Goal: Information Seeking & Learning: Check status

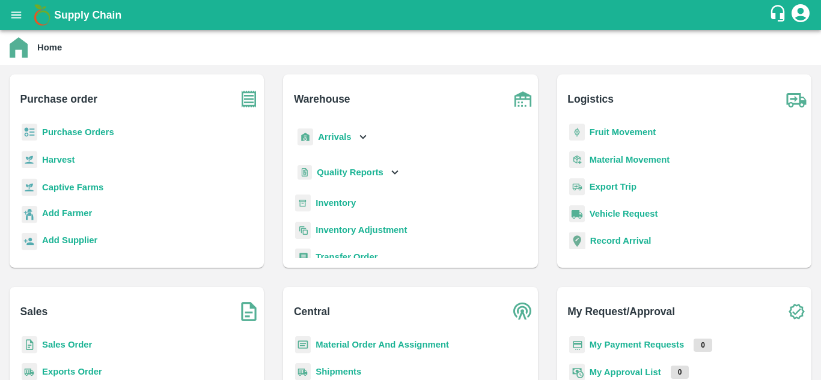
click at [96, 124] on div "Purchase Orders" at bounding box center [136, 137] width 235 height 27
click at [96, 127] on b "Purchase Orders" at bounding box center [78, 132] width 72 height 10
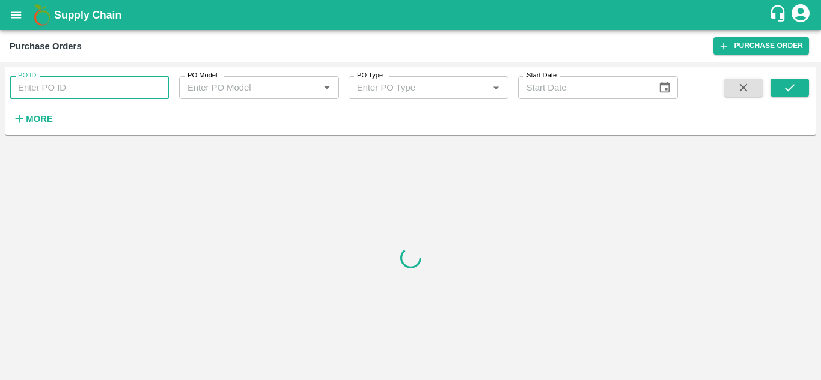
click at [54, 84] on input "PO ID" at bounding box center [90, 87] width 160 height 23
paste input "177775"
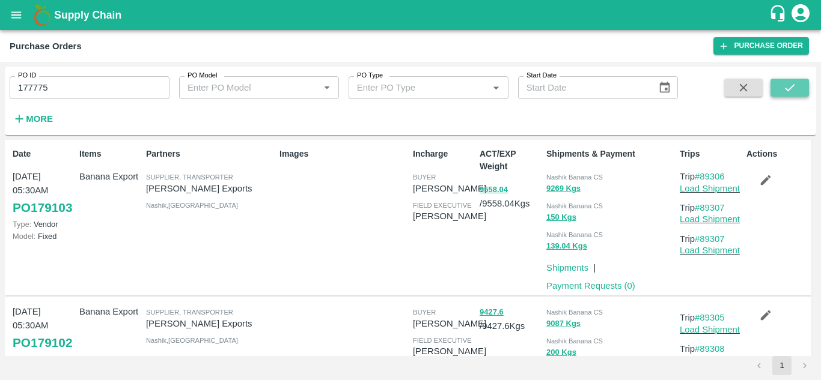
click at [791, 85] on icon "submit" at bounding box center [789, 87] width 13 height 13
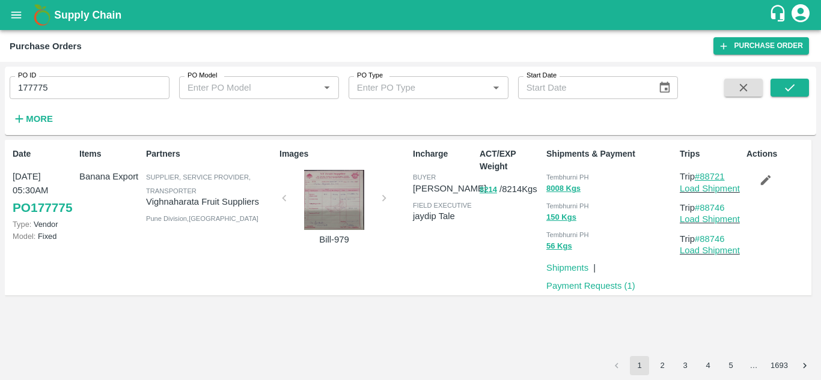
drag, startPoint x: 729, startPoint y: 177, endPoint x: 701, endPoint y: 180, distance: 28.5
click at [701, 180] on p "Trip #88721" at bounding box center [711, 176] width 62 height 13
copy link "88721"
click at [75, 84] on input "177775" at bounding box center [90, 87] width 160 height 23
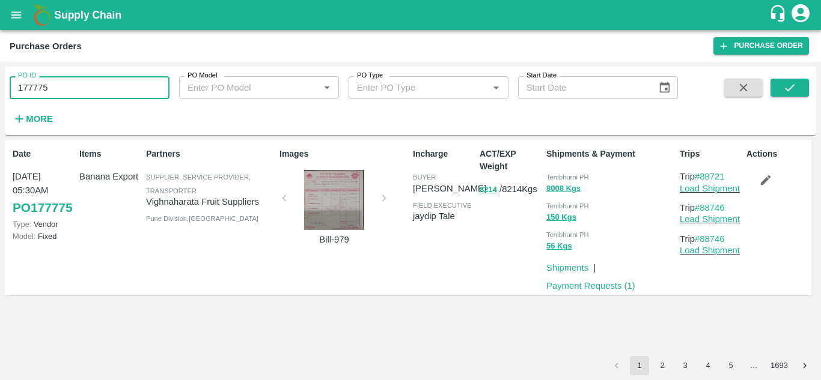
paste input "text"
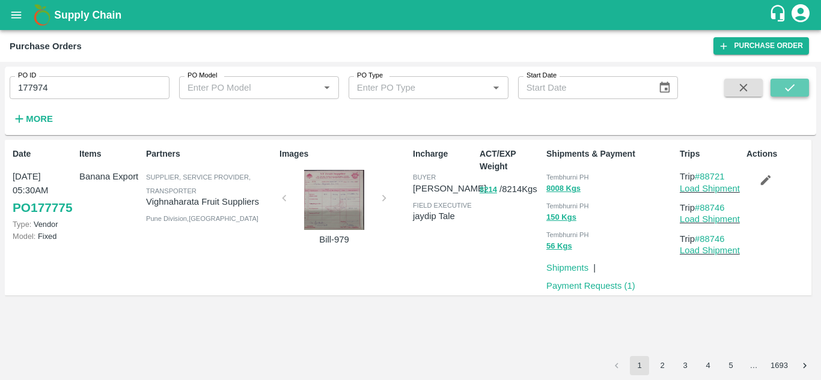
click at [785, 84] on icon "submit" at bounding box center [789, 87] width 13 height 13
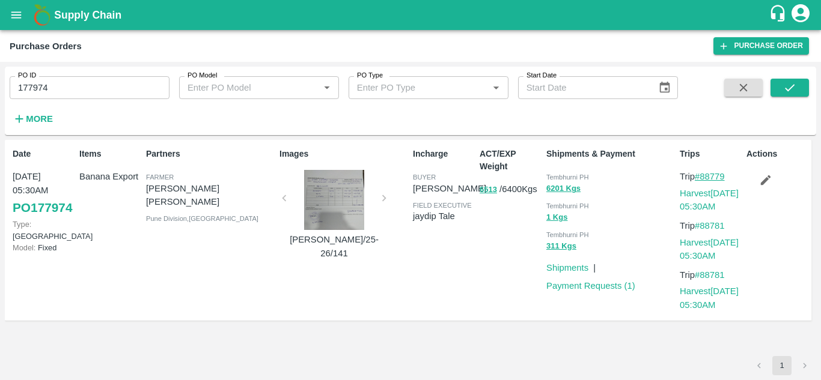
drag, startPoint x: 734, startPoint y: 174, endPoint x: 700, endPoint y: 177, distance: 34.3
click at [700, 177] on p "Trip #88779" at bounding box center [711, 176] width 62 height 13
copy link "88779"
click at [56, 87] on input "177974" at bounding box center [90, 87] width 160 height 23
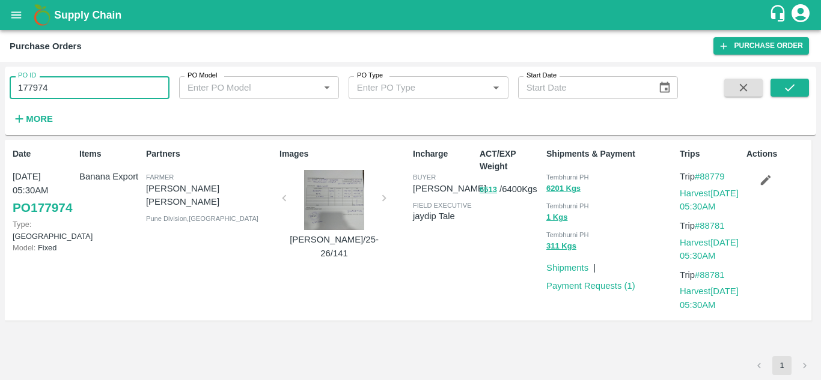
paste input "text"
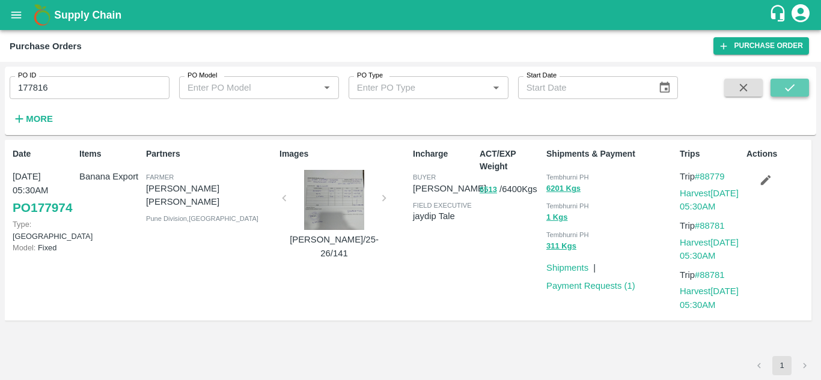
click at [788, 85] on icon "submit" at bounding box center [789, 87] width 13 height 13
drag, startPoint x: 733, startPoint y: 176, endPoint x: 704, endPoint y: 175, distance: 29.4
click at [704, 175] on p "Trip #88741" at bounding box center [711, 176] width 62 height 13
copy link "88741"
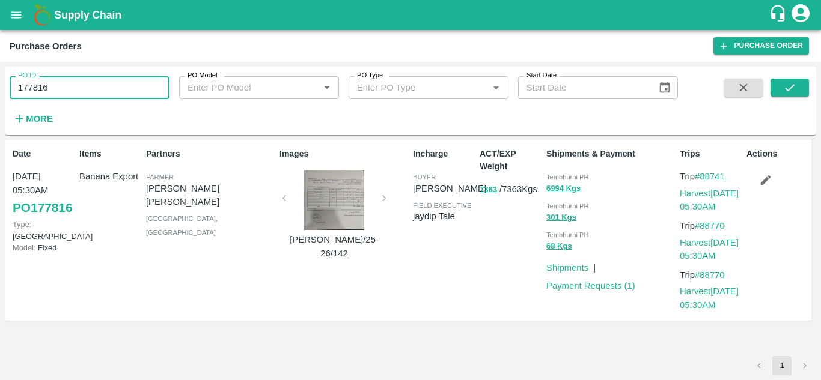
click at [57, 97] on input "177816" at bounding box center [90, 87] width 160 height 23
paste input "text"
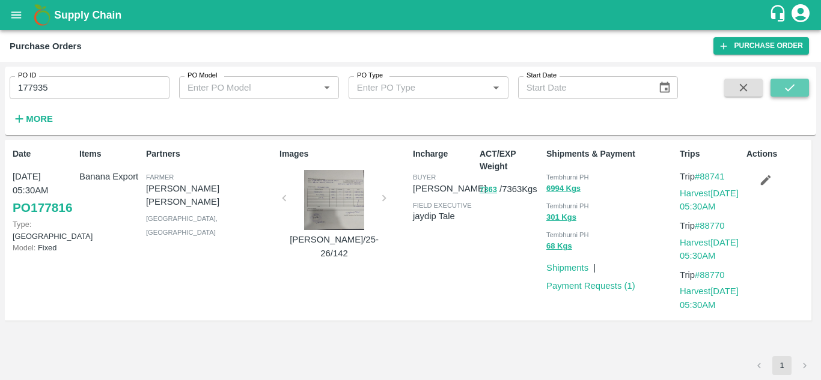
click at [784, 91] on icon "submit" at bounding box center [789, 87] width 13 height 13
drag, startPoint x: 733, startPoint y: 177, endPoint x: 702, endPoint y: 179, distance: 31.3
click at [702, 179] on p "Trip #88771" at bounding box center [711, 176] width 62 height 13
copy link "88771"
click at [65, 82] on input "177935" at bounding box center [90, 87] width 160 height 23
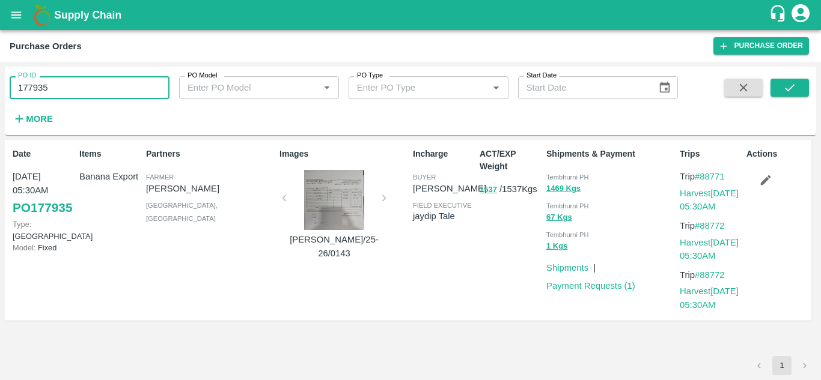
click at [65, 82] on input "177935" at bounding box center [90, 87] width 160 height 23
paste input "text"
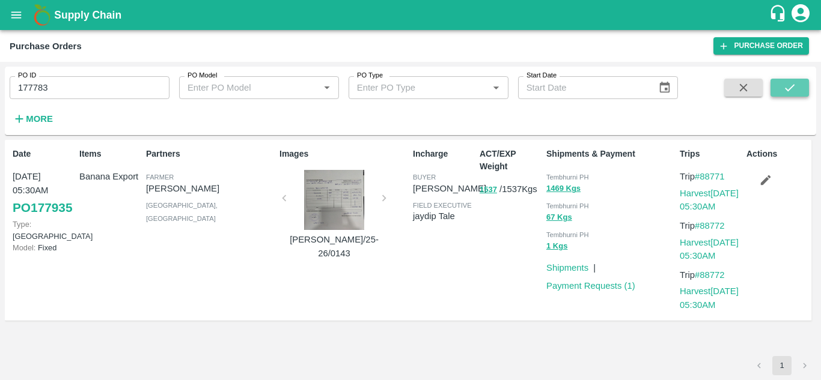
click at [800, 83] on button "submit" at bounding box center [789, 88] width 38 height 18
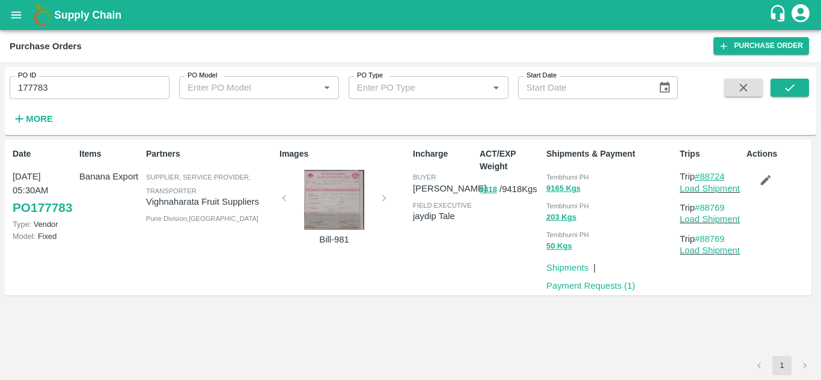
drag, startPoint x: 735, startPoint y: 174, endPoint x: 700, endPoint y: 178, distance: 35.7
click at [700, 178] on p "Trip #88724" at bounding box center [711, 176] width 62 height 13
copy link "88724"
click at [62, 85] on input "177783" at bounding box center [90, 87] width 160 height 23
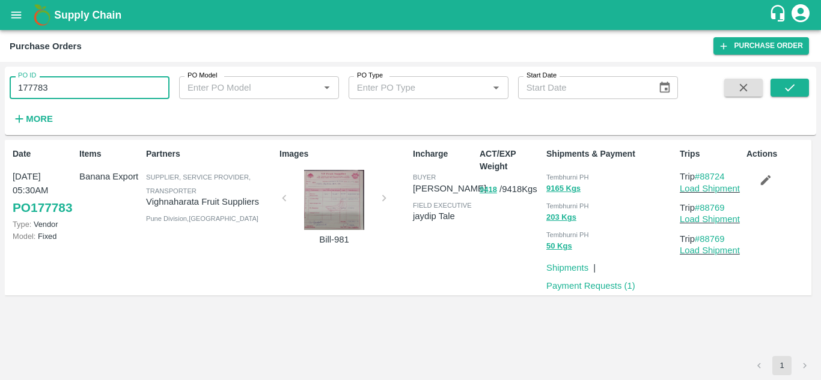
paste input "text"
click at [798, 82] on button "submit" at bounding box center [789, 88] width 38 height 18
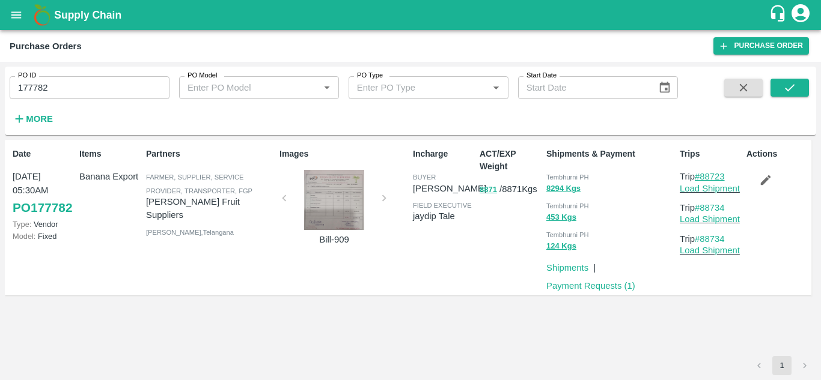
drag, startPoint x: 735, startPoint y: 174, endPoint x: 703, endPoint y: 174, distance: 32.5
click at [703, 174] on p "Trip #88723" at bounding box center [711, 176] width 62 height 13
copy link "88723"
click at [71, 93] on input "177782" at bounding box center [90, 87] width 160 height 23
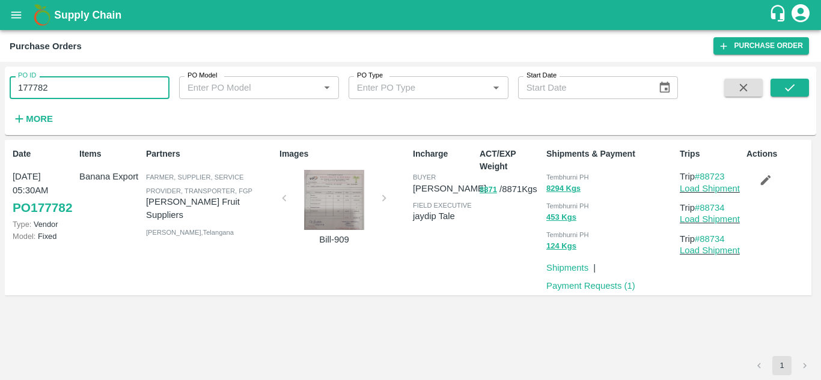
paste input "text"
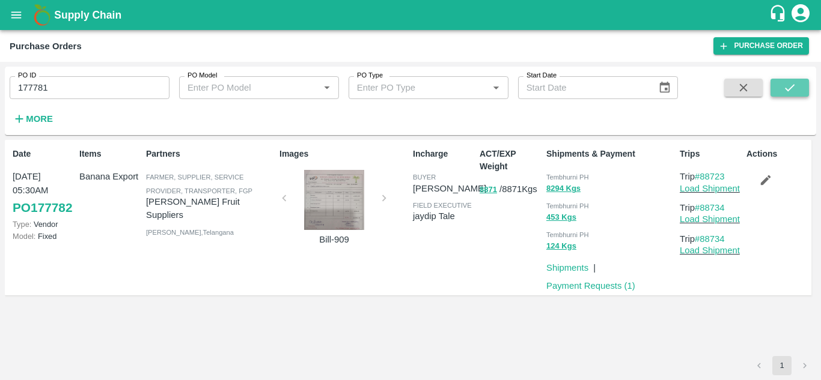
click at [787, 87] on icon "submit" at bounding box center [789, 87] width 13 height 13
drag, startPoint x: 732, startPoint y: 177, endPoint x: 701, endPoint y: 181, distance: 31.5
click at [701, 181] on p "Trip #88722" at bounding box center [711, 176] width 62 height 13
copy link "88722"
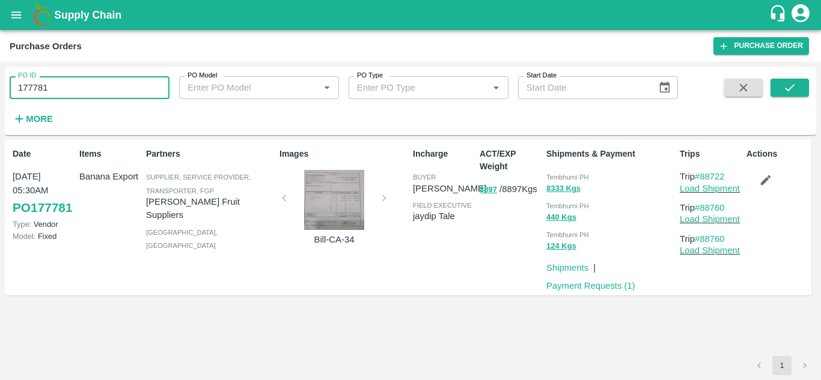
click at [54, 79] on input "177781" at bounding box center [90, 87] width 160 height 23
paste input "text"
click at [788, 84] on icon "submit" at bounding box center [789, 87] width 13 height 13
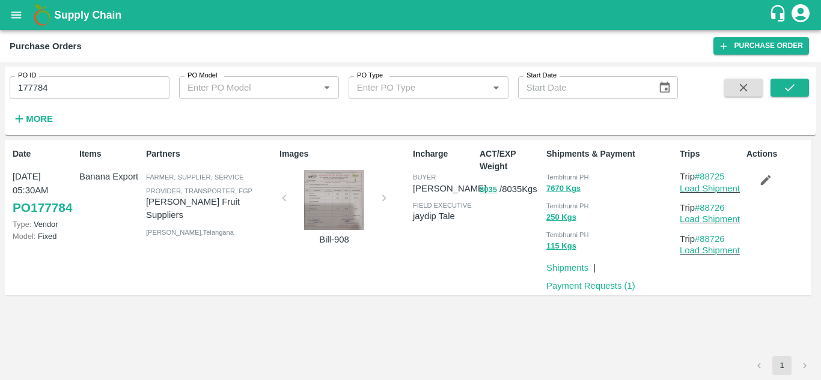
drag, startPoint x: 731, startPoint y: 176, endPoint x: 704, endPoint y: 171, distance: 28.2
click at [704, 171] on p "Trip #88725" at bounding box center [711, 176] width 62 height 13
copy link "88725"
click at [64, 99] on input "177784" at bounding box center [90, 87] width 160 height 23
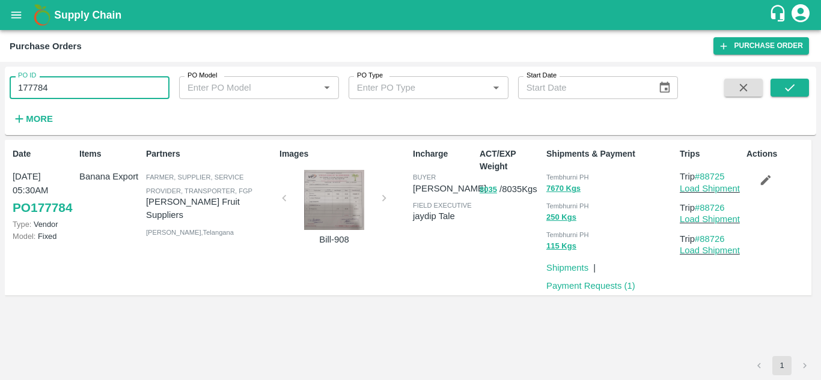
paste input "text"
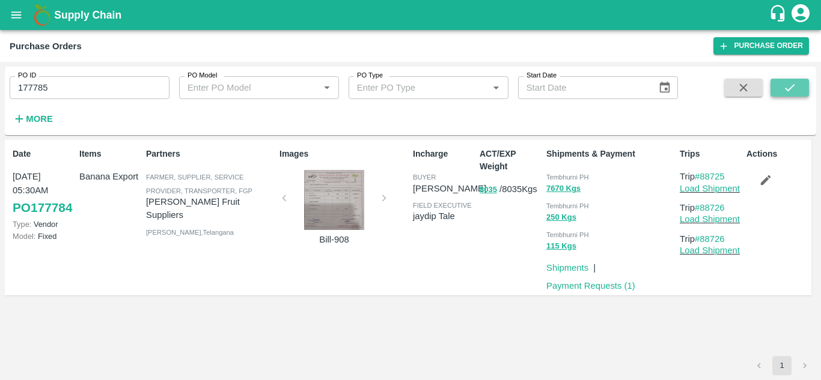
click at [793, 82] on icon "submit" at bounding box center [789, 87] width 13 height 13
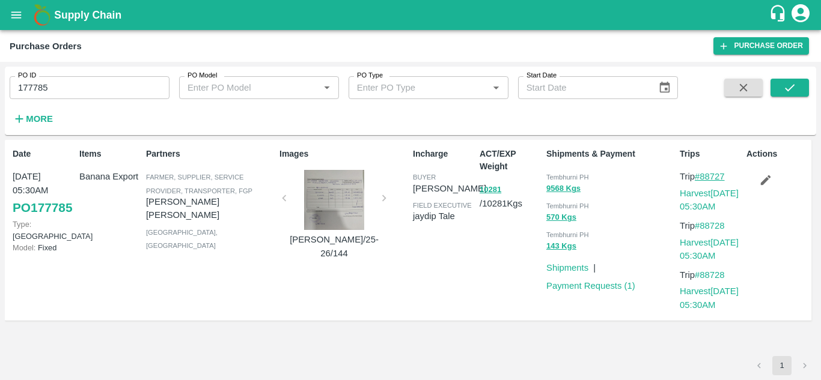
drag, startPoint x: 731, startPoint y: 176, endPoint x: 702, endPoint y: 177, distance: 28.9
click at [702, 177] on p "Trip #88727" at bounding box center [711, 176] width 62 height 13
copy link "88727"
click at [114, 76] on div "PO ID 177785 PO ID" at bounding box center [84, 83] width 169 height 32
click at [88, 94] on input "177785" at bounding box center [90, 87] width 160 height 23
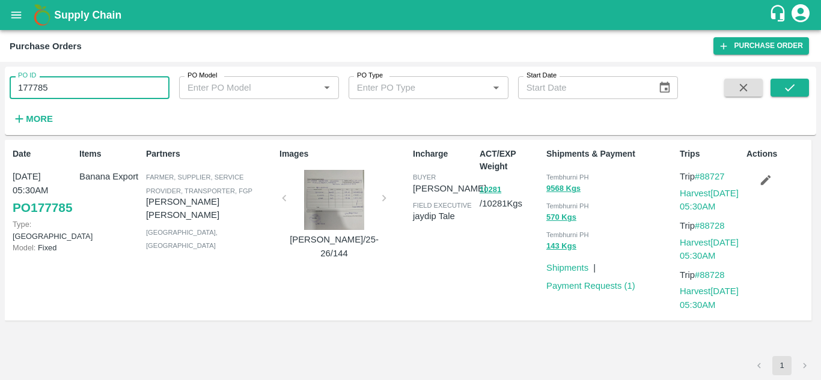
click at [88, 94] on input "177785" at bounding box center [90, 87] width 160 height 23
paste input "text"
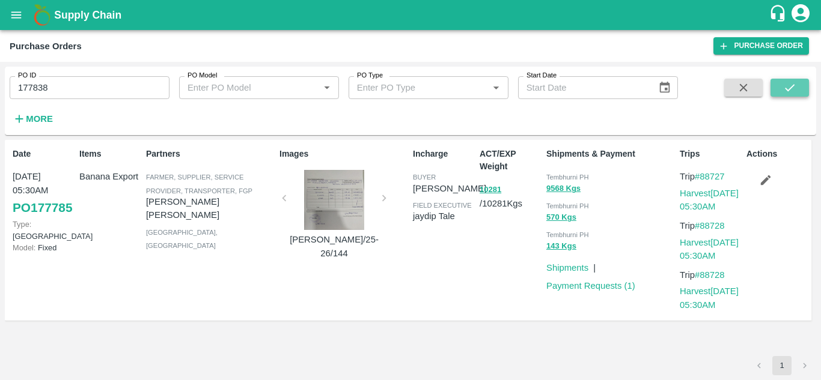
click at [791, 82] on icon "submit" at bounding box center [789, 87] width 13 height 13
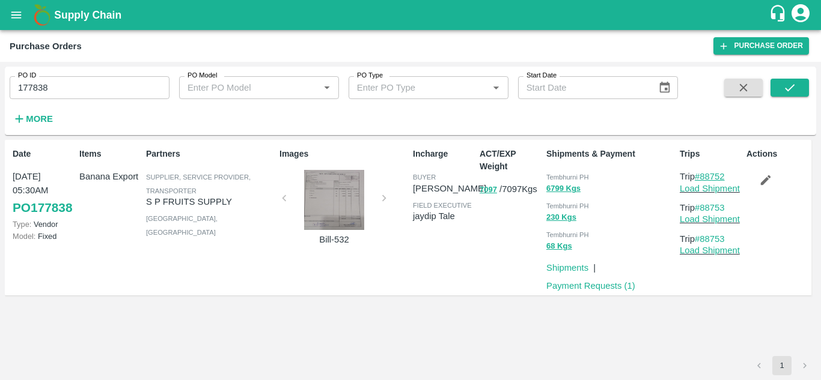
drag, startPoint x: 732, startPoint y: 175, endPoint x: 704, endPoint y: 176, distance: 28.2
click at [704, 176] on p "Trip #88752" at bounding box center [711, 176] width 62 height 13
copy link "88752"
click at [89, 82] on input "177838" at bounding box center [90, 87] width 160 height 23
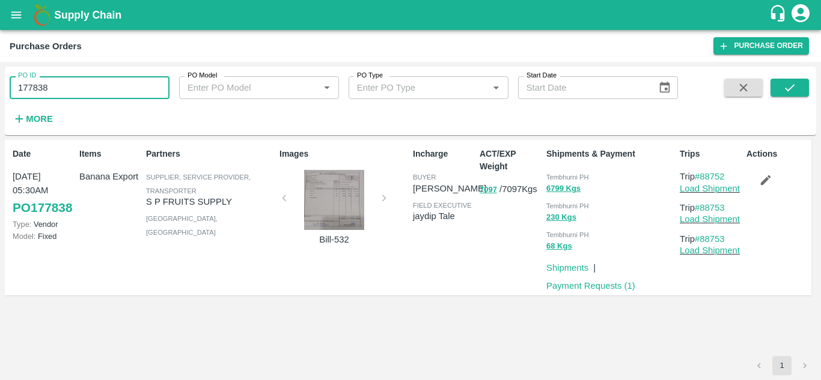
paste input "text"
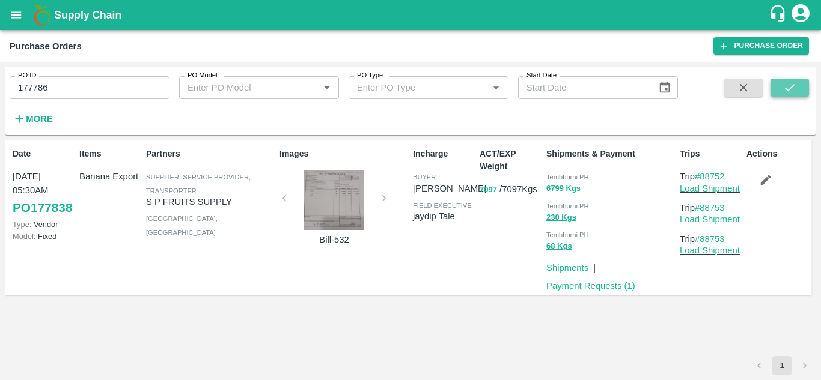
click at [799, 90] on button "submit" at bounding box center [789, 88] width 38 height 18
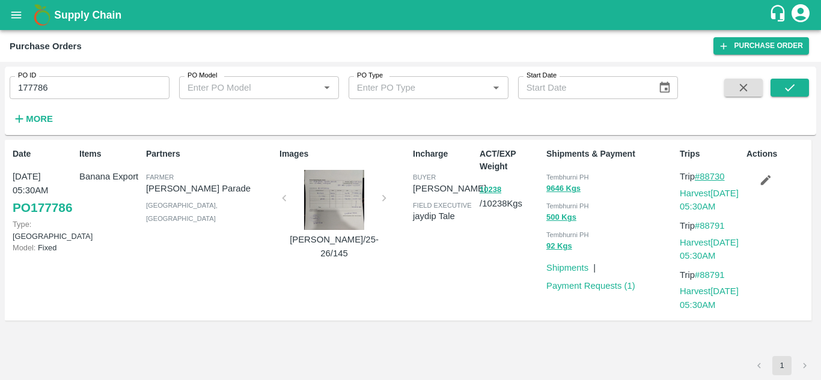
drag, startPoint x: 731, startPoint y: 175, endPoint x: 702, endPoint y: 177, distance: 28.9
click at [702, 177] on p "Trip #88730" at bounding box center [711, 176] width 62 height 13
click at [81, 94] on input "177786" at bounding box center [90, 87] width 160 height 23
paste input "text"
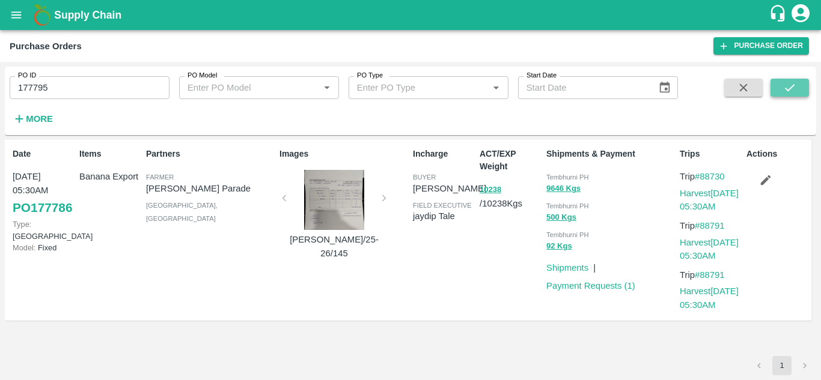
click at [791, 86] on icon "submit" at bounding box center [789, 87] width 13 height 13
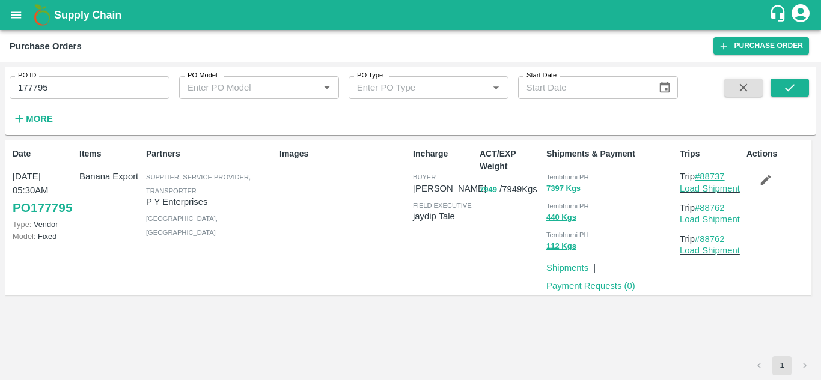
drag, startPoint x: 731, startPoint y: 174, endPoint x: 700, endPoint y: 172, distance: 30.7
click at [700, 172] on p "Trip #88737" at bounding box center [711, 176] width 62 height 13
click at [75, 88] on input "177795" at bounding box center [90, 87] width 160 height 23
paste input "text"
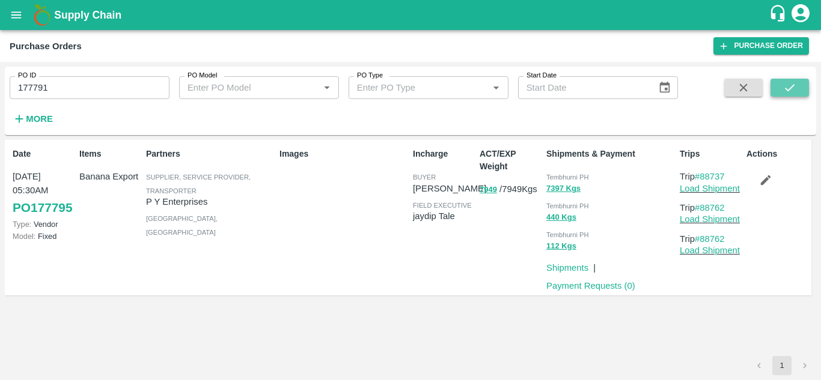
click at [787, 90] on icon "submit" at bounding box center [790, 87] width 10 height 7
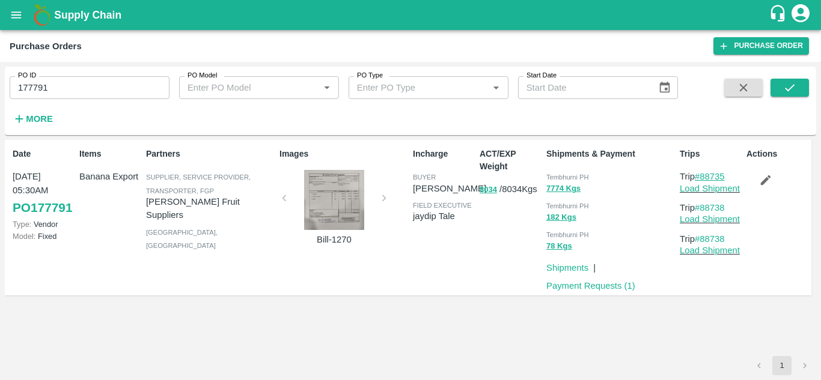
drag, startPoint x: 731, startPoint y: 177, endPoint x: 704, endPoint y: 178, distance: 27.7
click at [704, 178] on p "Trip #88735" at bounding box center [711, 176] width 62 height 13
click at [56, 81] on input "177791" at bounding box center [90, 87] width 160 height 23
paste input "text"
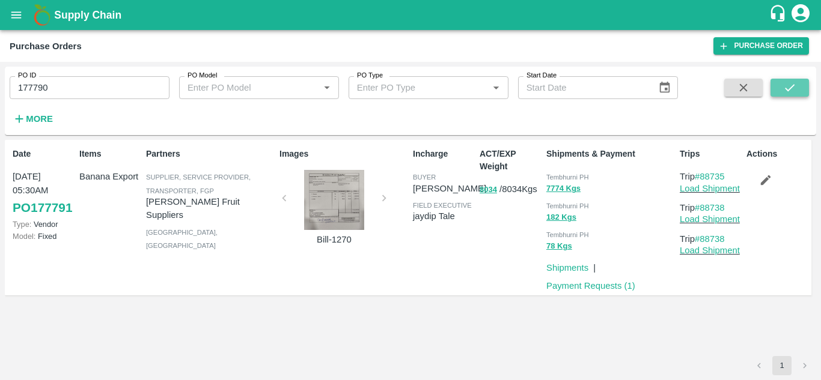
click at [789, 86] on icon "submit" at bounding box center [789, 87] width 13 height 13
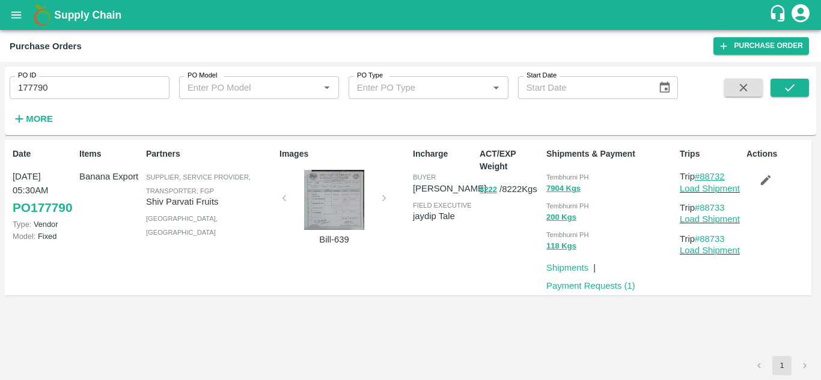
drag, startPoint x: 729, startPoint y: 175, endPoint x: 702, endPoint y: 176, distance: 27.0
click at [702, 176] on p "Trip #88732" at bounding box center [711, 176] width 62 height 13
click at [49, 87] on input "177790" at bounding box center [90, 87] width 160 height 23
paste input "text"
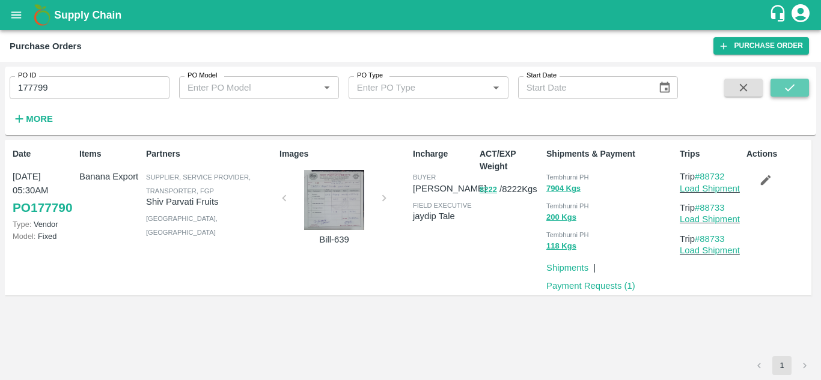
click at [799, 81] on button "submit" at bounding box center [789, 88] width 38 height 18
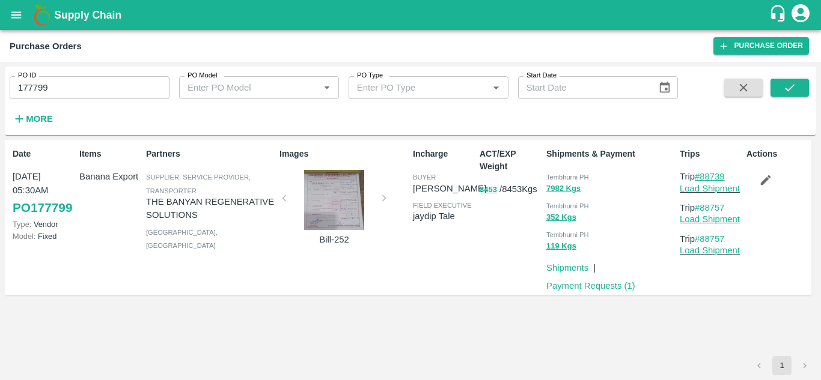
drag, startPoint x: 730, startPoint y: 176, endPoint x: 701, endPoint y: 181, distance: 29.8
click at [701, 181] on p "Trip #88739" at bounding box center [711, 176] width 62 height 13
click at [78, 92] on input "177799" at bounding box center [90, 87] width 160 height 23
paste input "text"
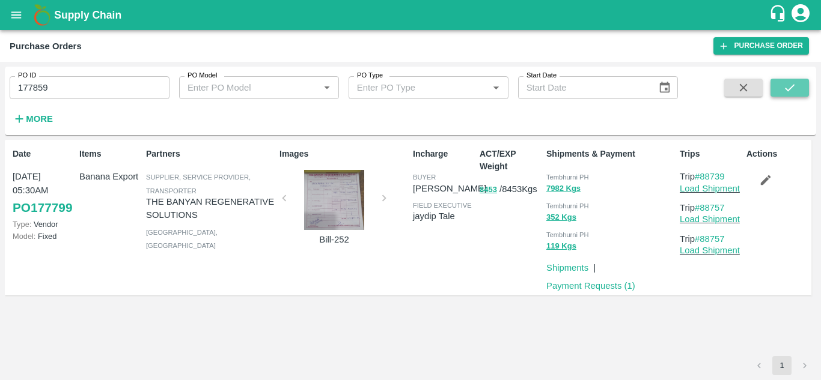
click at [805, 81] on button "submit" at bounding box center [789, 88] width 38 height 18
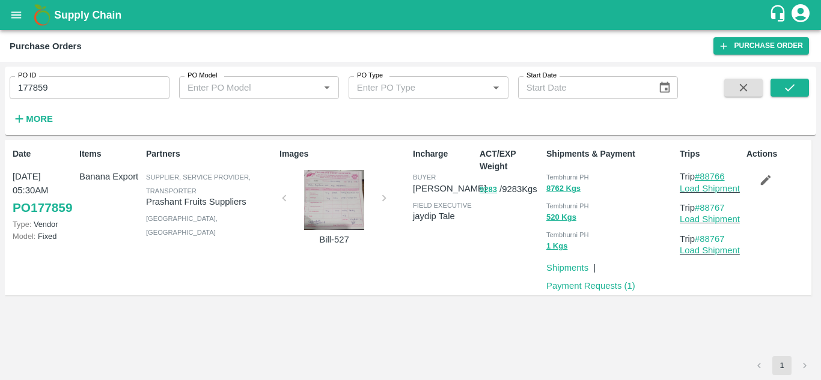
drag, startPoint x: 734, startPoint y: 178, endPoint x: 701, endPoint y: 179, distance: 33.7
click at [701, 179] on p "Trip #88766" at bounding box center [711, 176] width 62 height 13
click at [65, 85] on input "177859" at bounding box center [90, 87] width 160 height 23
paste input "text"
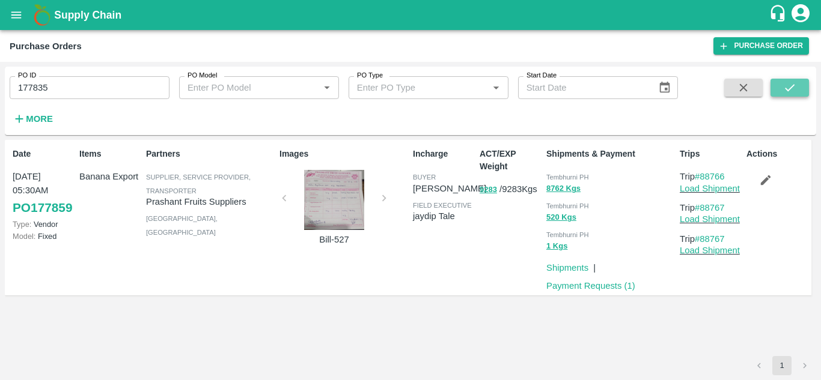
click at [796, 87] on icon "submit" at bounding box center [789, 87] width 13 height 13
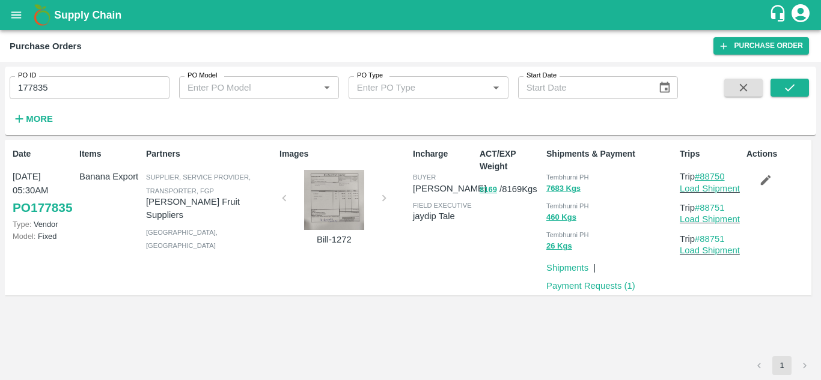
drag, startPoint x: 732, startPoint y: 175, endPoint x: 703, endPoint y: 177, distance: 28.9
click at [703, 177] on p "Trip #88750" at bounding box center [711, 176] width 62 height 13
click at [76, 90] on input "177835" at bounding box center [90, 87] width 160 height 23
paste input "text"
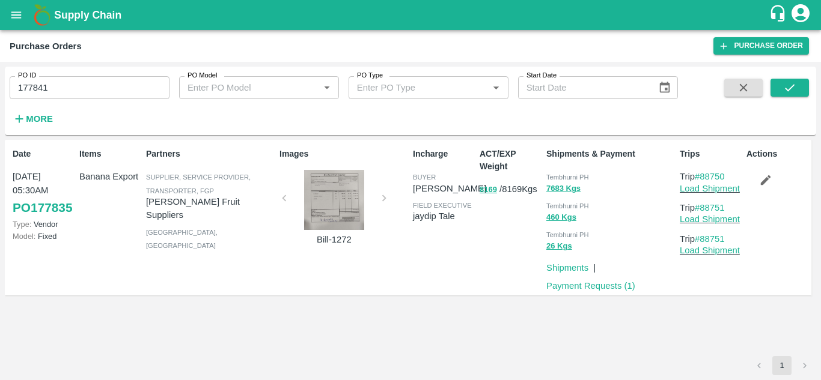
click at [809, 86] on div "PO ID 177841 PO ID PO Model PO Model   * PO Type PO Type   * Start Date Start D…" at bounding box center [410, 101] width 811 height 59
click at [772, 83] on button "submit" at bounding box center [789, 88] width 38 height 18
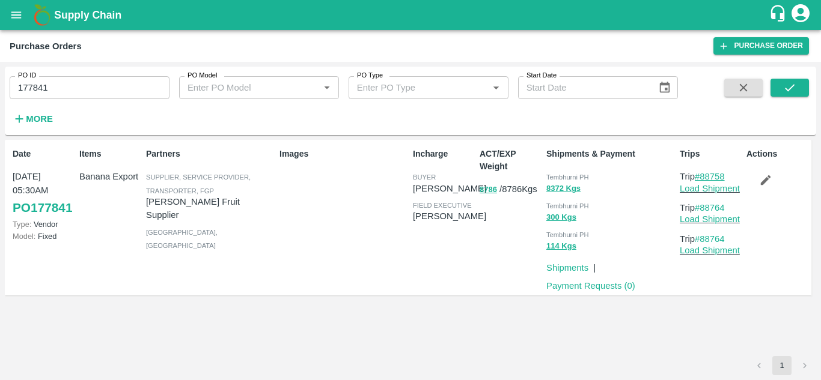
drag, startPoint x: 730, startPoint y: 175, endPoint x: 702, endPoint y: 176, distance: 28.3
click at [702, 176] on p "Trip #88758" at bounding box center [711, 176] width 62 height 13
click at [77, 76] on input "177841" at bounding box center [90, 87] width 160 height 23
paste input "text"
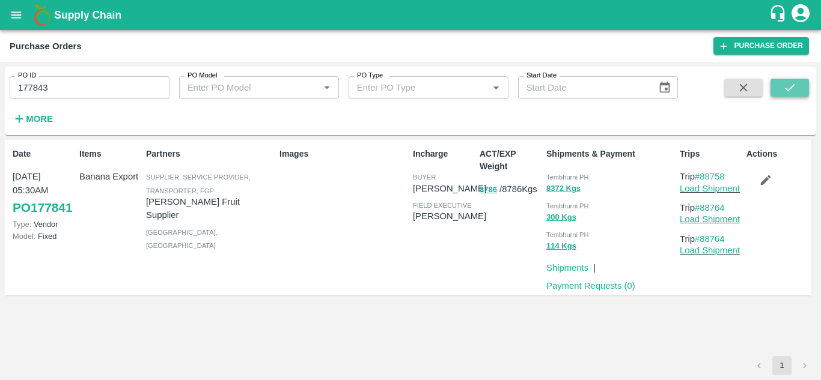
click at [796, 90] on icon "submit" at bounding box center [789, 87] width 13 height 13
drag, startPoint x: 731, startPoint y: 175, endPoint x: 702, endPoint y: 174, distance: 28.9
click at [702, 174] on p "Trip #88759" at bounding box center [711, 176] width 62 height 13
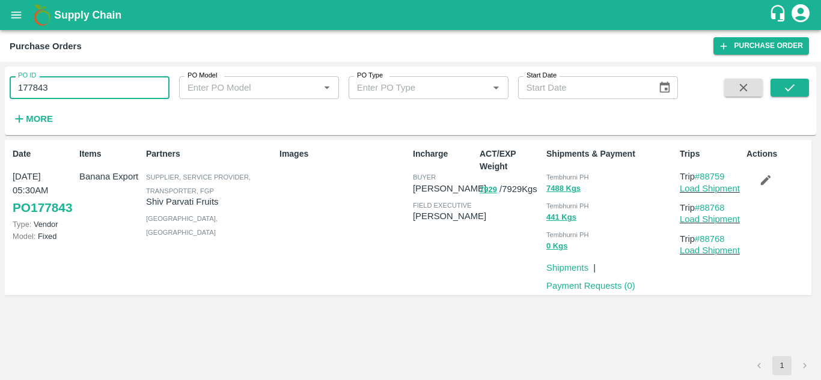
click at [54, 88] on input "177843" at bounding box center [90, 87] width 160 height 23
paste input "text"
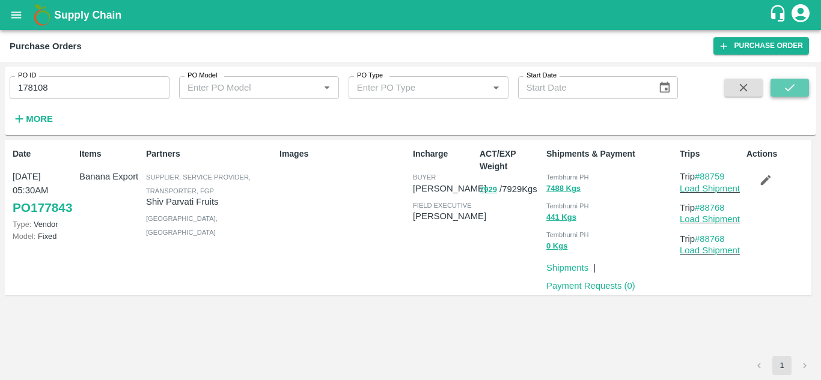
click at [787, 87] on icon "submit" at bounding box center [789, 87] width 13 height 13
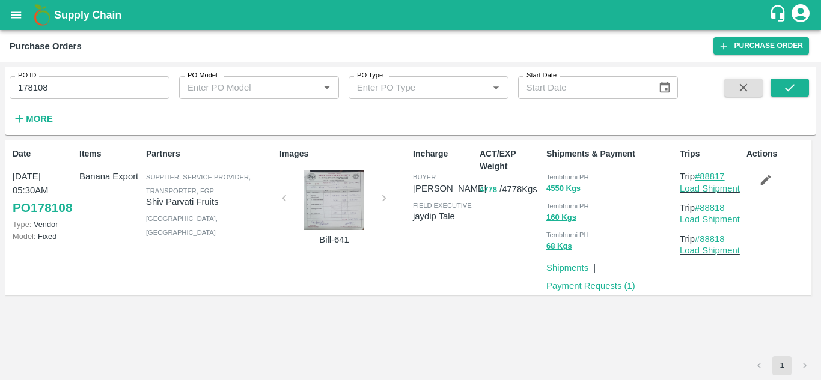
drag, startPoint x: 736, startPoint y: 176, endPoint x: 704, endPoint y: 175, distance: 32.5
click at [704, 175] on p "Trip #88817" at bounding box center [711, 176] width 62 height 13
click at [73, 89] on input "178108" at bounding box center [90, 87] width 160 height 23
paste input "text"
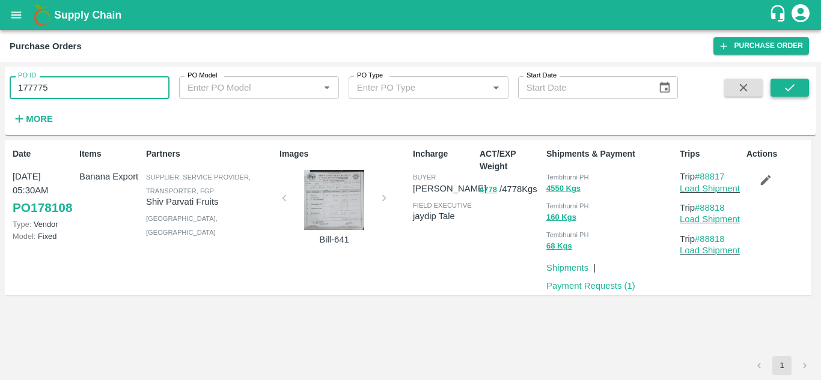
type input "177775"
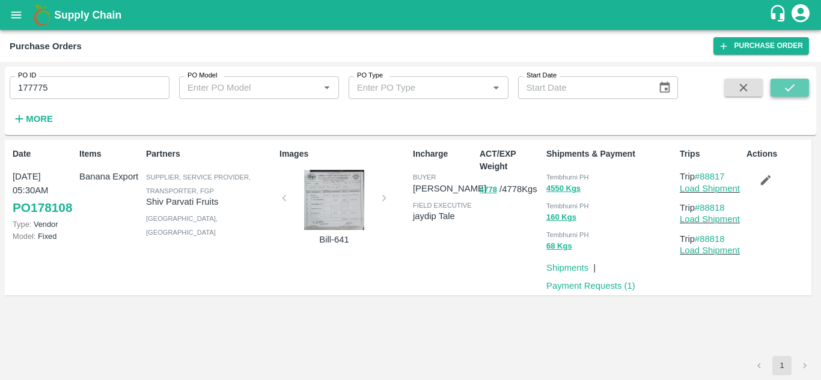
click at [785, 79] on button "submit" at bounding box center [789, 88] width 38 height 18
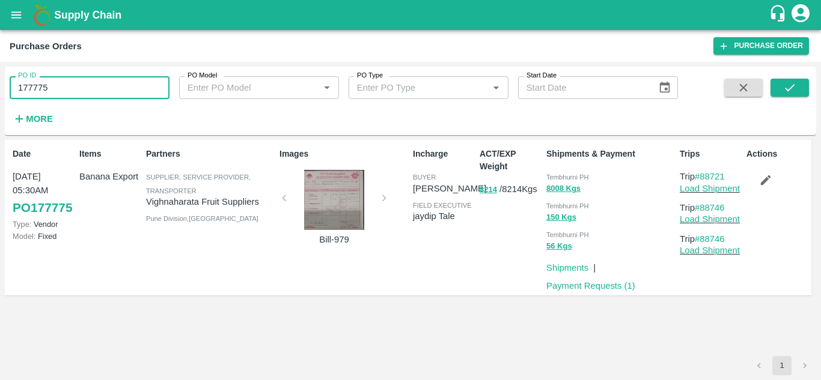
click at [56, 88] on input "177775" at bounding box center [90, 87] width 160 height 23
paste input "text"
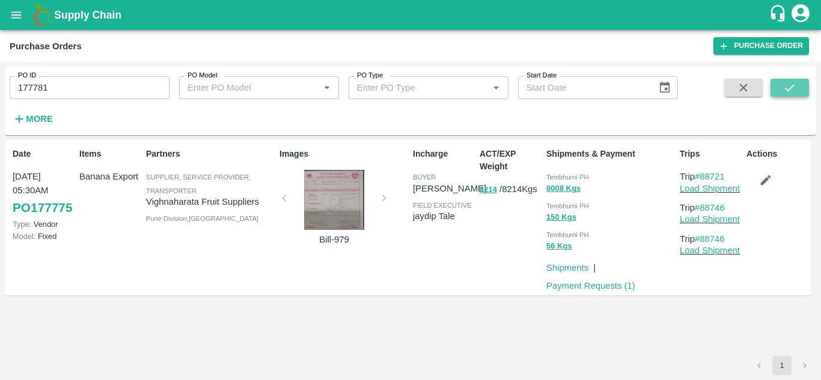
click at [785, 86] on icon "submit" at bounding box center [789, 87] width 13 height 13
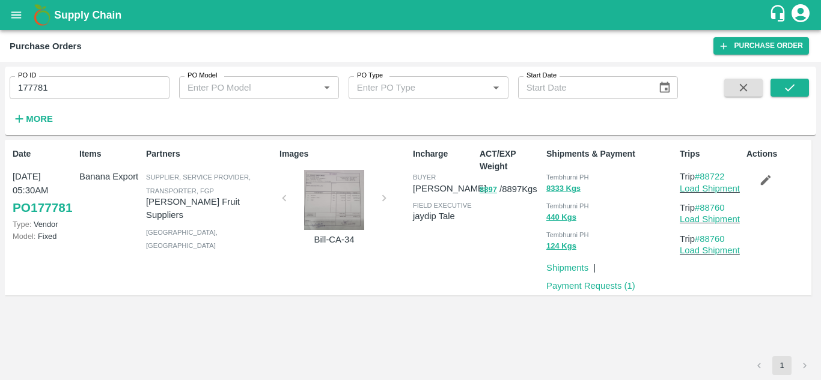
click at [56, 82] on input "177781" at bounding box center [90, 87] width 160 height 23
paste input "text"
click at [790, 84] on icon "submit" at bounding box center [789, 87] width 13 height 13
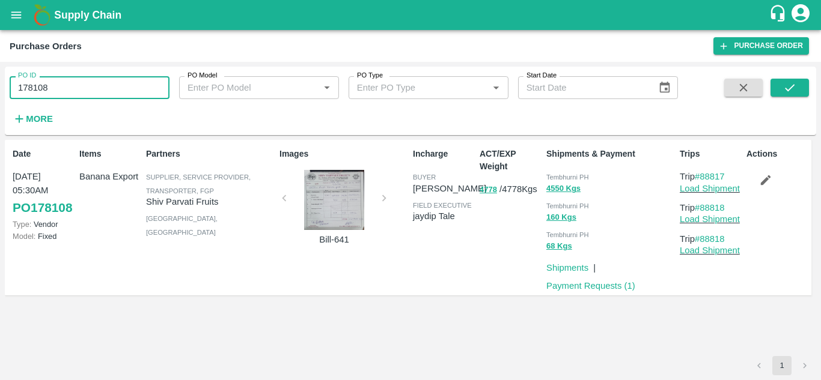
click at [51, 91] on input "178108" at bounding box center [90, 87] width 160 height 23
paste input "text"
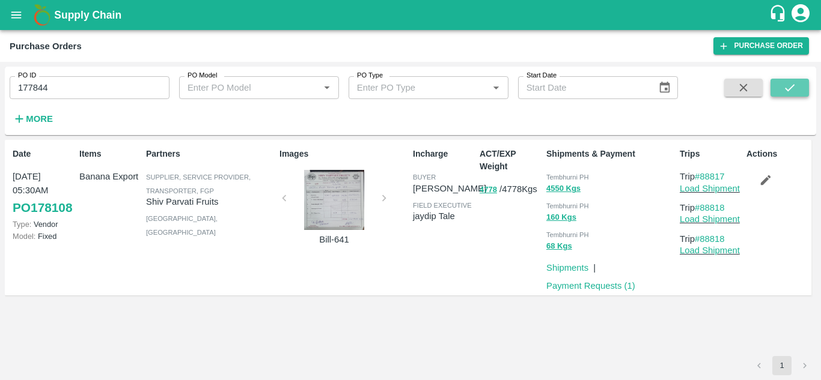
click at [790, 87] on icon "submit" at bounding box center [789, 87] width 13 height 13
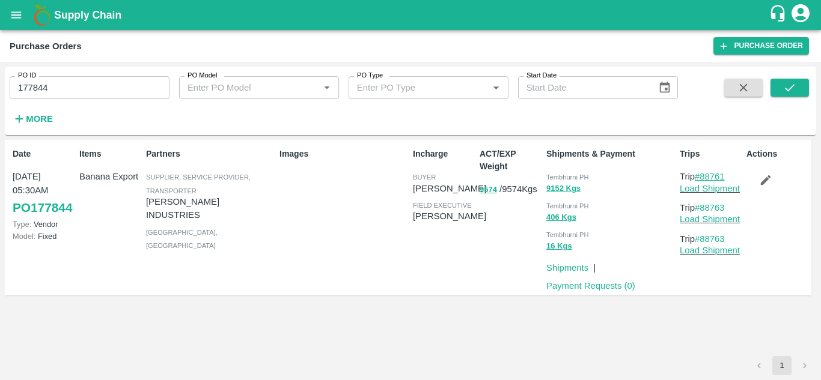
drag, startPoint x: 728, startPoint y: 175, endPoint x: 701, endPoint y: 178, distance: 27.3
click at [701, 178] on p "Trip #88761" at bounding box center [711, 176] width 62 height 13
click at [68, 87] on input "177844" at bounding box center [90, 87] width 160 height 23
paste input "text"
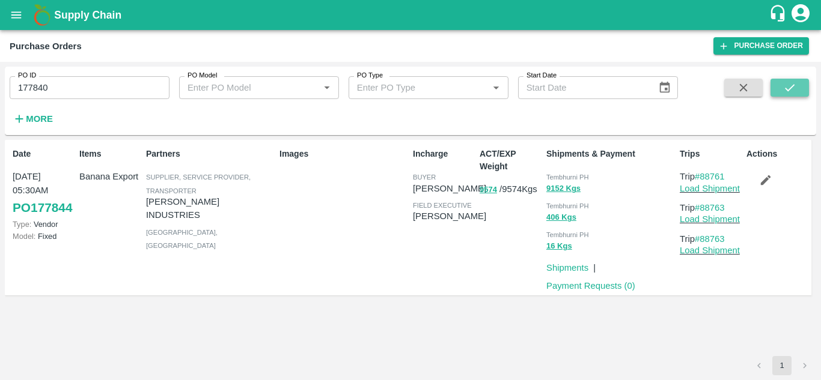
click at [788, 81] on button "submit" at bounding box center [789, 88] width 38 height 18
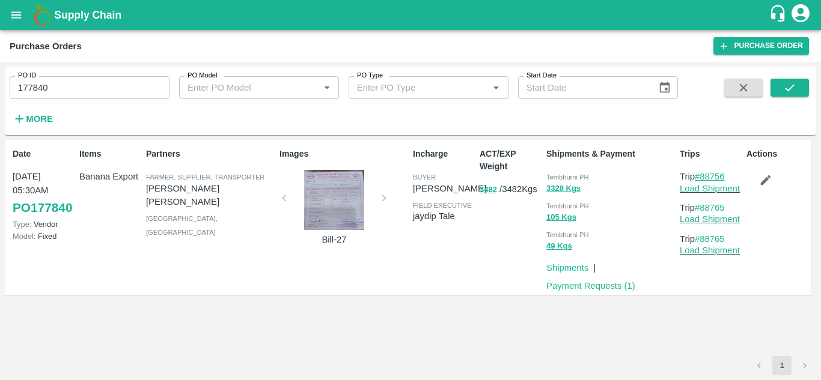
drag, startPoint x: 734, startPoint y: 177, endPoint x: 702, endPoint y: 174, distance: 32.0
click at [702, 174] on p "Trip #88756" at bounding box center [711, 176] width 62 height 13
click at [59, 92] on input "177840" at bounding box center [90, 87] width 160 height 23
paste input "text"
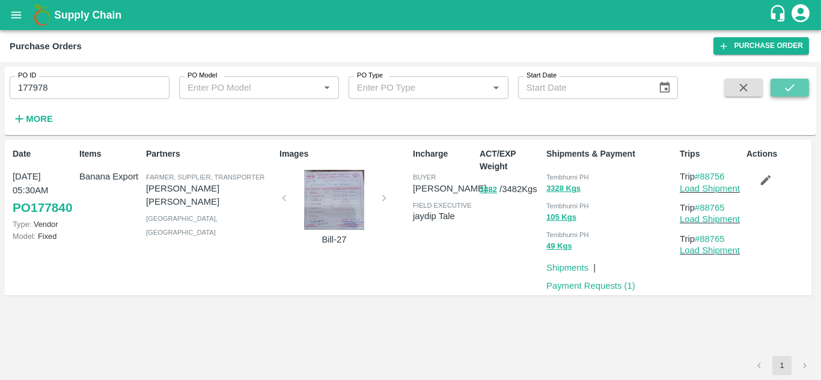
click at [800, 82] on button "submit" at bounding box center [789, 88] width 38 height 18
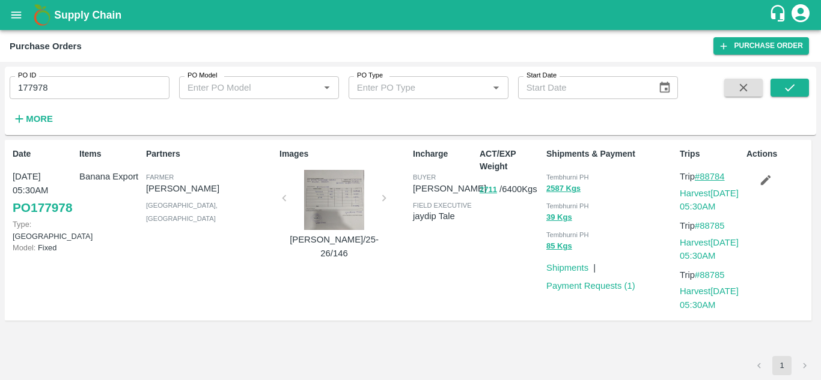
drag, startPoint x: 733, startPoint y: 174, endPoint x: 701, endPoint y: 176, distance: 32.5
click at [701, 176] on p "Trip #88784" at bounding box center [711, 176] width 62 height 13
click at [57, 88] on input "177978" at bounding box center [90, 87] width 160 height 23
paste input "text"
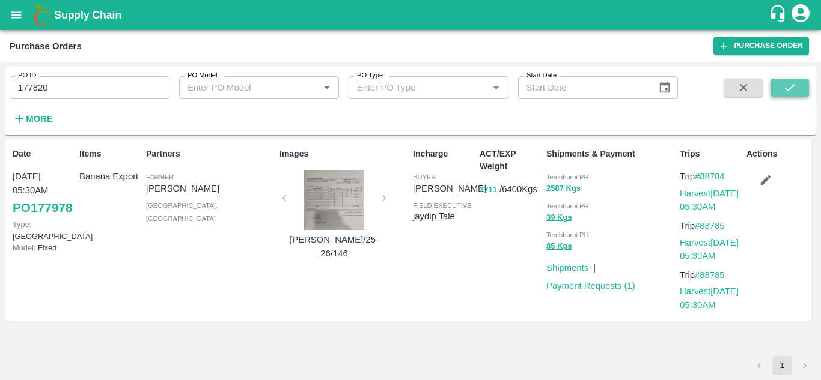
click at [787, 87] on icon "submit" at bounding box center [789, 87] width 13 height 13
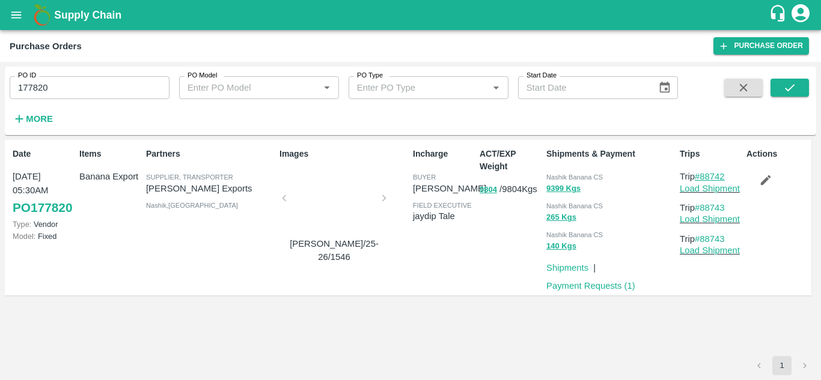
drag, startPoint x: 731, startPoint y: 177, endPoint x: 701, endPoint y: 178, distance: 30.1
click at [701, 178] on p "Trip #88742" at bounding box center [711, 176] width 62 height 13
click at [82, 78] on input "177820" at bounding box center [90, 87] width 160 height 23
paste input "text"
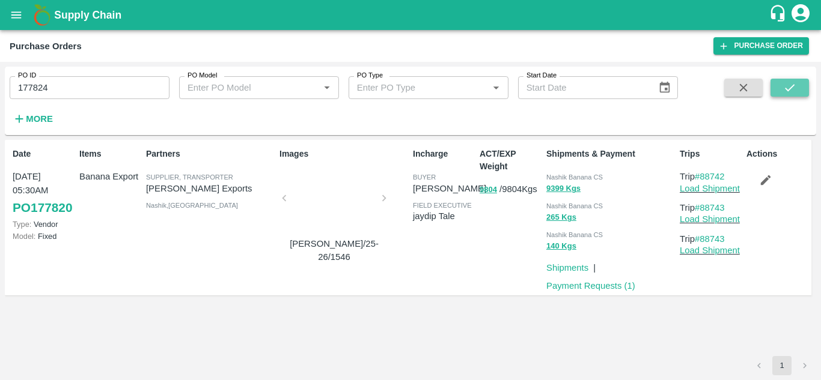
click at [796, 85] on icon "submit" at bounding box center [789, 87] width 13 height 13
drag, startPoint x: 729, startPoint y: 175, endPoint x: 702, endPoint y: 174, distance: 27.1
click at [702, 174] on p "Trip #88744" at bounding box center [711, 176] width 62 height 13
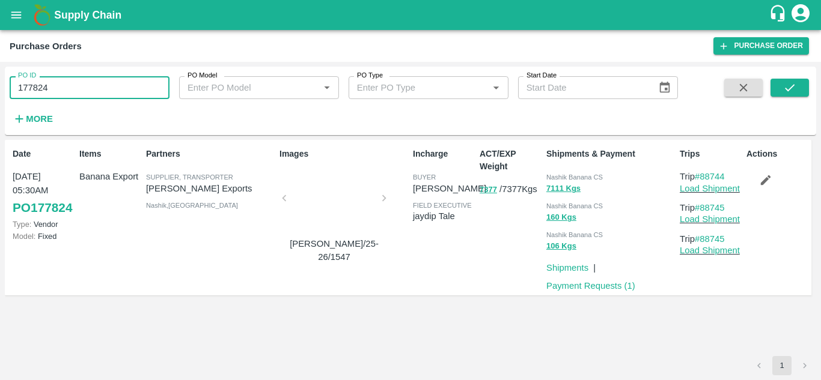
click at [59, 87] on input "177824" at bounding box center [90, 87] width 160 height 23
paste input "text"
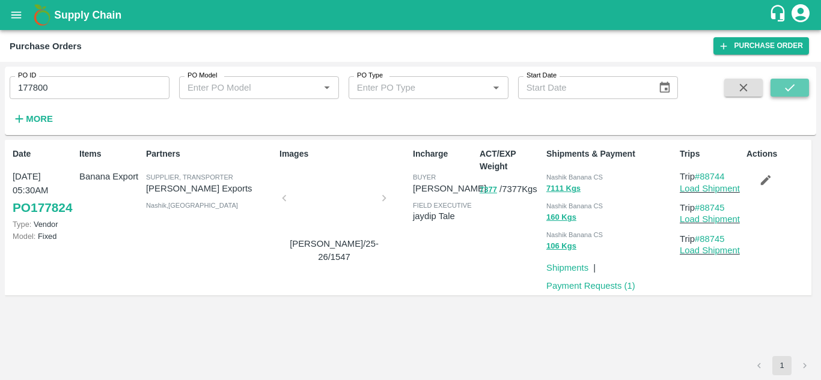
click at [799, 89] on button "submit" at bounding box center [789, 88] width 38 height 18
drag, startPoint x: 731, startPoint y: 175, endPoint x: 704, endPoint y: 177, distance: 27.1
click at [704, 177] on p "Trip #88748" at bounding box center [711, 176] width 62 height 13
click at [84, 83] on input "177800" at bounding box center [90, 87] width 160 height 23
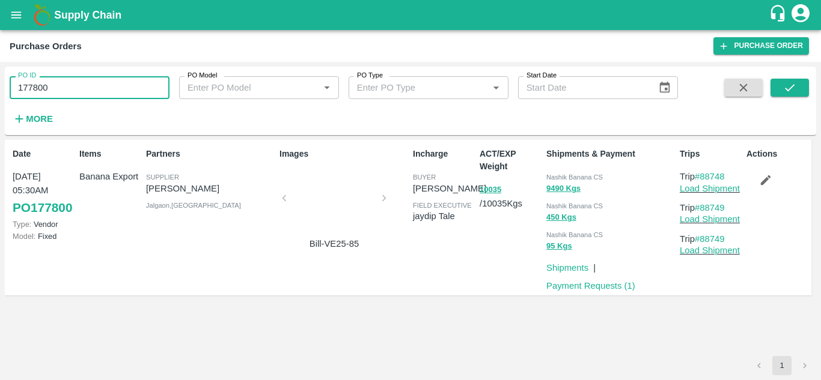
click at [84, 83] on input "177800" at bounding box center [90, 87] width 160 height 23
paste input "text"
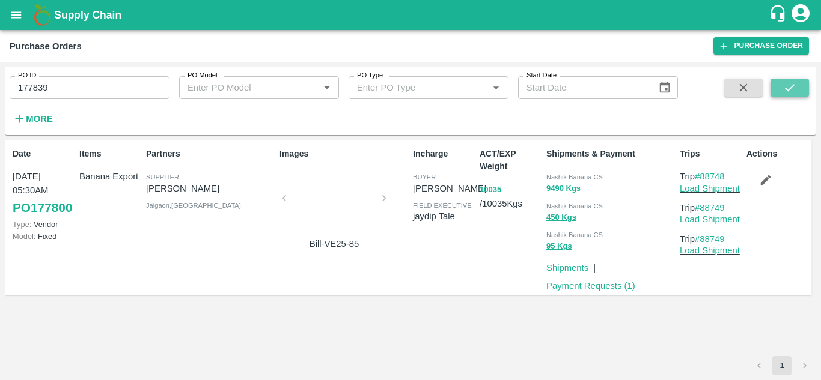
click at [791, 87] on icon "submit" at bounding box center [789, 87] width 13 height 13
drag, startPoint x: 730, startPoint y: 172, endPoint x: 702, endPoint y: 173, distance: 28.3
click at [702, 173] on p "Trip #88754" at bounding box center [711, 176] width 62 height 13
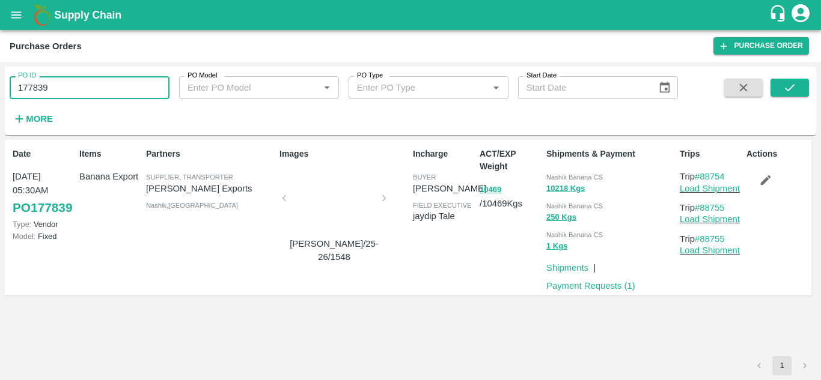
click at [79, 85] on input "177839" at bounding box center [90, 87] width 160 height 23
paste input "text"
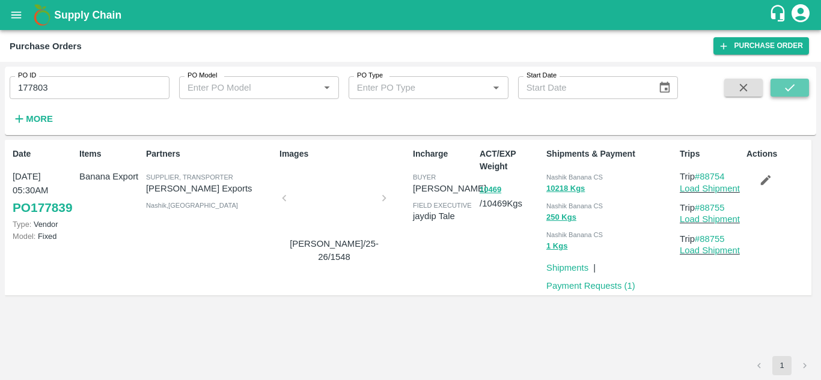
click at [801, 85] on button "submit" at bounding box center [789, 88] width 38 height 18
drag, startPoint x: 732, startPoint y: 177, endPoint x: 704, endPoint y: 178, distance: 28.9
click at [704, 178] on p "Trip #88740" at bounding box center [711, 176] width 62 height 13
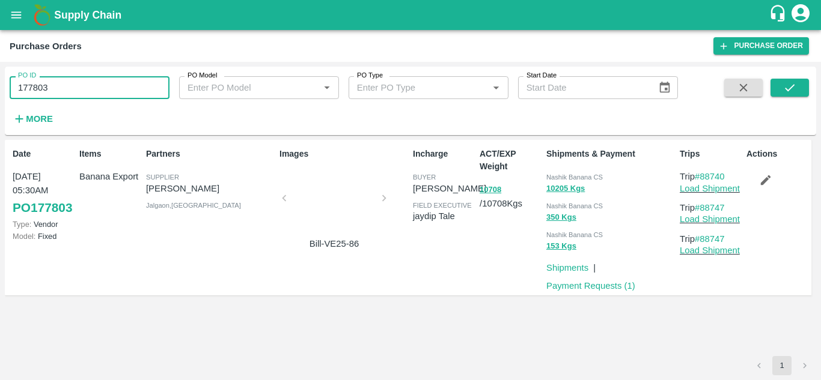
click at [71, 93] on input "177803" at bounding box center [90, 87] width 160 height 23
paste input "text"
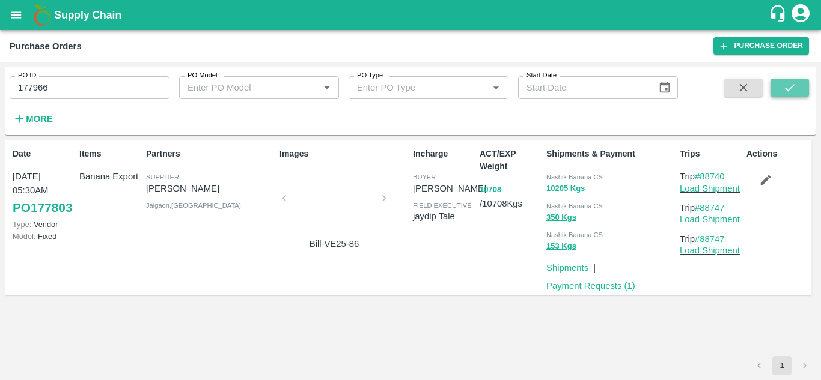
click at [780, 85] on button "submit" at bounding box center [789, 88] width 38 height 18
drag, startPoint x: 732, startPoint y: 177, endPoint x: 702, endPoint y: 176, distance: 30.0
click at [702, 176] on p "Trip #88774" at bounding box center [711, 176] width 62 height 13
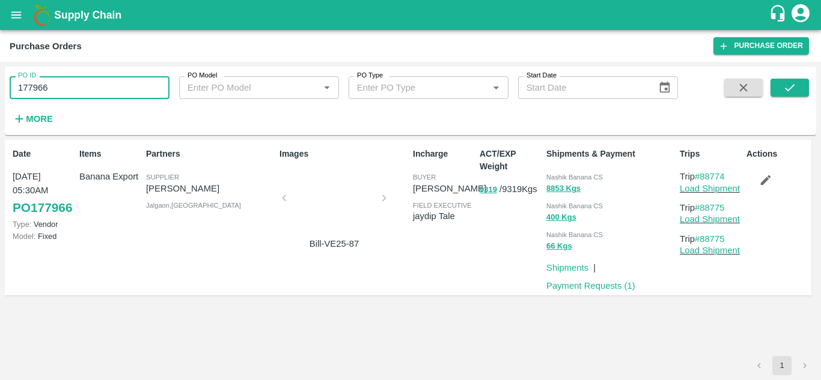
click at [64, 84] on input "177966" at bounding box center [90, 87] width 160 height 23
paste input "text"
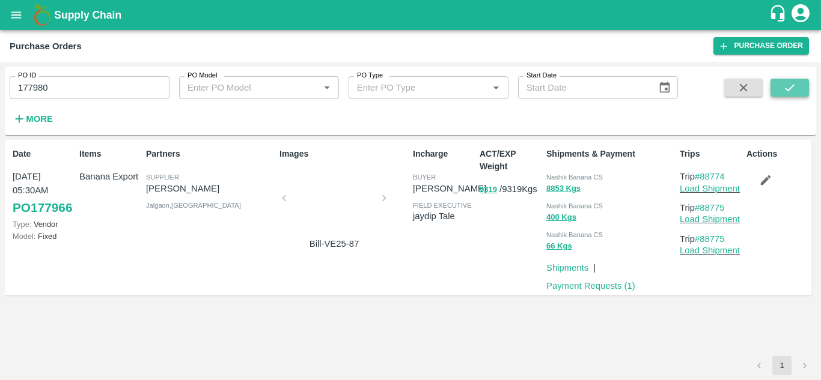
click at [793, 87] on icon "submit" at bounding box center [789, 87] width 13 height 13
drag, startPoint x: 733, startPoint y: 174, endPoint x: 703, endPoint y: 174, distance: 30.0
click at [703, 174] on p "Trip #88787" at bounding box center [711, 176] width 62 height 13
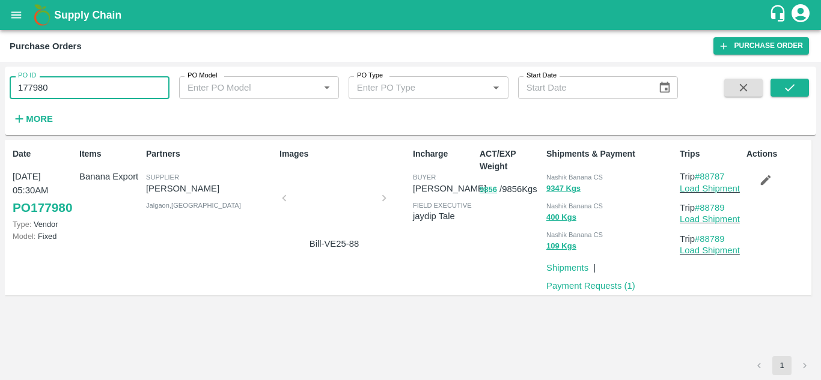
click at [67, 88] on input "177980" at bounding box center [90, 87] width 160 height 23
paste input "text"
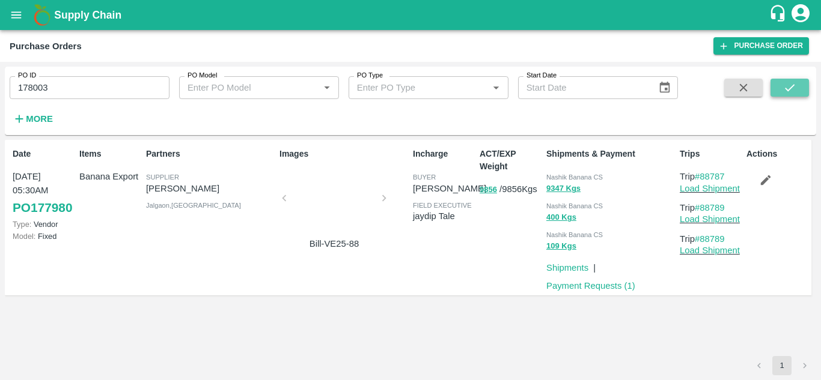
click at [796, 90] on icon "submit" at bounding box center [789, 87] width 13 height 13
drag, startPoint x: 732, startPoint y: 177, endPoint x: 704, endPoint y: 176, distance: 28.9
click at [704, 176] on p "Trip #88801" at bounding box center [711, 176] width 62 height 13
click at [71, 87] on input "178003" at bounding box center [90, 87] width 160 height 23
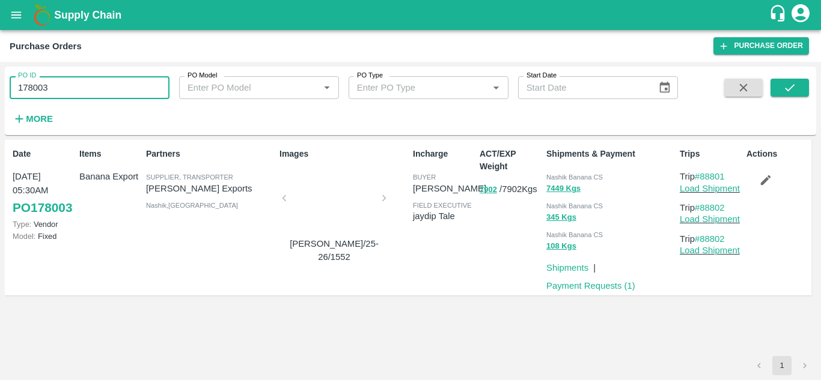
click at [71, 87] on input "178003" at bounding box center [90, 87] width 160 height 23
paste input "text"
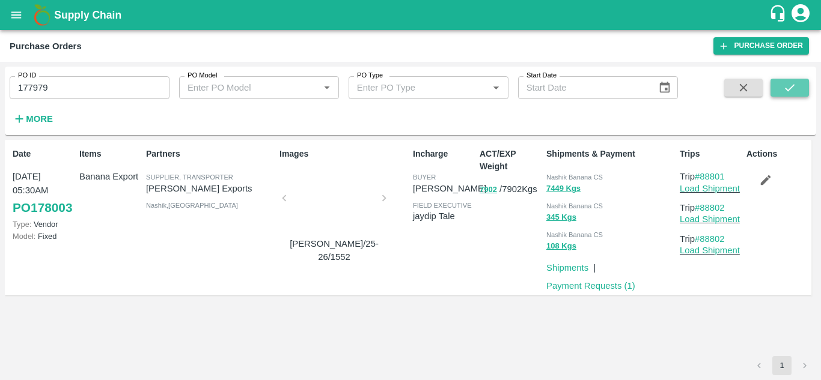
click at [783, 88] on icon "submit" at bounding box center [789, 87] width 13 height 13
click at [733, 176] on p "Trip #88786" at bounding box center [711, 176] width 62 height 13
drag, startPoint x: 733, startPoint y: 176, endPoint x: 701, endPoint y: 178, distance: 31.9
click at [701, 178] on p "Trip #88786" at bounding box center [711, 176] width 62 height 13
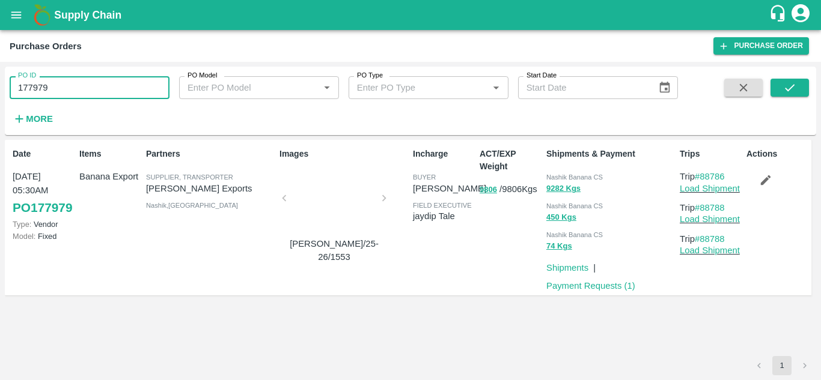
click at [65, 85] on input "177979" at bounding box center [90, 87] width 160 height 23
paste input "text"
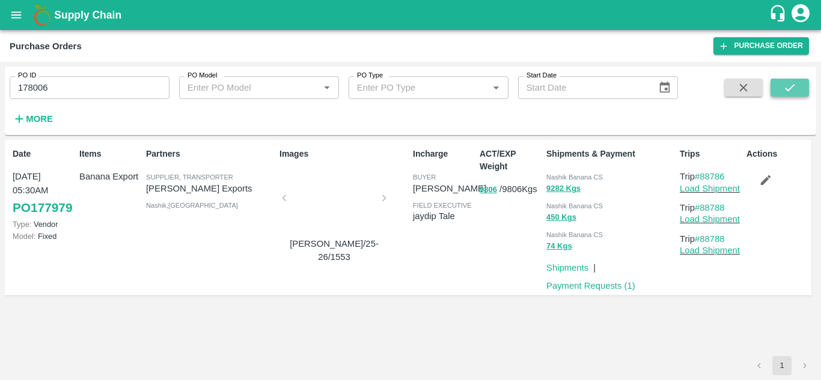
click at [783, 83] on icon "submit" at bounding box center [789, 87] width 13 height 13
drag, startPoint x: 731, startPoint y: 173, endPoint x: 701, endPoint y: 172, distance: 30.0
click at [701, 172] on p "Trip #88803" at bounding box center [711, 176] width 62 height 13
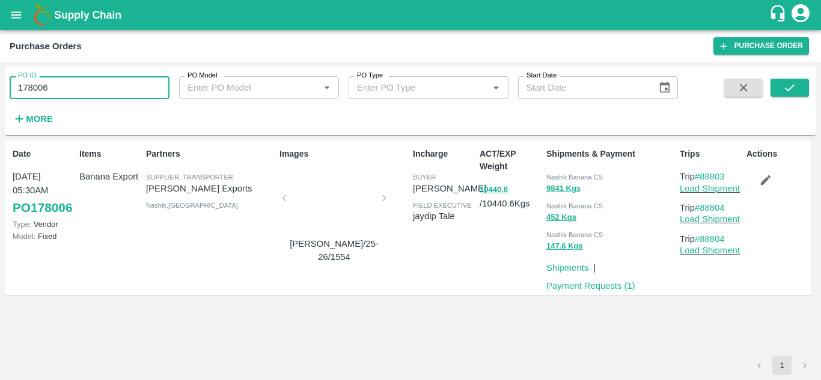
click at [73, 86] on input "178006" at bounding box center [90, 87] width 160 height 23
paste input "text"
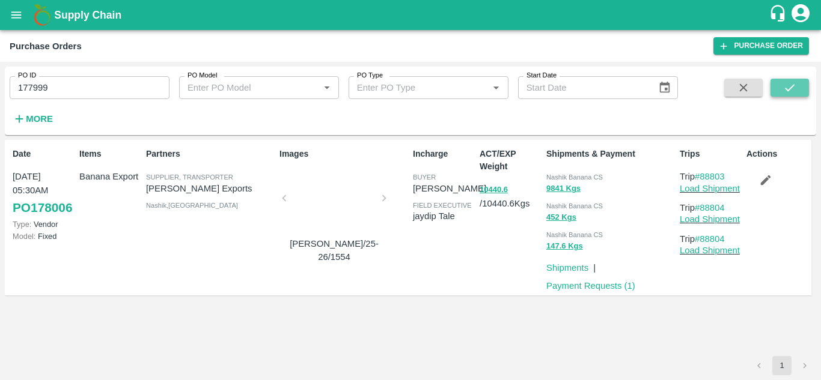
click at [799, 82] on button "submit" at bounding box center [789, 88] width 38 height 18
drag, startPoint x: 734, startPoint y: 172, endPoint x: 701, endPoint y: 175, distance: 33.2
click at [701, 175] on p "Trip #88796" at bounding box center [711, 176] width 62 height 13
click at [689, 317] on div "Date 22 Sep, 05:30AM PO 177999 Type: Vendor Model: Fixed Items Banana Export Pa…" at bounding box center [410, 248] width 811 height 216
drag, startPoint x: 734, startPoint y: 172, endPoint x: 702, endPoint y: 177, distance: 31.6
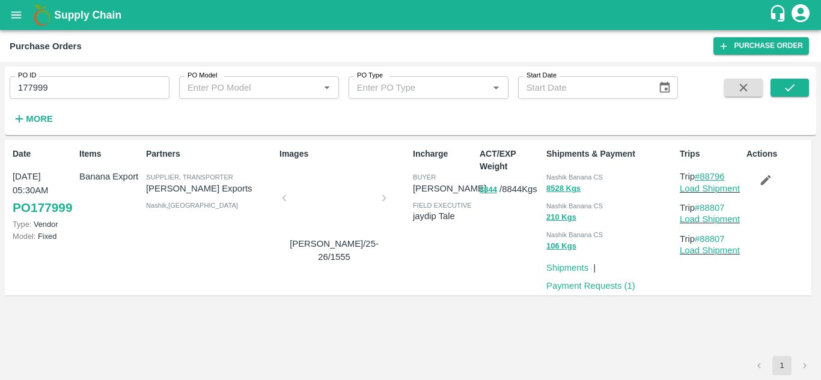
click at [702, 177] on p "Trip #88796" at bounding box center [711, 176] width 62 height 13
click at [61, 87] on input "177999" at bounding box center [90, 87] width 160 height 23
paste input "text"
click at [791, 91] on icon "submit" at bounding box center [789, 87] width 13 height 13
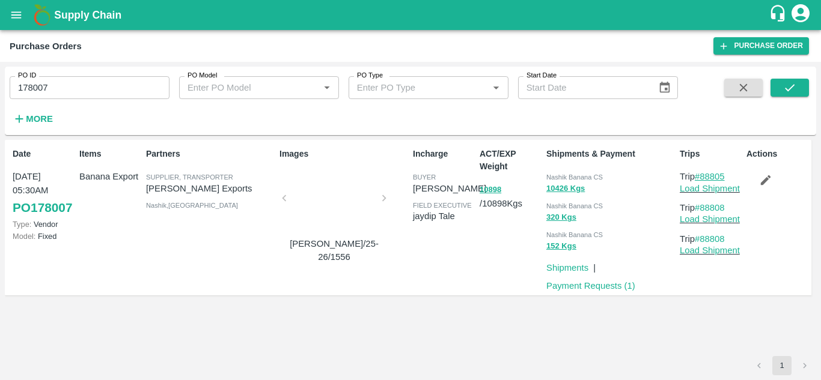
drag, startPoint x: 731, startPoint y: 177, endPoint x: 702, endPoint y: 174, distance: 28.4
click at [702, 174] on p "Trip #88805" at bounding box center [711, 176] width 62 height 13
click at [72, 87] on input "178007" at bounding box center [90, 87] width 160 height 23
paste input "text"
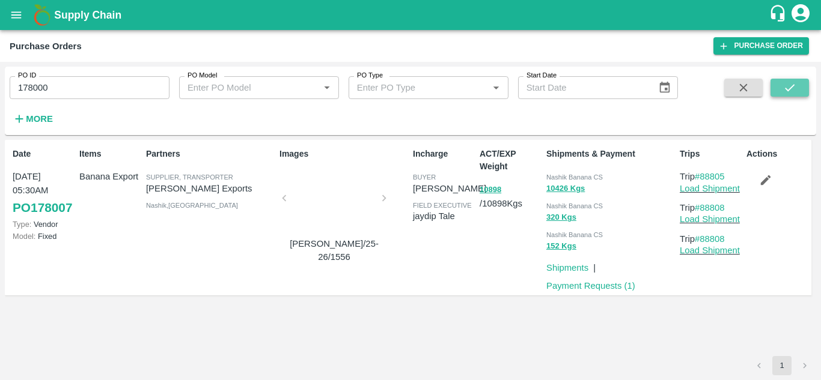
click at [794, 82] on icon "submit" at bounding box center [789, 87] width 13 height 13
drag, startPoint x: 731, startPoint y: 175, endPoint x: 702, endPoint y: 174, distance: 28.9
click at [702, 174] on p "Trip #88797" at bounding box center [711, 176] width 62 height 13
click at [67, 87] on input "178000" at bounding box center [90, 87] width 160 height 23
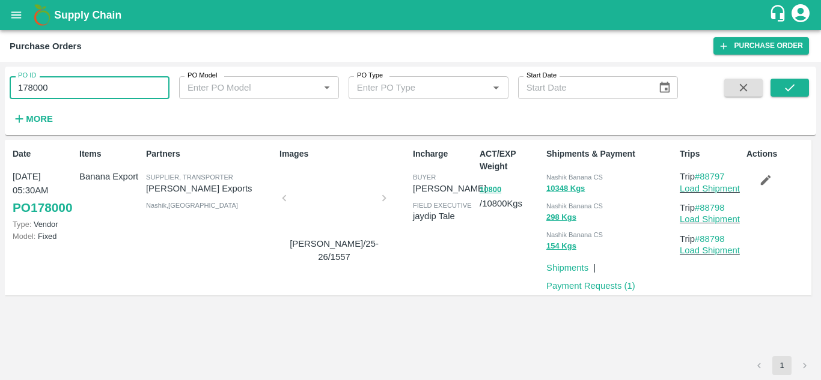
click at [67, 87] on input "178000" at bounding box center [90, 87] width 160 height 23
paste input "text"
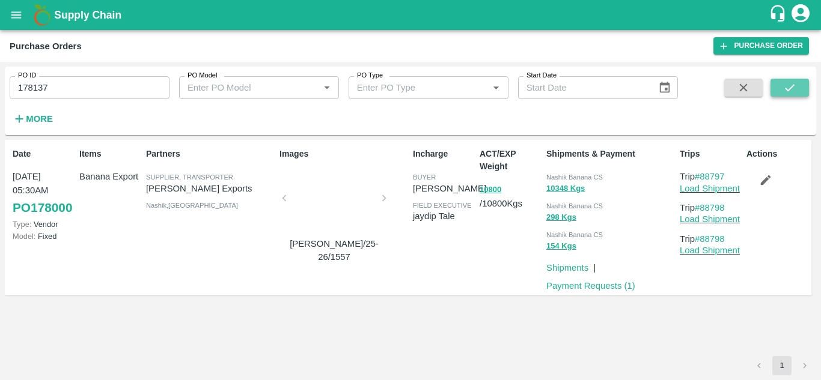
click at [791, 87] on icon "submit" at bounding box center [789, 87] width 13 height 13
drag, startPoint x: 731, startPoint y: 174, endPoint x: 703, endPoint y: 169, distance: 28.0
click at [703, 169] on div "Trips Trip #88834 Load Shipment Trip #88849 Load Shipment Trip #88849 Load Ship…" at bounding box center [708, 218] width 67 height 150
click at [61, 84] on input "178137" at bounding box center [90, 87] width 160 height 23
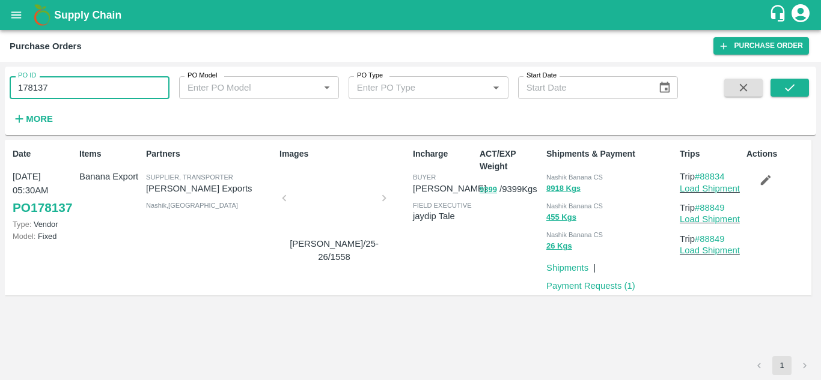
click at [61, 84] on input "178137" at bounding box center [90, 87] width 160 height 23
paste input "text"
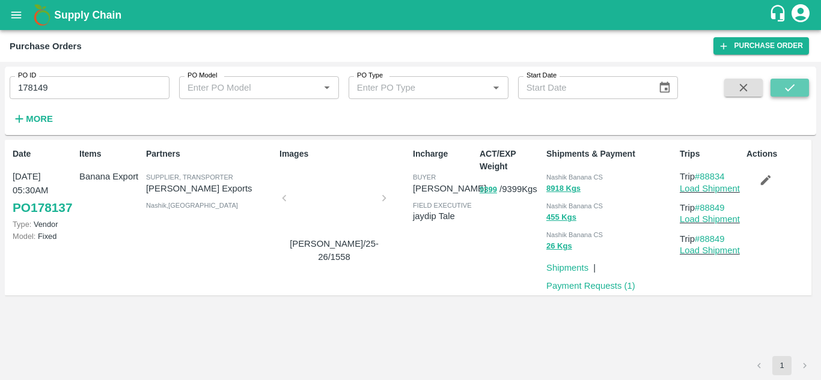
click at [788, 81] on icon "submit" at bounding box center [789, 87] width 13 height 13
drag, startPoint x: 734, startPoint y: 177, endPoint x: 702, endPoint y: 172, distance: 31.6
click at [702, 172] on p "Trip #88840" at bounding box center [711, 176] width 62 height 13
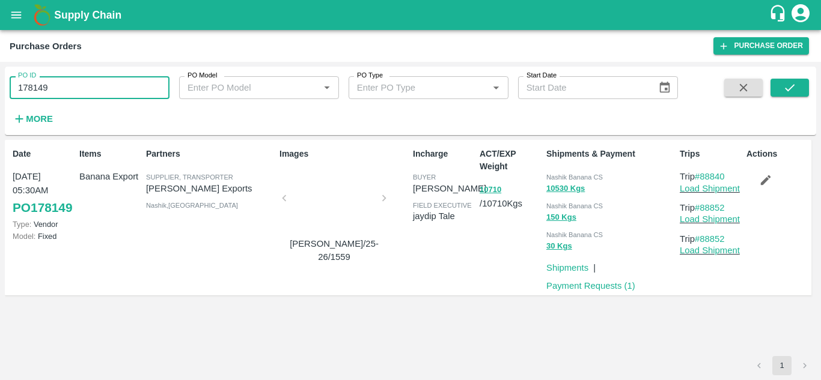
click at [65, 97] on input "178149" at bounding box center [90, 87] width 160 height 23
paste input "text"
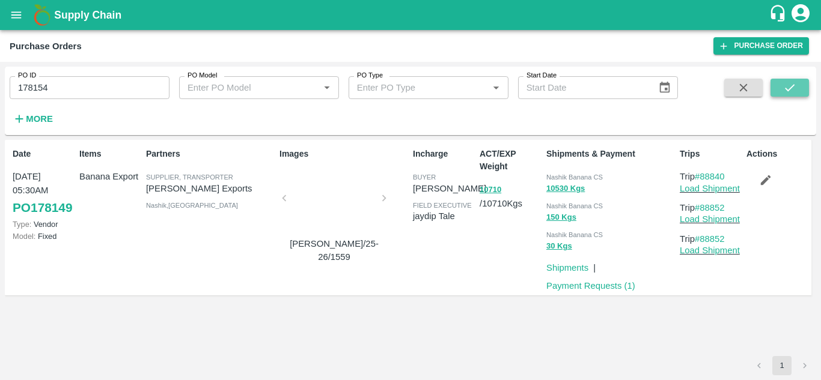
click at [791, 89] on icon "submit" at bounding box center [789, 87] width 13 height 13
drag, startPoint x: 738, startPoint y: 178, endPoint x: 700, endPoint y: 178, distance: 37.9
click at [700, 178] on p "Trip #88850" at bounding box center [711, 176] width 62 height 13
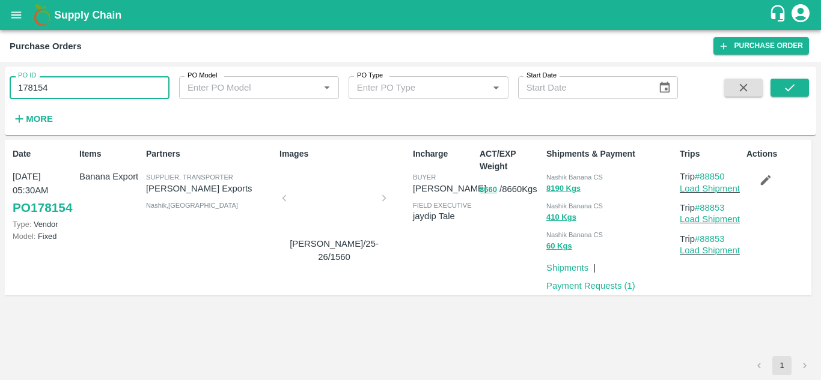
click at [79, 83] on input "178154" at bounding box center [90, 87] width 160 height 23
paste input "text"
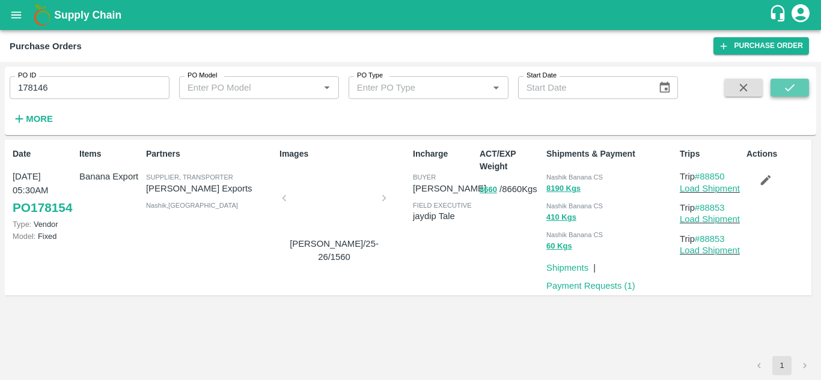
click at [787, 85] on icon "submit" at bounding box center [789, 87] width 13 height 13
drag, startPoint x: 732, startPoint y: 176, endPoint x: 704, endPoint y: 175, distance: 28.2
click at [704, 175] on p "Trip #88838" at bounding box center [711, 176] width 62 height 13
click at [60, 90] on input "178146" at bounding box center [90, 87] width 160 height 23
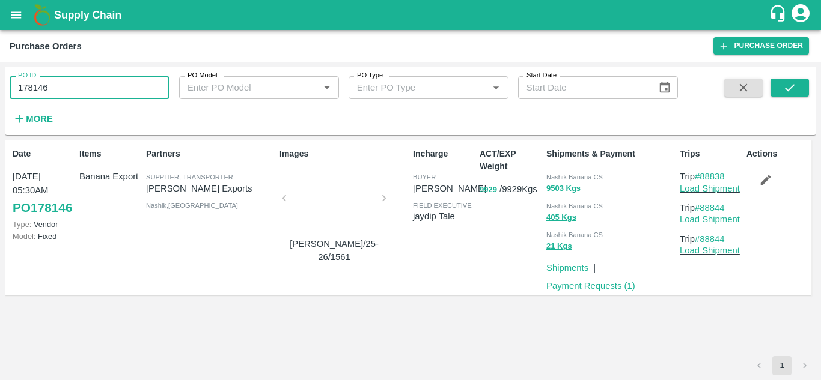
click at [60, 90] on input "178146" at bounding box center [90, 87] width 160 height 23
paste input "text"
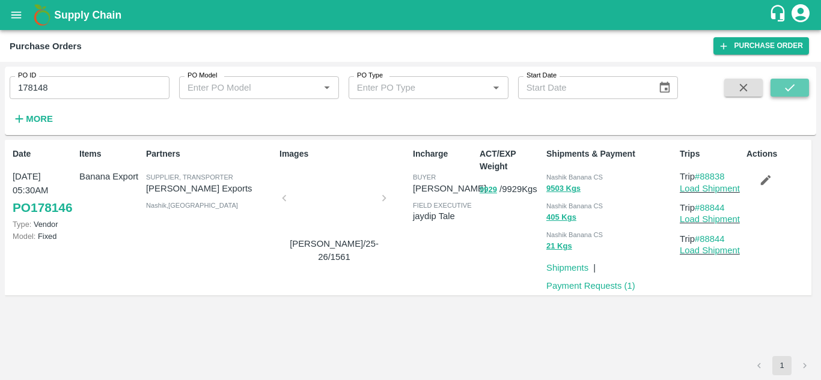
click at [790, 81] on icon "submit" at bounding box center [789, 87] width 13 height 13
drag, startPoint x: 731, startPoint y: 174, endPoint x: 701, endPoint y: 175, distance: 30.7
click at [701, 175] on p "Trip #88839" at bounding box center [711, 176] width 62 height 13
click at [72, 84] on input "178148" at bounding box center [90, 87] width 160 height 23
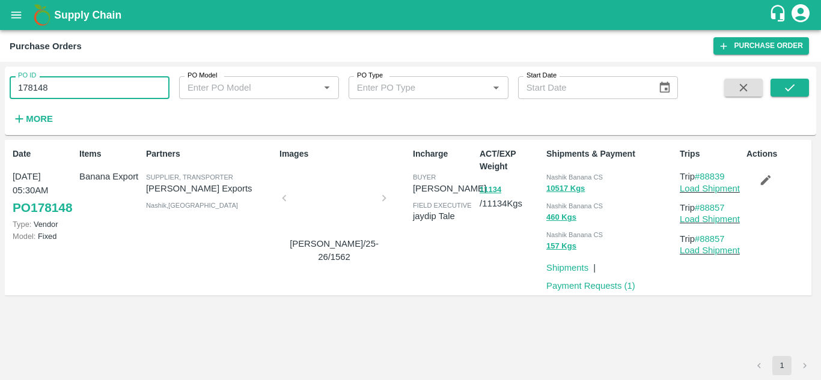
click at [72, 84] on input "178148" at bounding box center [90, 87] width 160 height 23
paste input "text"
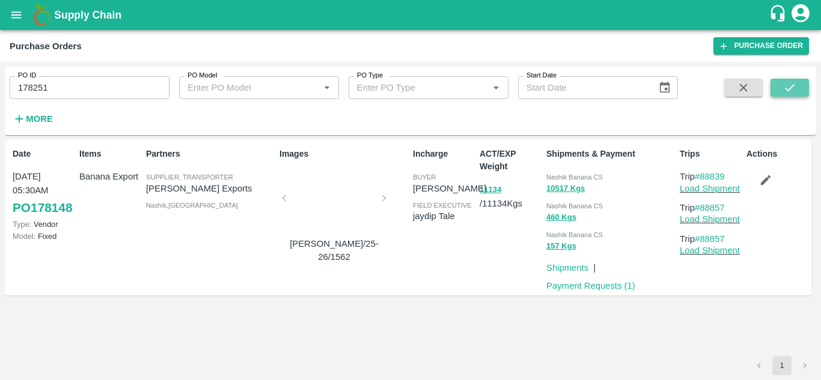
click at [788, 88] on icon "submit" at bounding box center [789, 87] width 13 height 13
drag, startPoint x: 731, startPoint y: 176, endPoint x: 701, endPoint y: 177, distance: 30.0
click at [701, 177] on p "Trip #88867" at bounding box center [711, 176] width 62 height 13
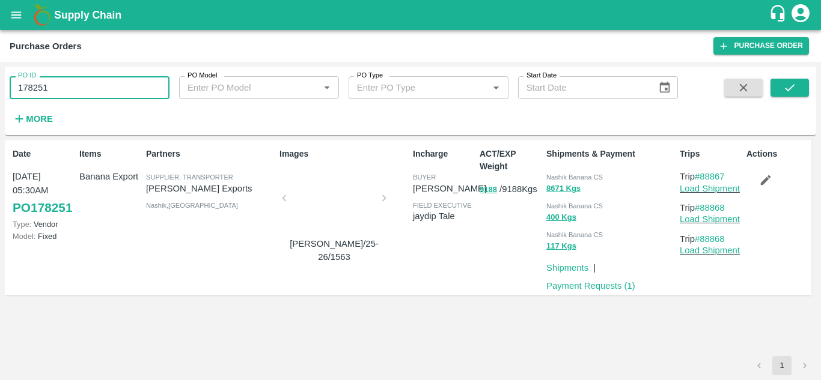
click at [62, 91] on input "178251" at bounding box center [90, 87] width 160 height 23
paste input "text"
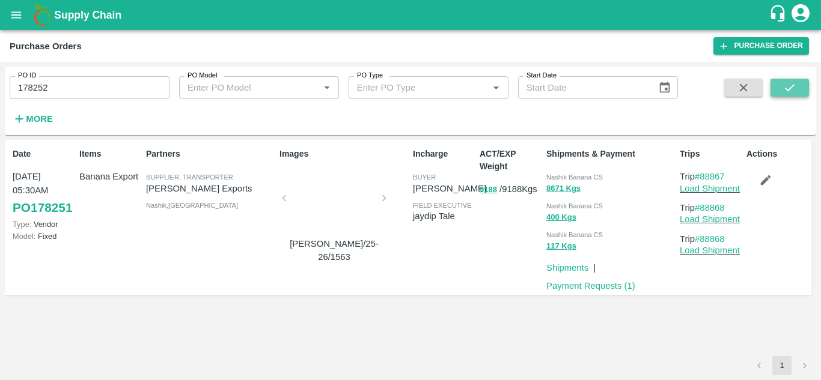
click at [796, 80] on button "submit" at bounding box center [789, 88] width 38 height 18
drag, startPoint x: 731, startPoint y: 177, endPoint x: 703, endPoint y: 175, distance: 27.7
click at [703, 175] on p "Trip #88870" at bounding box center [711, 176] width 62 height 13
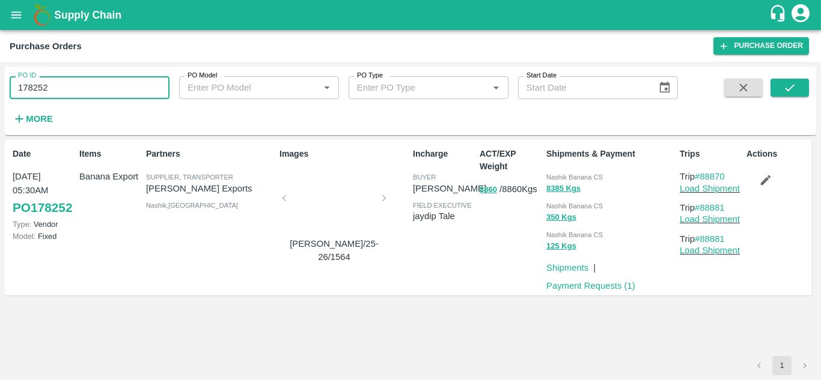
click at [88, 90] on input "178252" at bounding box center [90, 87] width 160 height 23
paste input "text"
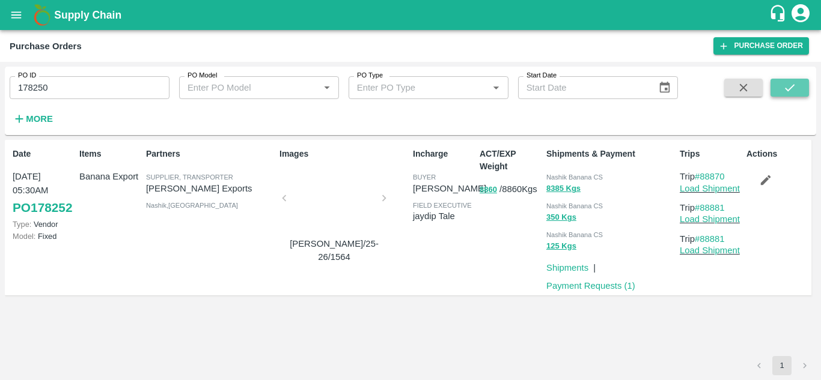
click at [784, 84] on icon "submit" at bounding box center [789, 87] width 13 height 13
drag, startPoint x: 729, startPoint y: 176, endPoint x: 702, endPoint y: 178, distance: 27.1
click at [702, 178] on p "Trip #88866" at bounding box center [711, 176] width 62 height 13
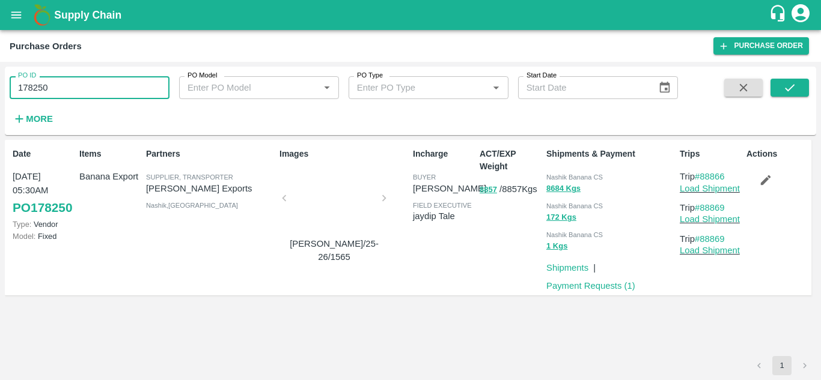
click at [73, 91] on input "178250" at bounding box center [90, 87] width 160 height 23
paste input "text"
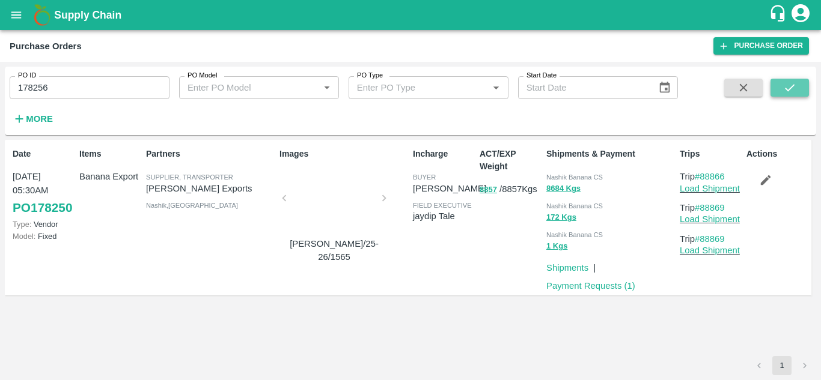
click at [788, 87] on icon "submit" at bounding box center [789, 87] width 13 height 13
click at [732, 176] on p "Trip #88875" at bounding box center [711, 176] width 62 height 13
drag, startPoint x: 730, startPoint y: 174, endPoint x: 702, endPoint y: 175, distance: 28.3
click at [702, 175] on p "Trip #88875" at bounding box center [711, 176] width 62 height 13
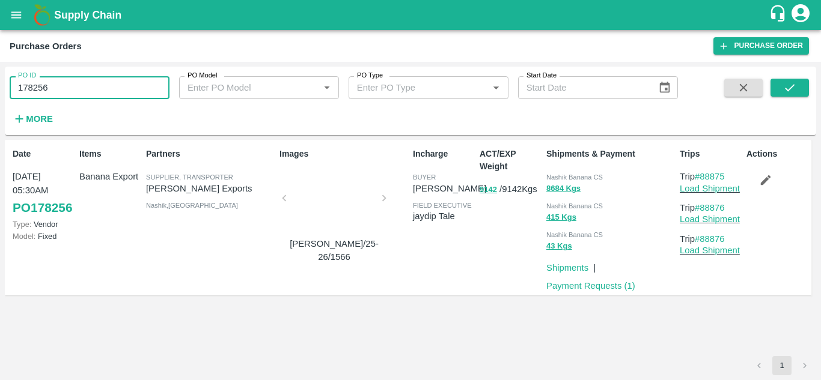
click at [59, 79] on input "178256" at bounding box center [90, 87] width 160 height 23
paste input "text"
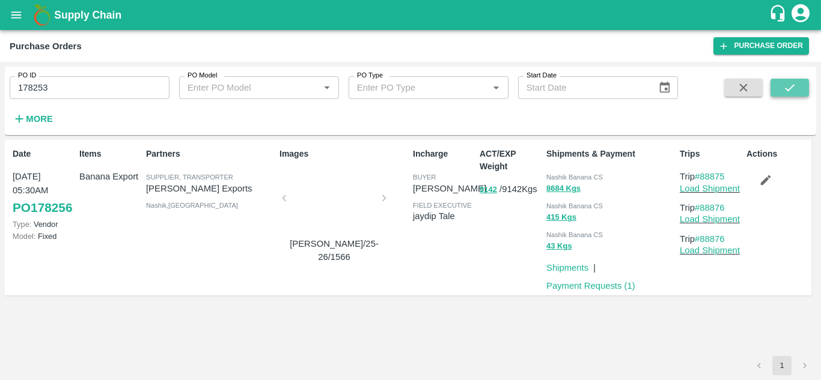
click at [793, 92] on icon "submit" at bounding box center [789, 87] width 13 height 13
drag, startPoint x: 730, startPoint y: 178, endPoint x: 702, endPoint y: 178, distance: 28.2
click at [702, 178] on p "Trip #88871" at bounding box center [711, 176] width 62 height 13
click at [65, 94] on input "178253" at bounding box center [90, 87] width 160 height 23
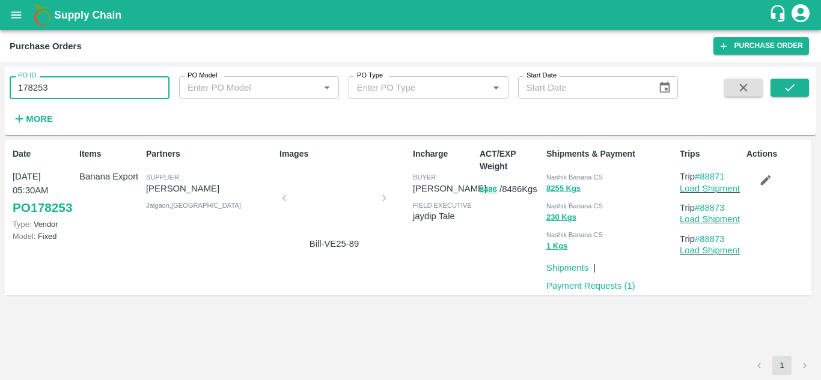
click at [65, 94] on input "178253" at bounding box center [90, 87] width 160 height 23
paste input "text"
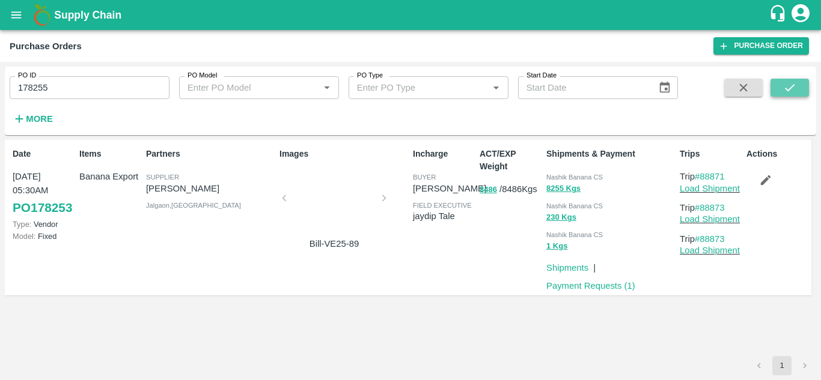
click at [786, 90] on icon "submit" at bounding box center [790, 87] width 10 height 7
drag, startPoint x: 735, startPoint y: 173, endPoint x: 702, endPoint y: 170, distance: 32.6
click at [702, 170] on p "Trip #88874" at bounding box center [711, 176] width 62 height 13
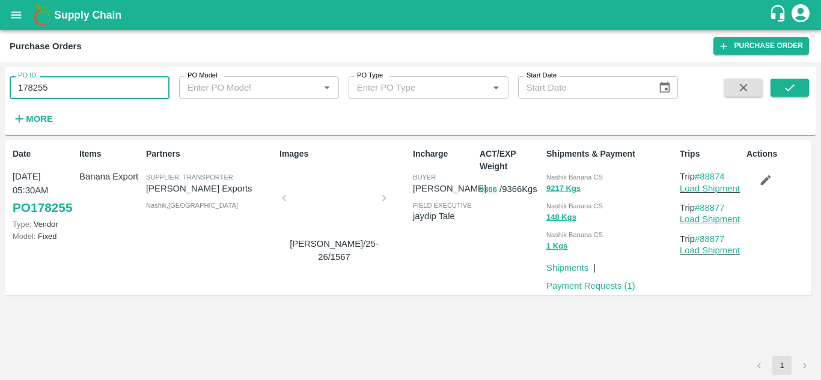
click at [53, 90] on input "178255" at bounding box center [90, 87] width 160 height 23
paste input "text"
click at [791, 90] on icon "submit" at bounding box center [789, 87] width 13 height 13
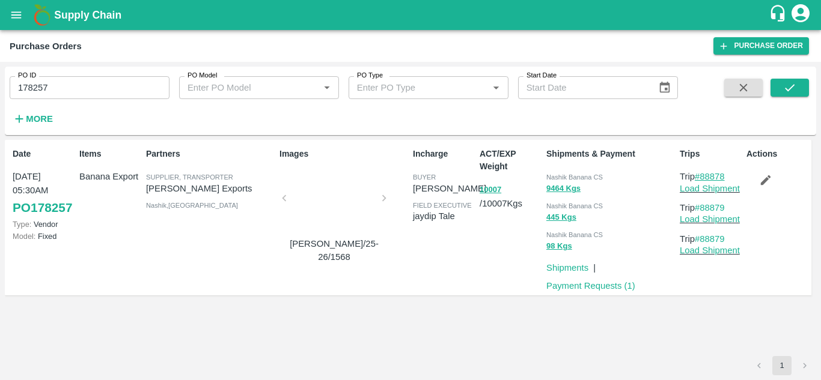
drag, startPoint x: 731, startPoint y: 175, endPoint x: 702, endPoint y: 178, distance: 29.0
click at [702, 178] on p "Trip #88878" at bounding box center [711, 176] width 62 height 13
click at [64, 86] on input "178257" at bounding box center [90, 87] width 160 height 23
paste input "text"
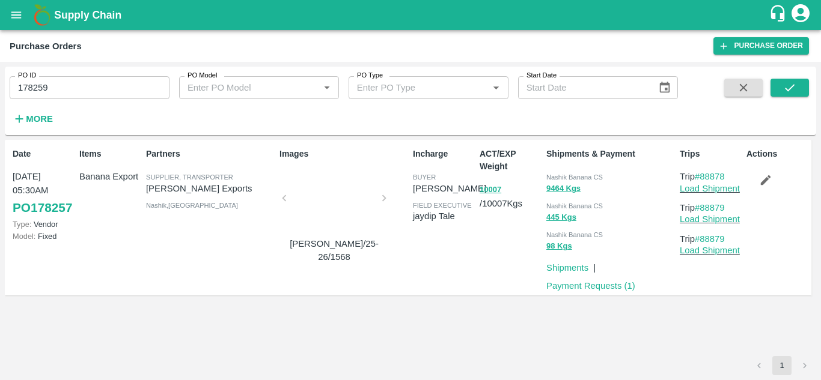
click at [785, 78] on div "PO ID 178259 PO ID PO Model PO Model   * PO Type PO Type   * Start Date Start D…" at bounding box center [410, 101] width 811 height 59
click at [786, 84] on icon "submit" at bounding box center [789, 87] width 13 height 13
drag, startPoint x: 733, startPoint y: 173, endPoint x: 703, endPoint y: 177, distance: 30.3
click at [703, 177] on p "Trip #88880" at bounding box center [711, 176] width 62 height 13
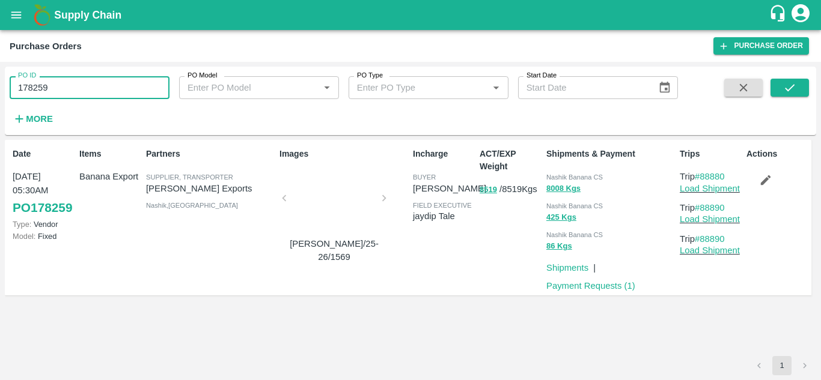
click at [61, 89] on input "178259" at bounding box center [90, 87] width 160 height 23
paste input "text"
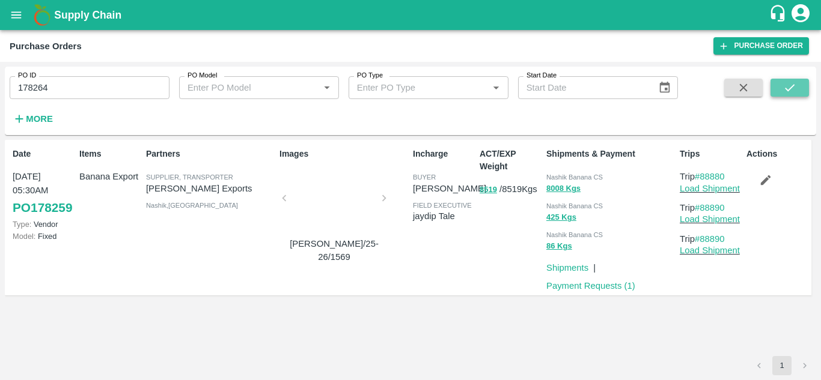
click at [789, 86] on icon "submit" at bounding box center [789, 87] width 13 height 13
drag, startPoint x: 731, startPoint y: 174, endPoint x: 704, endPoint y: 174, distance: 26.4
click at [704, 174] on p "Trip #88899" at bounding box center [711, 176] width 62 height 13
click at [58, 90] on input "178264" at bounding box center [90, 87] width 160 height 23
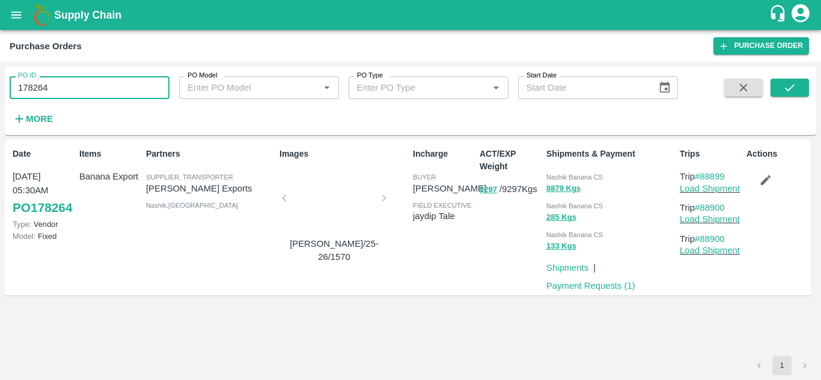
click at [58, 90] on input "178264" at bounding box center [90, 87] width 160 height 23
paste input "text"
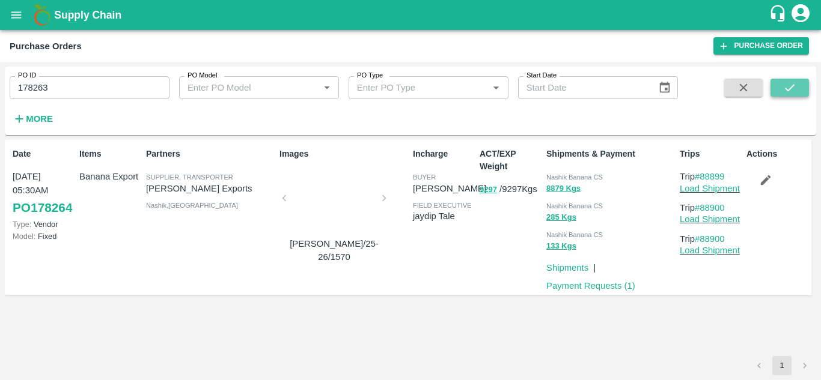
click at [787, 87] on icon "submit" at bounding box center [789, 87] width 13 height 13
drag, startPoint x: 731, startPoint y: 173, endPoint x: 702, endPoint y: 175, distance: 28.9
click at [702, 175] on p "Trip #88897" at bounding box center [711, 176] width 62 height 13
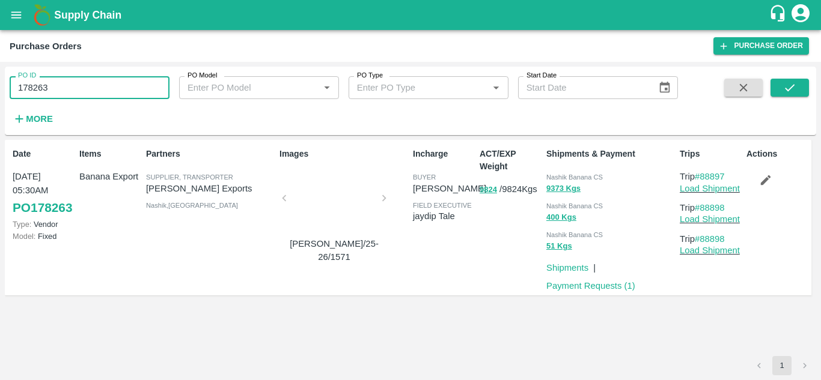
click at [68, 88] on input "178263" at bounding box center [90, 87] width 160 height 23
paste input "text"
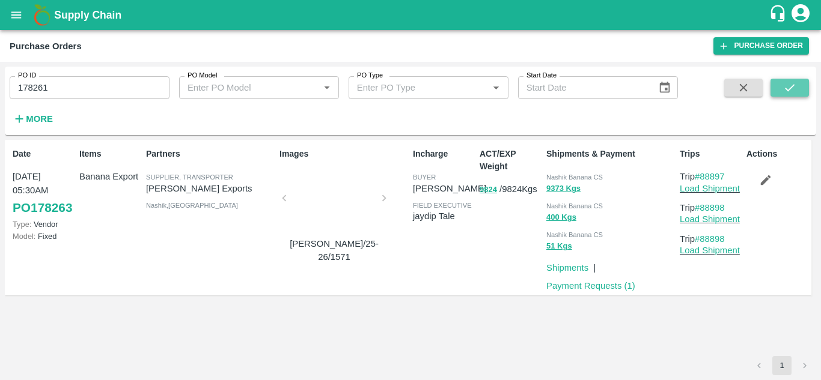
click at [788, 88] on icon "submit" at bounding box center [789, 87] width 13 height 13
drag, startPoint x: 729, startPoint y: 176, endPoint x: 703, endPoint y: 174, distance: 25.9
click at [703, 174] on p "Trip #88884" at bounding box center [711, 176] width 62 height 13
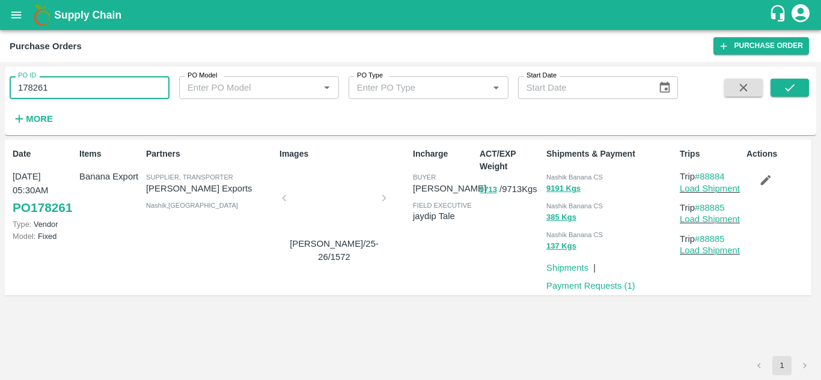
click at [59, 92] on input "178261" at bounding box center [90, 87] width 160 height 23
paste input "text"
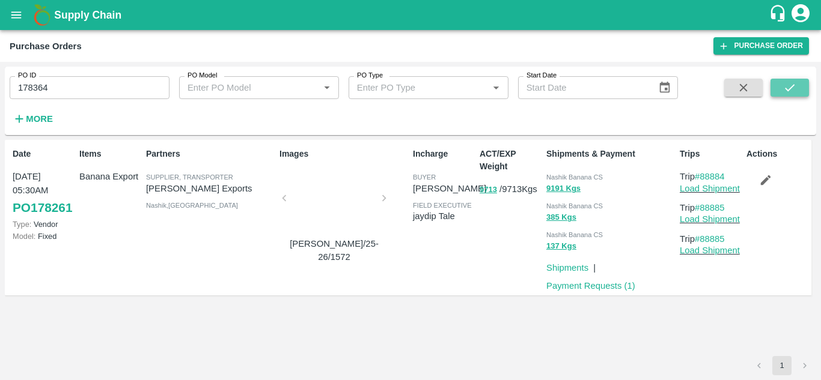
click at [782, 82] on button "submit" at bounding box center [789, 88] width 38 height 18
drag, startPoint x: 731, startPoint y: 175, endPoint x: 704, endPoint y: 172, distance: 26.6
click at [704, 172] on p "Trip #88918" at bounding box center [711, 176] width 62 height 13
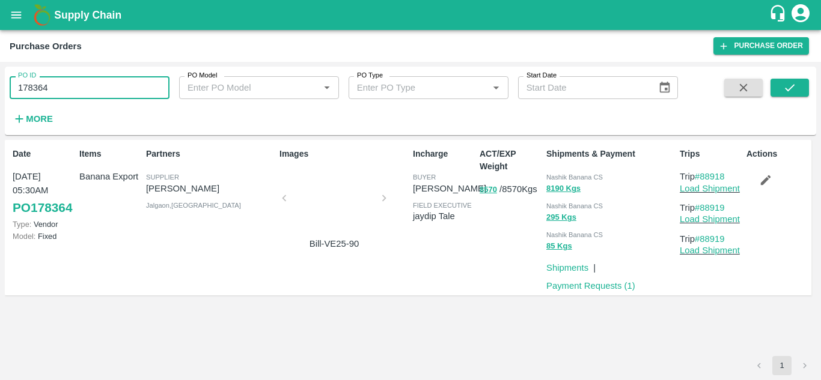
click at [76, 84] on input "178364" at bounding box center [90, 87] width 160 height 23
paste input "text"
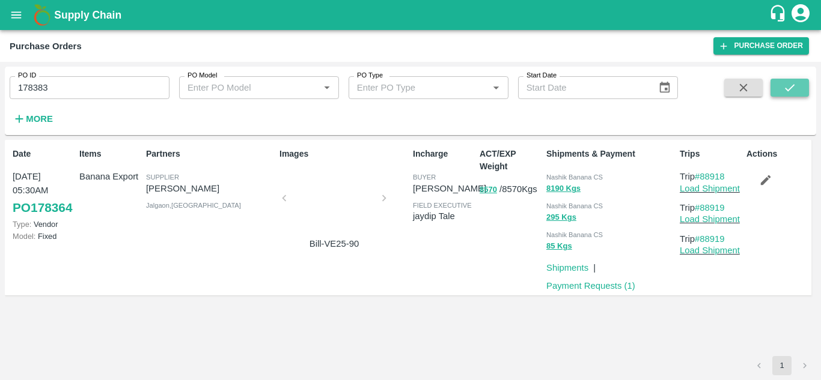
click at [792, 81] on icon "submit" at bounding box center [789, 87] width 13 height 13
drag, startPoint x: 735, startPoint y: 175, endPoint x: 700, endPoint y: 180, distance: 35.8
click at [700, 180] on p "Trip #88955" at bounding box center [711, 176] width 62 height 13
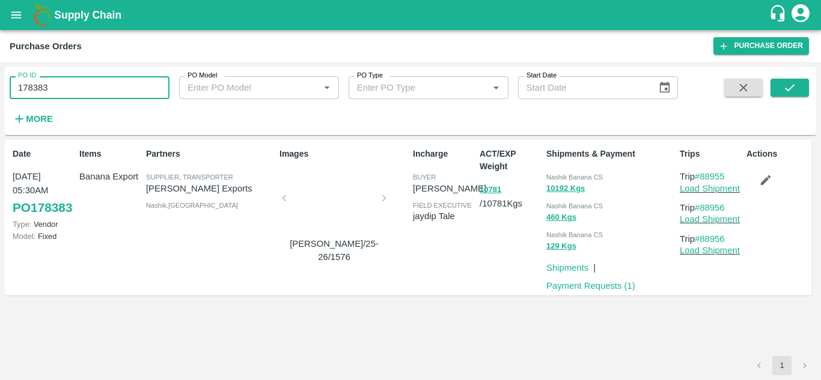
click at [76, 93] on input "178383" at bounding box center [90, 87] width 160 height 23
paste input "text"
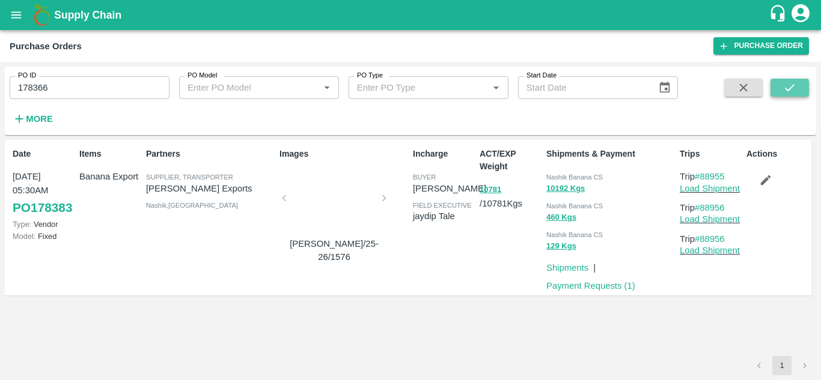
click at [790, 85] on icon "submit" at bounding box center [789, 87] width 13 height 13
drag, startPoint x: 734, startPoint y: 176, endPoint x: 702, endPoint y: 174, distance: 31.3
click at [702, 174] on p "Trip #88922" at bounding box center [711, 176] width 62 height 13
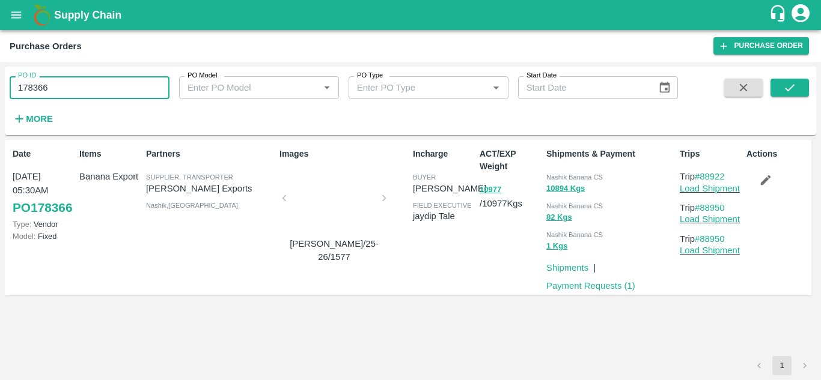
click at [59, 86] on input "178366" at bounding box center [90, 87] width 160 height 23
paste input "text"
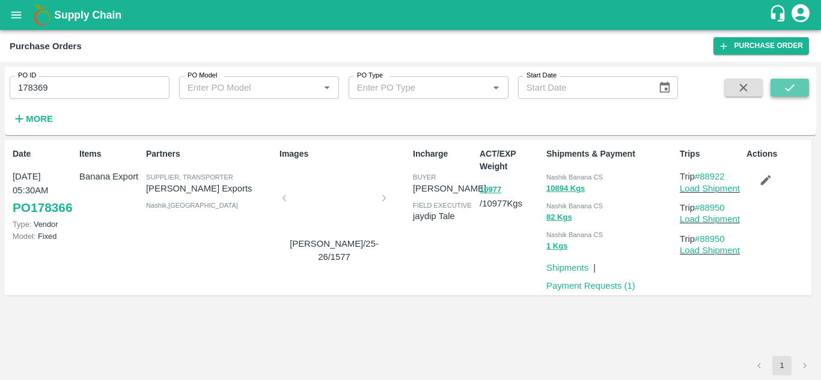
click at [790, 85] on icon "submit" at bounding box center [789, 87] width 13 height 13
drag, startPoint x: 730, startPoint y: 171, endPoint x: 700, endPoint y: 175, distance: 30.3
click at [700, 175] on p "Trip #88928" at bounding box center [711, 176] width 62 height 13
click at [73, 83] on input "178369" at bounding box center [90, 87] width 160 height 23
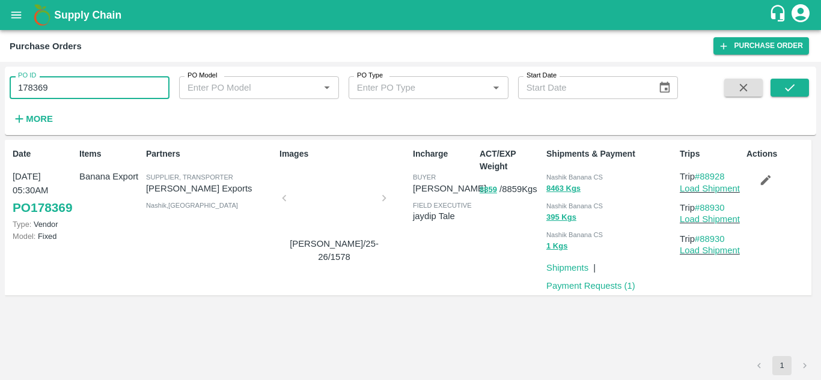
click at [73, 83] on input "178369" at bounding box center [90, 87] width 160 height 23
paste input "text"
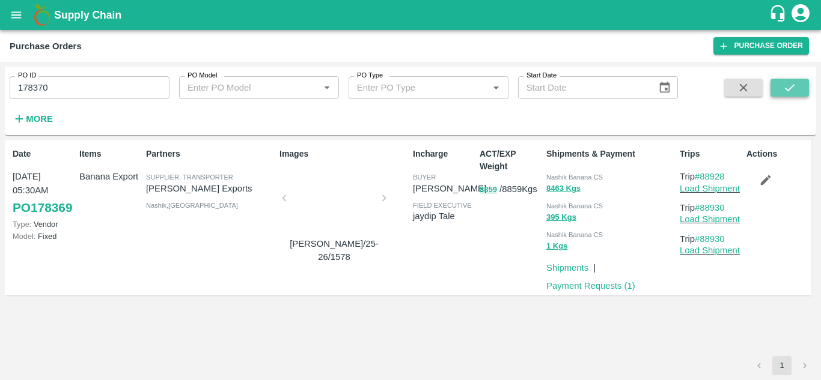
click at [804, 84] on button "submit" at bounding box center [789, 88] width 38 height 18
drag, startPoint x: 731, startPoint y: 172, endPoint x: 702, endPoint y: 179, distance: 29.1
click at [702, 179] on p "Trip #88933" at bounding box center [711, 176] width 62 height 13
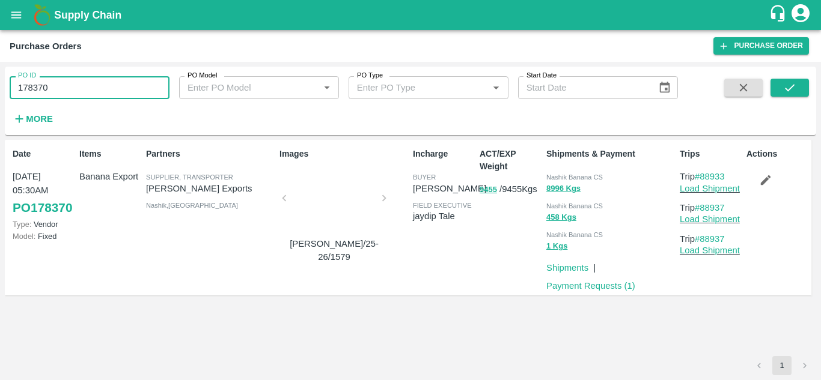
click at [63, 80] on input "178370" at bounding box center [90, 87] width 160 height 23
paste input "text"
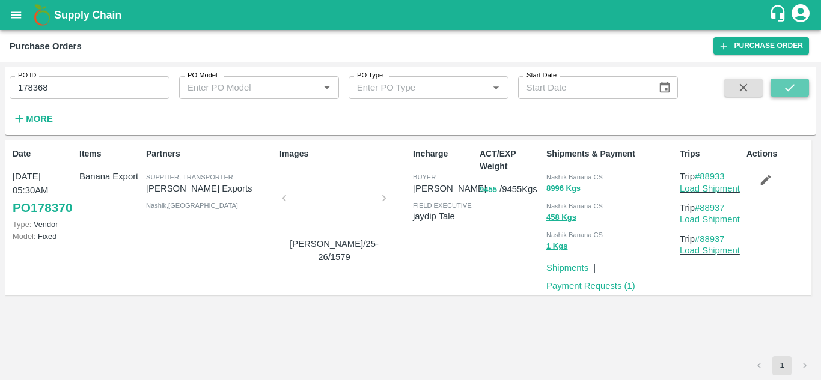
click at [788, 84] on icon "submit" at bounding box center [789, 87] width 13 height 13
drag, startPoint x: 728, startPoint y: 173, endPoint x: 704, endPoint y: 174, distance: 24.6
click at [704, 174] on p "Trip #88927" at bounding box center [711, 176] width 62 height 13
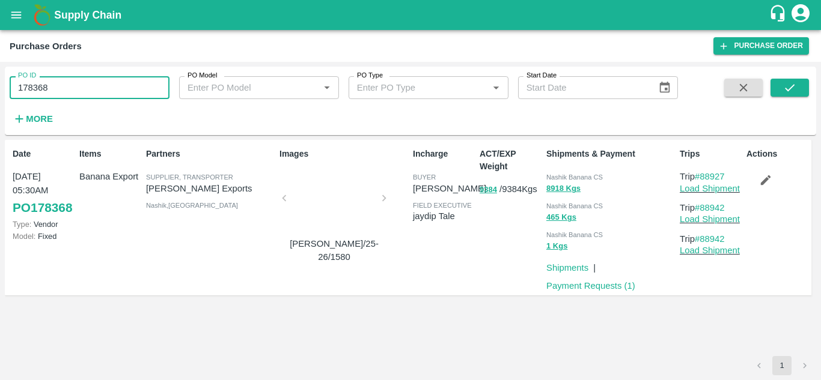
click at [74, 89] on input "178368" at bounding box center [90, 87] width 160 height 23
paste input "text"
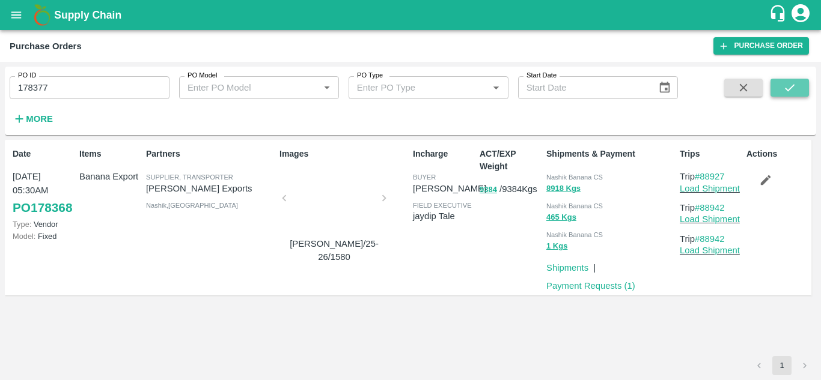
click at [784, 91] on icon "submit" at bounding box center [789, 87] width 13 height 13
drag, startPoint x: 731, startPoint y: 178, endPoint x: 703, endPoint y: 178, distance: 28.2
click at [703, 178] on p "Trip #88953" at bounding box center [711, 176] width 62 height 13
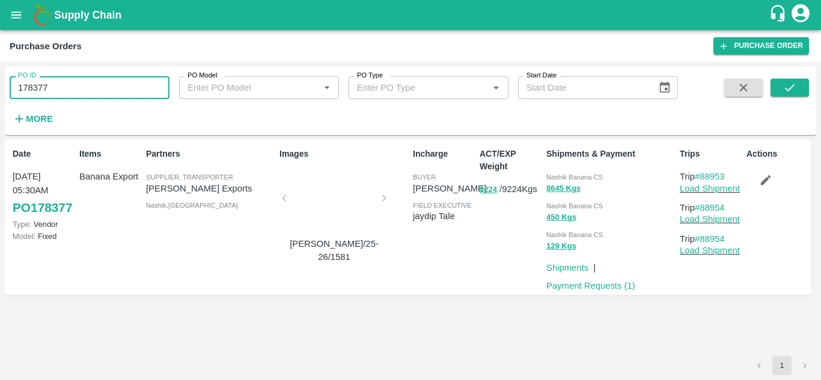
click at [59, 81] on input "178377" at bounding box center [90, 87] width 160 height 23
paste input "text"
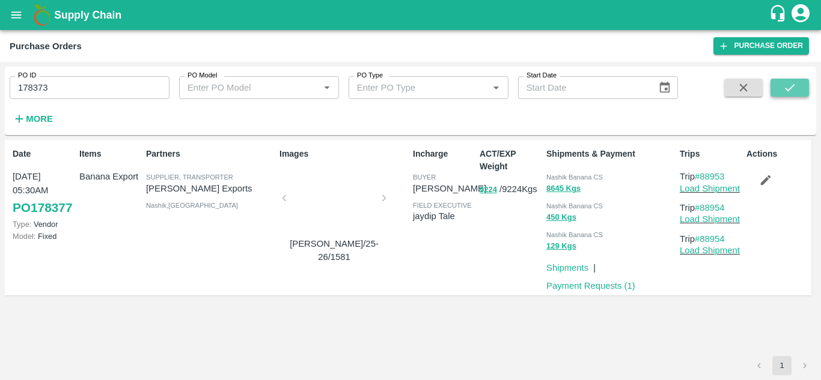
click at [784, 88] on icon "submit" at bounding box center [789, 87] width 13 height 13
drag, startPoint x: 729, startPoint y: 177, endPoint x: 703, endPoint y: 177, distance: 26.4
click at [703, 177] on p "Trip #88946" at bounding box center [711, 176] width 62 height 13
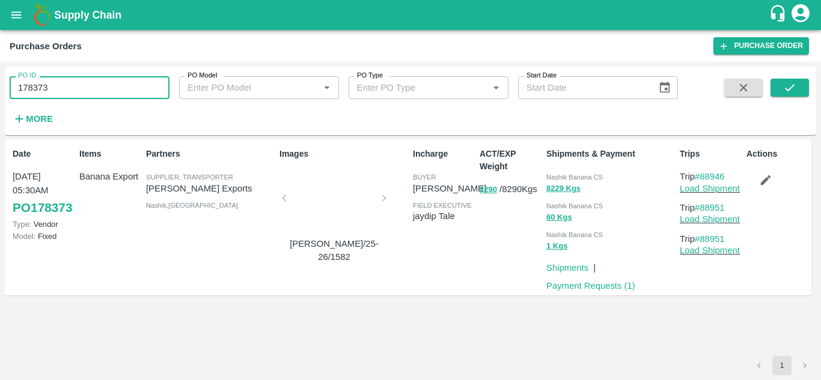
click at [75, 87] on input "178373" at bounding box center [90, 87] width 160 height 23
paste input "text"
click at [797, 88] on button "submit" at bounding box center [789, 88] width 38 height 18
drag, startPoint x: 732, startPoint y: 179, endPoint x: 703, endPoint y: 174, distance: 29.8
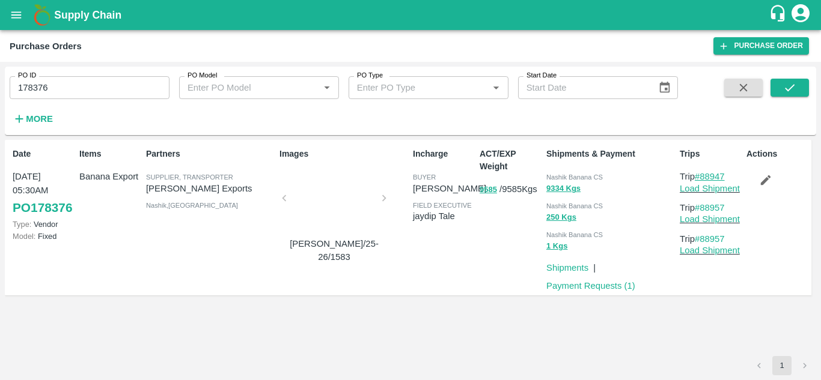
click at [703, 174] on p "Trip #88947" at bounding box center [711, 176] width 62 height 13
click at [66, 78] on input "178376" at bounding box center [90, 87] width 160 height 23
paste input "text"
click at [787, 90] on icon "submit" at bounding box center [790, 87] width 10 height 7
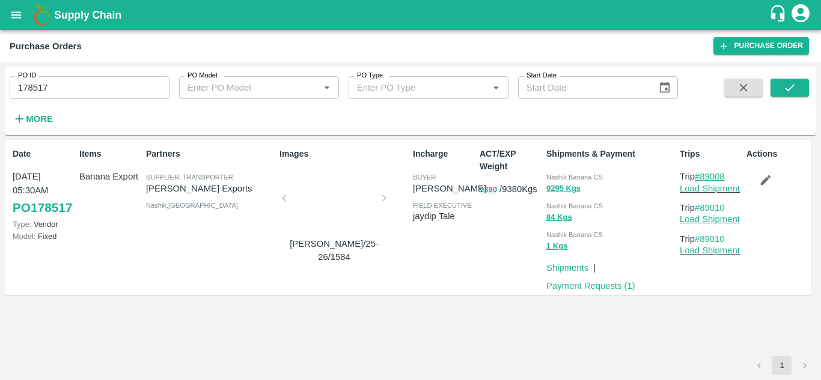
drag, startPoint x: 732, startPoint y: 180, endPoint x: 702, endPoint y: 176, distance: 30.3
click at [702, 176] on p "Trip #89008" at bounding box center [711, 176] width 62 height 13
click at [53, 89] on input "178517" at bounding box center [90, 87] width 160 height 23
paste input "text"
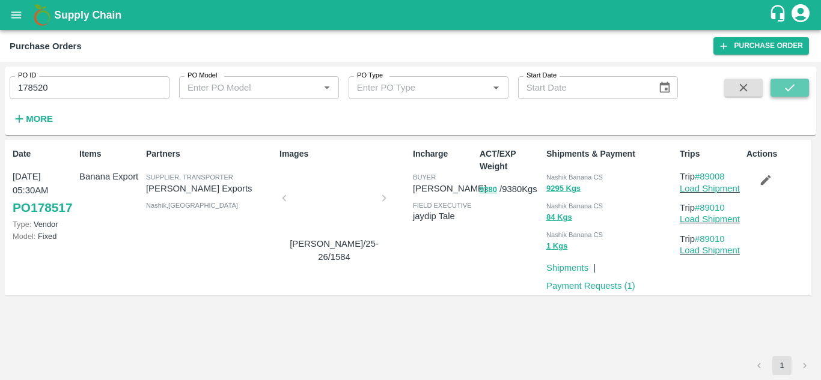
click at [790, 84] on icon "submit" at bounding box center [789, 87] width 13 height 13
click at [731, 176] on p "Trip #89012" at bounding box center [711, 176] width 62 height 13
drag, startPoint x: 731, startPoint y: 176, endPoint x: 706, endPoint y: 176, distance: 24.6
click at [706, 176] on p "Trip #89012" at bounding box center [711, 176] width 62 height 13
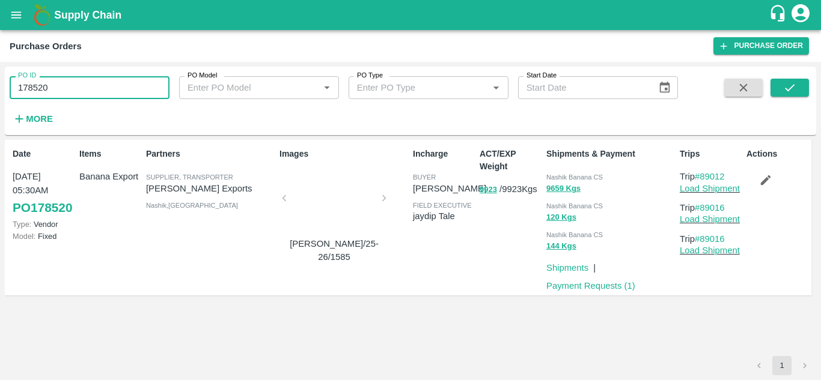
click at [64, 92] on input "178520" at bounding box center [90, 87] width 160 height 23
paste input "text"
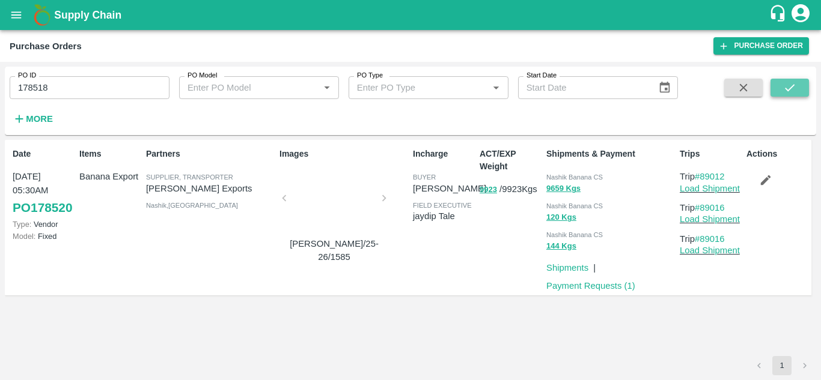
click at [804, 85] on button "submit" at bounding box center [789, 88] width 38 height 18
drag, startPoint x: 732, startPoint y: 176, endPoint x: 701, endPoint y: 174, distance: 31.3
click at [701, 174] on p "Trip #89009" at bounding box center [711, 176] width 62 height 13
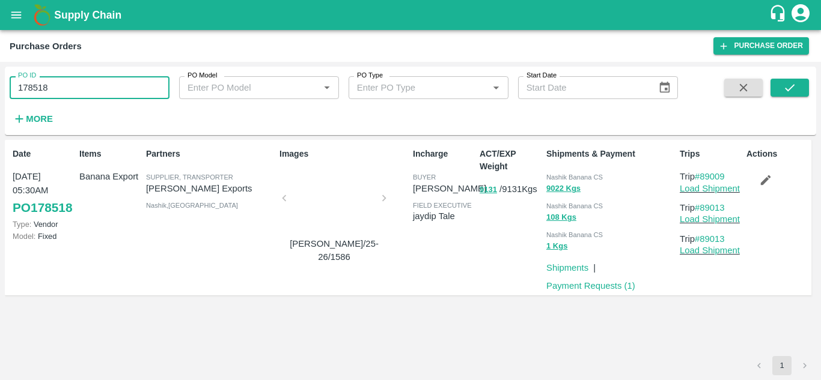
click at [65, 82] on input "178518" at bounding box center [90, 87] width 160 height 23
paste input "text"
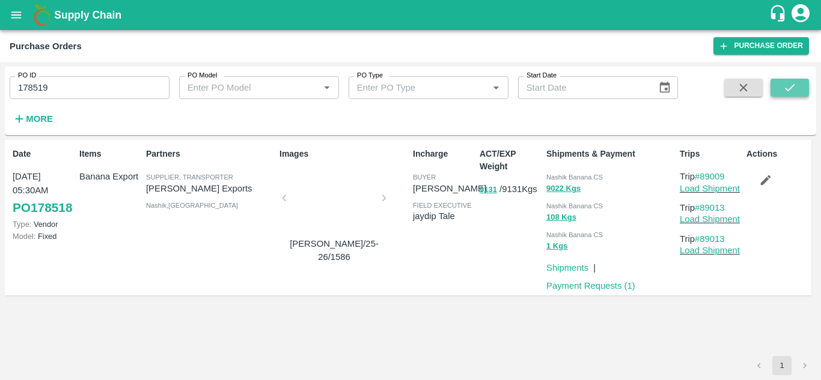
click at [796, 81] on button "submit" at bounding box center [789, 88] width 38 height 18
drag, startPoint x: 732, startPoint y: 174, endPoint x: 699, endPoint y: 172, distance: 33.1
click at [699, 172] on p "Trip #89011" at bounding box center [711, 176] width 62 height 13
click at [675, 338] on div "Date 26 Sep, 05:30AM PO 178519 Type: Vendor Model: Fixed Items Banana Export Pa…" at bounding box center [410, 248] width 811 height 216
drag, startPoint x: 731, startPoint y: 177, endPoint x: 702, endPoint y: 175, distance: 28.9
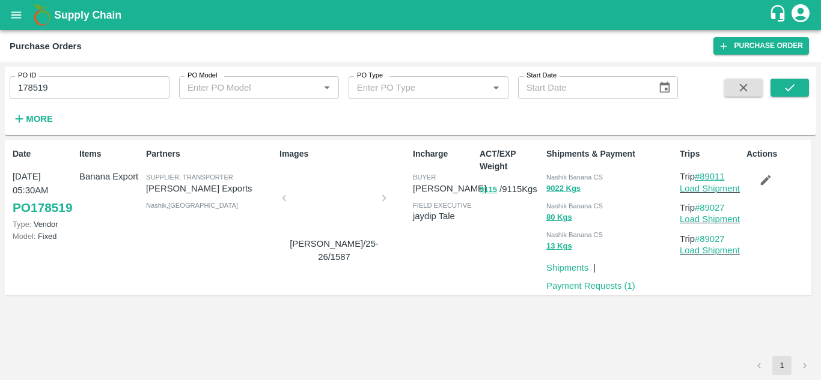
click at [702, 175] on p "Trip #89011" at bounding box center [711, 176] width 62 height 13
click at [68, 82] on input "178519" at bounding box center [90, 87] width 160 height 23
paste input "text"
click at [784, 84] on icon "submit" at bounding box center [789, 87] width 13 height 13
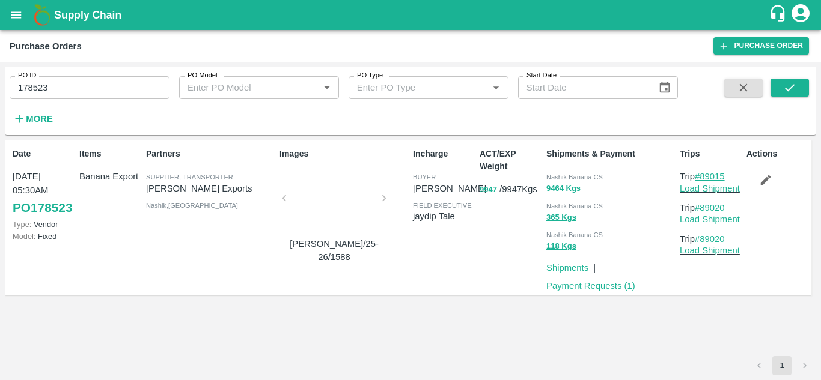
drag, startPoint x: 730, startPoint y: 174, endPoint x: 702, endPoint y: 175, distance: 27.7
click at [702, 175] on p "Trip #89015" at bounding box center [711, 176] width 62 height 13
click at [53, 87] on input "178523" at bounding box center [90, 87] width 160 height 23
paste input "text"
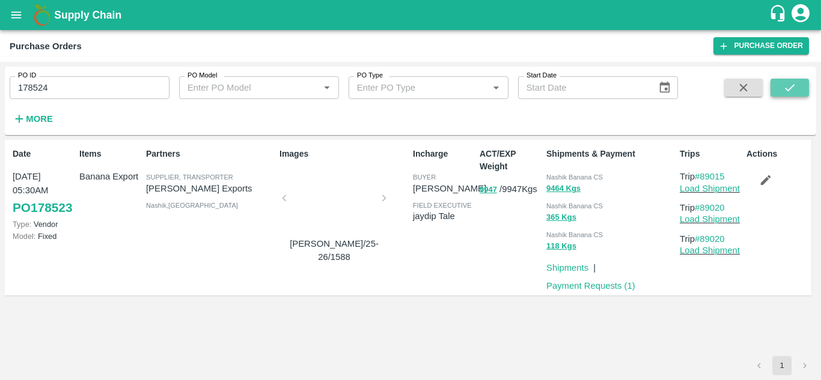
click at [794, 85] on icon "submit" at bounding box center [789, 87] width 13 height 13
drag, startPoint x: 732, startPoint y: 175, endPoint x: 704, endPoint y: 176, distance: 28.2
click at [704, 176] on p "Trip #89017" at bounding box center [711, 176] width 62 height 13
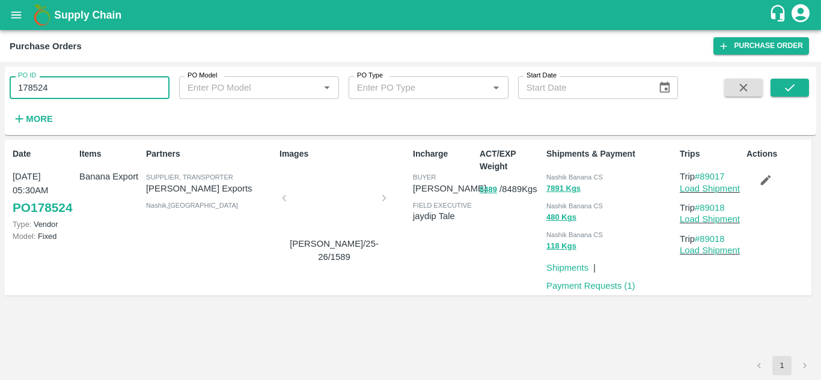
click at [53, 97] on input "178524" at bounding box center [90, 87] width 160 height 23
paste input "text"
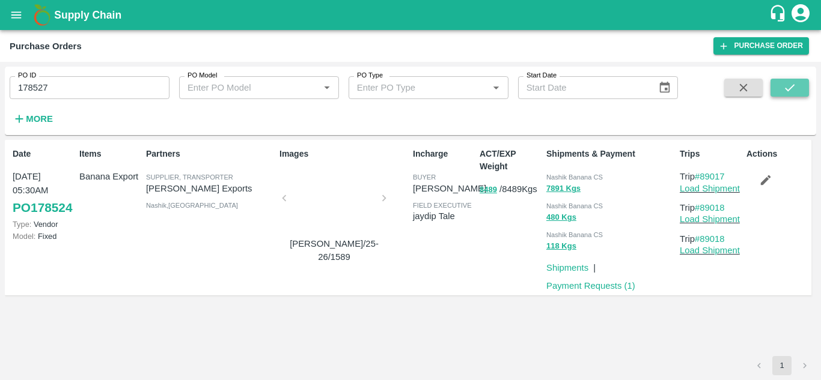
click at [790, 88] on icon "submit" at bounding box center [789, 87] width 13 height 13
drag, startPoint x: 732, startPoint y: 173, endPoint x: 703, endPoint y: 173, distance: 28.8
click at [703, 173] on p "Trip #89021" at bounding box center [711, 176] width 62 height 13
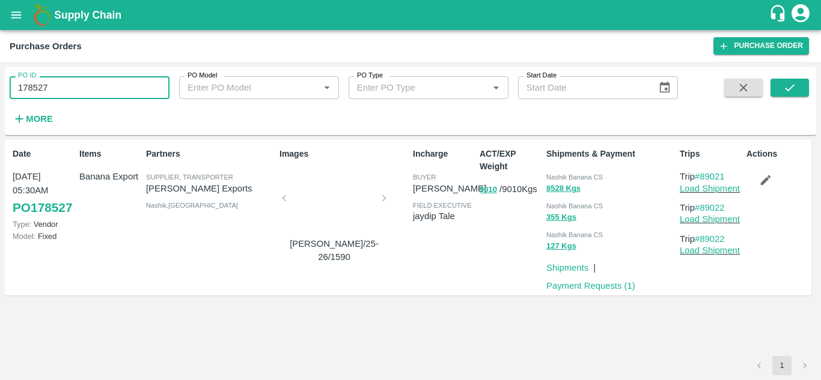
click at [72, 78] on input "178527" at bounding box center [90, 87] width 160 height 23
paste input "text"
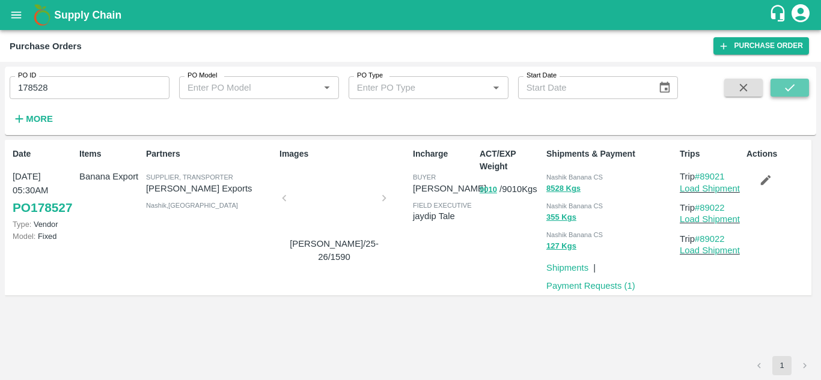
click at [792, 88] on icon "submit" at bounding box center [789, 87] width 13 height 13
drag, startPoint x: 731, startPoint y: 175, endPoint x: 703, endPoint y: 177, distance: 28.3
click at [703, 177] on p "Trip #89024" at bounding box center [711, 176] width 62 height 13
click at [57, 87] on input "178528" at bounding box center [90, 87] width 160 height 23
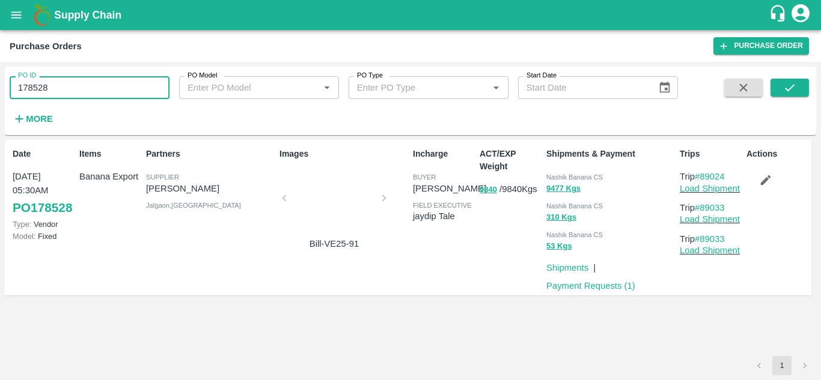
click at [57, 87] on input "178528" at bounding box center [90, 87] width 160 height 23
paste input "text"
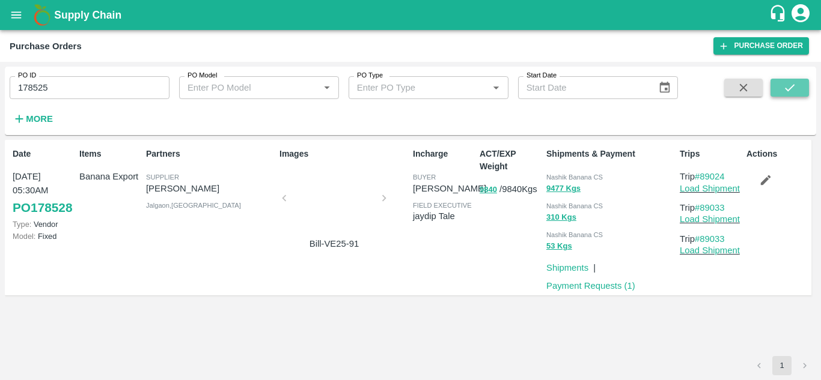
click at [791, 89] on icon "submit" at bounding box center [789, 87] width 13 height 13
drag, startPoint x: 731, startPoint y: 174, endPoint x: 703, endPoint y: 177, distance: 27.7
click at [703, 177] on p "Trip #89019" at bounding box center [711, 176] width 62 height 13
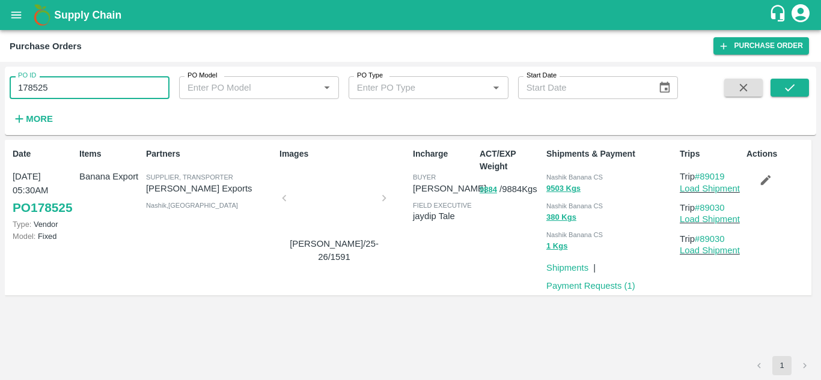
click at [68, 93] on input "178525" at bounding box center [90, 87] width 160 height 23
paste input "text"
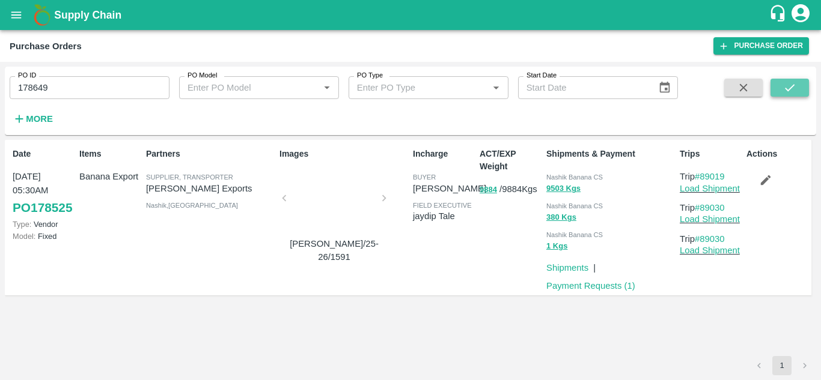
click at [787, 89] on icon "submit" at bounding box center [789, 87] width 13 height 13
drag, startPoint x: 731, startPoint y: 175, endPoint x: 701, endPoint y: 175, distance: 30.6
click at [701, 175] on p "Trip #89039" at bounding box center [711, 176] width 62 height 13
click at [46, 91] on input "178649" at bounding box center [90, 87] width 160 height 23
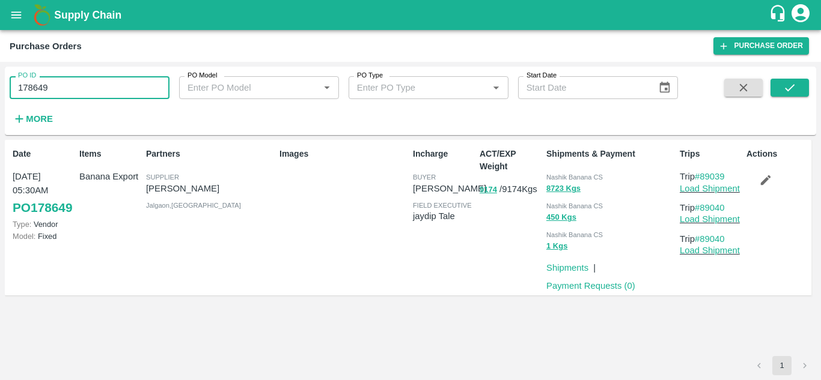
click at [46, 91] on input "178649" at bounding box center [90, 87] width 160 height 23
paste input "text"
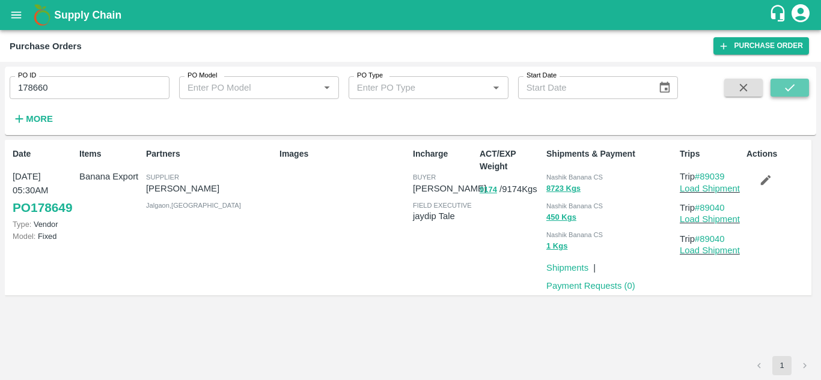
click at [793, 87] on icon "submit" at bounding box center [789, 87] width 13 height 13
drag, startPoint x: 732, startPoint y: 173, endPoint x: 703, endPoint y: 174, distance: 29.5
click at [703, 174] on p "Trip #89055" at bounding box center [711, 176] width 62 height 13
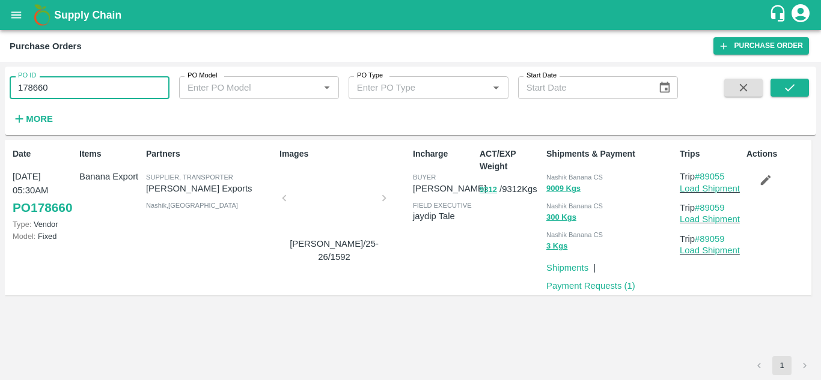
click at [78, 76] on input "178660" at bounding box center [90, 87] width 160 height 23
paste input "text"
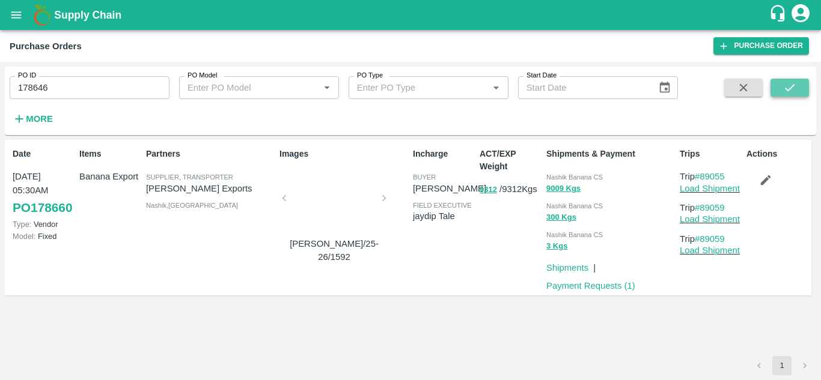
click at [791, 86] on icon "submit" at bounding box center [789, 87] width 13 height 13
drag, startPoint x: 734, startPoint y: 173, endPoint x: 702, endPoint y: 176, distance: 31.4
click at [702, 176] on p "Trip #89037" at bounding box center [711, 176] width 62 height 13
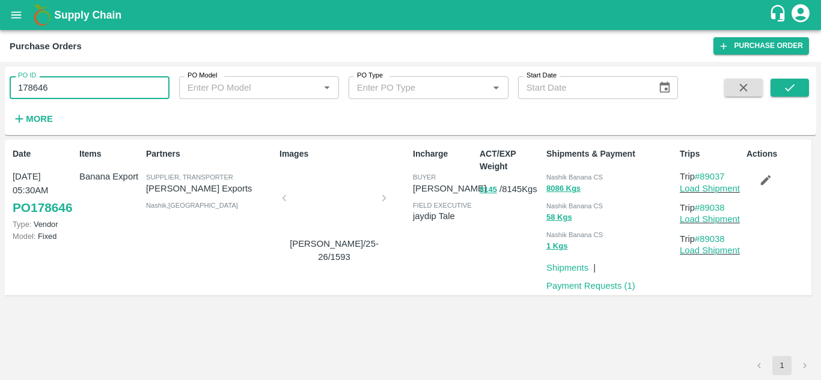
click at [62, 83] on input "178646" at bounding box center [90, 87] width 160 height 23
paste input "text"
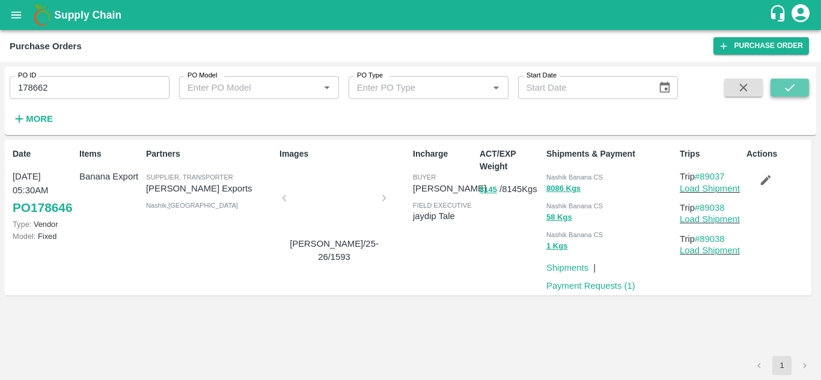
click at [791, 89] on icon "submit" at bounding box center [789, 87] width 13 height 13
drag, startPoint x: 731, startPoint y: 176, endPoint x: 700, endPoint y: 177, distance: 31.3
click at [700, 177] on p "Trip #89058" at bounding box center [711, 176] width 62 height 13
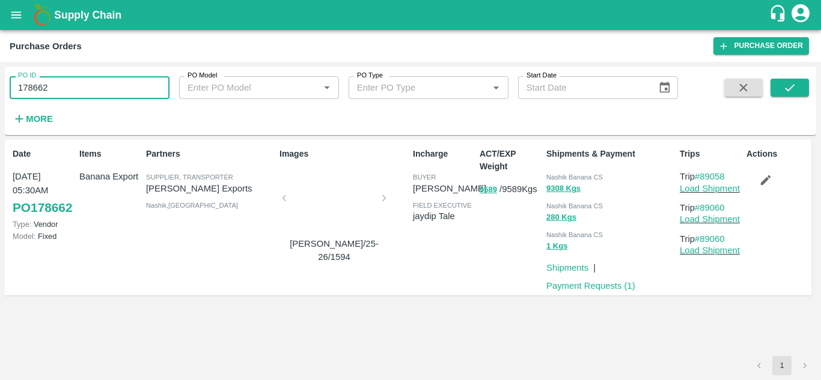
click at [62, 94] on input "178662" at bounding box center [90, 87] width 160 height 23
paste input "text"
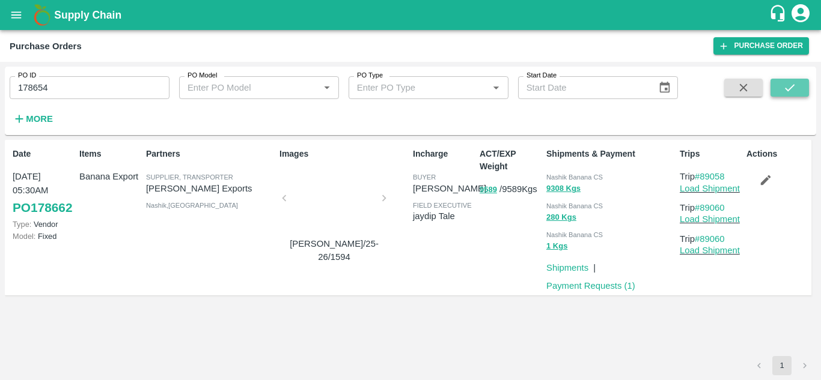
click at [787, 85] on icon "submit" at bounding box center [789, 87] width 13 height 13
drag, startPoint x: 732, startPoint y: 177, endPoint x: 702, endPoint y: 180, distance: 30.7
click at [702, 180] on p "Trip #89046" at bounding box center [711, 176] width 62 height 13
click at [73, 79] on input "178654" at bounding box center [90, 87] width 160 height 23
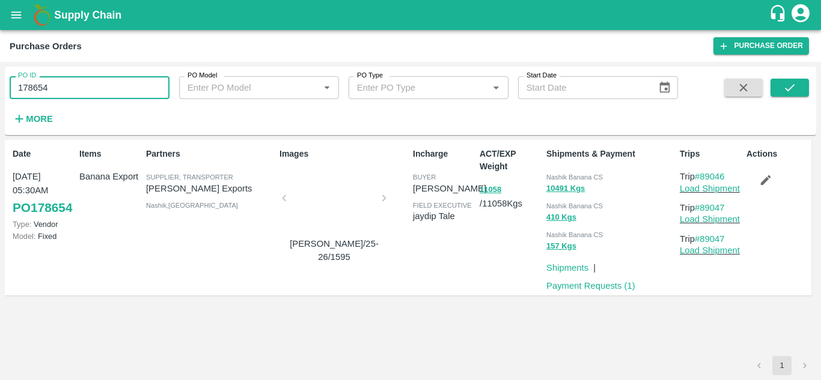
click at [73, 79] on input "178654" at bounding box center [90, 87] width 160 height 23
paste input "text"
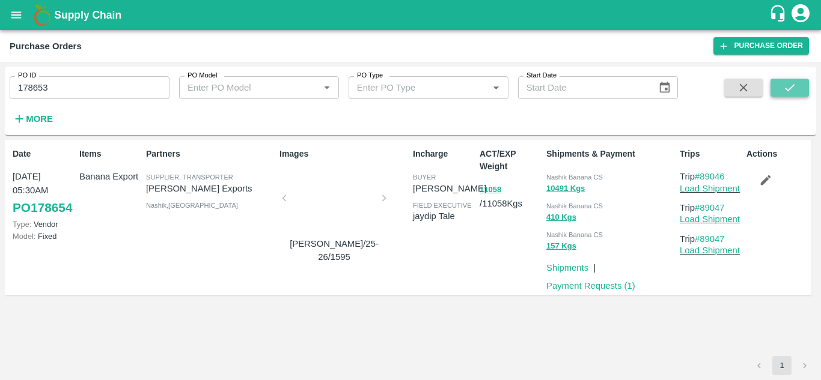
click at [790, 82] on icon "submit" at bounding box center [789, 87] width 13 height 13
drag, startPoint x: 730, startPoint y: 171, endPoint x: 704, endPoint y: 168, distance: 26.6
click at [704, 168] on div "Trips Trip #89044 Load Shipment Trip #89045 Load Shipment Trip #89045 Load Ship…" at bounding box center [708, 218] width 67 height 150
click at [62, 91] on input "178653" at bounding box center [90, 87] width 160 height 23
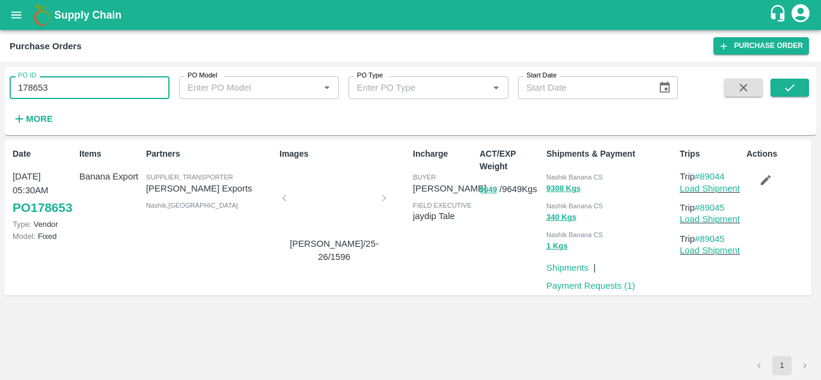
click at [62, 91] on input "178653" at bounding box center [90, 87] width 160 height 23
paste input "text"
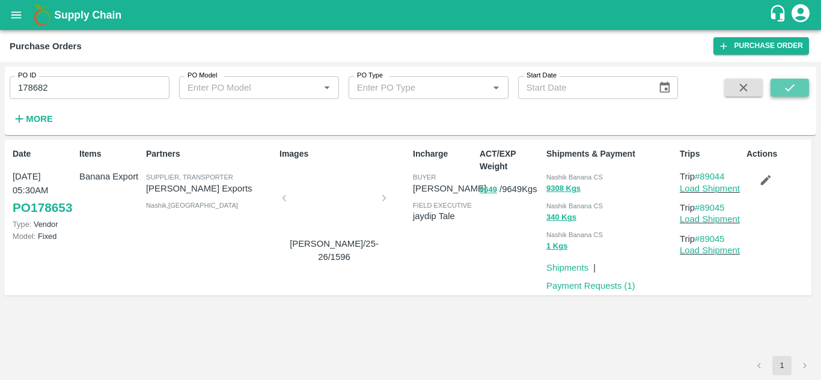
click at [797, 85] on button "submit" at bounding box center [789, 88] width 38 height 18
drag, startPoint x: 734, startPoint y: 178, endPoint x: 702, endPoint y: 176, distance: 31.9
click at [702, 176] on p "Trip #89066" at bounding box center [711, 176] width 62 height 13
click at [76, 90] on input "178682" at bounding box center [90, 87] width 160 height 23
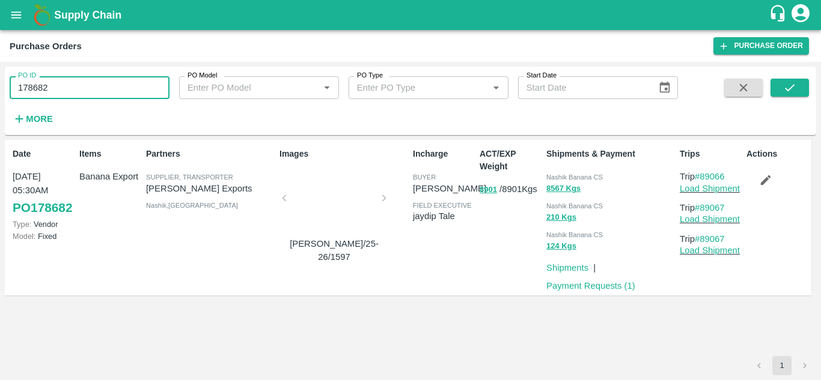
click at [76, 90] on input "178682" at bounding box center [90, 87] width 160 height 23
paste input "text"
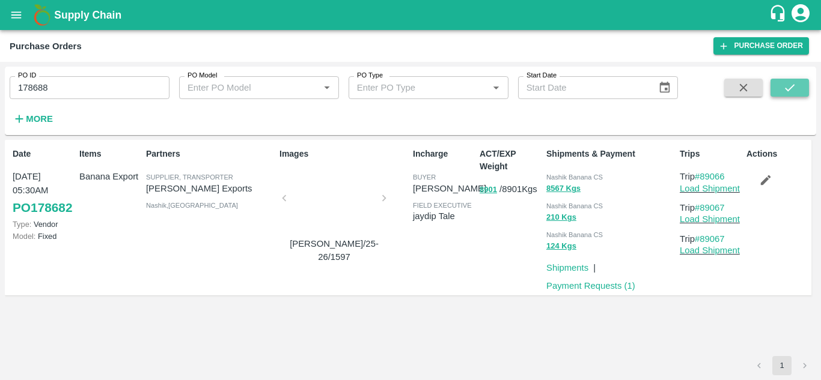
click at [787, 89] on icon "submit" at bounding box center [790, 87] width 10 height 7
drag, startPoint x: 731, startPoint y: 175, endPoint x: 704, endPoint y: 174, distance: 27.0
click at [704, 174] on p "Trip #89071" at bounding box center [711, 176] width 62 height 13
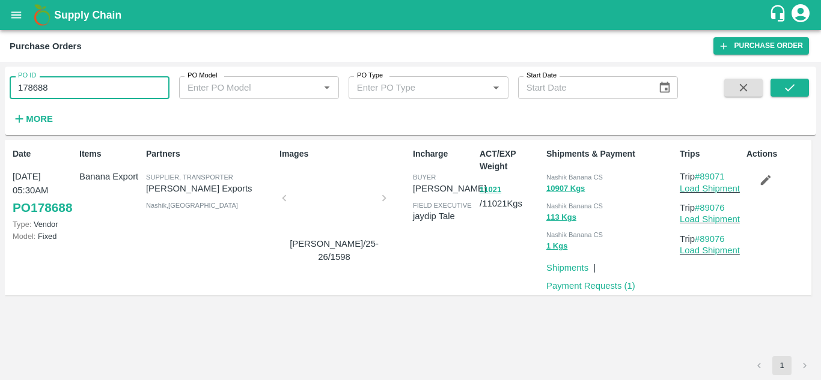
click at [66, 87] on input "178688" at bounding box center [90, 87] width 160 height 23
paste input "text"
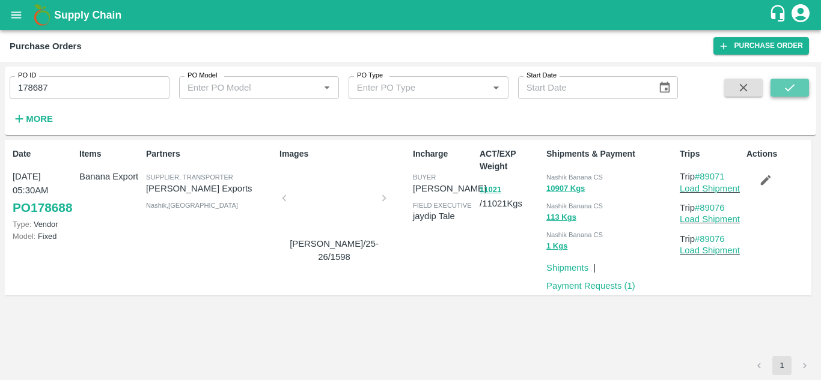
click at [802, 88] on button "submit" at bounding box center [789, 88] width 38 height 18
drag, startPoint x: 732, startPoint y: 172, endPoint x: 701, endPoint y: 174, distance: 31.3
click at [701, 174] on p "Trip #89069" at bounding box center [711, 176] width 62 height 13
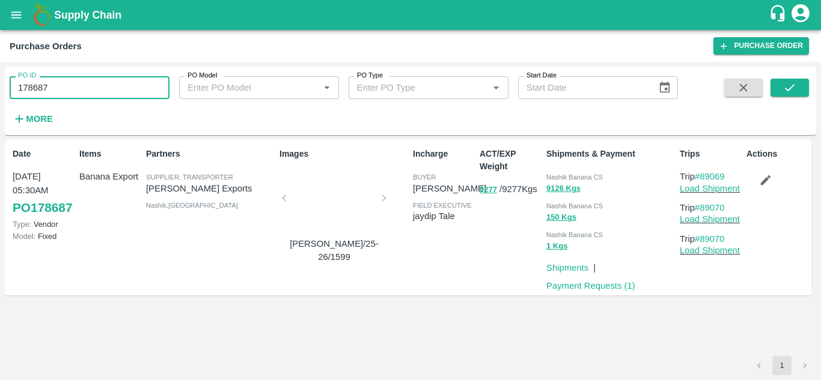
click at [87, 84] on input "178687" at bounding box center [90, 87] width 160 height 23
paste input "text"
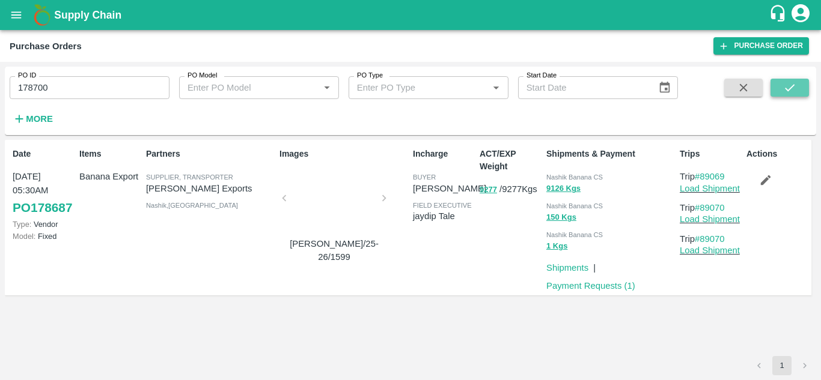
click at [789, 88] on icon "submit" at bounding box center [789, 87] width 13 height 13
drag, startPoint x: 732, startPoint y: 177, endPoint x: 702, endPoint y: 176, distance: 30.0
click at [702, 176] on p "Trip #89081" at bounding box center [711, 176] width 62 height 13
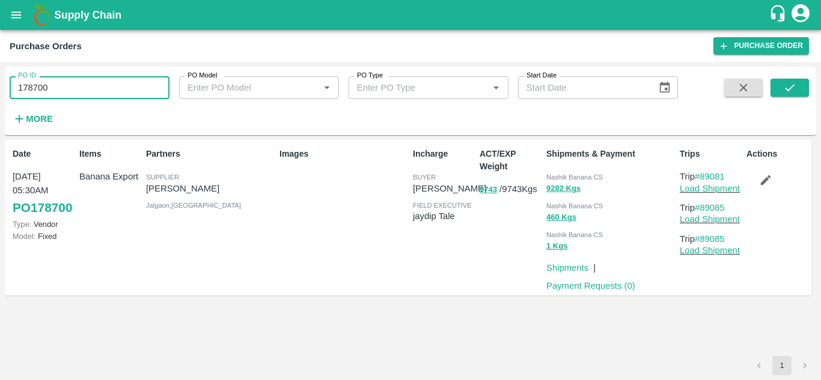
click at [62, 90] on input "178700" at bounding box center [90, 87] width 160 height 23
paste input "text"
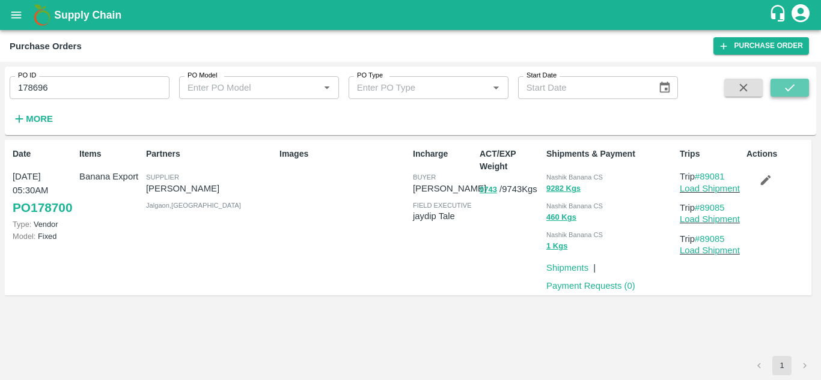
click at [784, 82] on icon "submit" at bounding box center [789, 87] width 13 height 13
drag, startPoint x: 730, startPoint y: 175, endPoint x: 702, endPoint y: 175, distance: 27.6
click at [702, 175] on p "Trip #89088" at bounding box center [711, 176] width 62 height 13
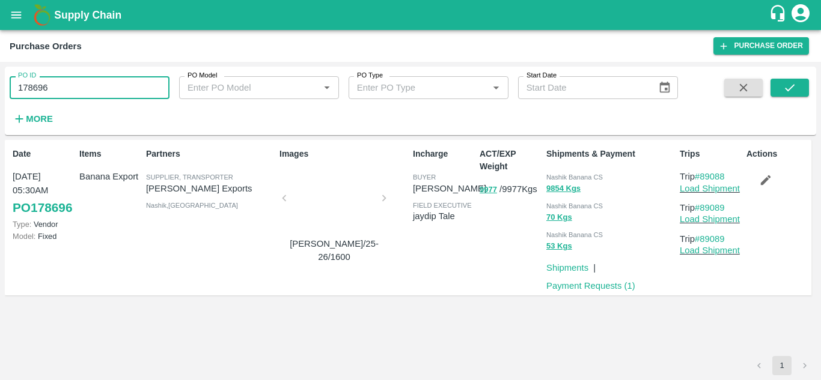
click at [57, 86] on input "178696" at bounding box center [90, 87] width 160 height 23
paste input "text"
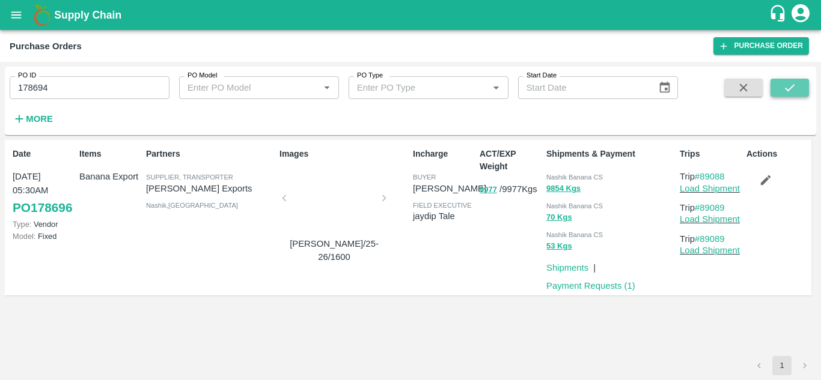
click at [787, 82] on icon "submit" at bounding box center [789, 87] width 13 height 13
drag, startPoint x: 732, startPoint y: 173, endPoint x: 703, endPoint y: 177, distance: 29.1
click at [703, 177] on p "Trip #89078" at bounding box center [711, 176] width 62 height 13
click at [64, 91] on input "178694" at bounding box center [90, 87] width 160 height 23
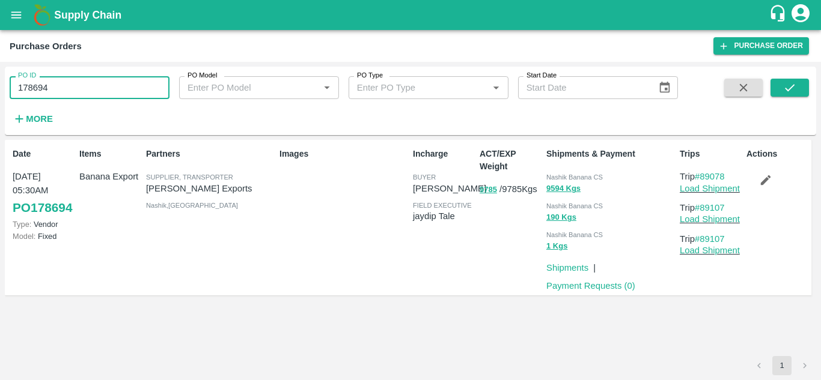
click at [64, 91] on input "178694" at bounding box center [90, 87] width 160 height 23
paste input "text"
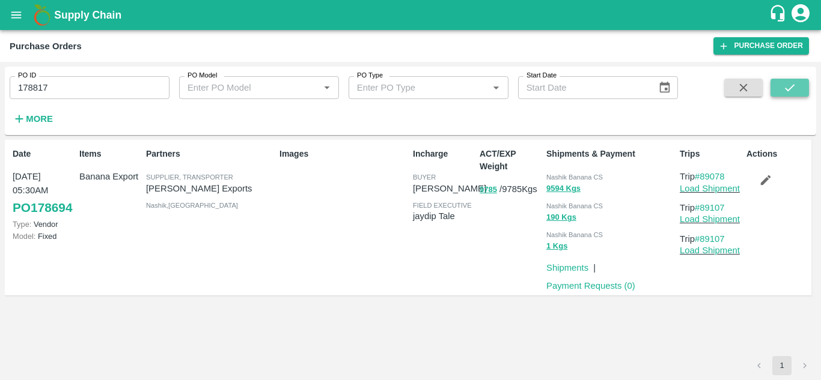
click at [796, 91] on icon "submit" at bounding box center [789, 87] width 13 height 13
drag, startPoint x: 732, startPoint y: 175, endPoint x: 703, endPoint y: 175, distance: 28.8
click at [703, 175] on p "Trip #89142" at bounding box center [711, 176] width 62 height 13
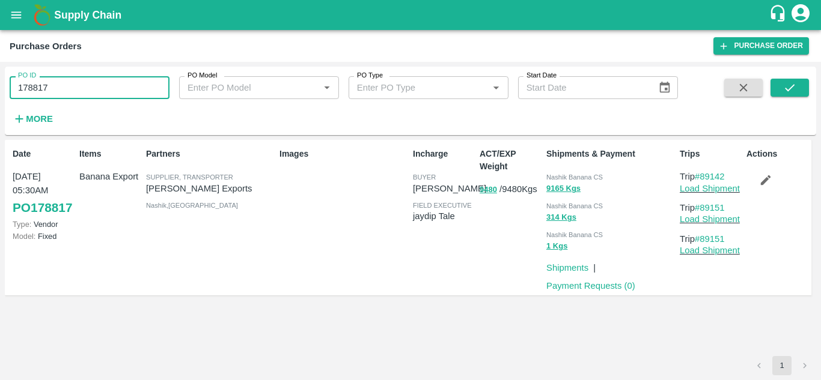
click at [59, 79] on input "178817" at bounding box center [90, 87] width 160 height 23
paste input "text"
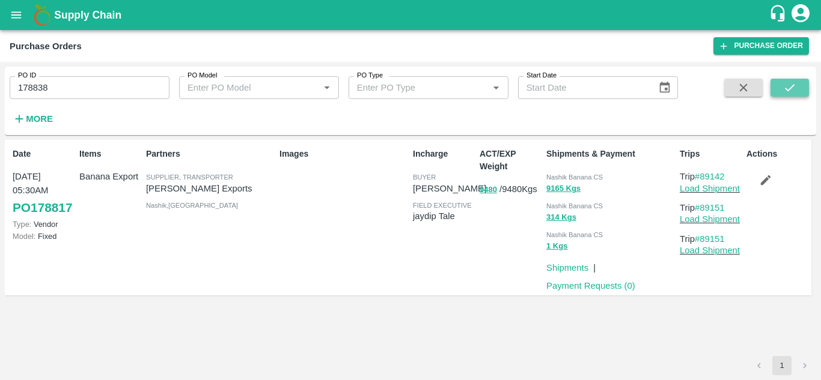
click at [797, 85] on button "submit" at bounding box center [789, 88] width 38 height 18
drag, startPoint x: 734, startPoint y: 175, endPoint x: 702, endPoint y: 173, distance: 32.5
click at [702, 173] on p "Trip #89174" at bounding box center [711, 176] width 62 height 13
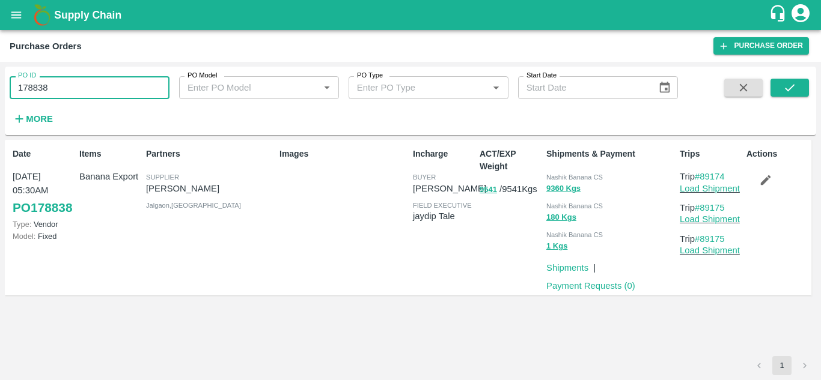
click at [67, 87] on input "178838" at bounding box center [90, 87] width 160 height 23
paste input "text"
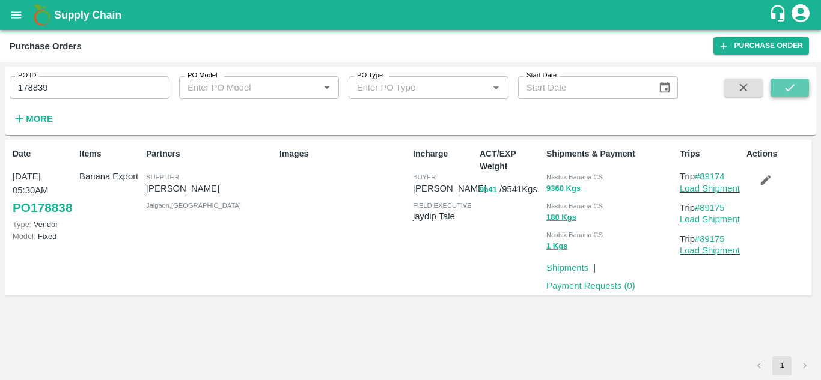
click at [791, 87] on icon "submit" at bounding box center [789, 87] width 13 height 13
drag, startPoint x: 734, startPoint y: 175, endPoint x: 702, endPoint y: 176, distance: 31.3
click at [702, 176] on p "Trip #89177" at bounding box center [711, 176] width 62 height 13
click at [65, 84] on input "178839" at bounding box center [90, 87] width 160 height 23
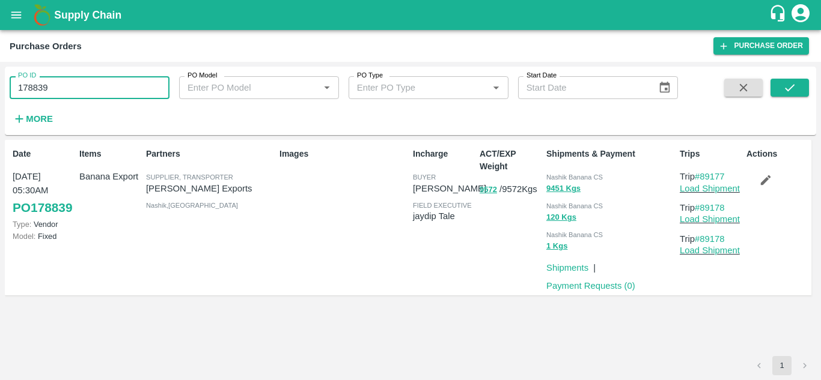
click at [65, 84] on input "178839" at bounding box center [90, 87] width 160 height 23
paste input "text"
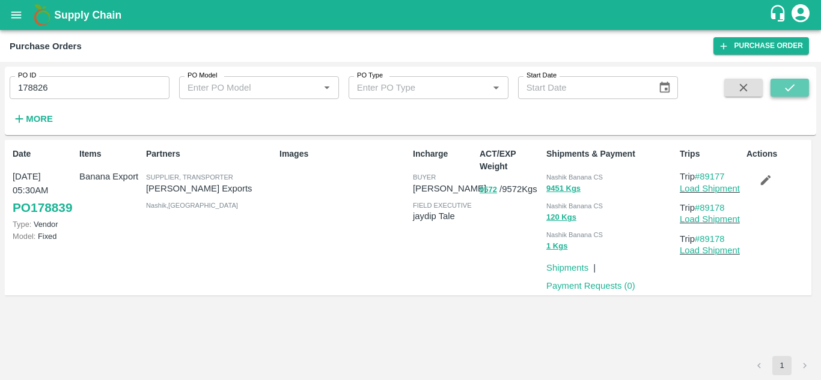
click at [783, 90] on icon "submit" at bounding box center [789, 87] width 13 height 13
drag, startPoint x: 734, startPoint y: 175, endPoint x: 701, endPoint y: 177, distance: 32.5
click at [701, 177] on p "Trip #89152" at bounding box center [711, 176] width 62 height 13
click at [701, 177] on link "#89152" at bounding box center [710, 177] width 30 height 10
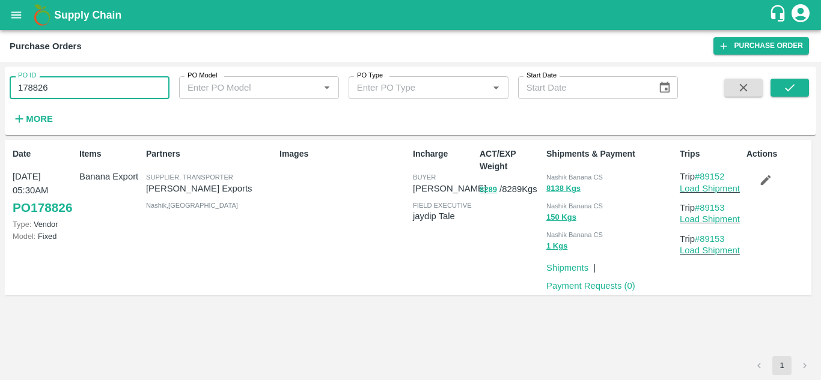
click at [73, 84] on input "178826" at bounding box center [90, 87] width 160 height 23
paste input "text"
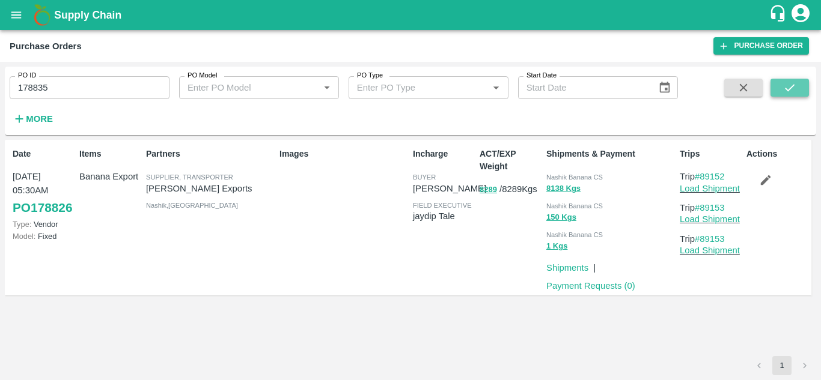
click at [801, 81] on button "submit" at bounding box center [789, 88] width 38 height 18
drag, startPoint x: 733, startPoint y: 172, endPoint x: 702, endPoint y: 177, distance: 31.5
click at [702, 177] on p "Trip #89169" at bounding box center [711, 176] width 62 height 13
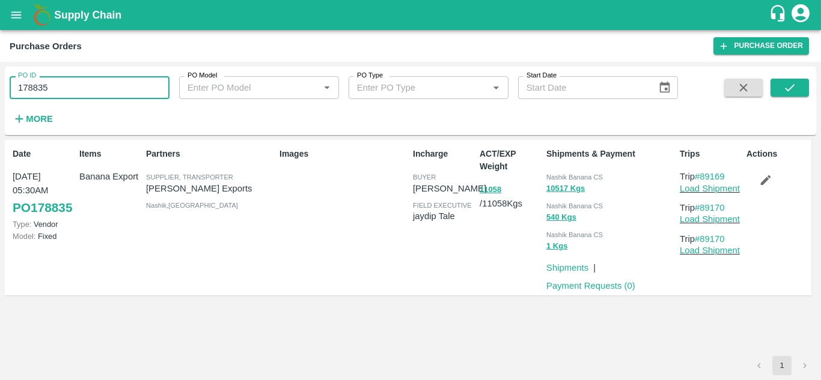
click at [61, 84] on input "178835" at bounding box center [90, 87] width 160 height 23
paste input "text"
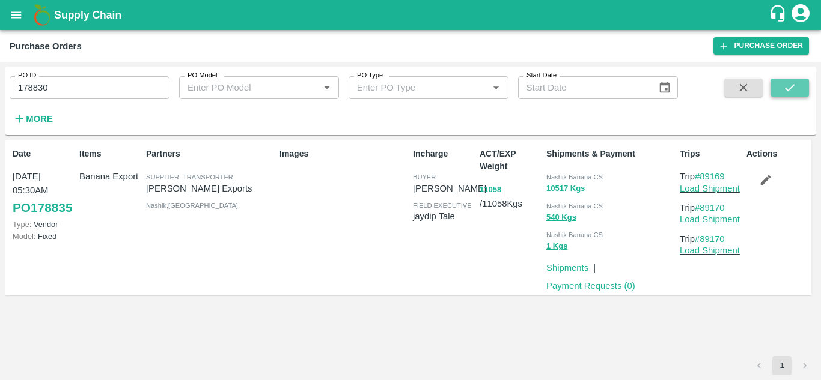
click at [779, 92] on button "submit" at bounding box center [789, 88] width 38 height 18
drag, startPoint x: 731, startPoint y: 176, endPoint x: 702, endPoint y: 177, distance: 28.9
click at [702, 177] on p "Trip #89162" at bounding box center [711, 176] width 62 height 13
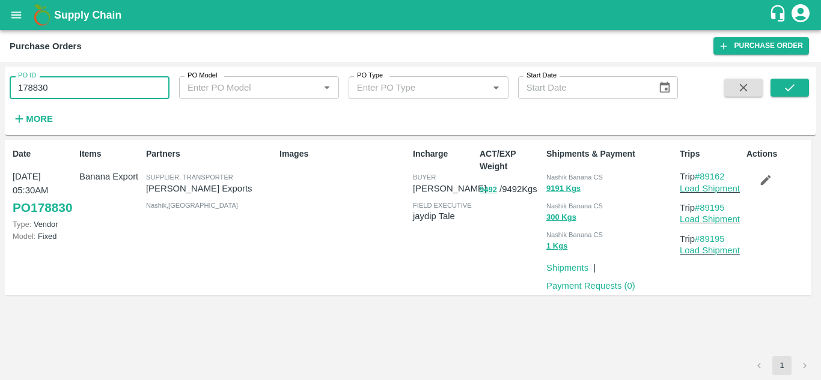
click at [65, 88] on input "178830" at bounding box center [90, 87] width 160 height 23
paste input "text"
type input "178845"
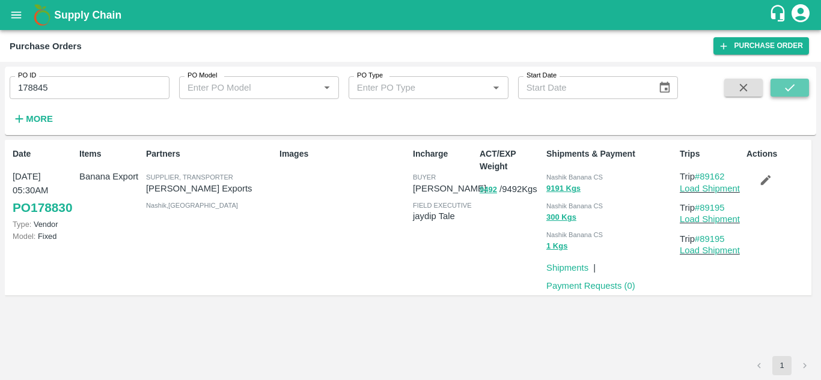
click at [790, 85] on icon "submit" at bounding box center [789, 87] width 13 height 13
drag, startPoint x: 732, startPoint y: 177, endPoint x: 703, endPoint y: 178, distance: 28.9
click at [703, 178] on p "Trip #89192" at bounding box center [711, 176] width 62 height 13
click at [17, 17] on icon "open drawer" at bounding box center [16, 14] width 10 height 7
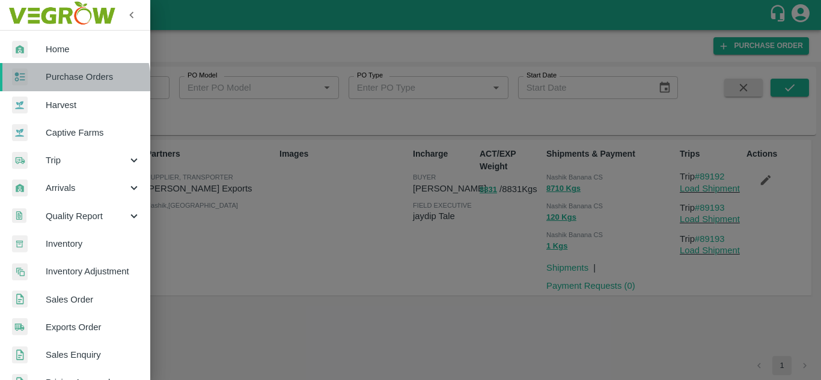
click at [66, 82] on span "Purchase Orders" at bounding box center [93, 76] width 95 height 13
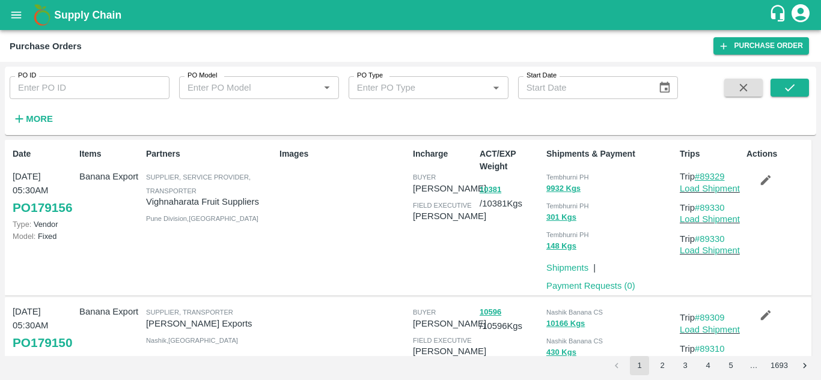
click at [714, 176] on link "#89329" at bounding box center [710, 177] width 30 height 10
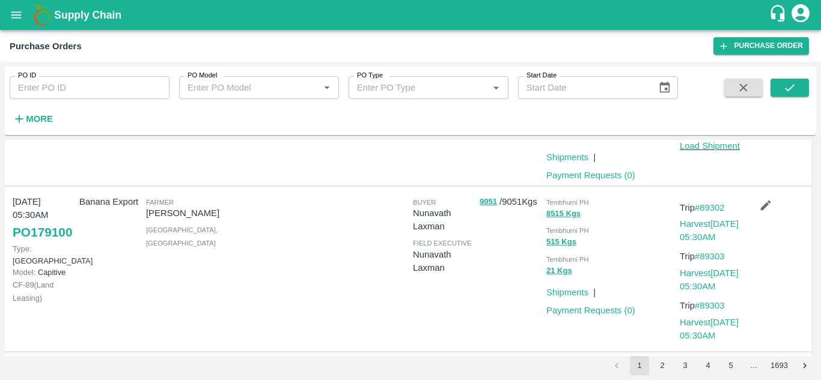
scroll to position [516, 0]
click at [710, 203] on link "#89302" at bounding box center [710, 207] width 30 height 10
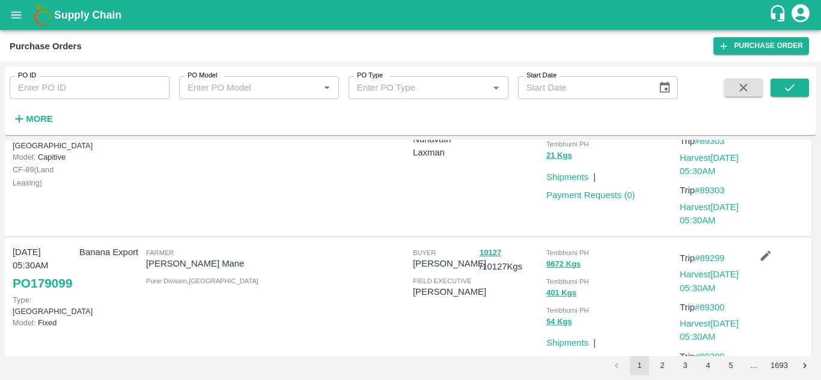
scroll to position [635, 0]
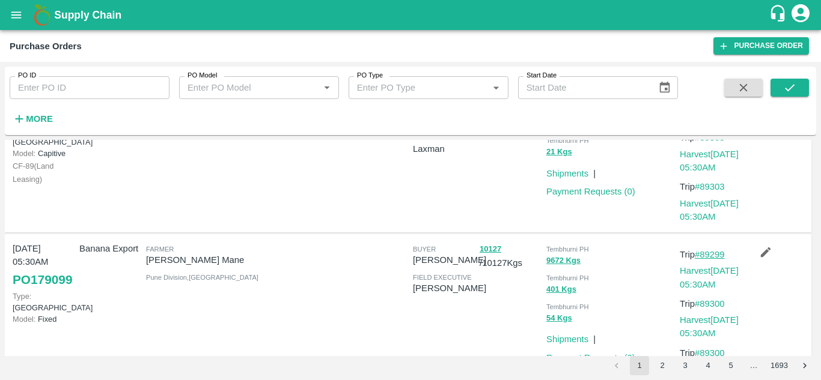
click at [710, 252] on link "#89299" at bounding box center [710, 255] width 30 height 10
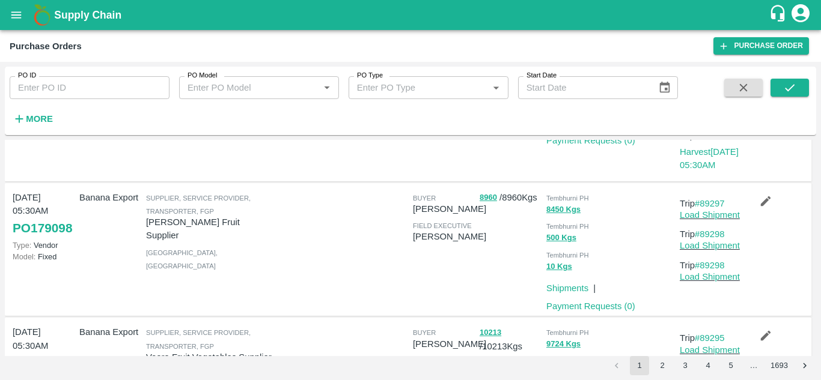
scroll to position [883, 0]
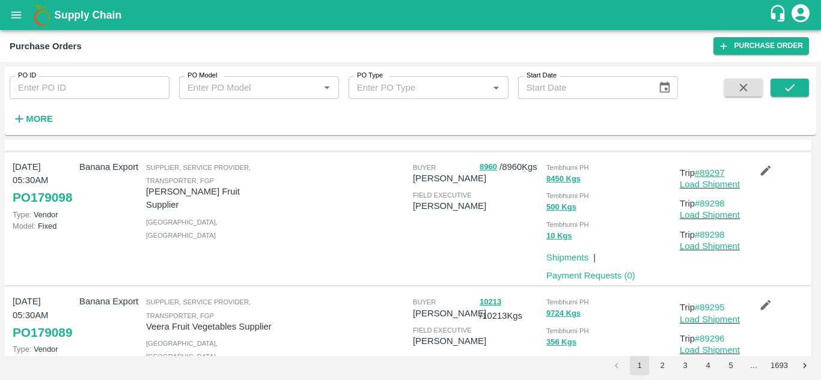
click at [713, 171] on link "#89297" at bounding box center [710, 173] width 30 height 10
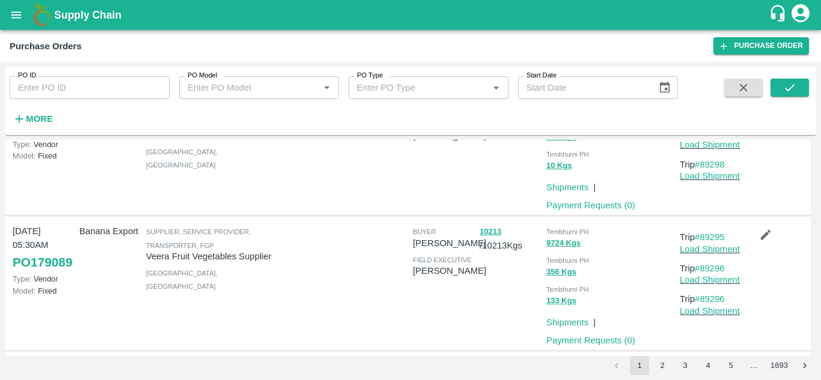
scroll to position [954, 0]
click at [713, 236] on link "#89295" at bounding box center [710, 237] width 30 height 10
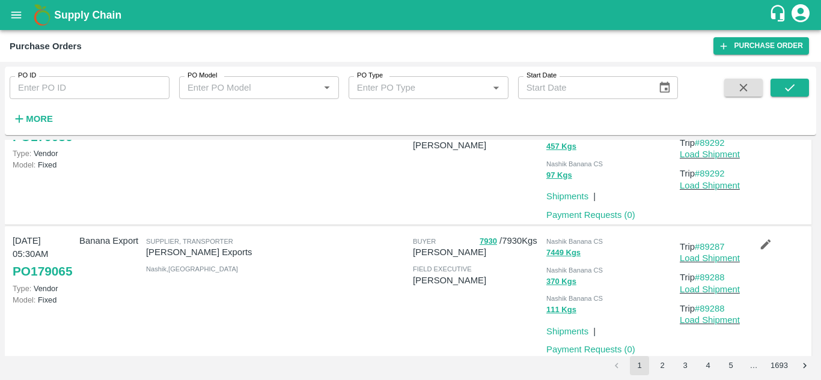
scroll to position [1229, 0]
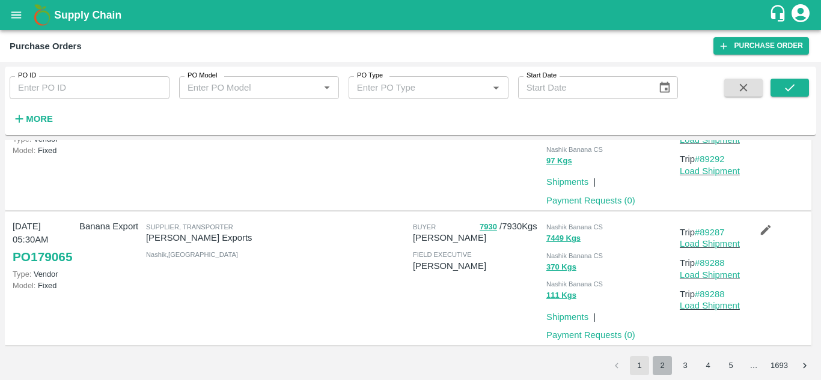
click at [660, 367] on button "2" at bounding box center [662, 365] width 19 height 19
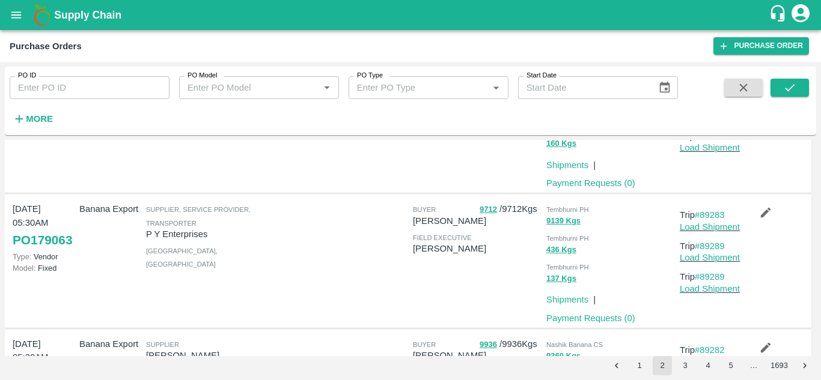
scroll to position [102, 0]
click at [720, 216] on link "#89283" at bounding box center [710, 216] width 30 height 10
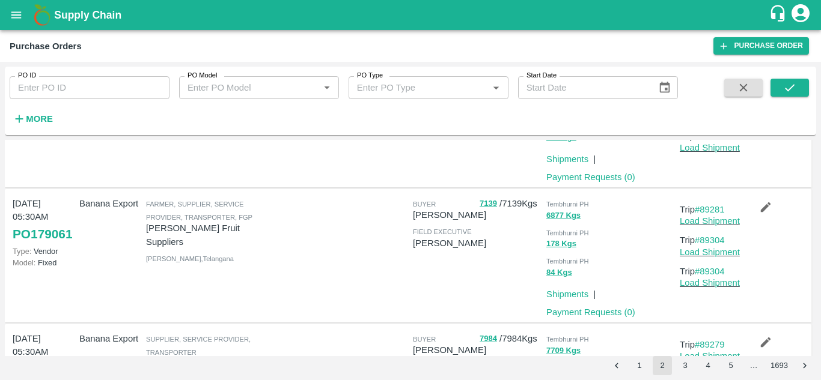
scroll to position [379, 0]
click at [717, 205] on link "#89281" at bounding box center [710, 209] width 30 height 10
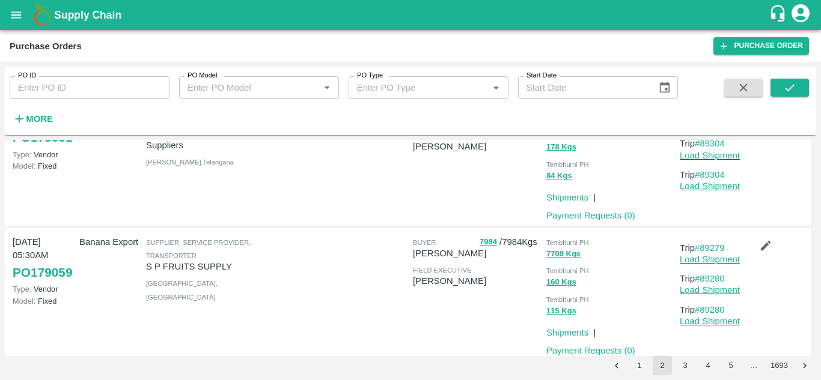
scroll to position [476, 0]
click at [718, 245] on link "#89279" at bounding box center [710, 248] width 30 height 10
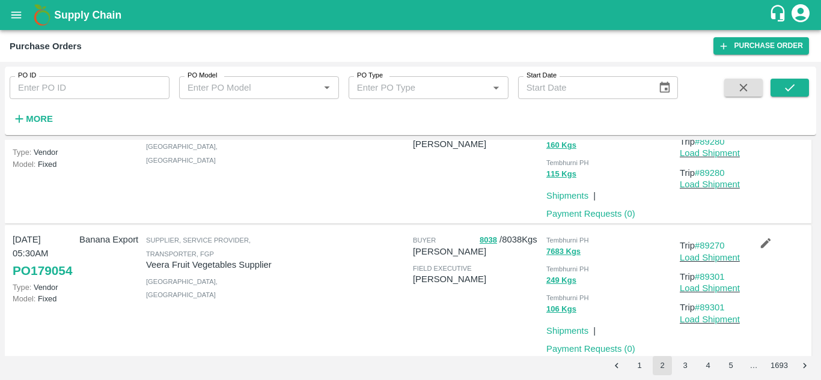
scroll to position [642, 0]
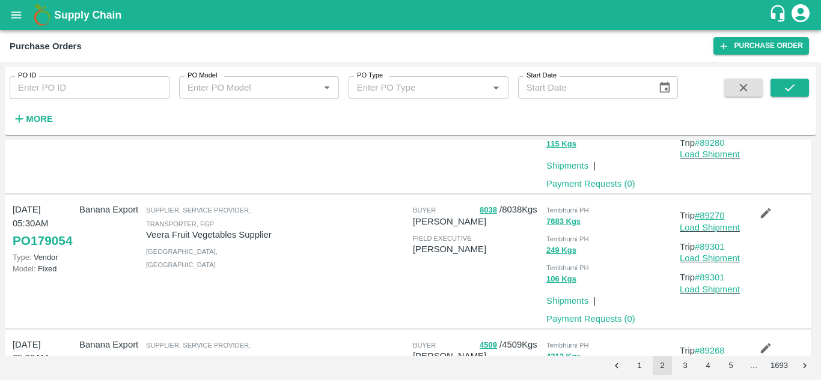
click at [708, 215] on link "#89270" at bounding box center [710, 216] width 30 height 10
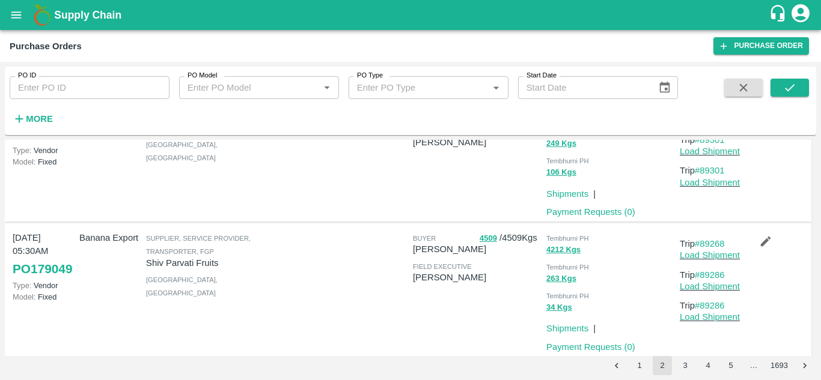
scroll to position [750, 0]
click at [708, 244] on link "#89268" at bounding box center [710, 244] width 30 height 10
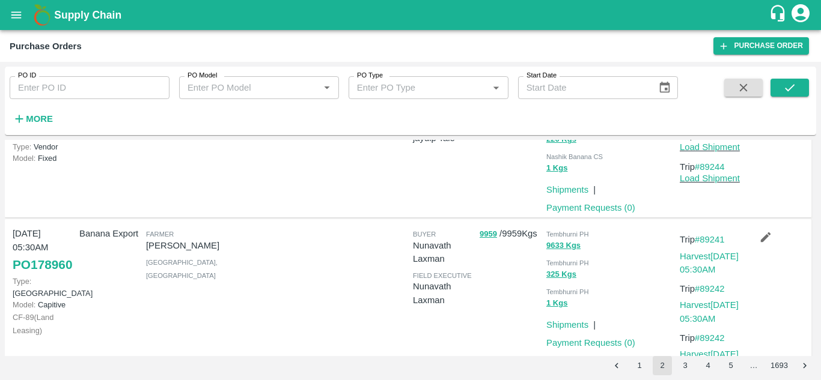
scroll to position [1199, 0]
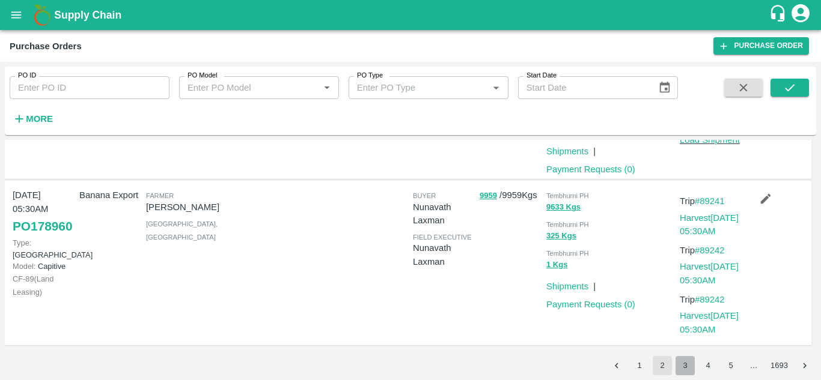
click at [681, 365] on button "3" at bounding box center [684, 365] width 19 height 19
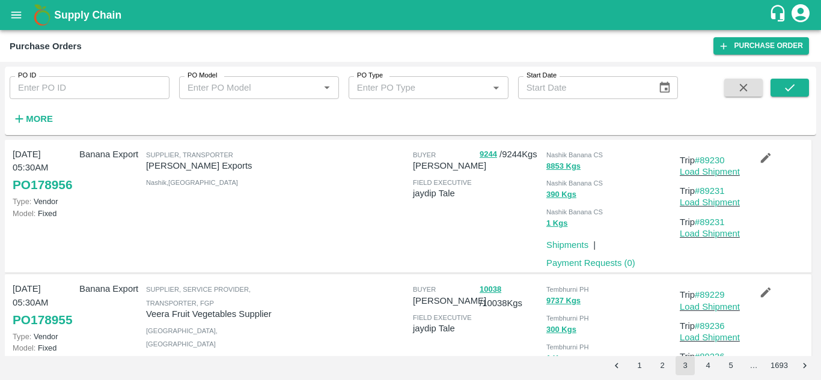
scroll to position [460, 0]
click at [665, 365] on button "2" at bounding box center [662, 365] width 19 height 19
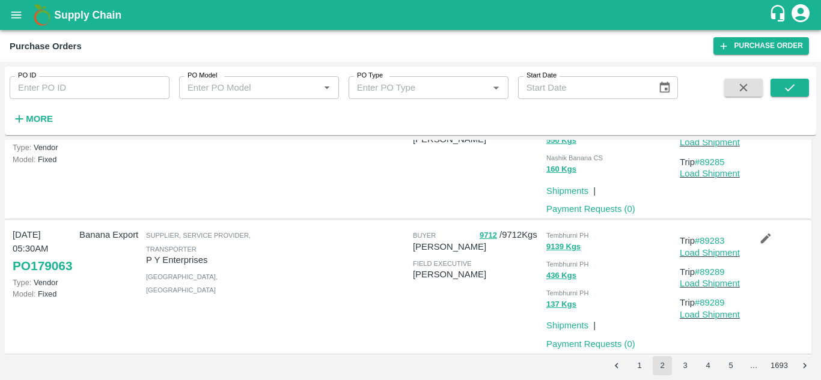
scroll to position [0, 0]
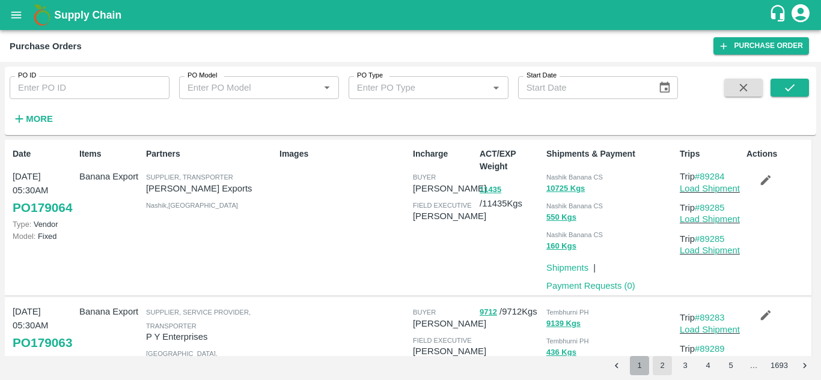
click at [640, 370] on button "1" at bounding box center [639, 365] width 19 height 19
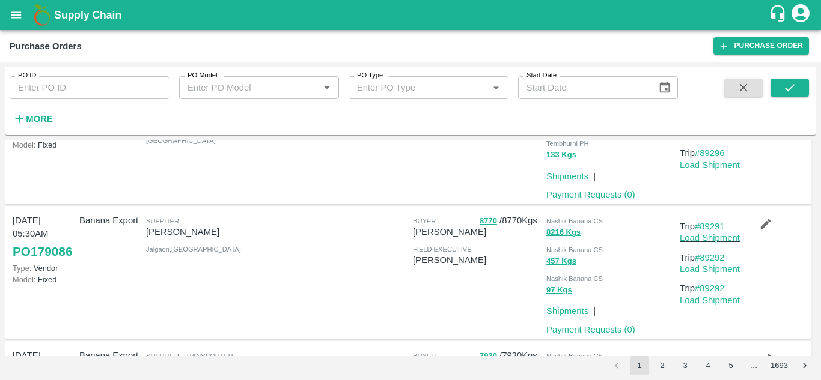
scroll to position [1104, 0]
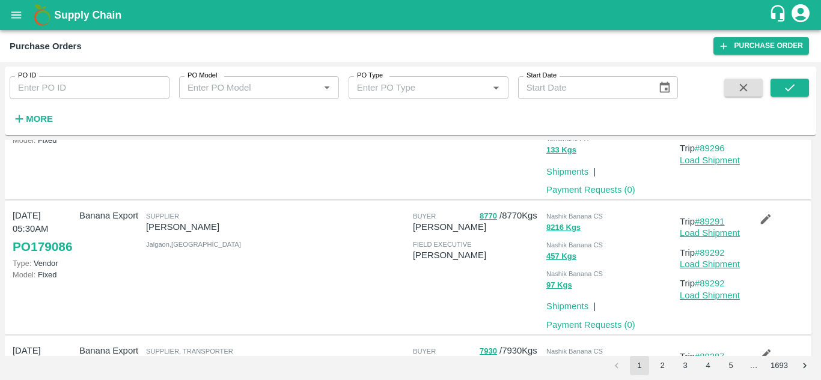
click at [710, 221] on link "#89291" at bounding box center [710, 222] width 30 height 10
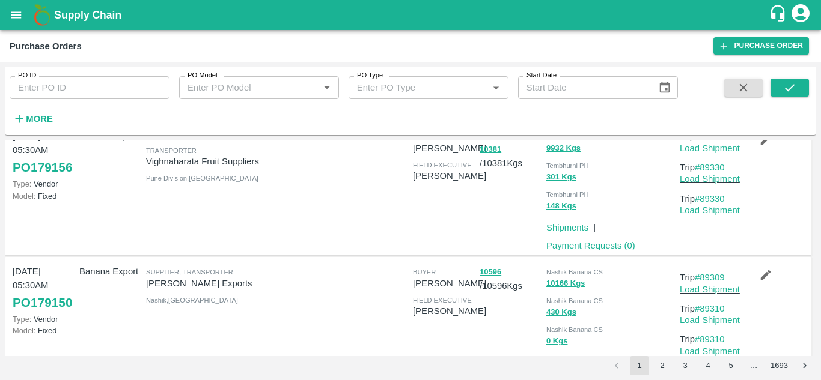
scroll to position [0, 0]
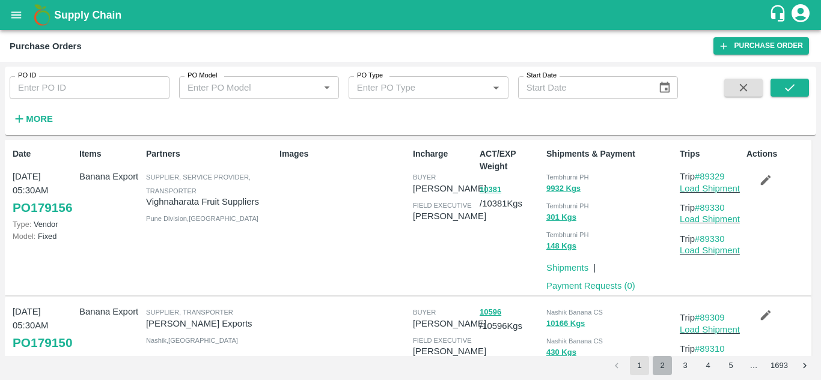
click at [662, 368] on button "2" at bounding box center [662, 365] width 19 height 19
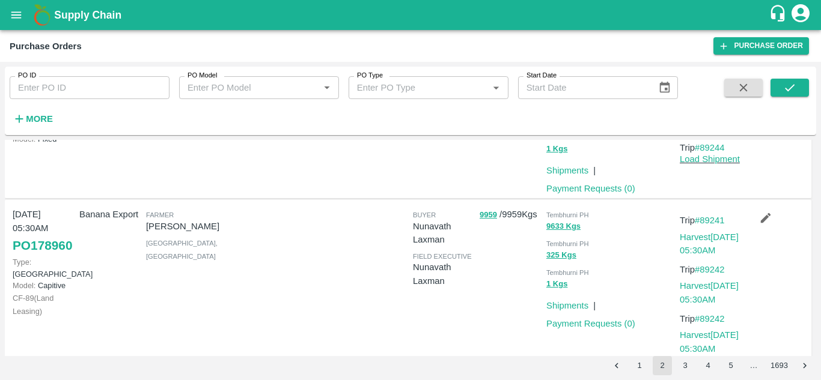
scroll to position [1199, 0]
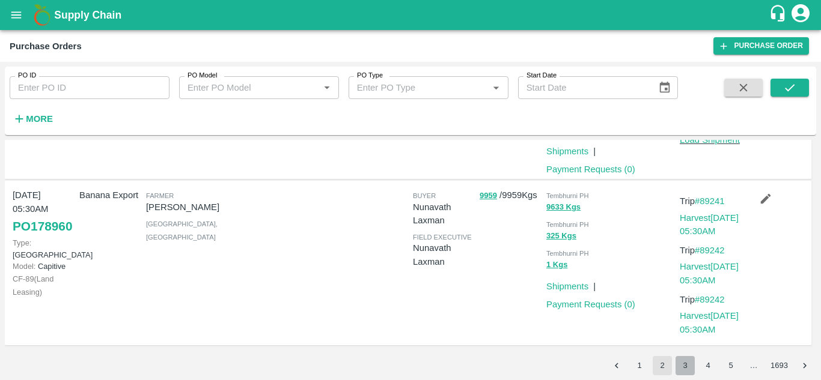
click at [683, 364] on button "3" at bounding box center [684, 365] width 19 height 19
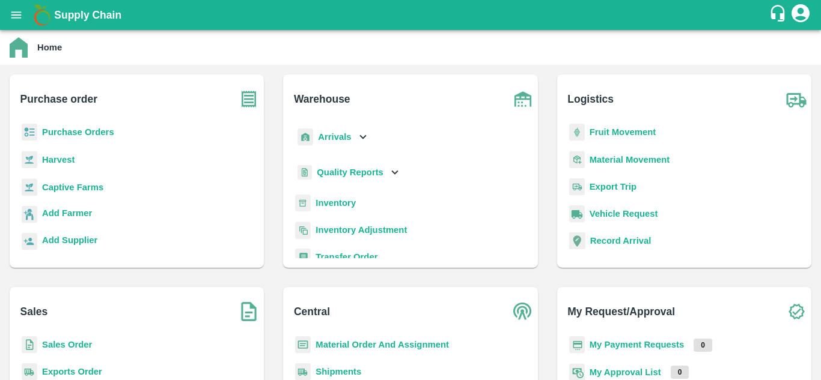
click at [607, 126] on p "Fruit Movement" at bounding box center [622, 132] width 67 height 13
click at [612, 127] on b "Fruit Movement" at bounding box center [622, 132] width 67 height 10
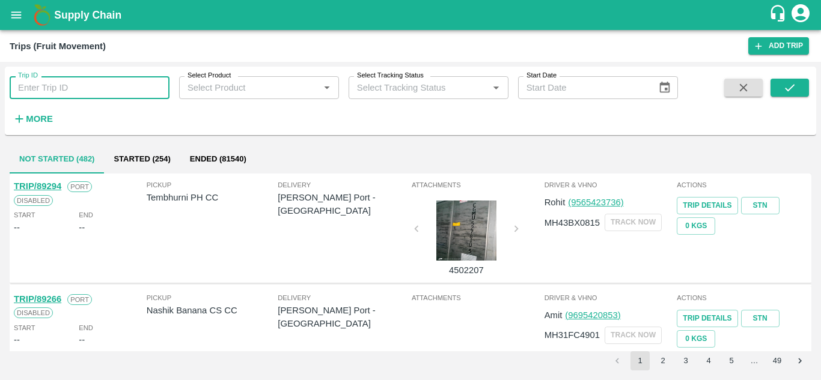
click at [32, 82] on input "Trip ID" at bounding box center [90, 87] width 160 height 23
paste input "88721"
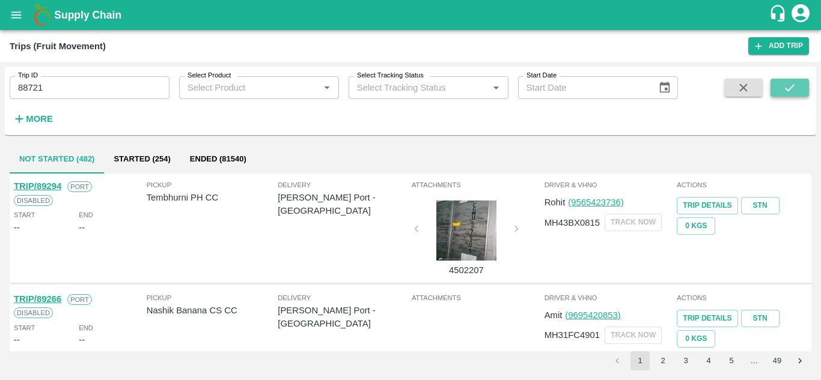
click at [781, 89] on button "submit" at bounding box center [789, 88] width 38 height 18
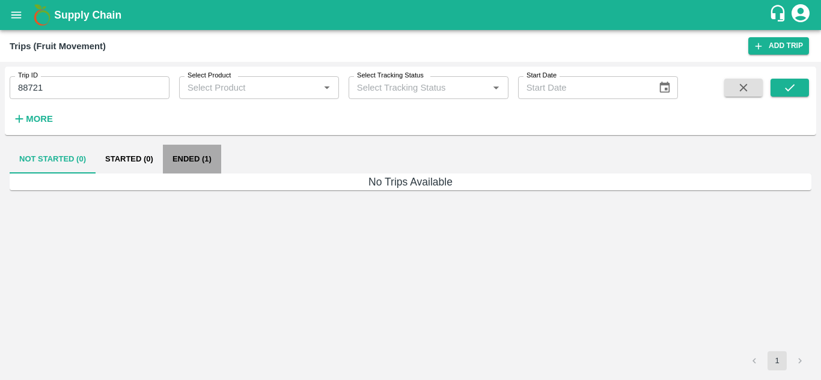
click at [188, 160] on button "Ended (1)" at bounding box center [192, 159] width 58 height 29
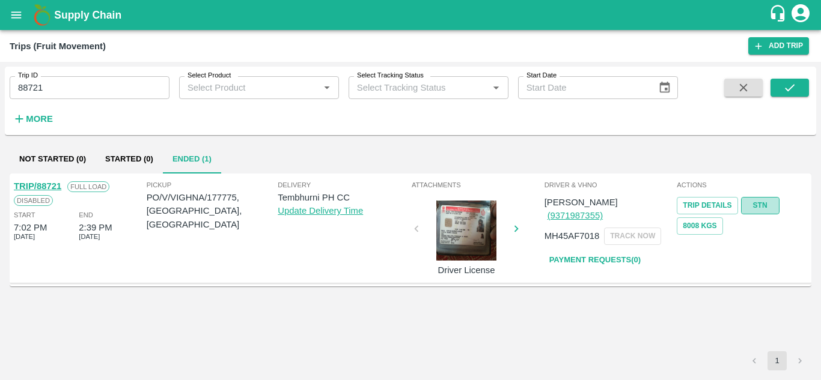
click at [761, 203] on link "STN" at bounding box center [760, 205] width 38 height 17
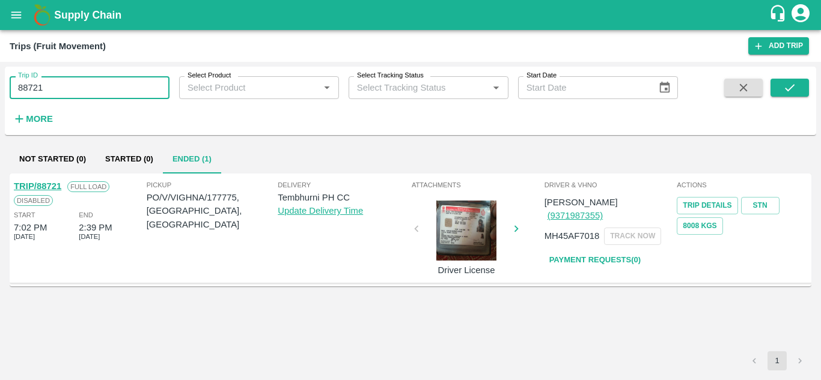
click at [90, 97] on input "88721" at bounding box center [90, 87] width 160 height 23
paste input "text"
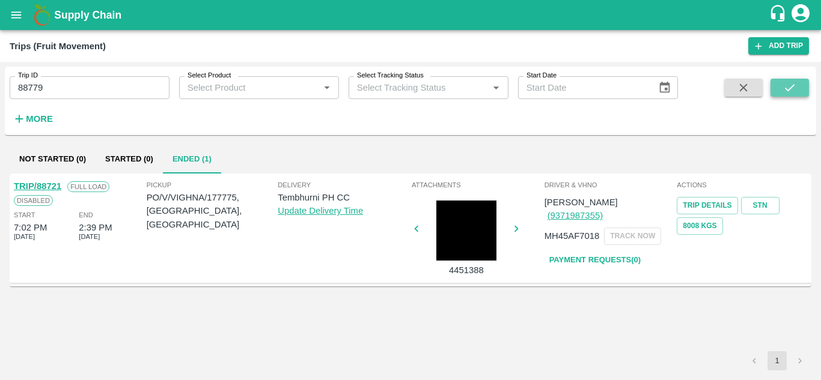
click at [793, 84] on icon "submit" at bounding box center [789, 87] width 13 height 13
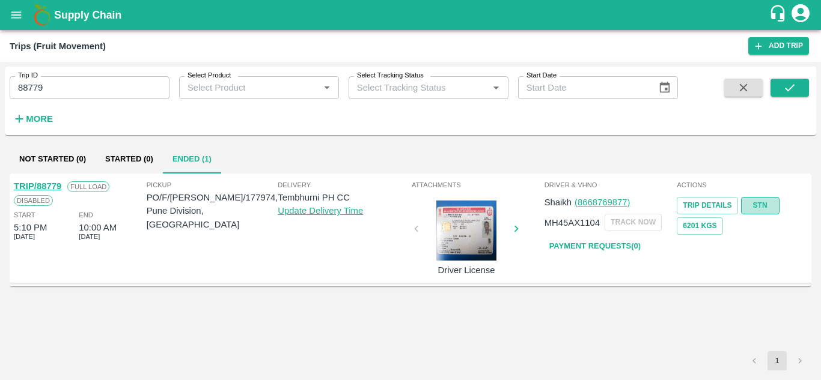
click at [766, 204] on link "STN" at bounding box center [760, 205] width 38 height 17
click at [74, 85] on input "88779" at bounding box center [90, 87] width 160 height 23
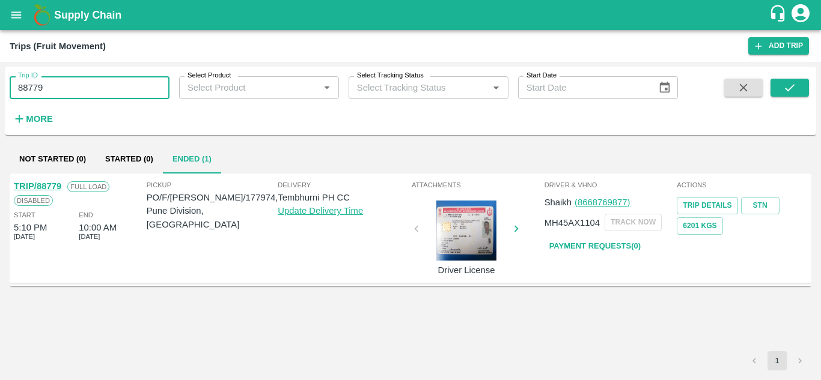
click at [74, 85] on input "88779" at bounding box center [90, 87] width 160 height 23
paste input "text"
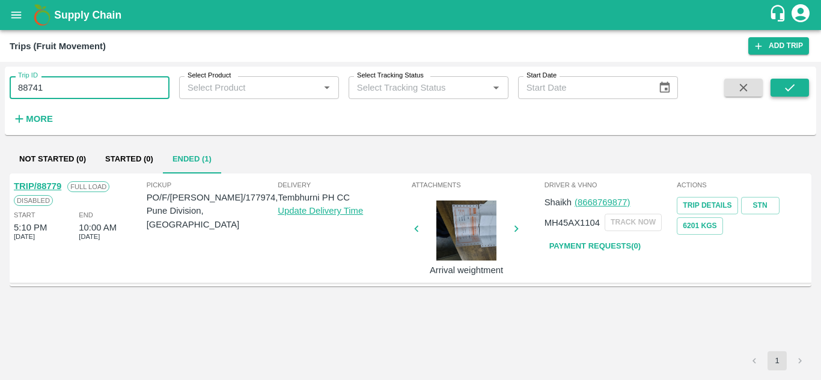
click at [791, 87] on icon "submit" at bounding box center [789, 87] width 13 height 13
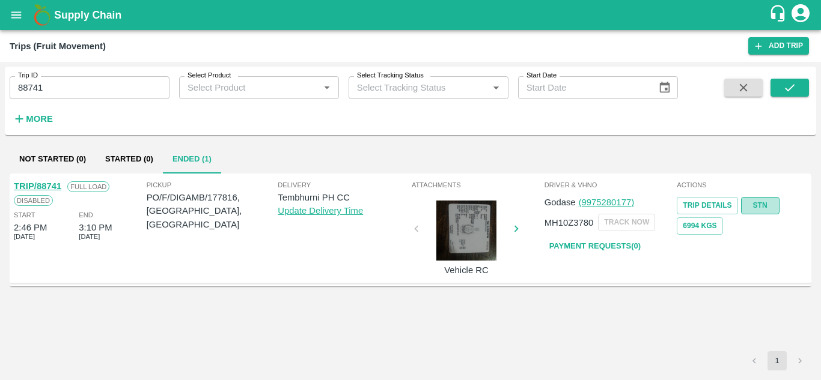
click at [761, 204] on link "STN" at bounding box center [760, 205] width 38 height 17
click at [67, 89] on input "88741" at bounding box center [90, 87] width 160 height 23
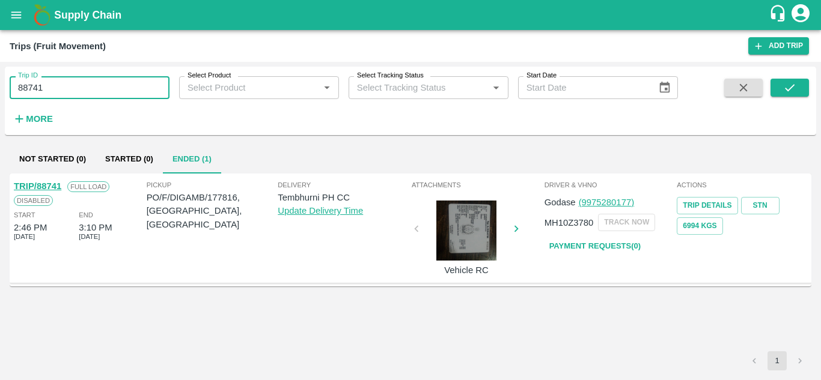
click at [67, 89] on input "88741" at bounding box center [90, 87] width 160 height 23
paste input "text"
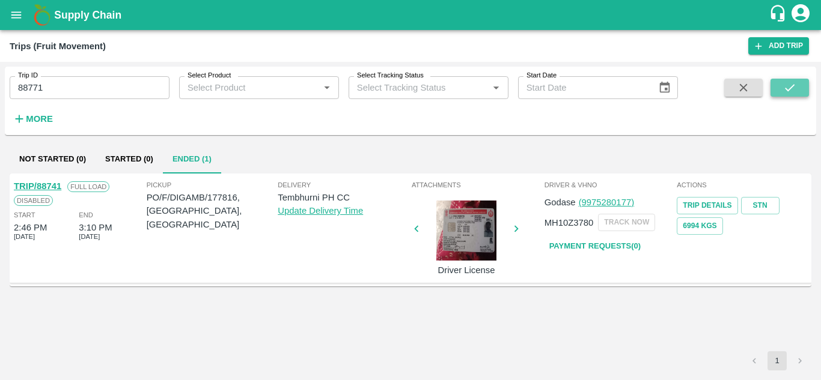
click at [791, 83] on icon "submit" at bounding box center [789, 87] width 13 height 13
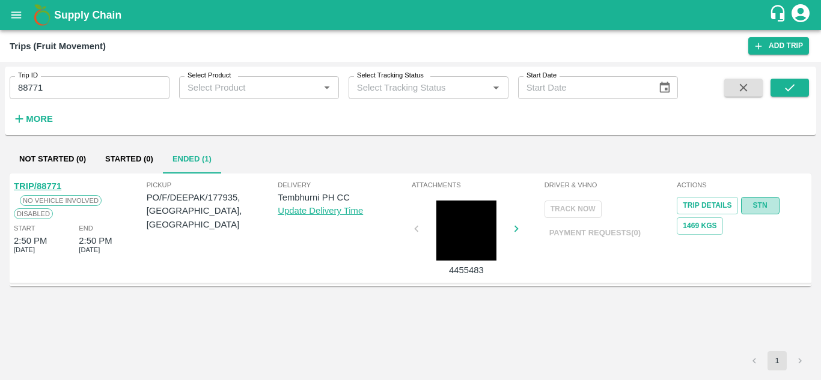
click at [766, 202] on link "STN" at bounding box center [760, 205] width 38 height 17
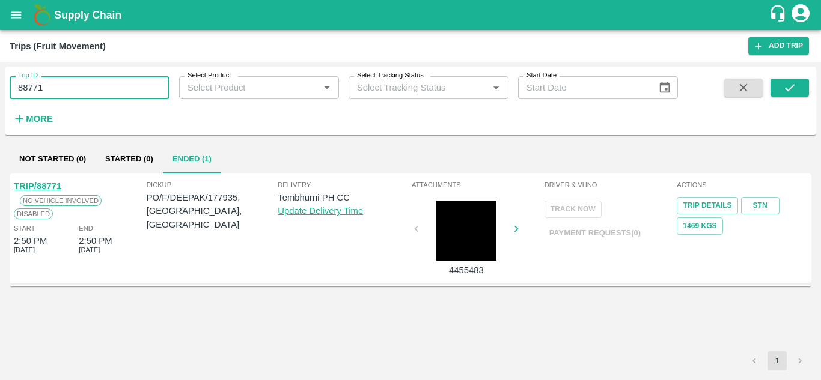
click at [65, 97] on input "88771" at bounding box center [90, 87] width 160 height 23
paste input "text"
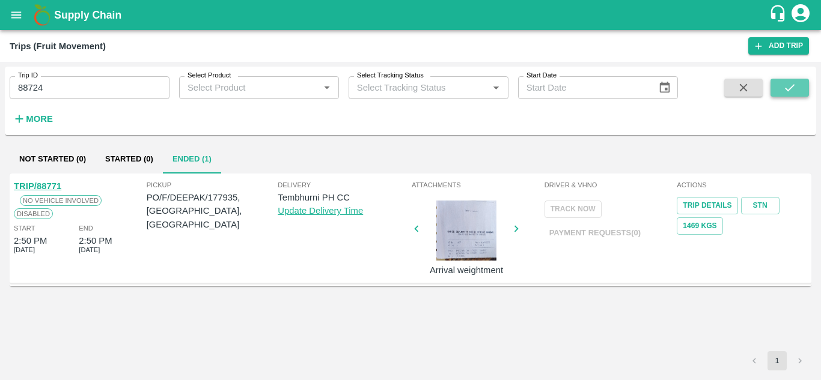
click at [795, 87] on icon "submit" at bounding box center [789, 87] width 13 height 13
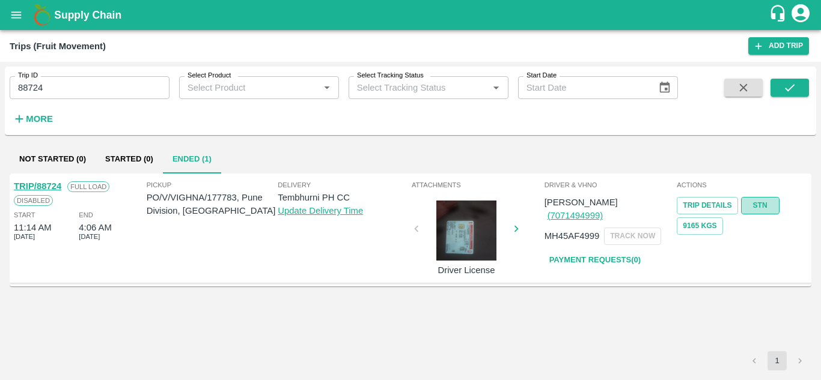
click at [756, 207] on link "STN" at bounding box center [760, 205] width 38 height 17
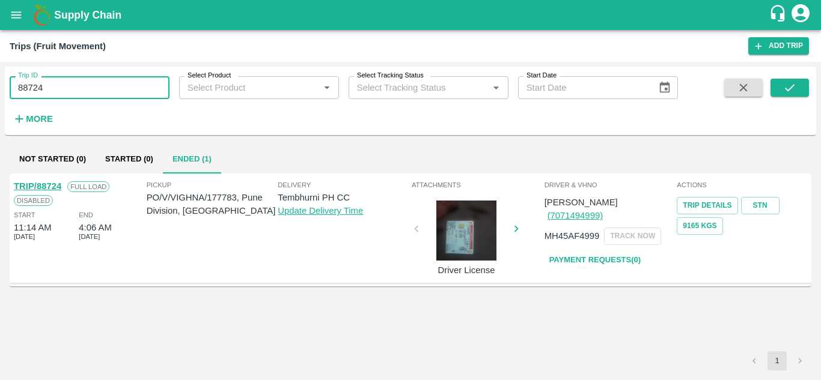
click at [94, 94] on input "88724" at bounding box center [90, 87] width 160 height 23
paste input "text"
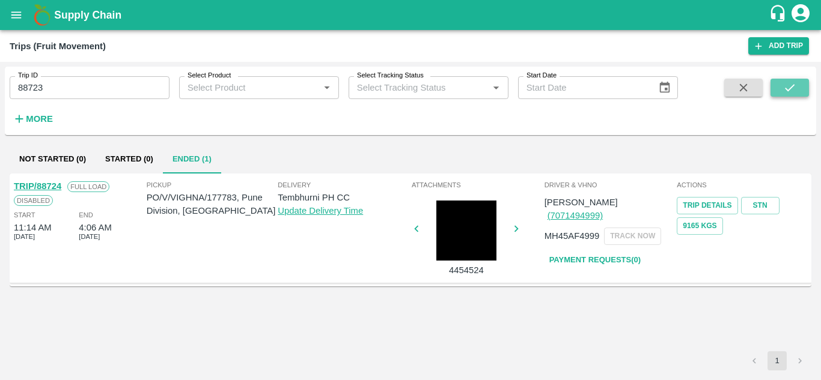
click at [794, 96] on button "submit" at bounding box center [789, 88] width 38 height 18
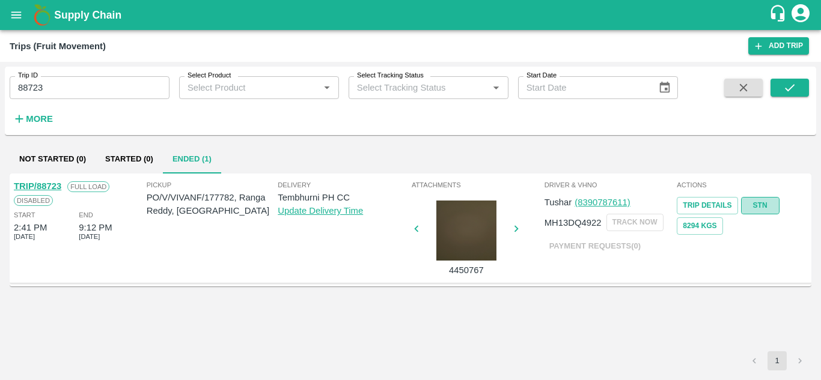
click at [763, 205] on link "STN" at bounding box center [760, 205] width 38 height 17
click at [67, 82] on input "88723" at bounding box center [90, 87] width 160 height 23
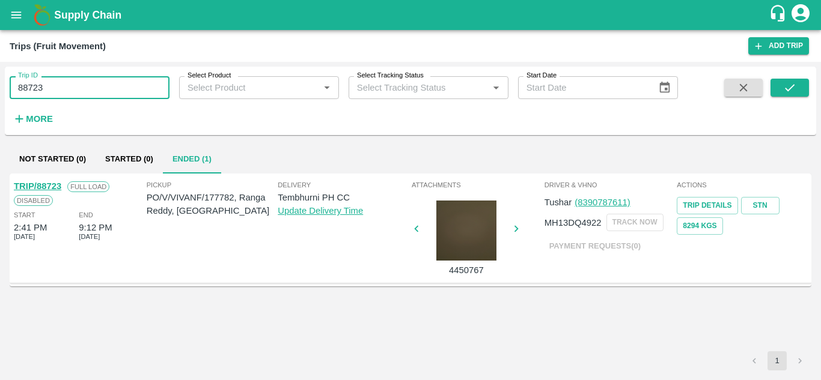
click at [67, 82] on input "88723" at bounding box center [90, 87] width 160 height 23
paste input "text"
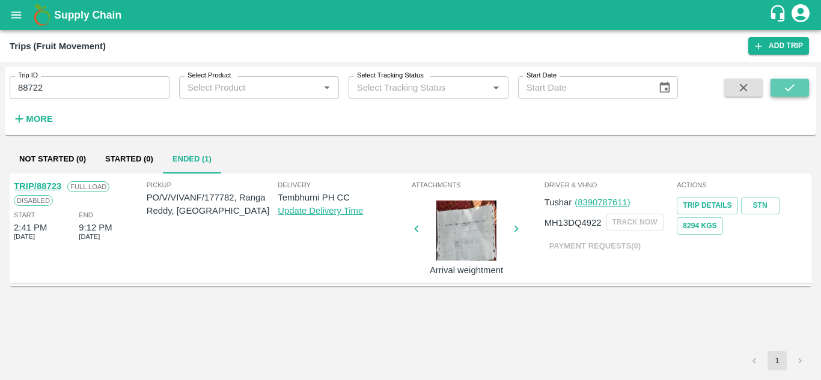
click at [789, 87] on icon "submit" at bounding box center [789, 87] width 13 height 13
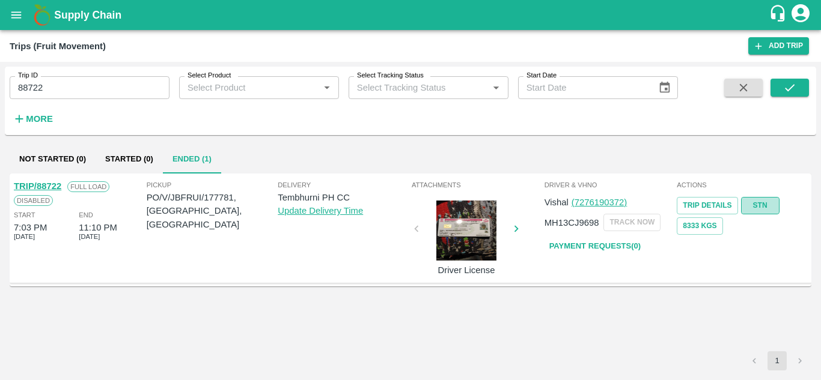
click at [762, 204] on link "STN" at bounding box center [760, 205] width 38 height 17
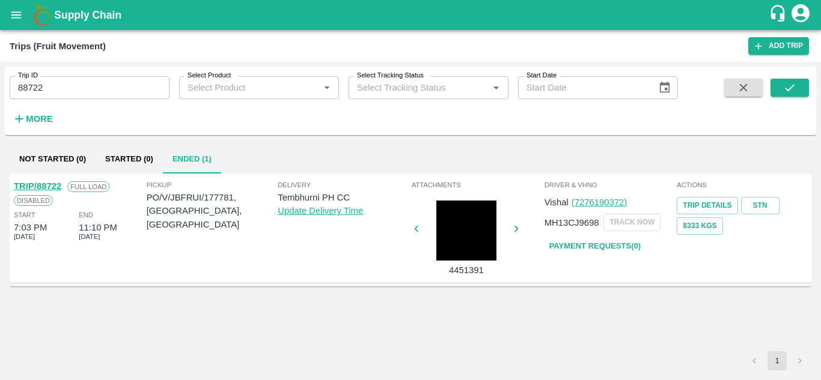
click at [52, 97] on input "88722" at bounding box center [90, 87] width 160 height 23
paste input "text"
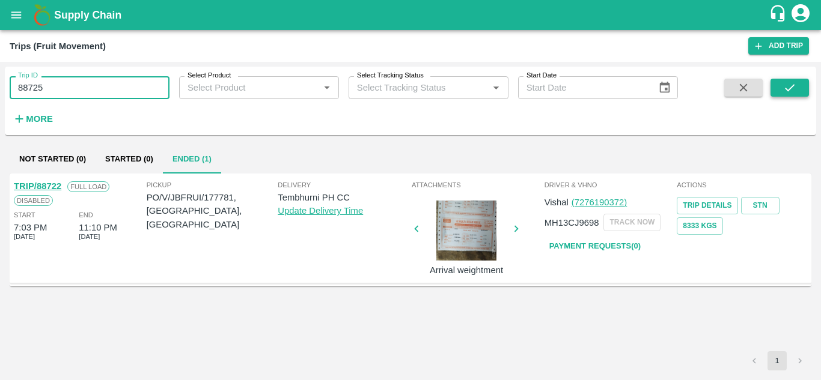
click at [793, 84] on icon "submit" at bounding box center [789, 87] width 13 height 13
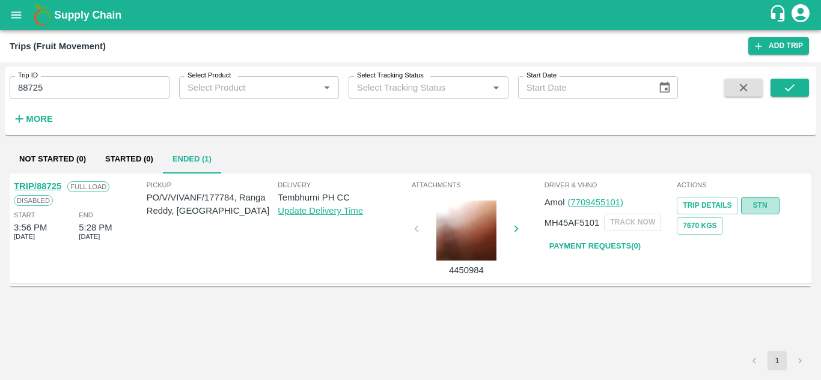
click at [751, 202] on link "STN" at bounding box center [760, 205] width 38 height 17
click at [79, 94] on input "88725" at bounding box center [90, 87] width 160 height 23
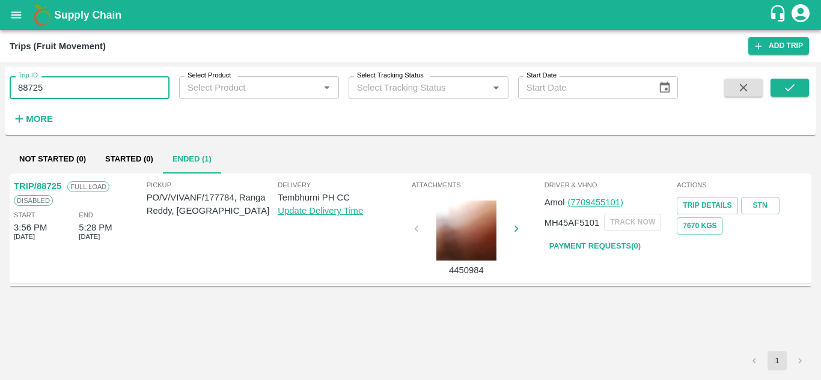
click at [79, 94] on input "88725" at bounding box center [90, 87] width 160 height 23
paste input "text"
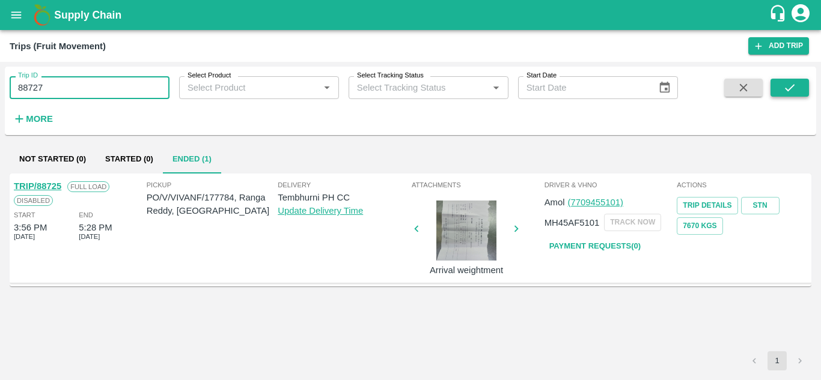
click at [790, 85] on icon "submit" at bounding box center [789, 87] width 13 height 13
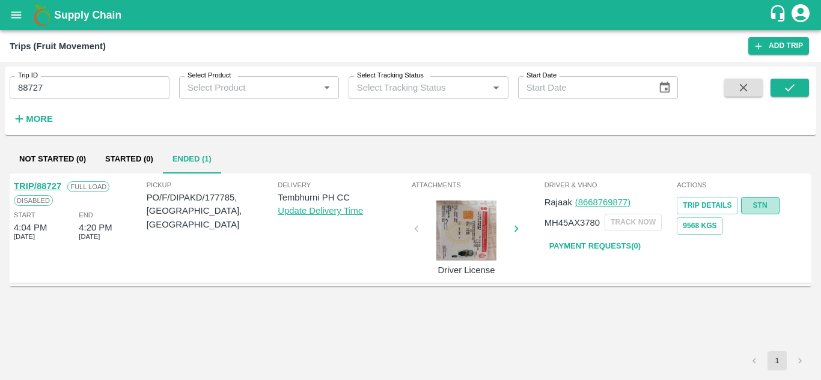
click at [761, 207] on link "STN" at bounding box center [760, 205] width 38 height 17
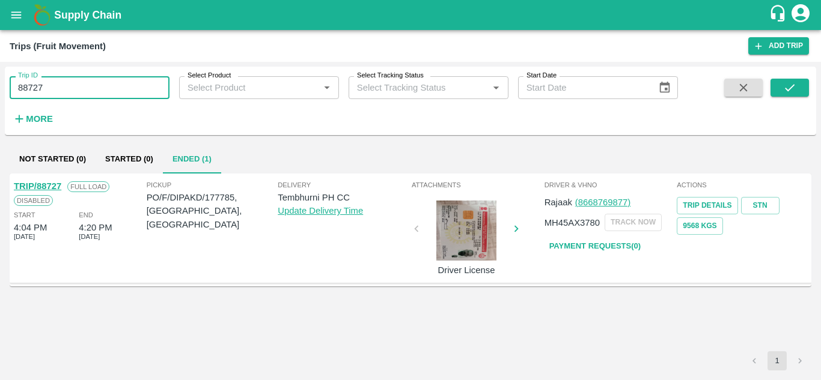
click at [65, 94] on input "88727" at bounding box center [90, 87] width 160 height 23
paste input "text"
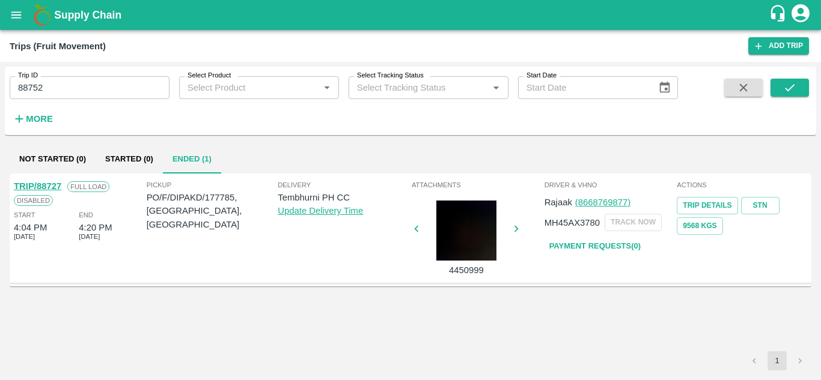
click at [809, 87] on div "Trip ID 88752 Trip ID Select Product Select Product   * Select Tracking Status …" at bounding box center [410, 101] width 811 height 59
click at [786, 87] on icon "submit" at bounding box center [789, 87] width 13 height 13
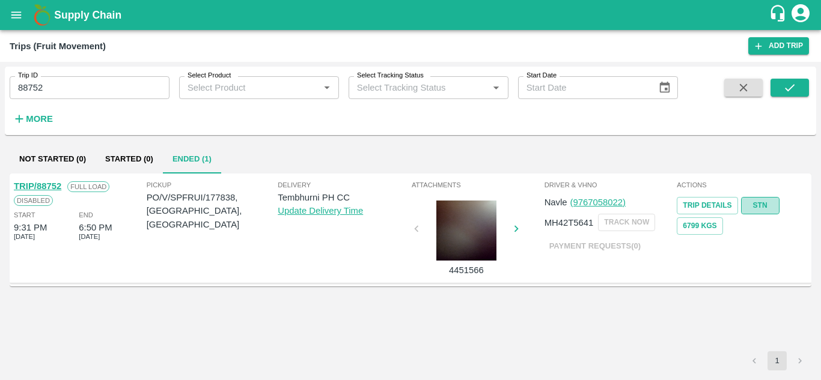
click at [767, 202] on link "STN" at bounding box center [760, 205] width 38 height 17
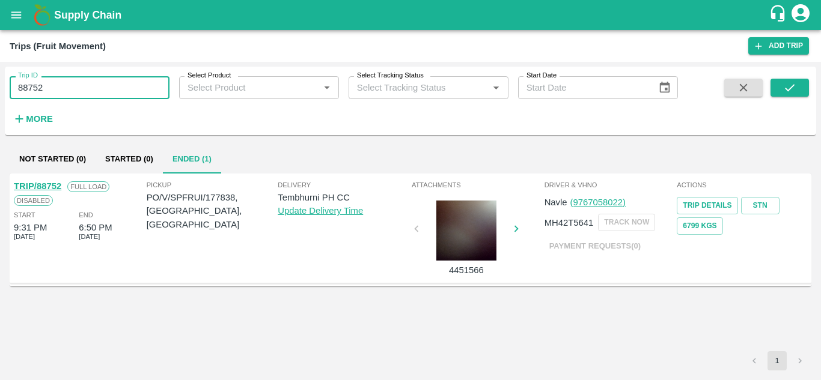
click at [55, 81] on input "88752" at bounding box center [90, 87] width 160 height 23
paste input "text"
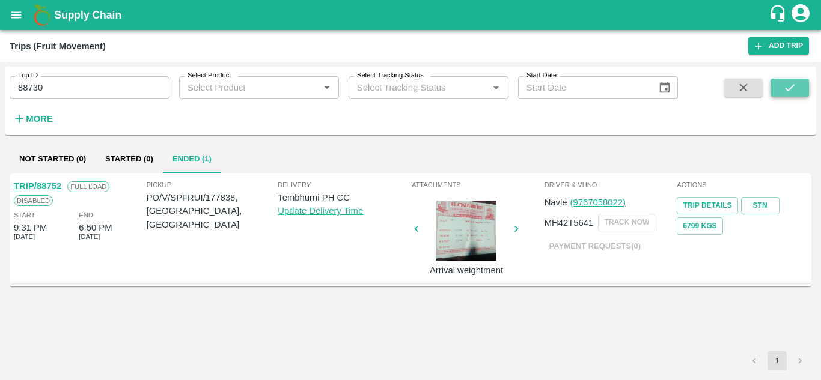
click at [796, 89] on icon "submit" at bounding box center [789, 87] width 13 height 13
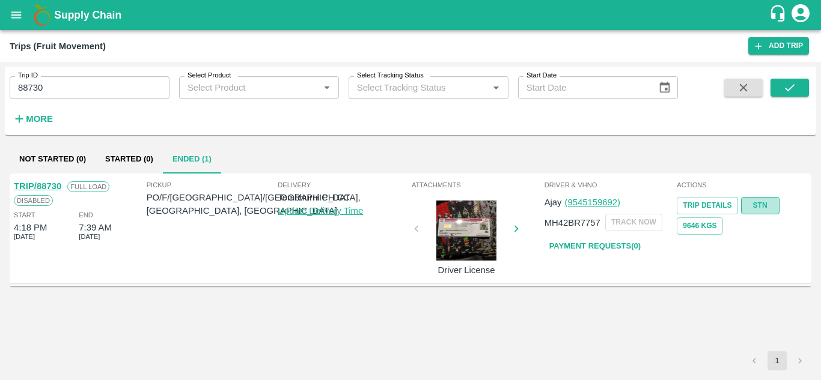
click at [759, 201] on link "STN" at bounding box center [760, 205] width 38 height 17
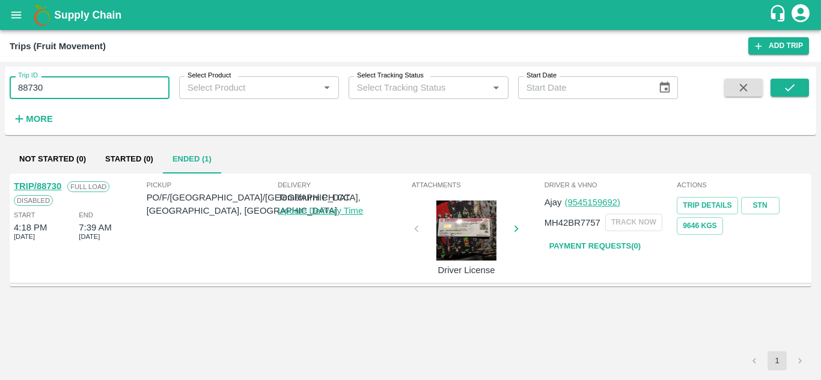
click at [84, 91] on input "88730" at bounding box center [90, 87] width 160 height 23
paste input "text"
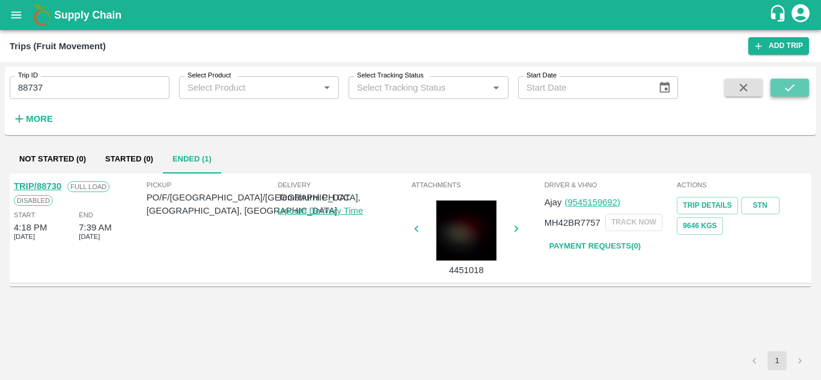
click at [793, 89] on icon "submit" at bounding box center [789, 87] width 13 height 13
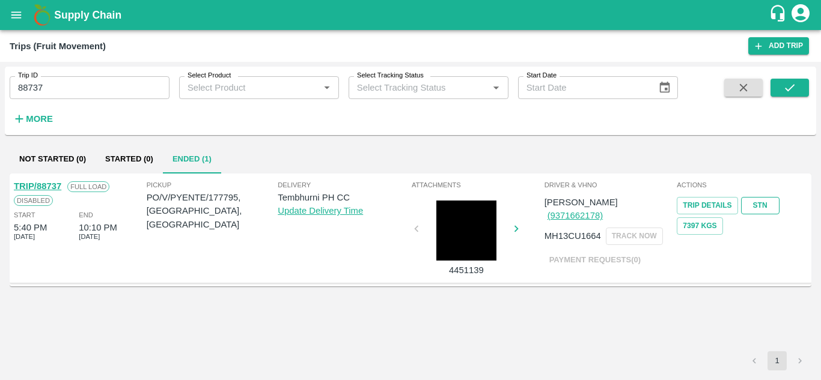
click at [772, 209] on link "STN" at bounding box center [760, 205] width 38 height 17
click at [65, 91] on input "88737" at bounding box center [90, 87] width 160 height 23
paste input "text"
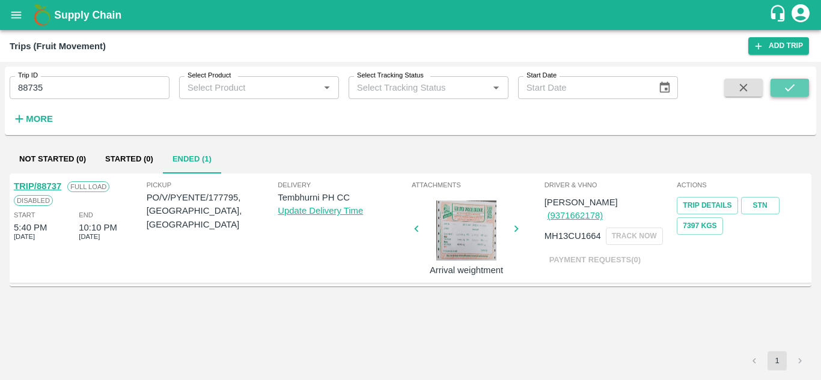
click at [780, 91] on button "submit" at bounding box center [789, 88] width 38 height 18
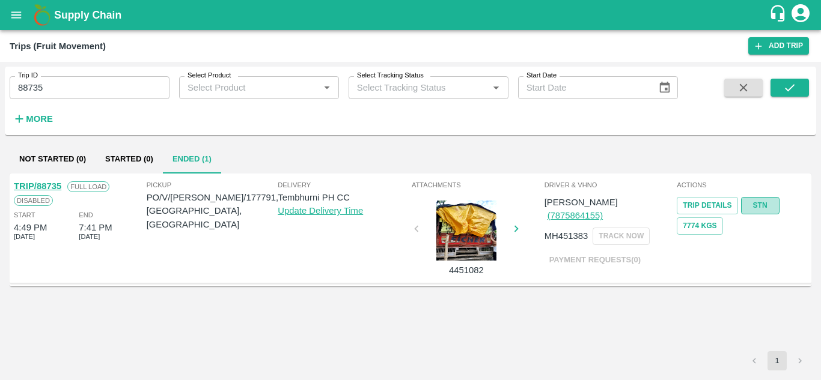
click at [765, 205] on link "STN" at bounding box center [760, 205] width 38 height 17
click at [97, 79] on input "88735" at bounding box center [90, 87] width 160 height 23
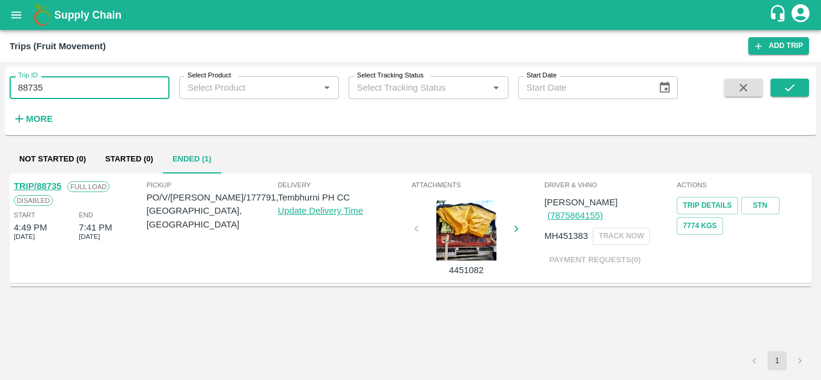
click at [97, 79] on input "88735" at bounding box center [90, 87] width 160 height 23
paste input "text"
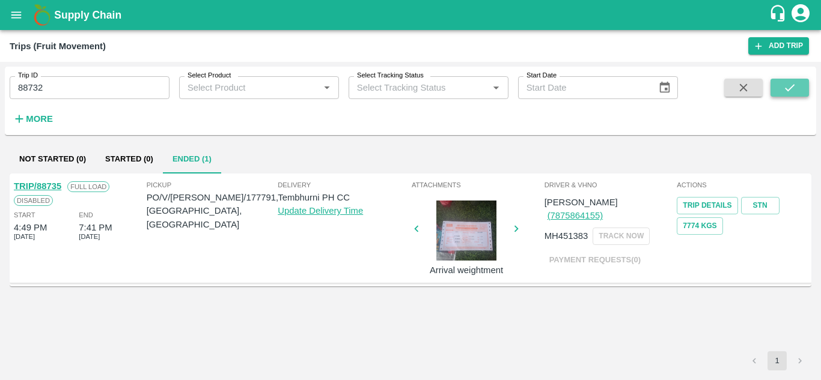
click at [791, 80] on button "submit" at bounding box center [789, 88] width 38 height 18
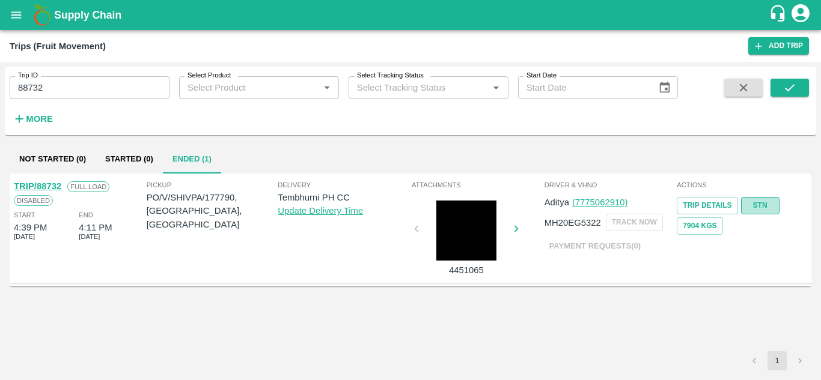
click at [760, 200] on link "STN" at bounding box center [760, 205] width 38 height 17
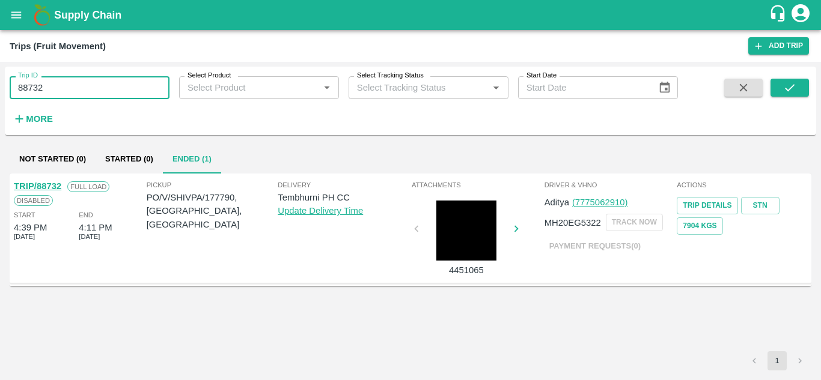
click at [53, 91] on input "88732" at bounding box center [90, 87] width 160 height 23
paste input "text"
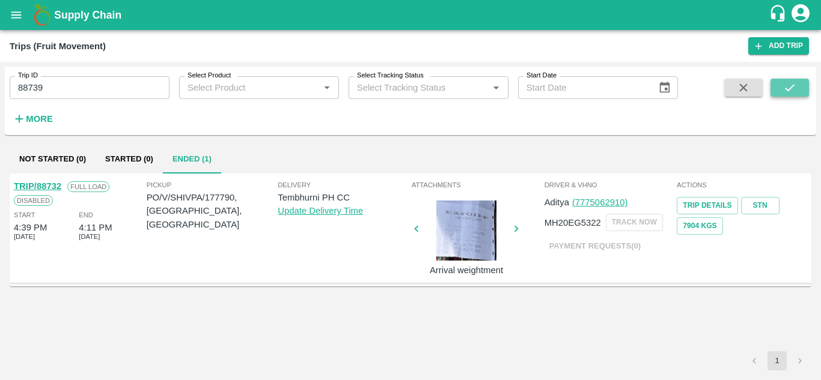
click at [781, 85] on button "submit" at bounding box center [789, 88] width 38 height 18
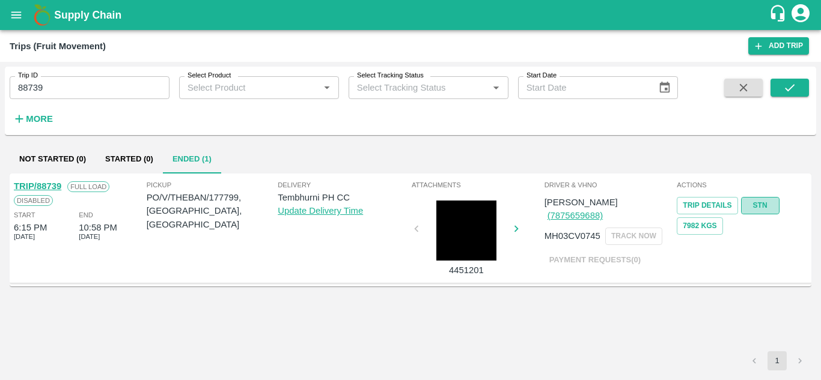
click at [758, 198] on link "STN" at bounding box center [760, 205] width 38 height 17
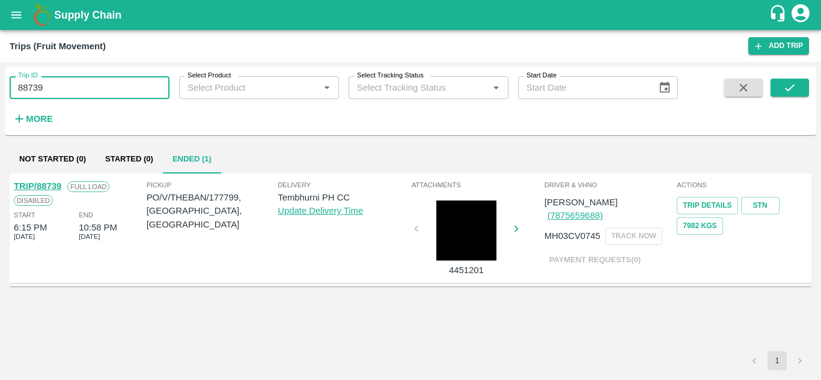
drag, startPoint x: 40, startPoint y: 84, endPoint x: 53, endPoint y: 84, distance: 13.8
click at [53, 84] on input "88739" at bounding box center [90, 87] width 160 height 23
paste input "text"
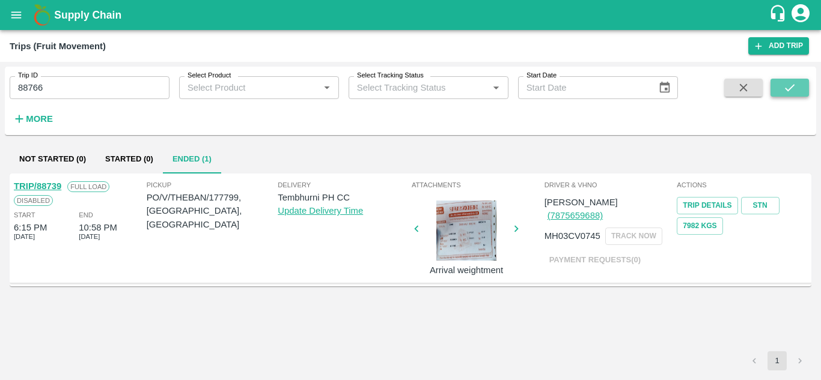
click at [780, 85] on button "submit" at bounding box center [789, 88] width 38 height 18
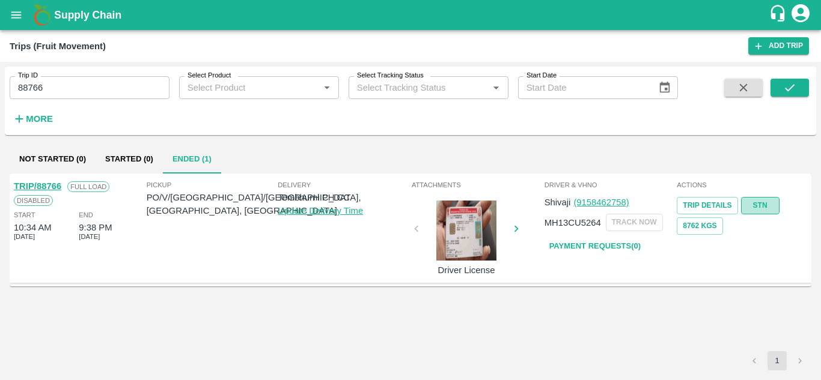
click at [758, 209] on link "STN" at bounding box center [760, 205] width 38 height 17
click at [68, 84] on input "88766" at bounding box center [90, 87] width 160 height 23
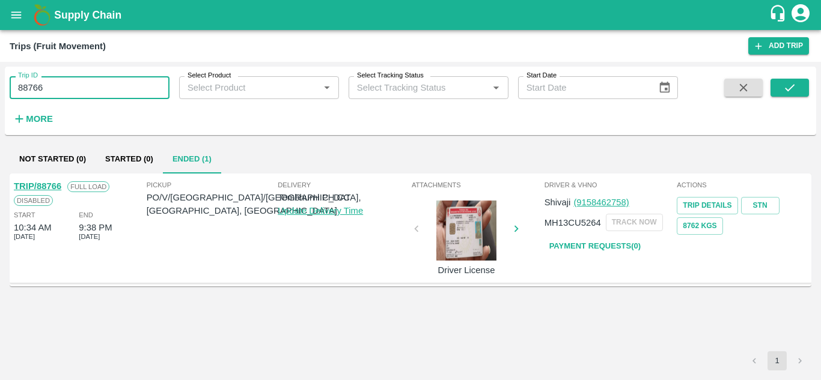
click at [68, 84] on input "88766" at bounding box center [90, 87] width 160 height 23
paste input "text"
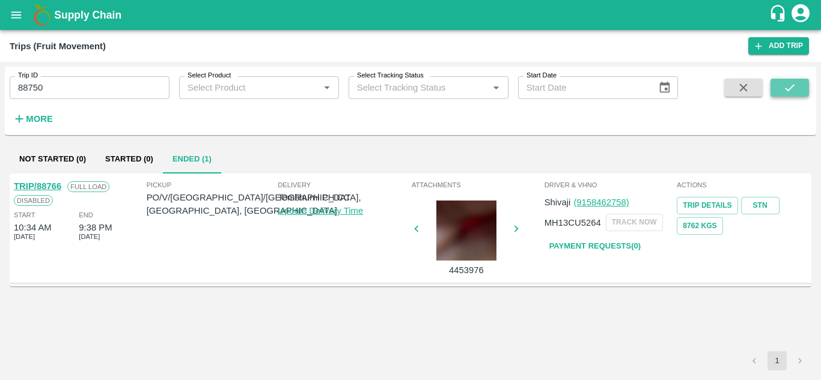
click at [796, 87] on icon "submit" at bounding box center [789, 87] width 13 height 13
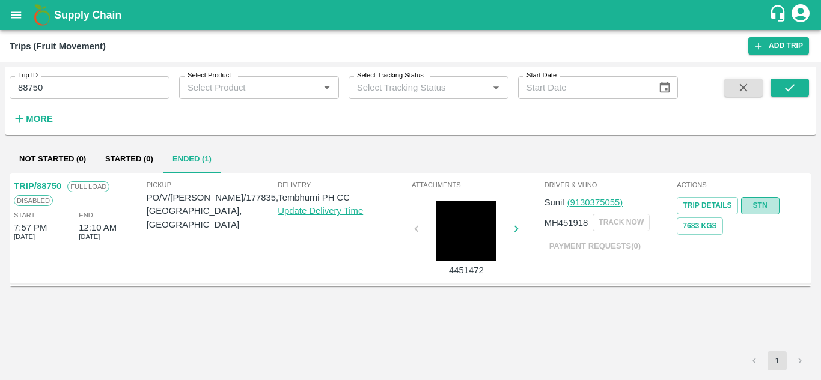
click at [759, 211] on link "STN" at bounding box center [760, 205] width 38 height 17
click at [72, 85] on input "88750" at bounding box center [90, 87] width 160 height 23
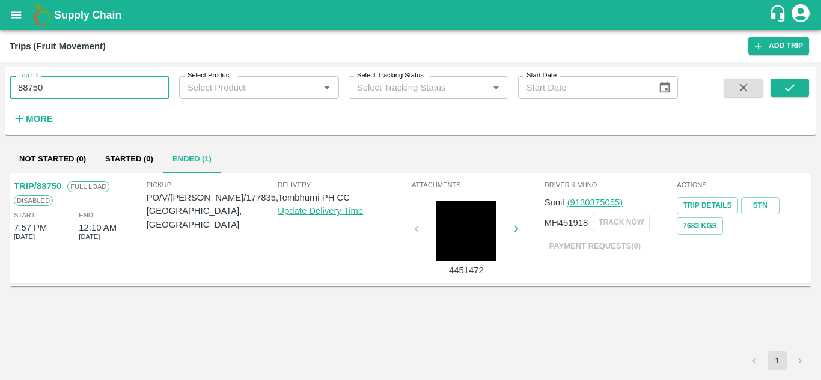
click at [72, 85] on input "88750" at bounding box center [90, 87] width 160 height 23
paste input "text"
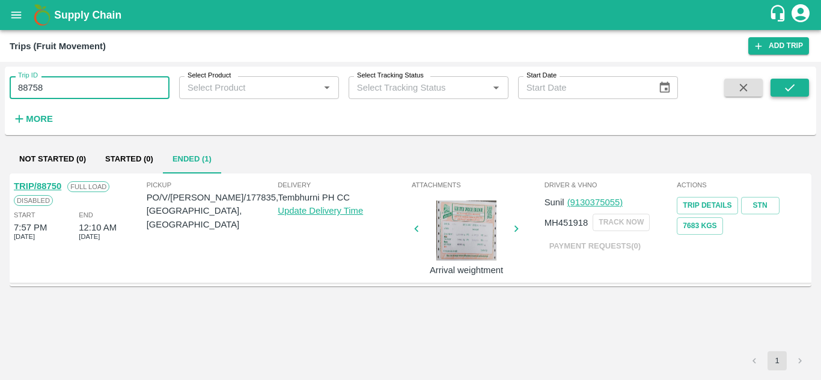
click at [797, 90] on button "submit" at bounding box center [789, 88] width 38 height 18
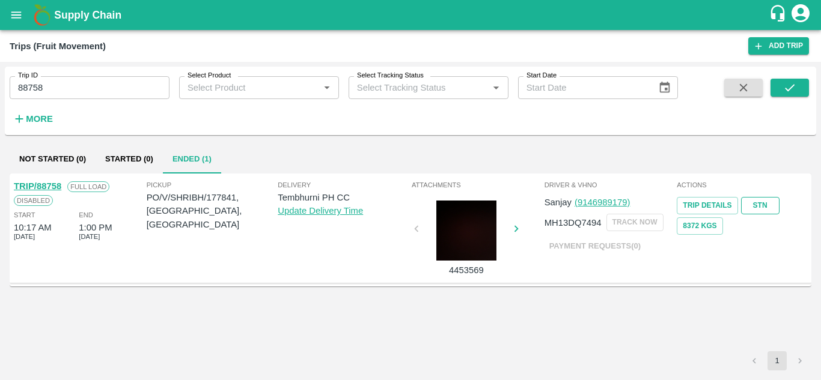
click at [756, 198] on link "STN" at bounding box center [760, 205] width 38 height 17
click at [88, 78] on input "88758" at bounding box center [90, 87] width 160 height 23
paste input "text"
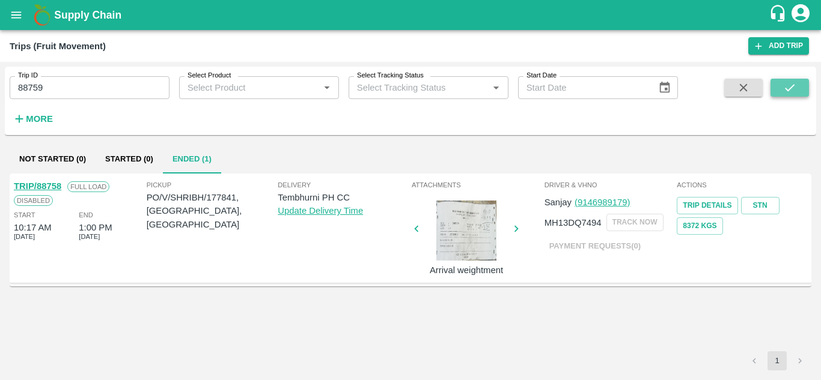
click at [789, 91] on icon "submit" at bounding box center [789, 87] width 13 height 13
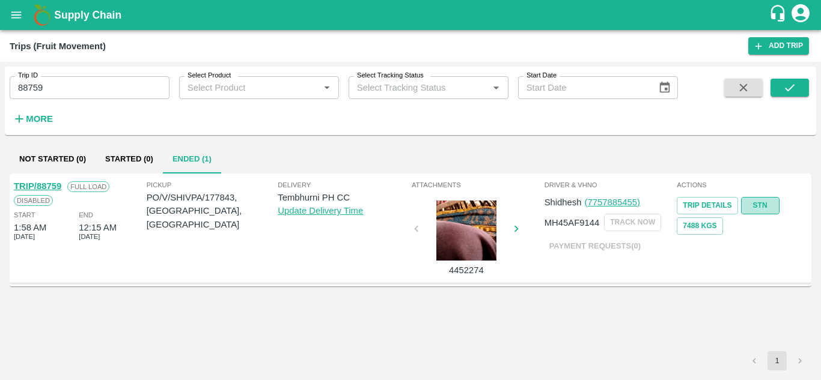
click at [760, 208] on link "STN" at bounding box center [760, 205] width 38 height 17
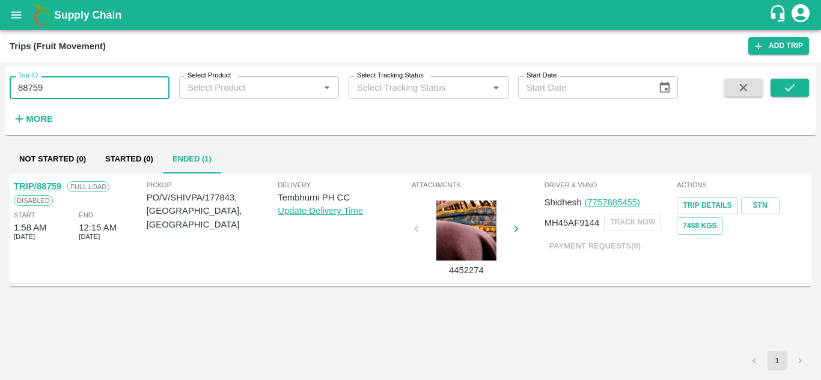
click at [75, 81] on input "88759" at bounding box center [90, 87] width 160 height 23
paste input "text"
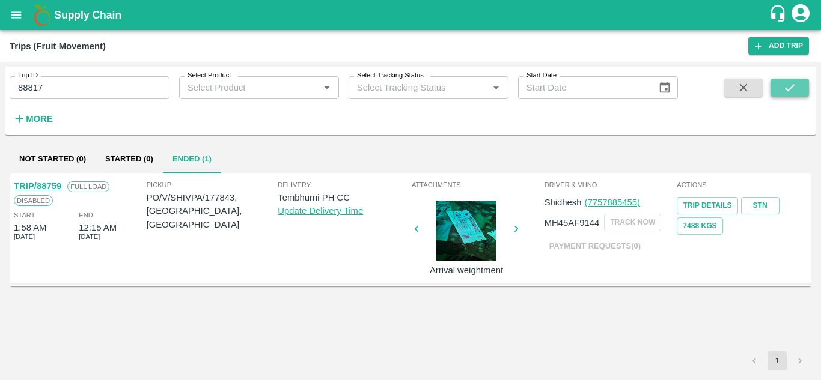
click at [791, 91] on icon "submit" at bounding box center [789, 87] width 13 height 13
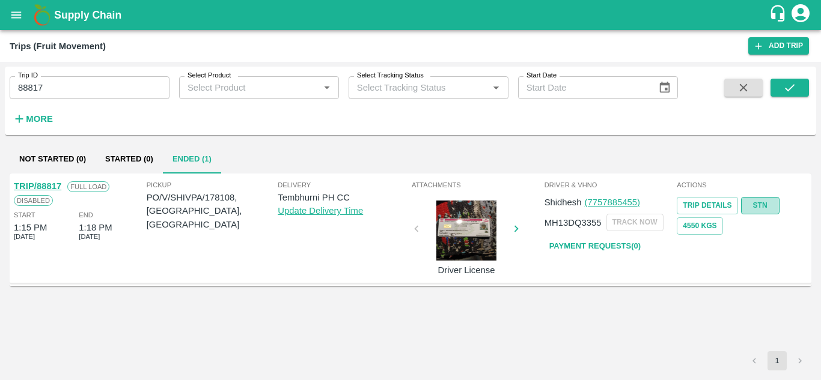
click at [767, 209] on link "STN" at bounding box center [760, 205] width 38 height 17
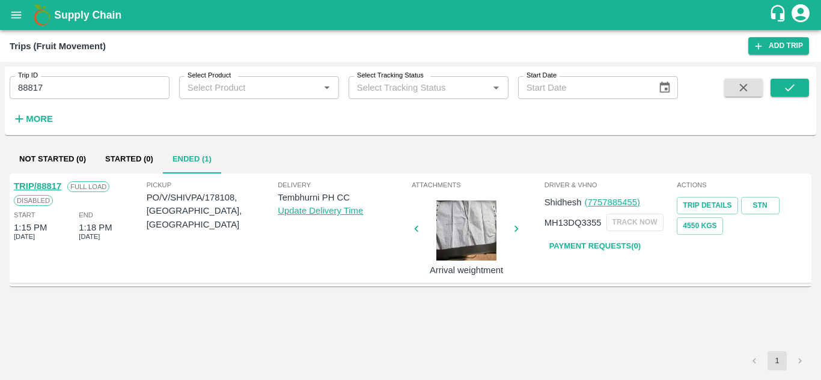
click at [100, 97] on input "88817" at bounding box center [90, 87] width 160 height 23
paste input "text"
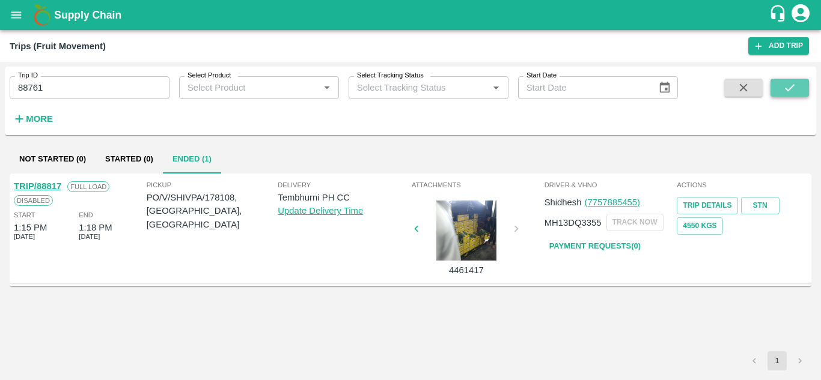
click at [779, 91] on button "submit" at bounding box center [789, 88] width 38 height 18
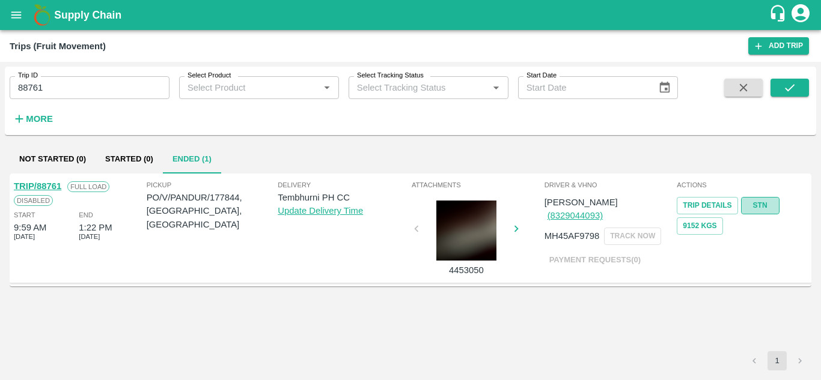
click at [762, 200] on link "STN" at bounding box center [760, 205] width 38 height 17
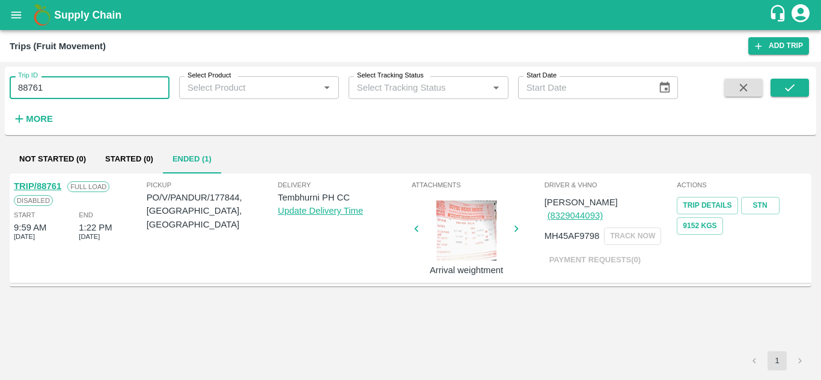
click at [59, 90] on input "88761" at bounding box center [90, 87] width 160 height 23
paste input "text"
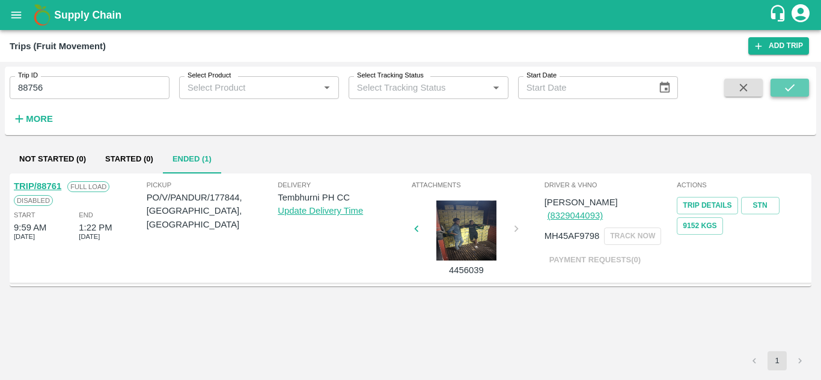
click at [789, 86] on icon "submit" at bounding box center [789, 87] width 13 height 13
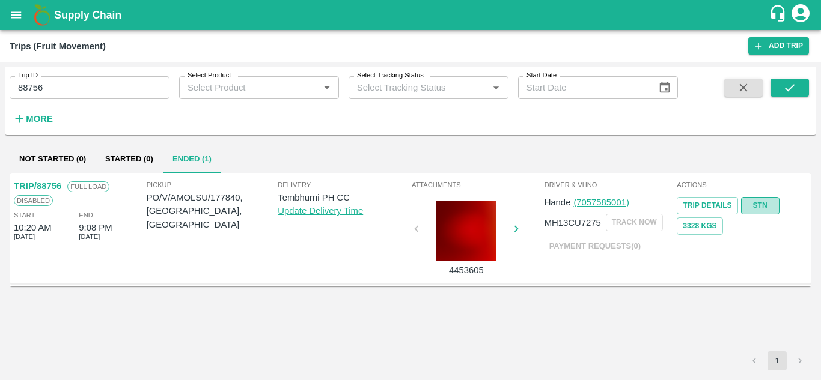
click at [766, 204] on link "STN" at bounding box center [760, 205] width 38 height 17
click at [61, 85] on input "88756" at bounding box center [90, 87] width 160 height 23
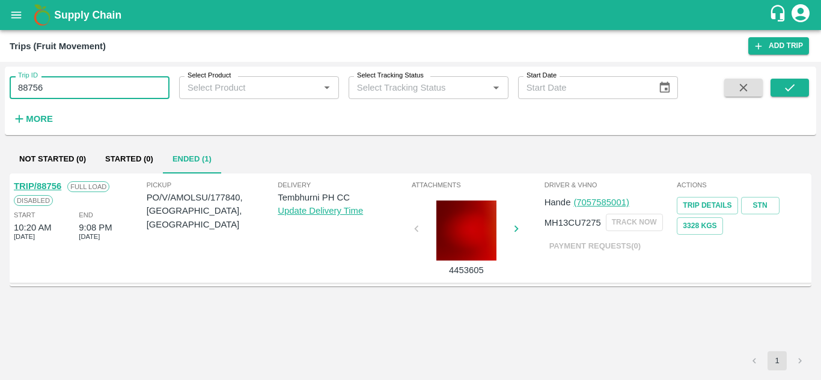
click at [61, 85] on input "88756" at bounding box center [90, 87] width 160 height 23
paste input "text"
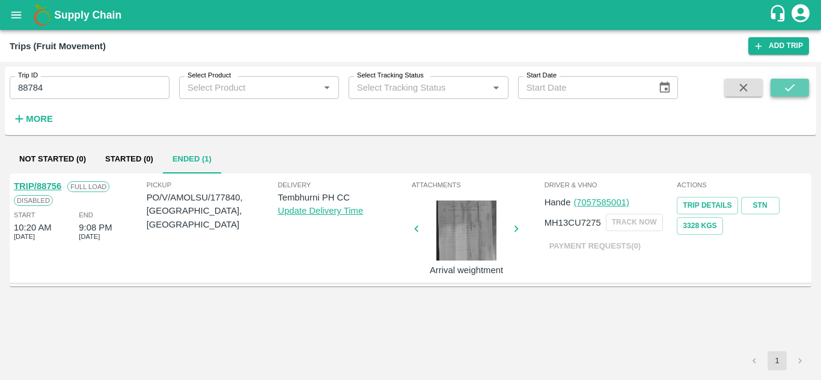
click at [802, 87] on button "submit" at bounding box center [789, 88] width 38 height 18
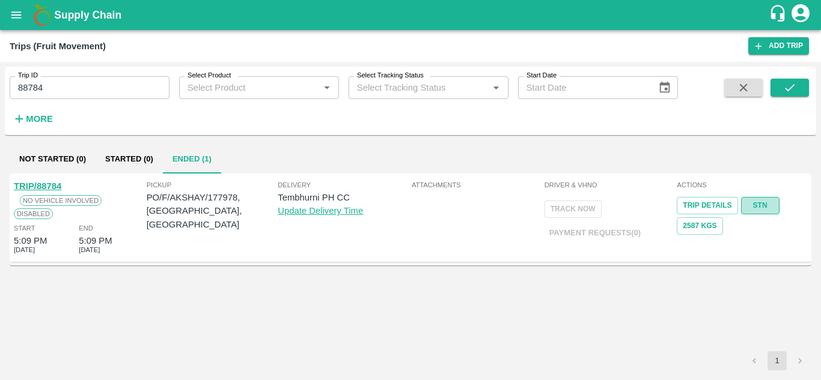
click at [761, 203] on link "STN" at bounding box center [760, 205] width 38 height 17
click at [42, 90] on input "88784" at bounding box center [90, 87] width 160 height 23
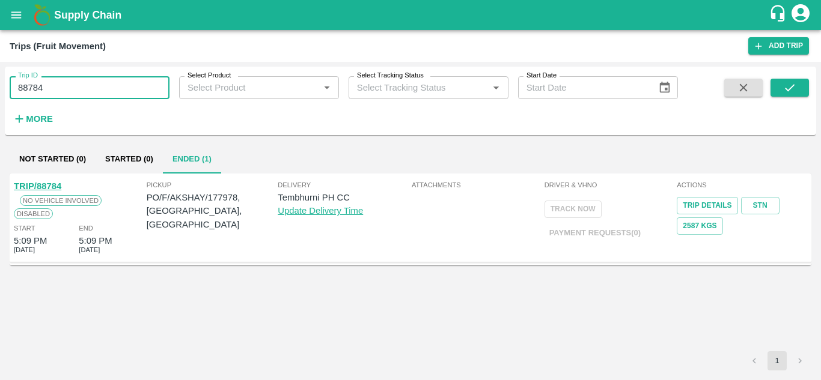
click at [42, 90] on input "88784" at bounding box center [90, 87] width 160 height 23
paste input "text"
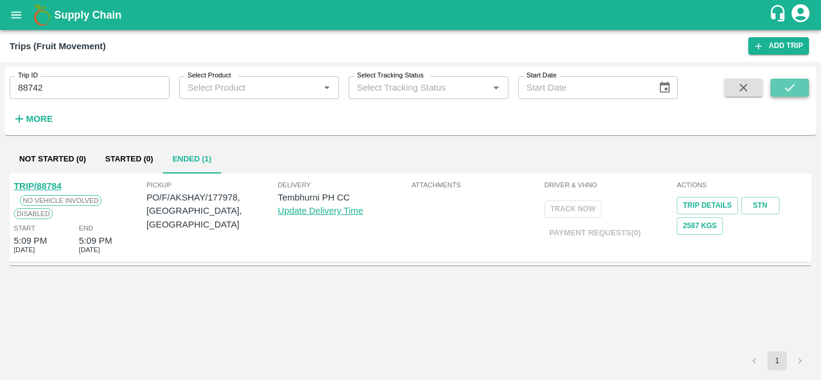
click at [781, 86] on button "submit" at bounding box center [789, 88] width 38 height 18
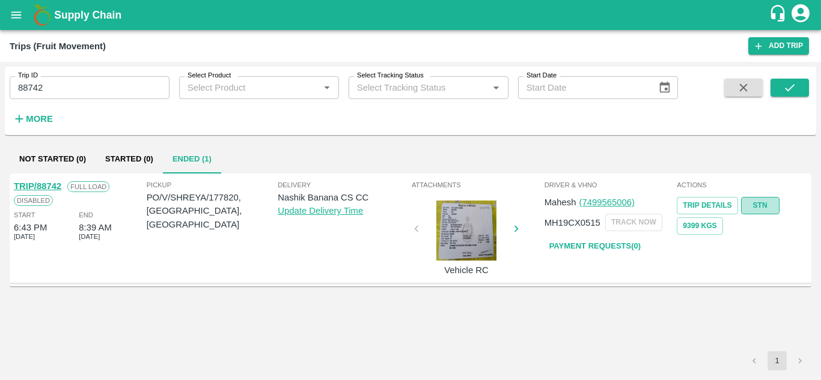
click at [759, 197] on link "STN" at bounding box center [760, 205] width 38 height 17
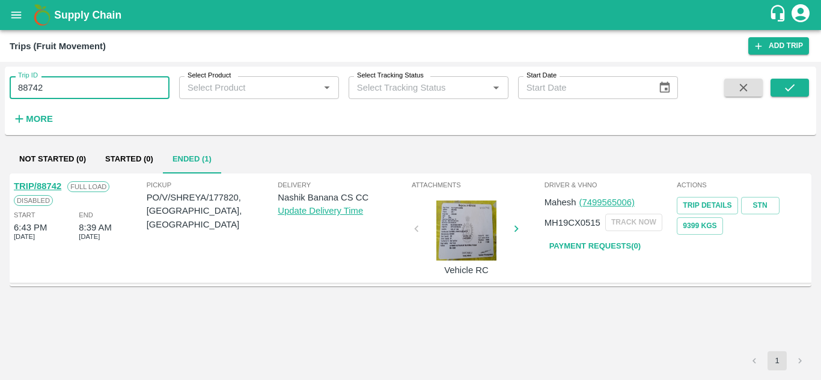
click at [78, 84] on input "88742" at bounding box center [90, 87] width 160 height 23
paste input "text"
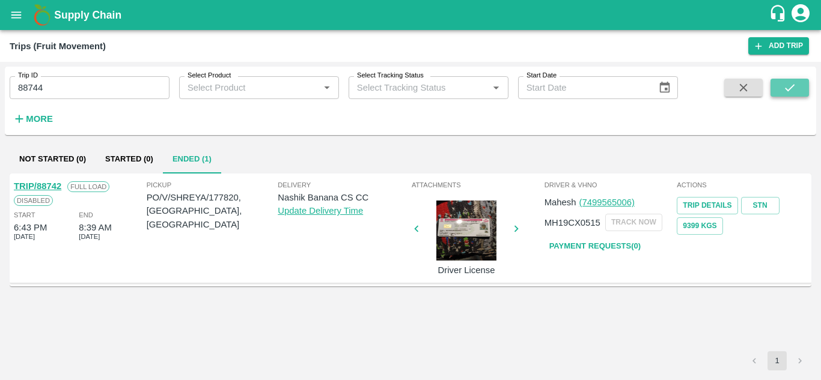
click at [793, 88] on icon "submit" at bounding box center [789, 87] width 13 height 13
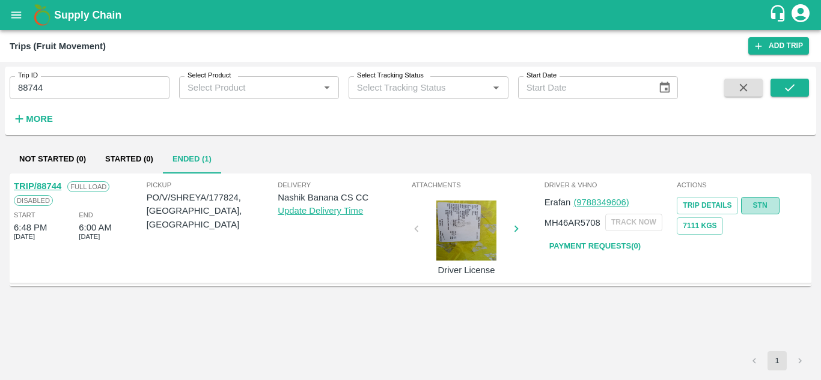
click at [768, 206] on link "STN" at bounding box center [760, 205] width 38 height 17
click at [71, 94] on input "88744" at bounding box center [90, 87] width 160 height 23
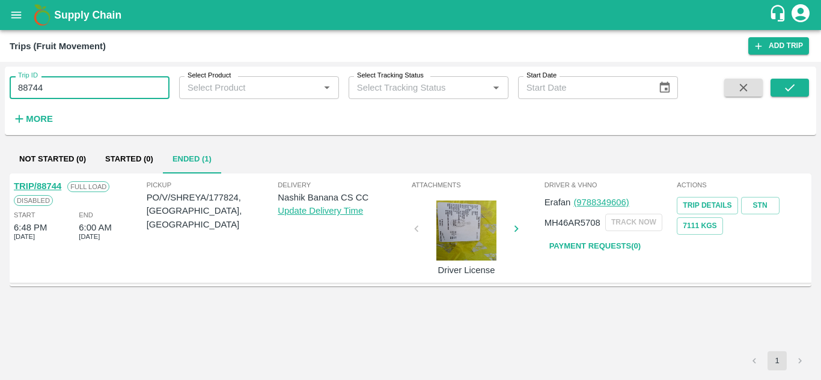
click at [71, 94] on input "88744" at bounding box center [90, 87] width 160 height 23
paste input "text"
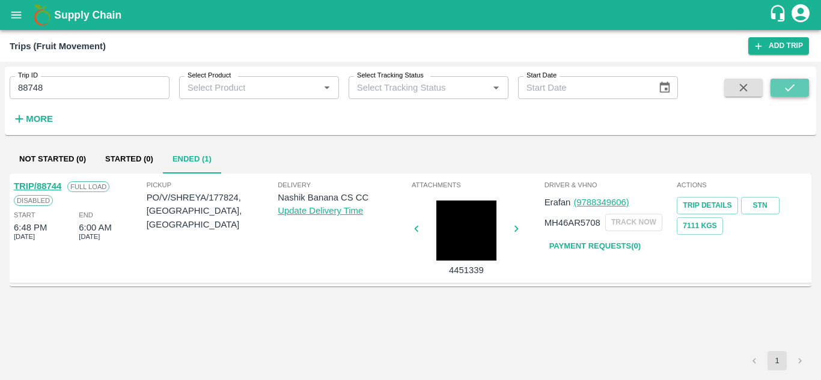
click at [797, 84] on button "submit" at bounding box center [789, 88] width 38 height 18
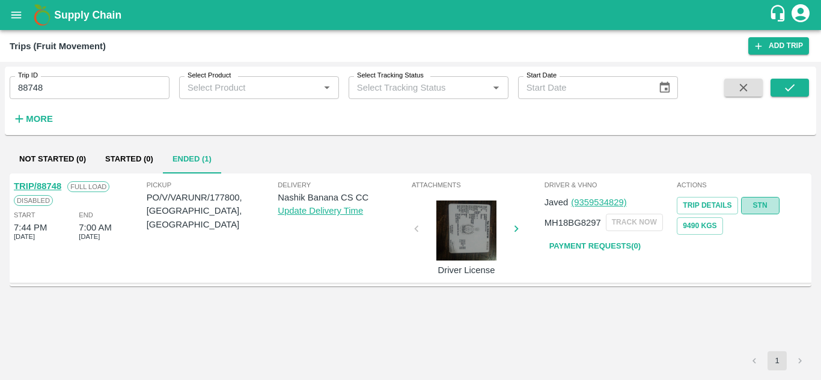
click at [753, 207] on link "STN" at bounding box center [760, 205] width 38 height 17
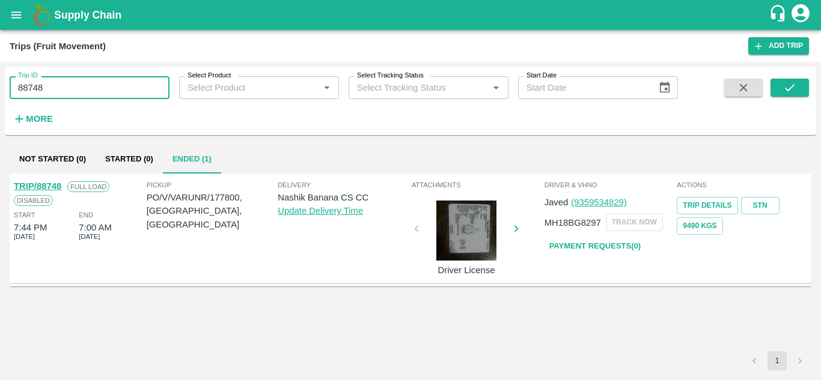
click at [60, 87] on input "88748" at bounding box center [90, 87] width 160 height 23
paste input "text"
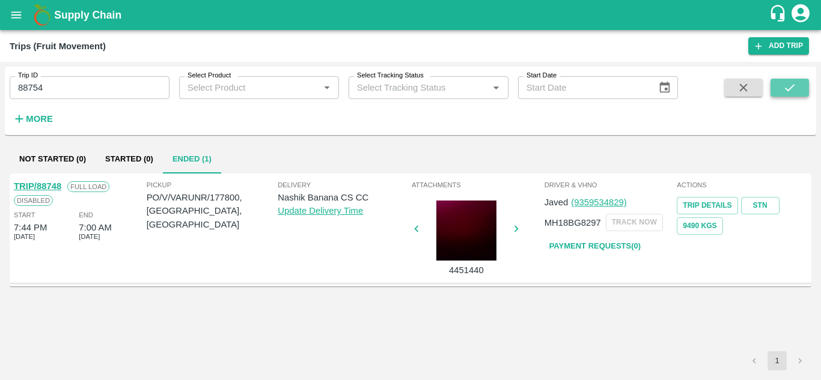
click at [790, 88] on icon "submit" at bounding box center [789, 87] width 13 height 13
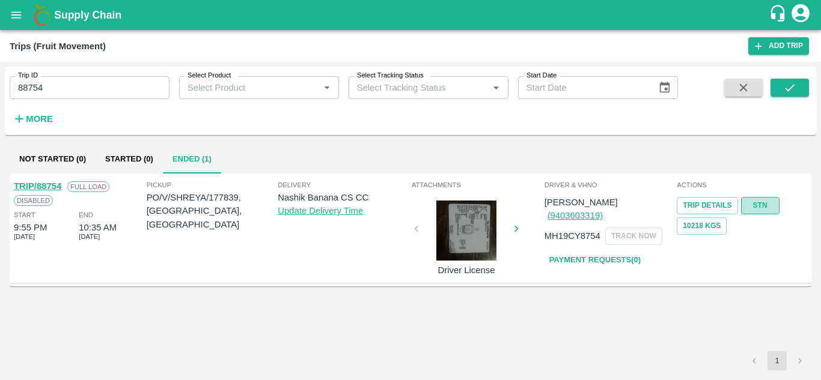
click at [763, 202] on link "STN" at bounding box center [760, 205] width 38 height 17
click at [78, 92] on input "88754" at bounding box center [90, 87] width 160 height 23
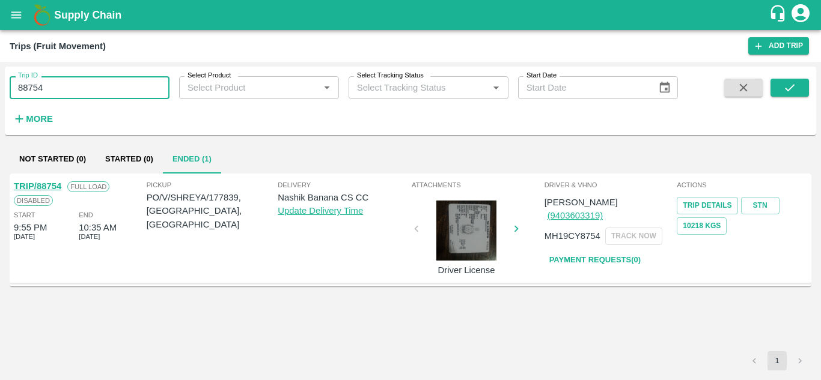
click at [78, 92] on input "88754" at bounding box center [90, 87] width 160 height 23
paste input "text"
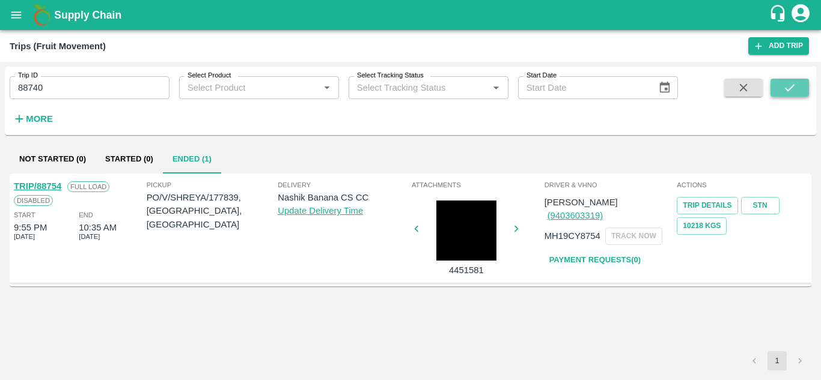
click at [788, 84] on icon "submit" at bounding box center [789, 87] width 13 height 13
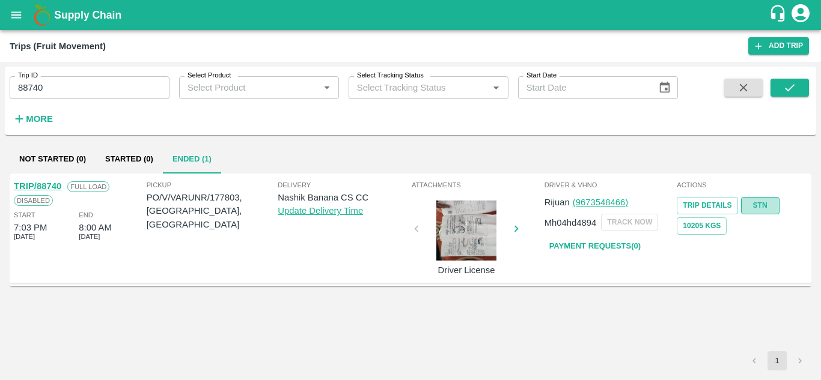
click at [760, 205] on link "STN" at bounding box center [760, 205] width 38 height 17
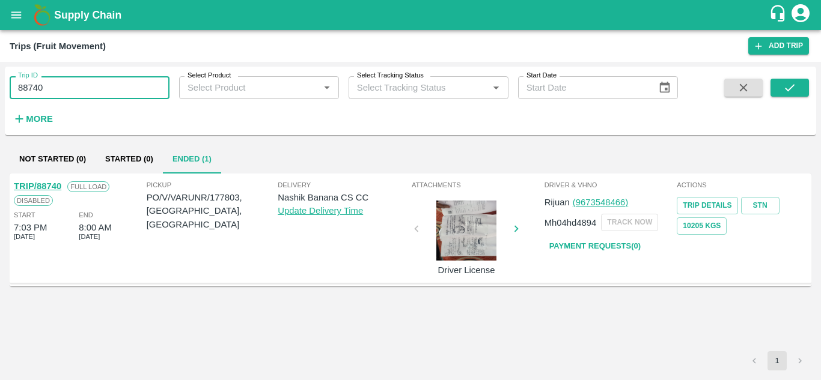
click at [58, 91] on input "88740" at bounding box center [90, 87] width 160 height 23
paste input "text"
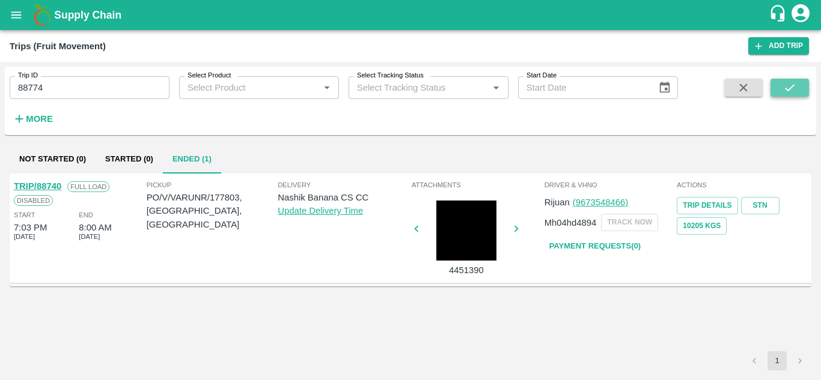
click at [787, 86] on icon "submit" at bounding box center [789, 87] width 13 height 13
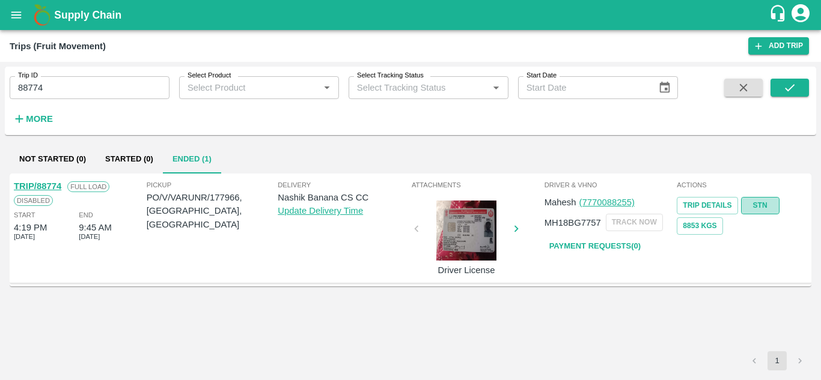
click at [759, 207] on link "STN" at bounding box center [760, 205] width 38 height 17
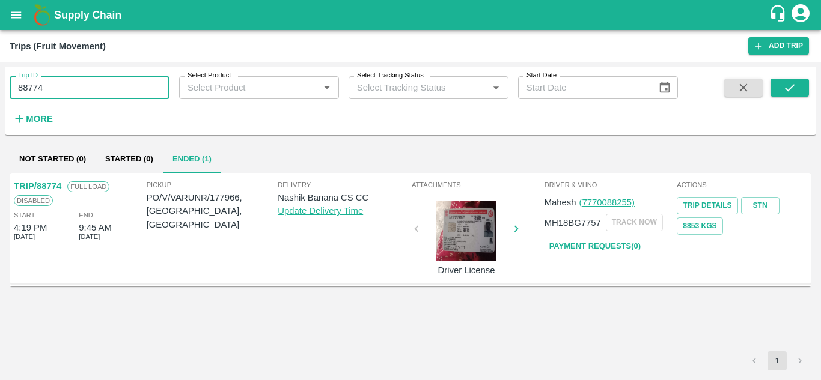
click at [59, 84] on input "88774" at bounding box center [90, 87] width 160 height 23
paste input "text"
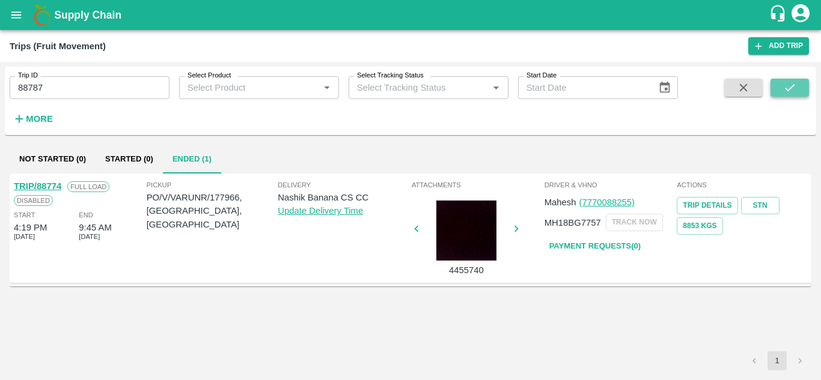
click at [788, 84] on icon "submit" at bounding box center [789, 87] width 13 height 13
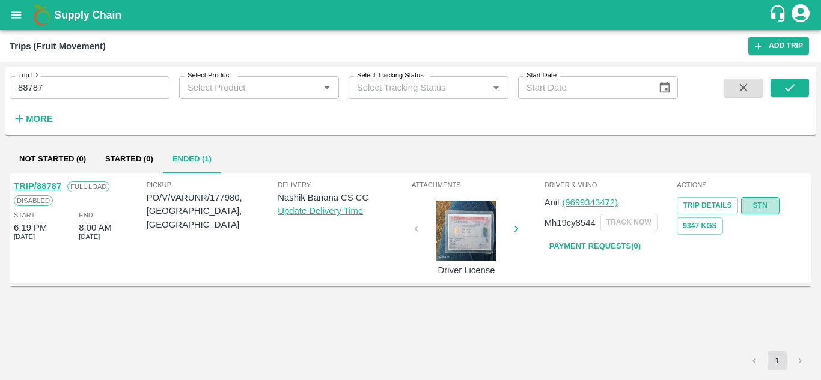
click at [765, 202] on link "STN" at bounding box center [760, 205] width 38 height 17
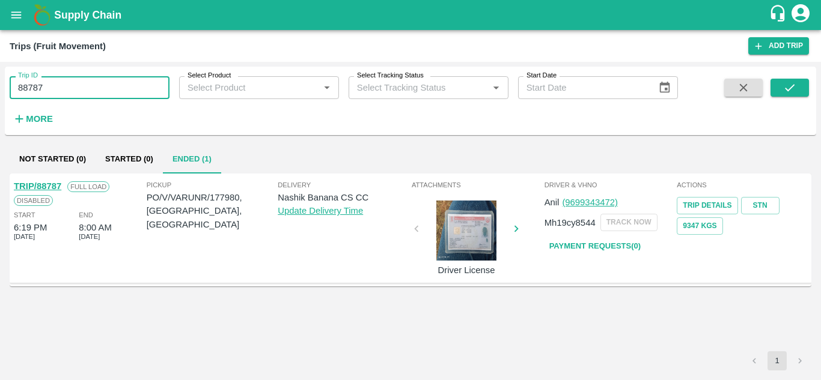
click at [55, 88] on input "88787" at bounding box center [90, 87] width 160 height 23
paste input "text"
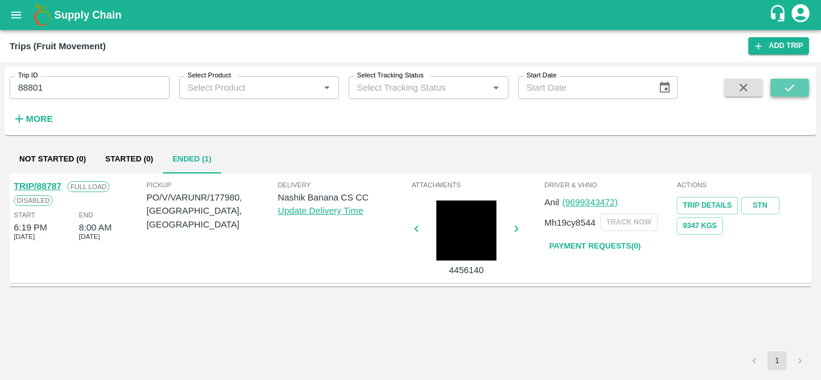
click at [785, 90] on icon "submit" at bounding box center [789, 87] width 13 height 13
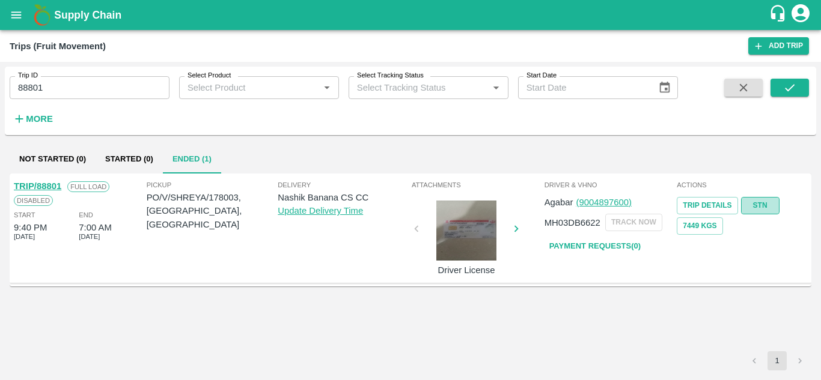
click at [773, 204] on link "STN" at bounding box center [760, 205] width 38 height 17
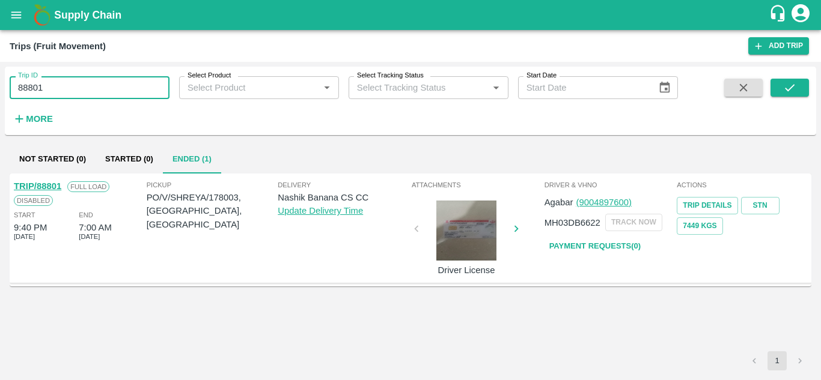
click at [76, 88] on input "88801" at bounding box center [90, 87] width 160 height 23
paste input "text"
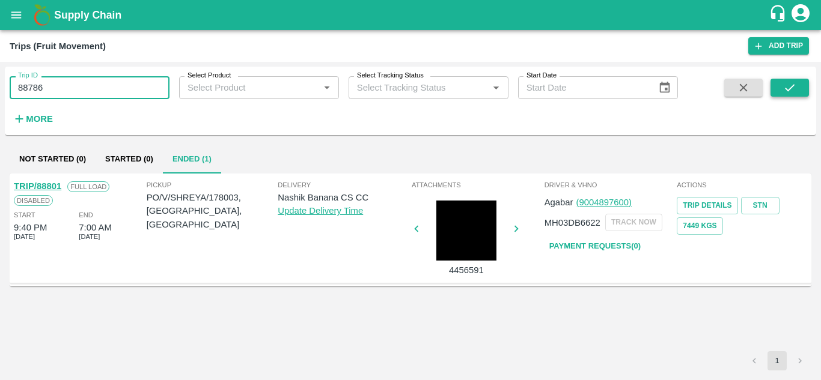
click at [796, 87] on icon "submit" at bounding box center [789, 87] width 13 height 13
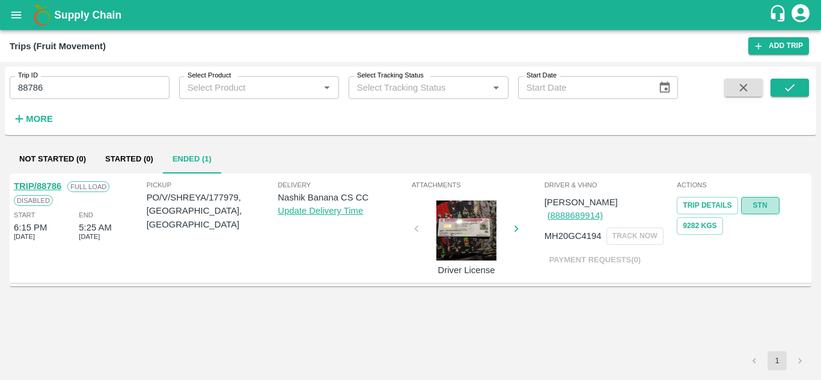
click at [751, 199] on link "STN" at bounding box center [760, 205] width 38 height 17
click at [65, 88] on input "88786" at bounding box center [90, 87] width 160 height 23
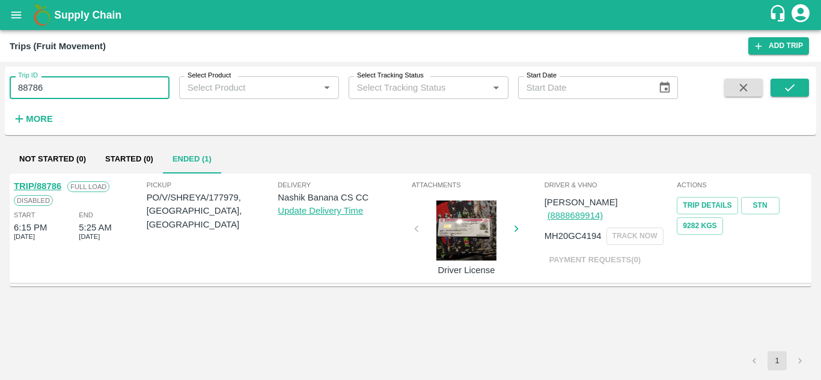
click at [65, 88] on input "88786" at bounding box center [90, 87] width 160 height 23
paste input "text"
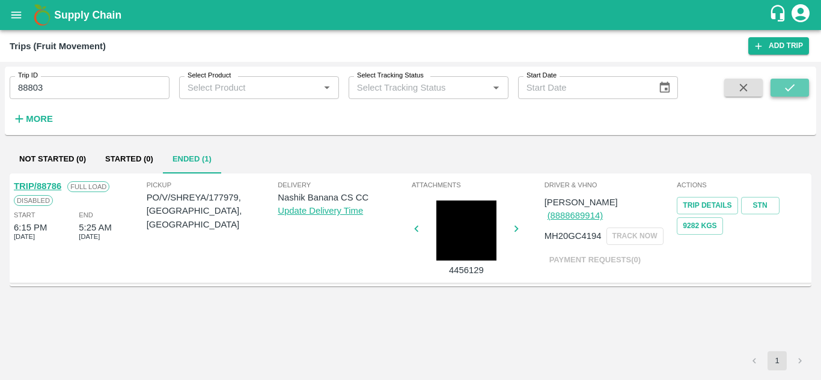
click at [784, 81] on icon "submit" at bounding box center [789, 87] width 13 height 13
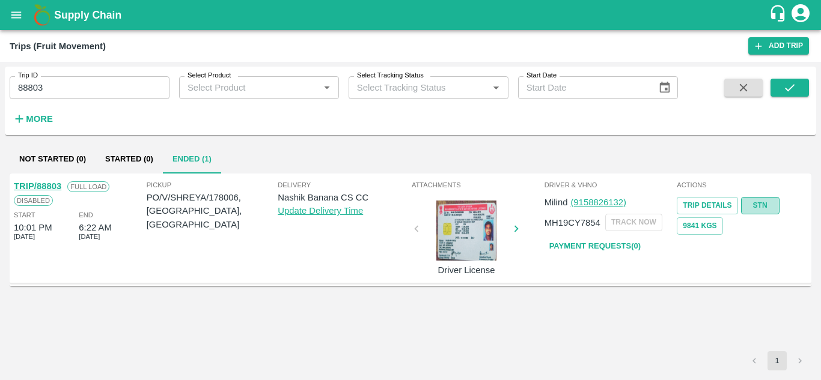
click at [763, 202] on link "STN" at bounding box center [760, 205] width 38 height 17
click at [57, 83] on input "88803" at bounding box center [90, 87] width 160 height 23
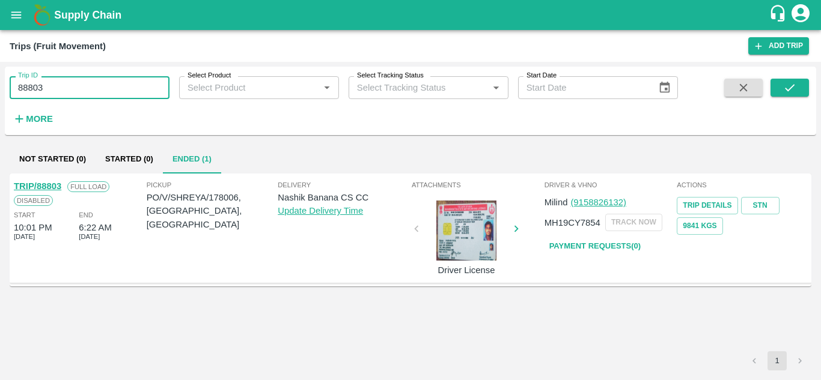
click at [57, 83] on input "88803" at bounding box center [90, 87] width 160 height 23
paste input "text"
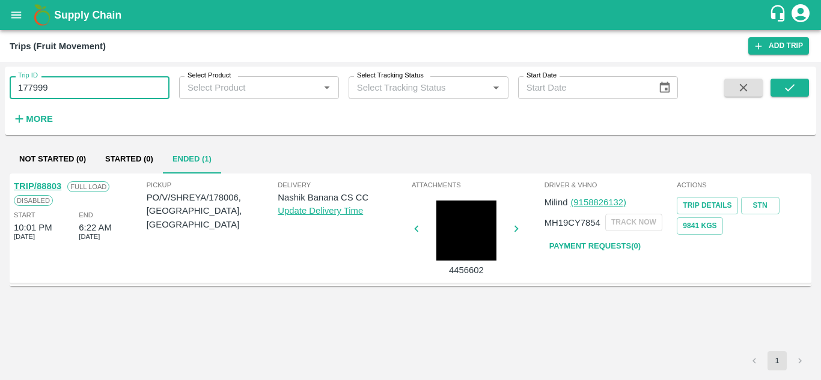
click at [69, 94] on input "177999" at bounding box center [90, 87] width 160 height 23
paste input "text"
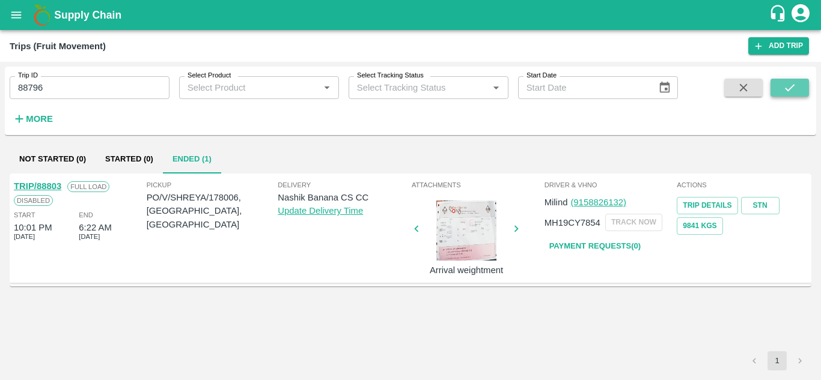
click at [796, 87] on icon "submit" at bounding box center [789, 87] width 13 height 13
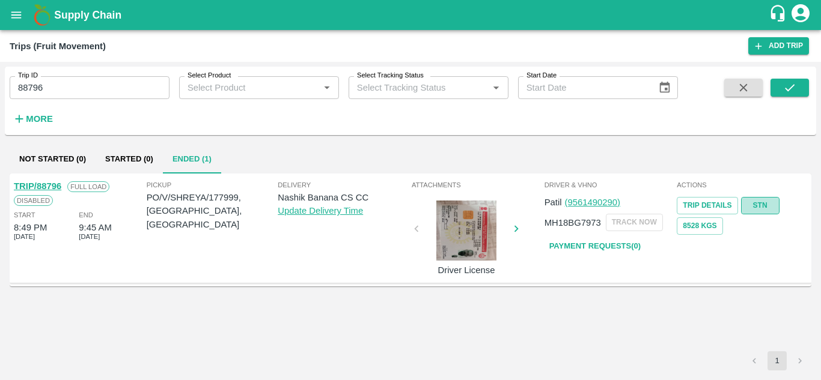
click at [759, 205] on link "STN" at bounding box center [760, 205] width 38 height 17
click at [79, 85] on input "88796" at bounding box center [90, 87] width 160 height 23
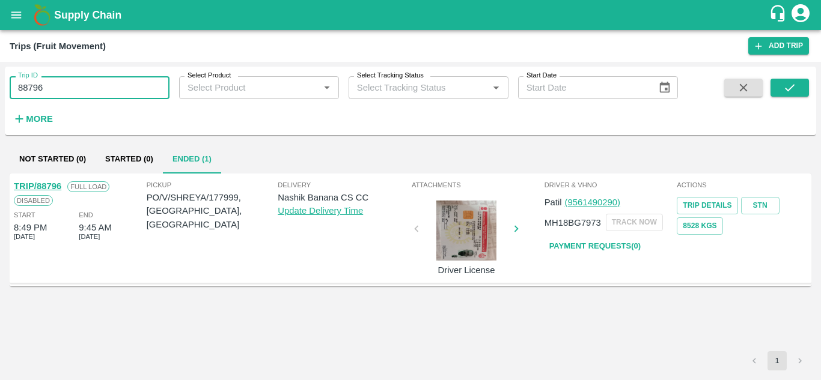
click at [79, 85] on input "88796" at bounding box center [90, 87] width 160 height 23
paste input "text"
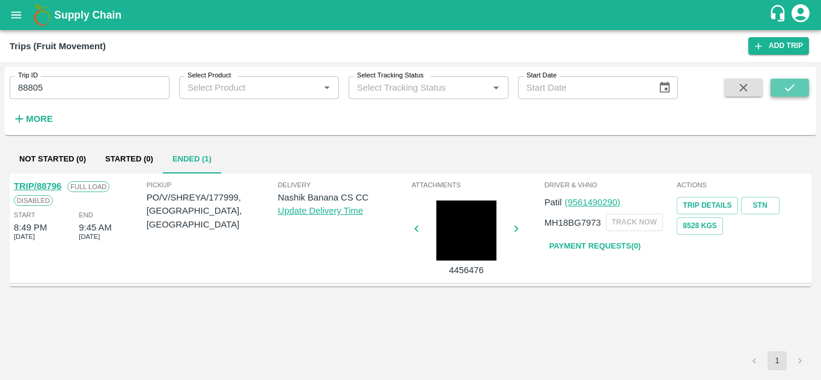
click at [787, 88] on icon "submit" at bounding box center [789, 87] width 13 height 13
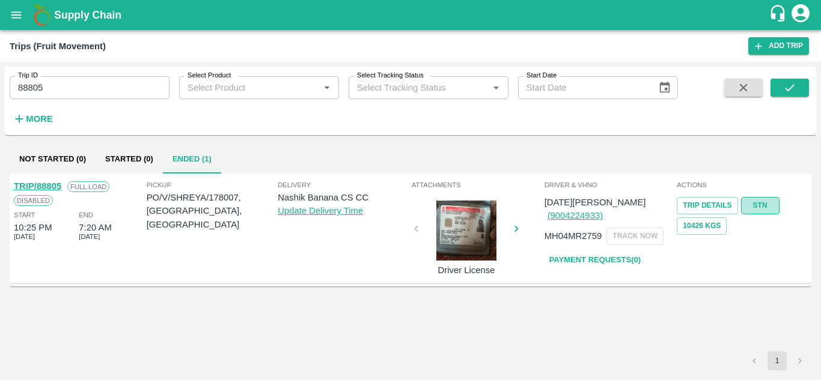
click at [760, 200] on link "STN" at bounding box center [760, 205] width 38 height 17
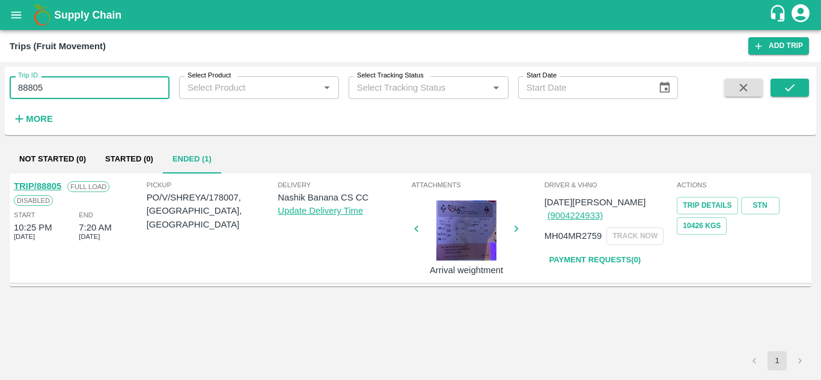
click at [79, 92] on input "88805" at bounding box center [90, 87] width 160 height 23
paste input "text"
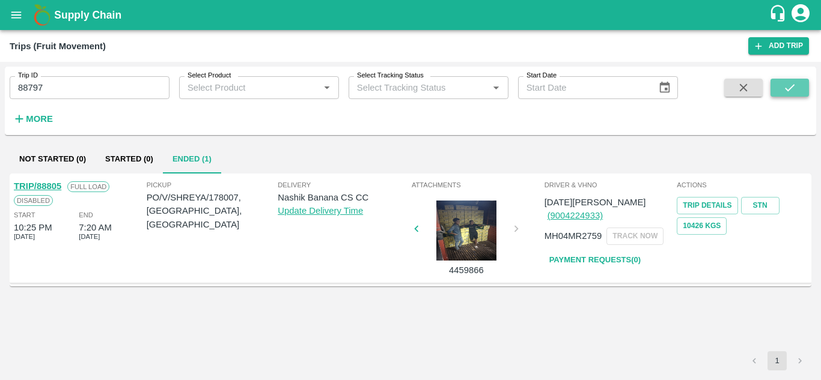
click at [786, 85] on icon "submit" at bounding box center [789, 87] width 13 height 13
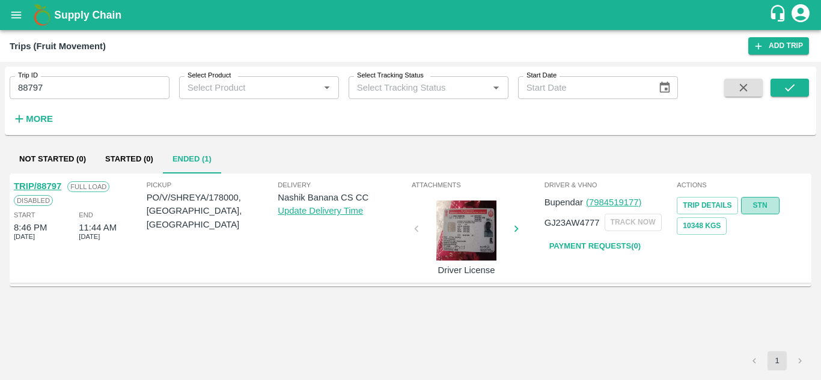
click at [762, 203] on link "STN" at bounding box center [760, 205] width 38 height 17
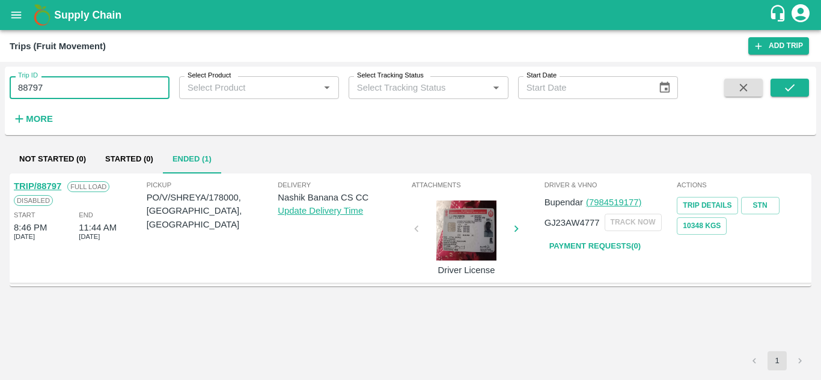
click at [56, 94] on input "88797" at bounding box center [90, 87] width 160 height 23
paste input "text"
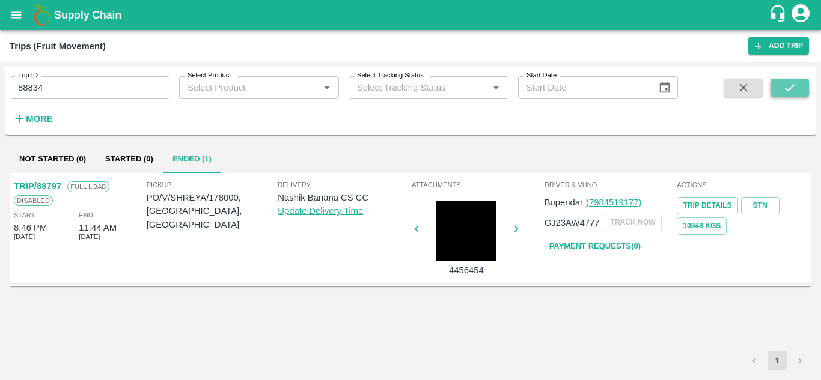
click at [799, 82] on button "submit" at bounding box center [789, 88] width 38 height 18
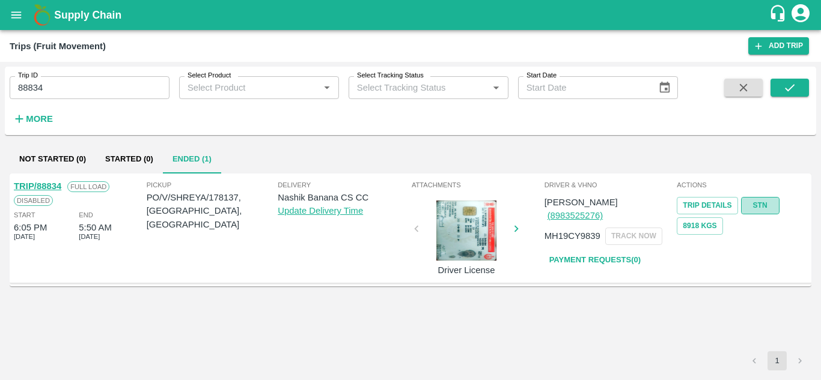
click at [763, 204] on link "STN" at bounding box center [760, 205] width 38 height 17
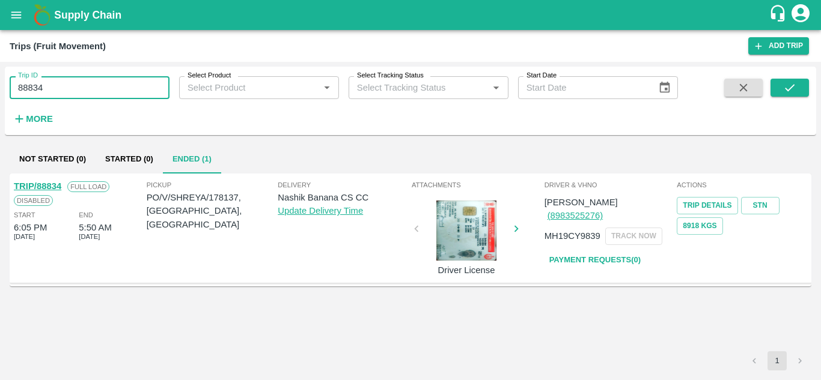
click at [50, 82] on input "88834" at bounding box center [90, 87] width 160 height 23
paste input "text"
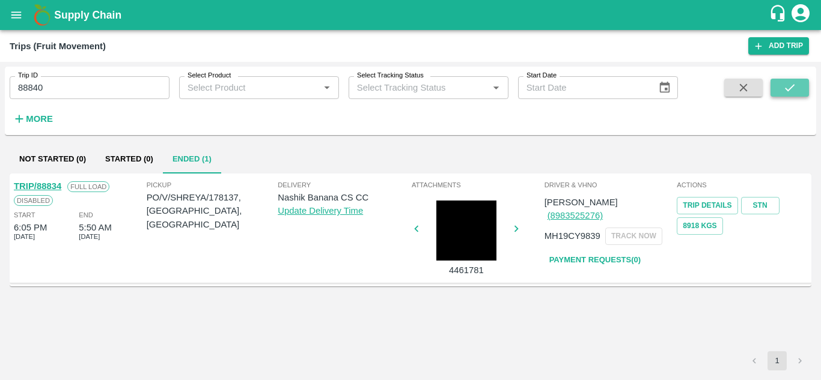
click at [794, 88] on icon "submit" at bounding box center [789, 87] width 13 height 13
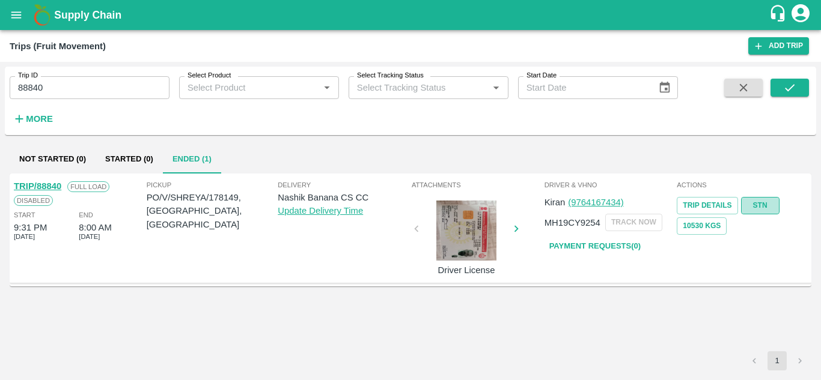
click at [766, 201] on link "STN" at bounding box center [760, 205] width 38 height 17
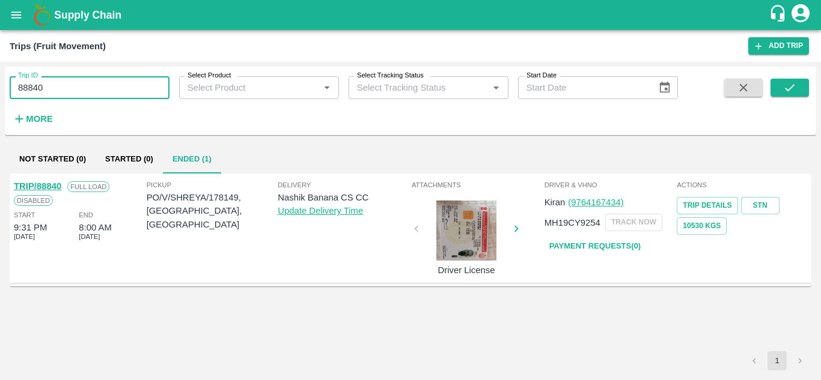
click at [51, 84] on input "88840" at bounding box center [90, 87] width 160 height 23
paste input "text"
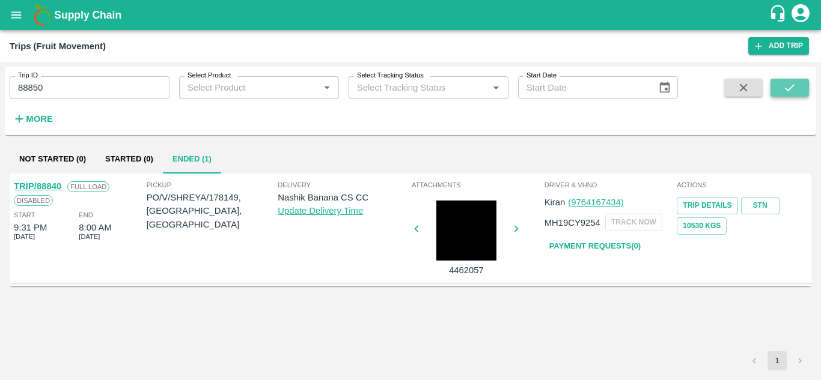
click at [803, 81] on button "submit" at bounding box center [789, 88] width 38 height 18
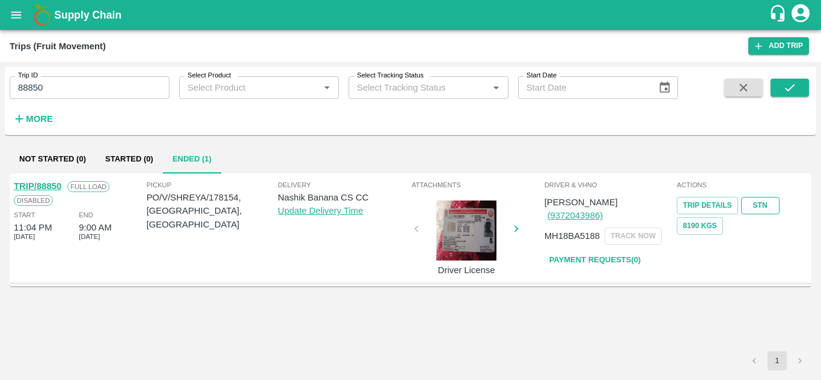
click at [773, 201] on link "STN" at bounding box center [760, 205] width 38 height 17
click at [56, 87] on input "88850" at bounding box center [90, 87] width 160 height 23
paste input "text"
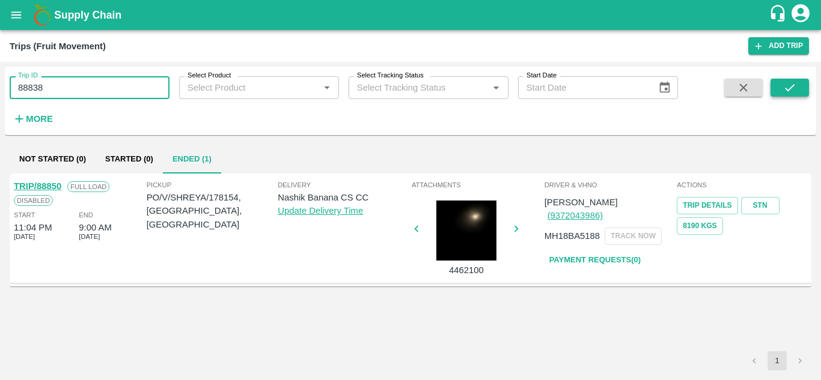
click at [793, 83] on icon "submit" at bounding box center [789, 87] width 13 height 13
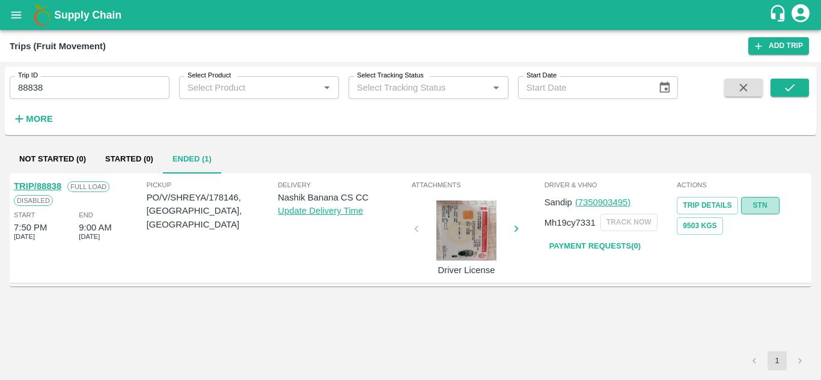
click at [773, 203] on link "STN" at bounding box center [760, 205] width 38 height 17
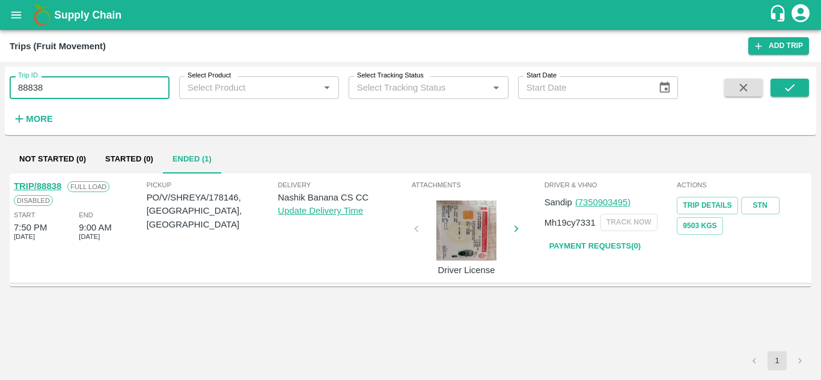
click at [54, 87] on input "88838" at bounding box center [90, 87] width 160 height 23
paste input "text"
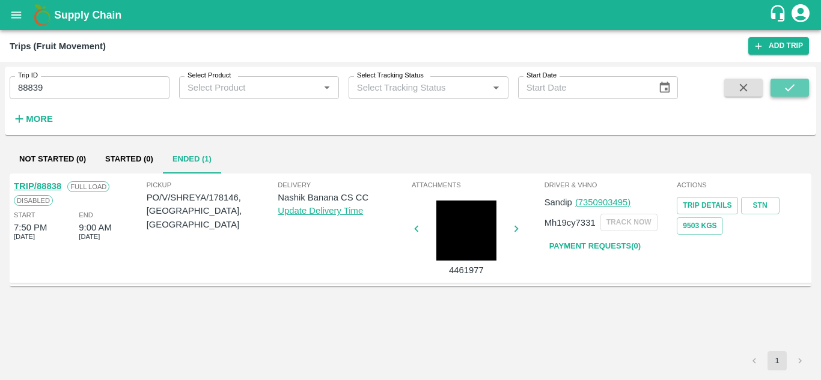
click at [800, 82] on button "submit" at bounding box center [789, 88] width 38 height 18
click at [759, 206] on link "STN" at bounding box center [760, 205] width 38 height 17
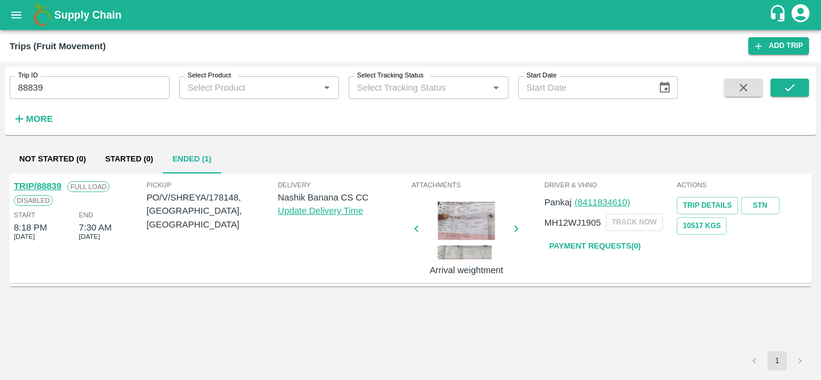
click at [68, 81] on input "88839" at bounding box center [90, 87] width 160 height 23
paste input "text"
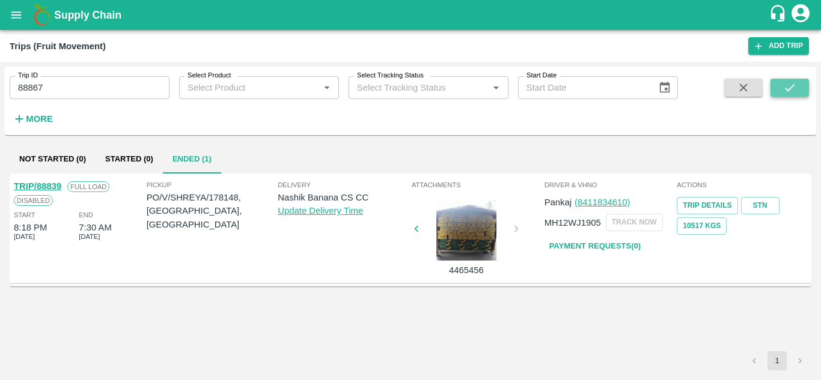
click at [788, 87] on icon "submit" at bounding box center [789, 87] width 13 height 13
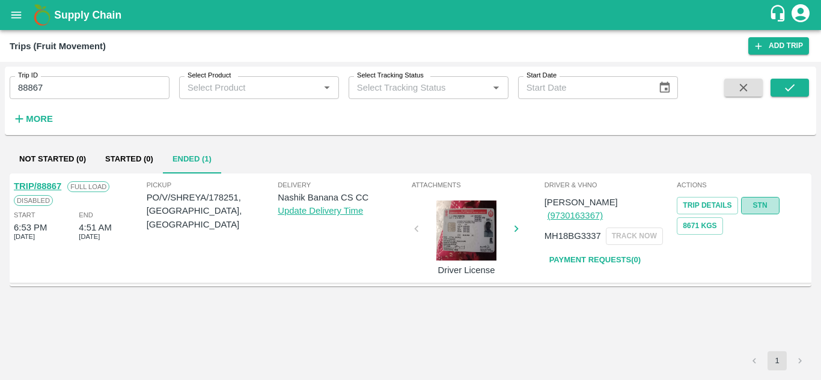
click at [760, 203] on link "STN" at bounding box center [760, 205] width 38 height 17
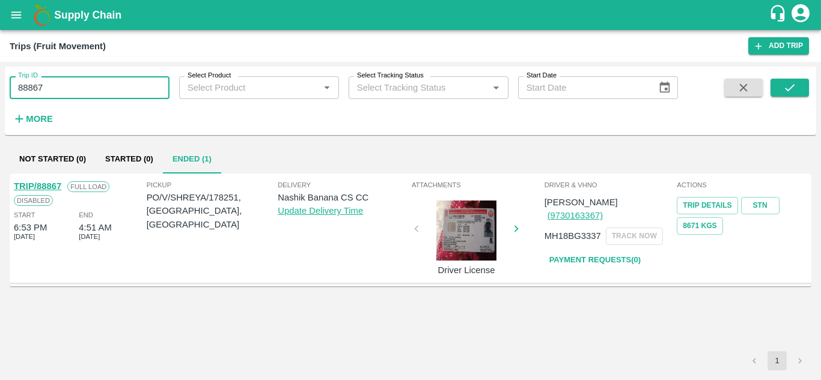
click at [53, 96] on input "88867" at bounding box center [90, 87] width 160 height 23
paste input "text"
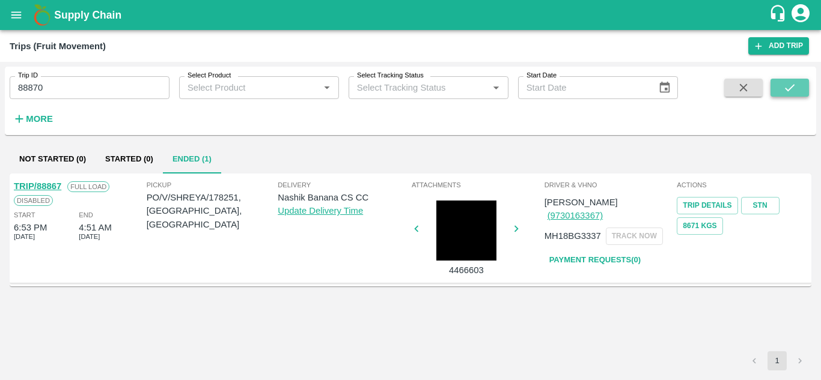
click at [789, 89] on icon "submit" at bounding box center [789, 87] width 13 height 13
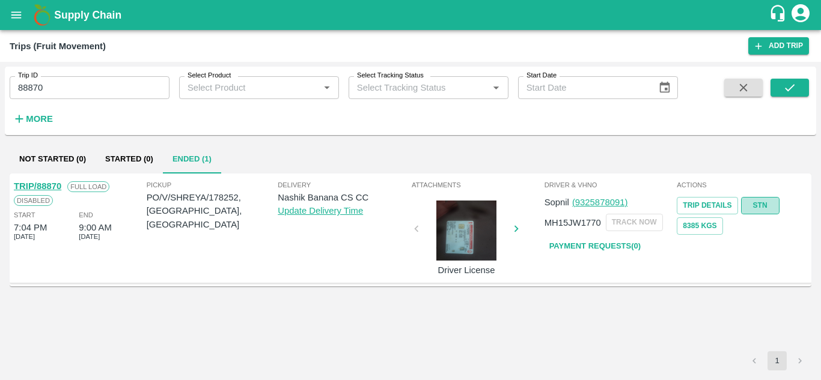
click at [773, 205] on link "STN" at bounding box center [760, 205] width 38 height 17
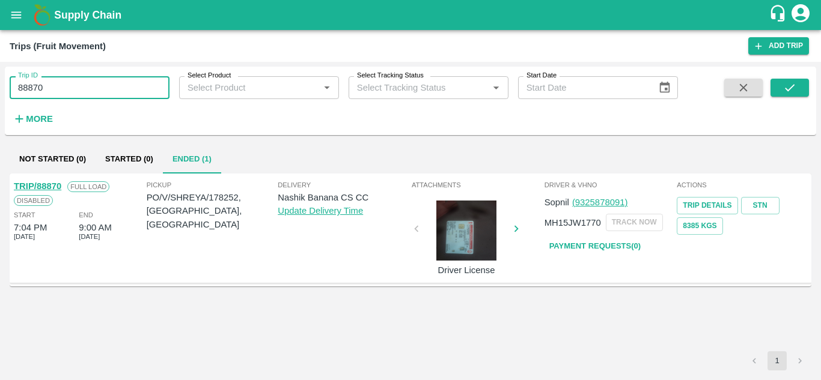
click at [61, 87] on input "88870" at bounding box center [90, 87] width 160 height 23
paste input "text"
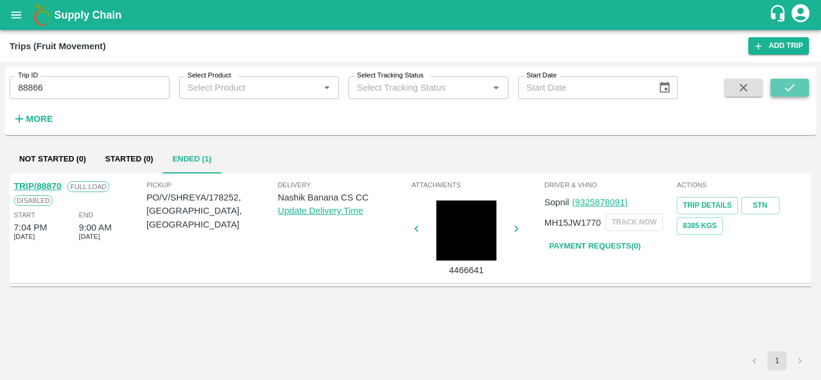
click at [797, 86] on button "submit" at bounding box center [789, 88] width 38 height 18
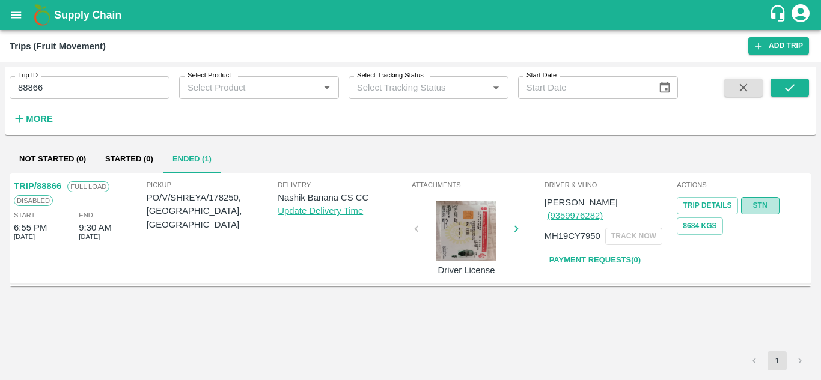
click at [764, 203] on link "STN" at bounding box center [760, 205] width 38 height 17
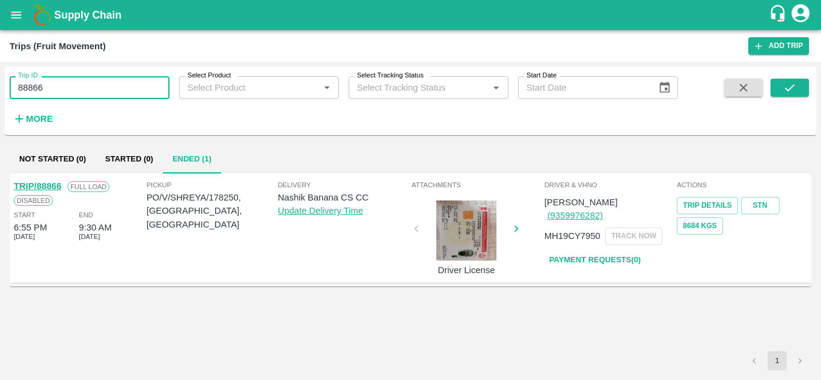
click at [62, 84] on input "88866" at bounding box center [90, 87] width 160 height 23
paste input "text"
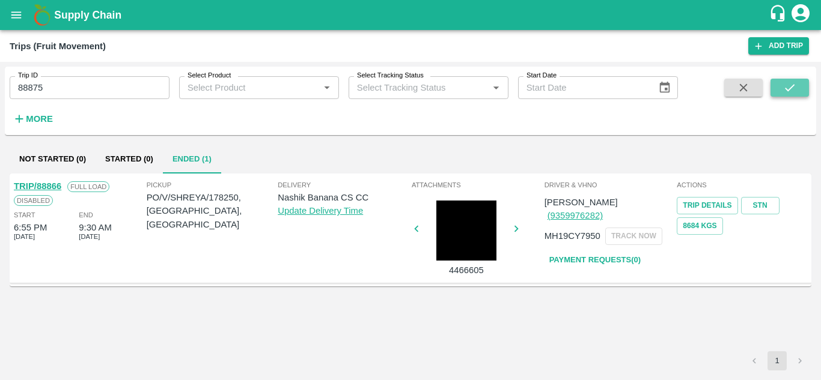
click at [781, 87] on button "submit" at bounding box center [789, 88] width 38 height 18
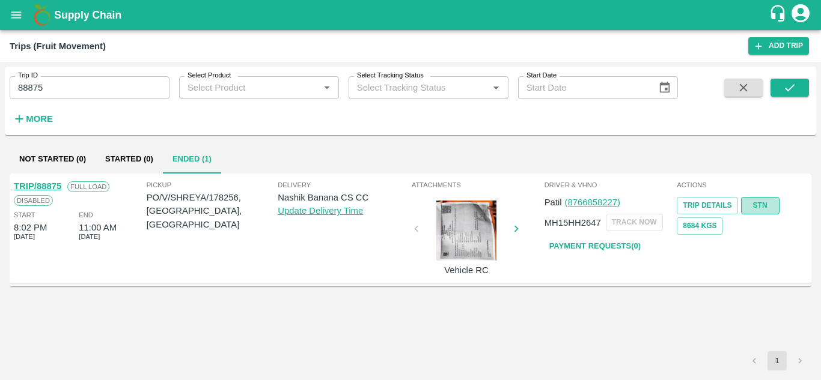
click at [759, 201] on link "STN" at bounding box center [760, 205] width 38 height 17
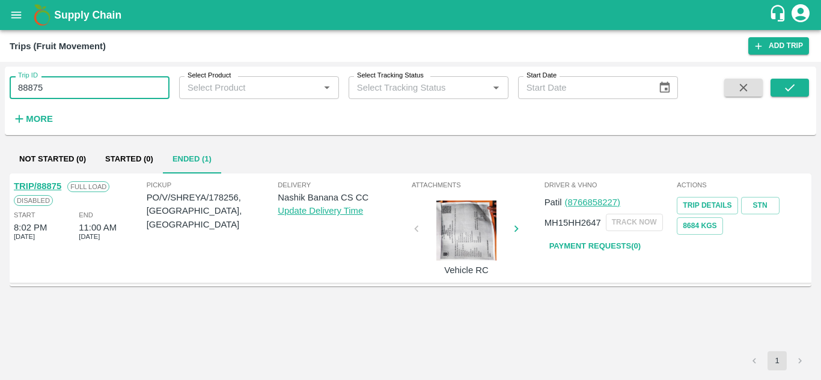
click at [41, 96] on input "88875" at bounding box center [90, 87] width 160 height 23
paste input "text"
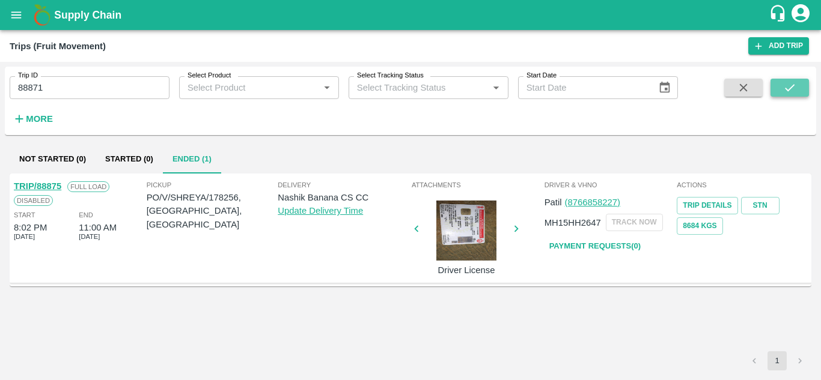
click at [799, 86] on button "submit" at bounding box center [789, 88] width 38 height 18
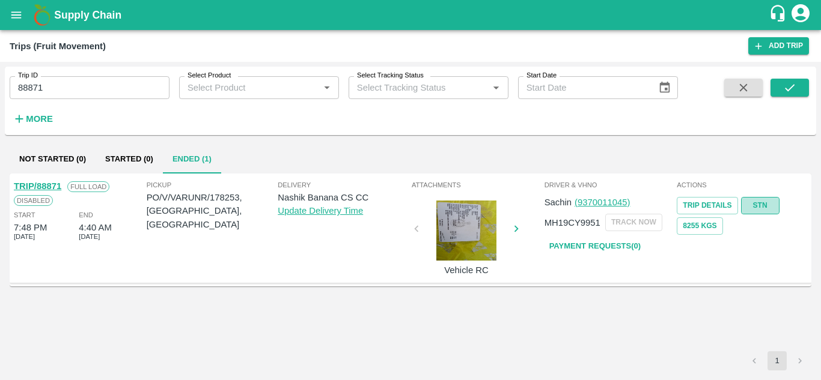
click at [764, 205] on link "STN" at bounding box center [760, 205] width 38 height 17
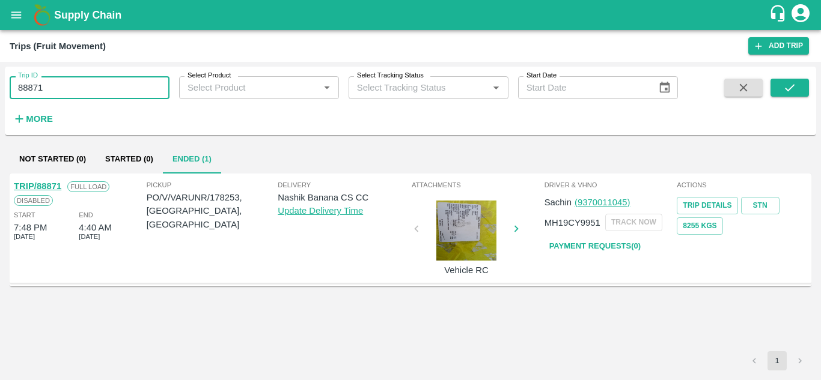
click at [79, 90] on input "88871" at bounding box center [90, 87] width 160 height 23
paste input "text"
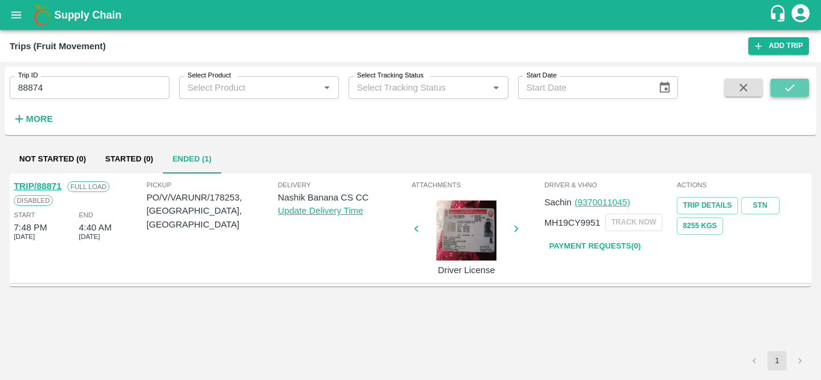
click at [797, 82] on button "submit" at bounding box center [789, 88] width 38 height 18
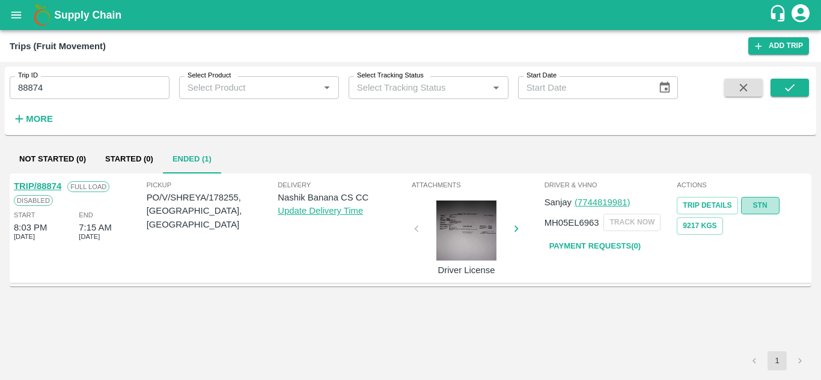
click at [764, 205] on link "STN" at bounding box center [760, 205] width 38 height 17
click at [63, 84] on input "88874" at bounding box center [90, 87] width 160 height 23
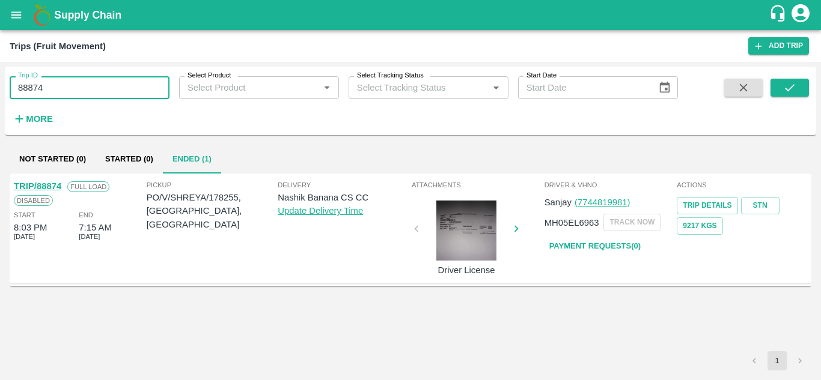
click at [63, 84] on input "88874" at bounding box center [90, 87] width 160 height 23
paste input "text"
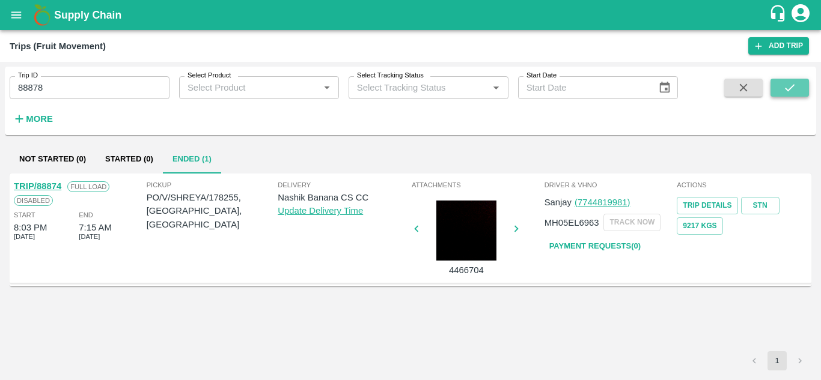
click at [793, 87] on icon "submit" at bounding box center [790, 87] width 10 height 7
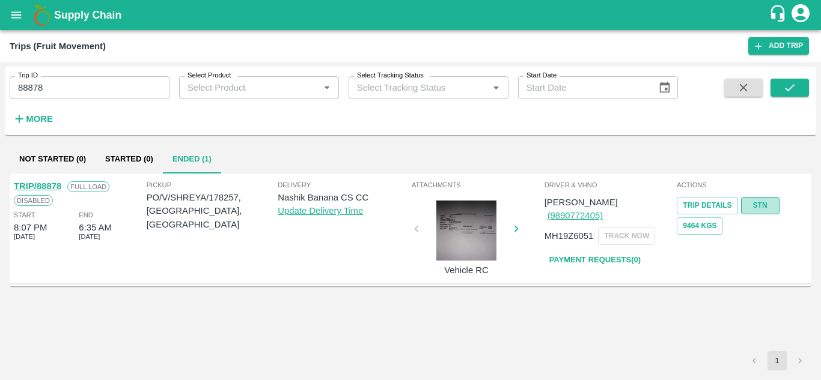
click at [766, 205] on link "STN" at bounding box center [760, 205] width 38 height 17
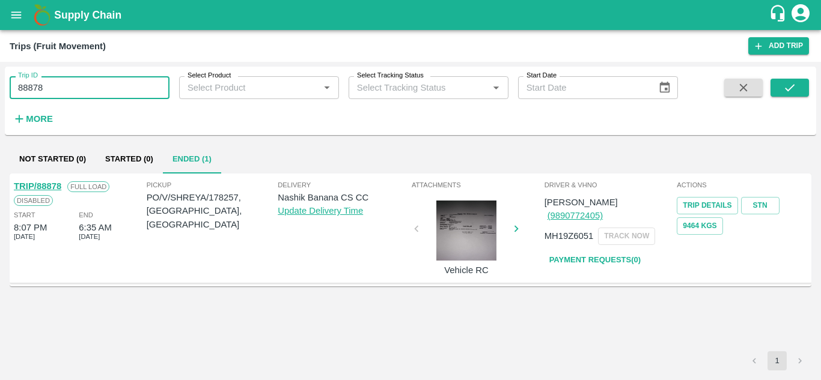
click at [67, 85] on input "88878" at bounding box center [90, 87] width 160 height 23
paste input "text"
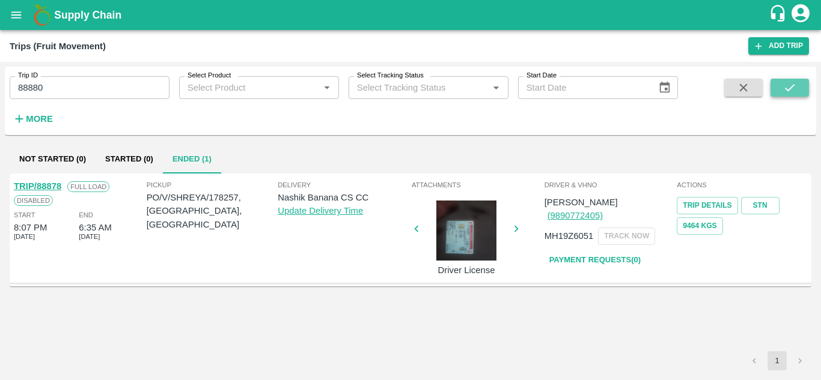
click at [798, 89] on button "submit" at bounding box center [789, 88] width 38 height 18
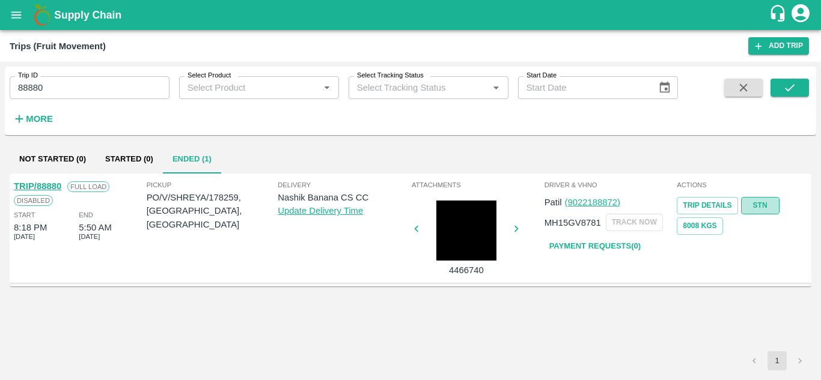
click at [761, 204] on link "STN" at bounding box center [760, 205] width 38 height 17
click at [54, 90] on input "88880" at bounding box center [90, 87] width 160 height 23
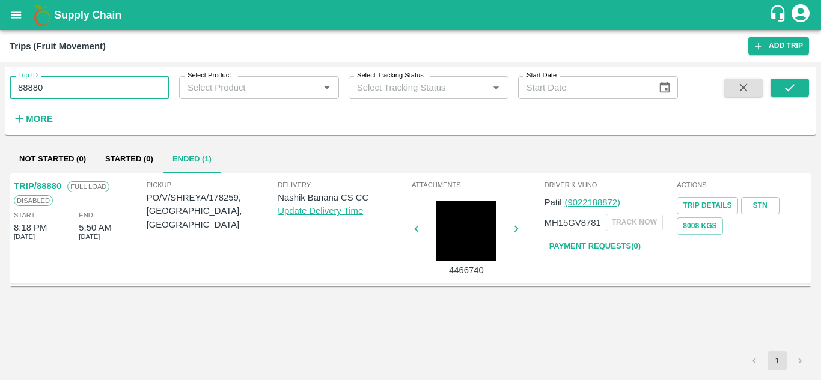
click at [54, 90] on input "88880" at bounding box center [90, 87] width 160 height 23
paste input "text"
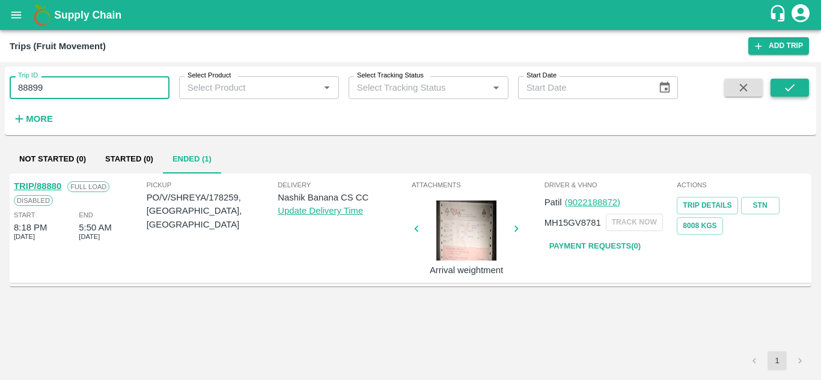
click at [790, 91] on icon "submit" at bounding box center [789, 87] width 13 height 13
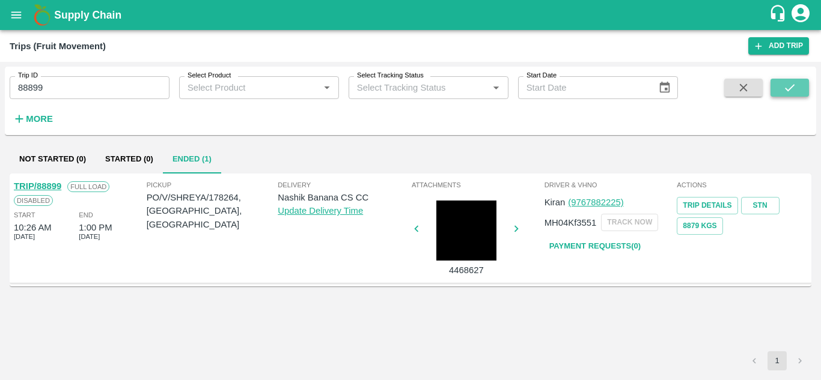
click at [796, 87] on icon "submit" at bounding box center [789, 87] width 13 height 13
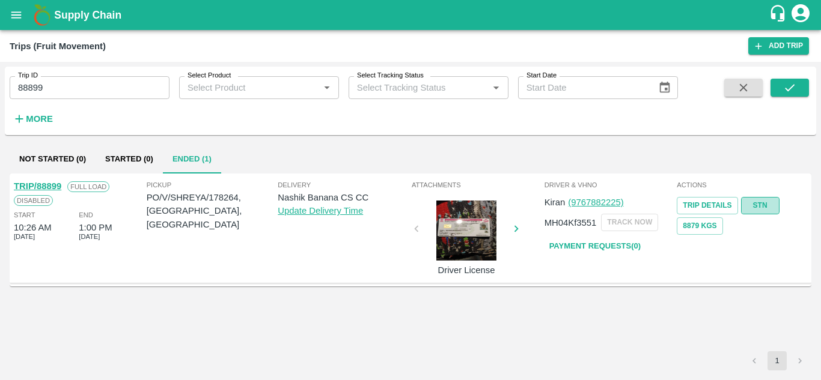
click at [764, 204] on link "STN" at bounding box center [760, 205] width 38 height 17
click at [100, 86] on input "88899" at bounding box center [90, 87] width 160 height 23
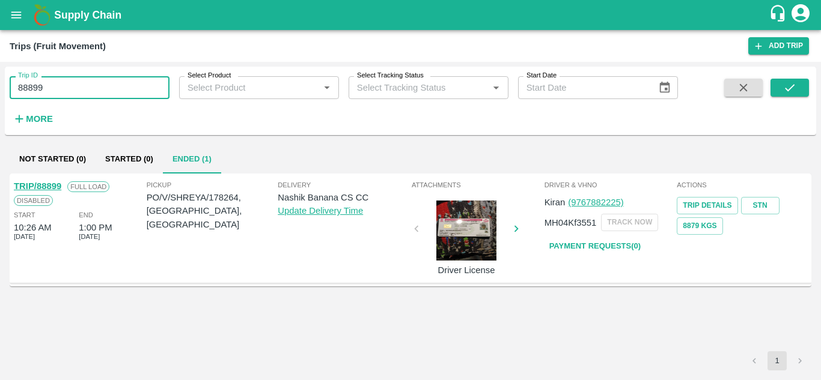
click at [100, 86] on input "88899" at bounding box center [90, 87] width 160 height 23
paste input "text"
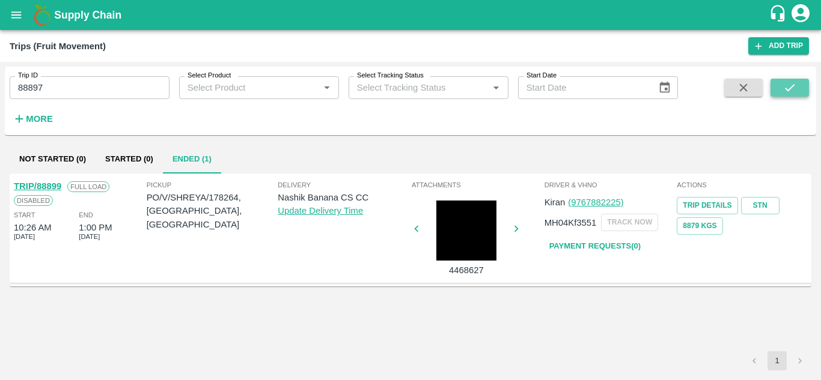
click at [790, 79] on button "submit" at bounding box center [789, 88] width 38 height 18
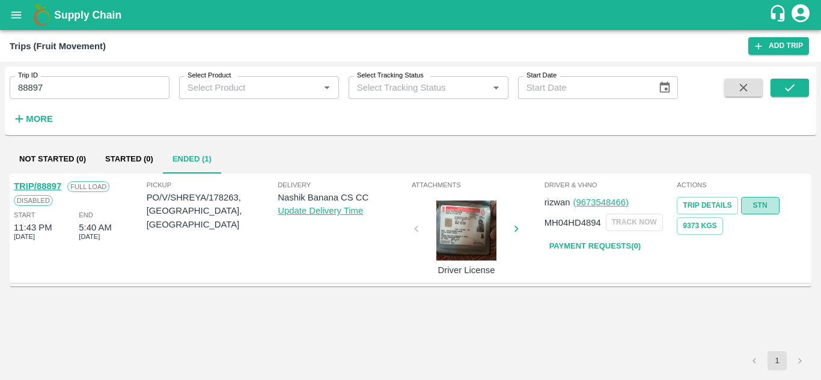
click at [777, 204] on link "STN" at bounding box center [760, 205] width 38 height 17
click at [46, 88] on input "88897" at bounding box center [90, 87] width 160 height 23
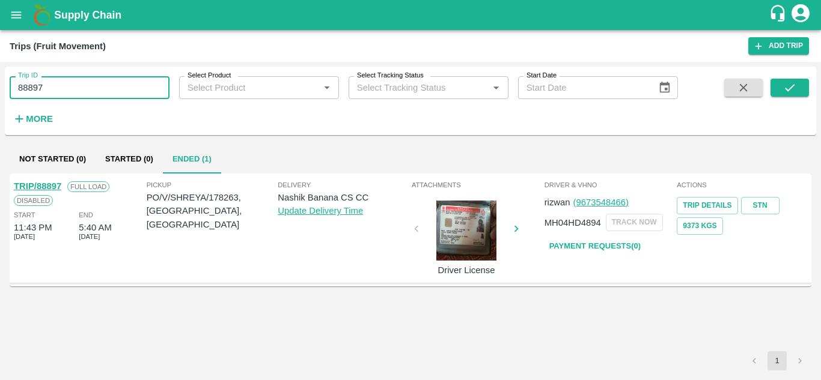
click at [46, 88] on input "88897" at bounding box center [90, 87] width 160 height 23
paste input "text"
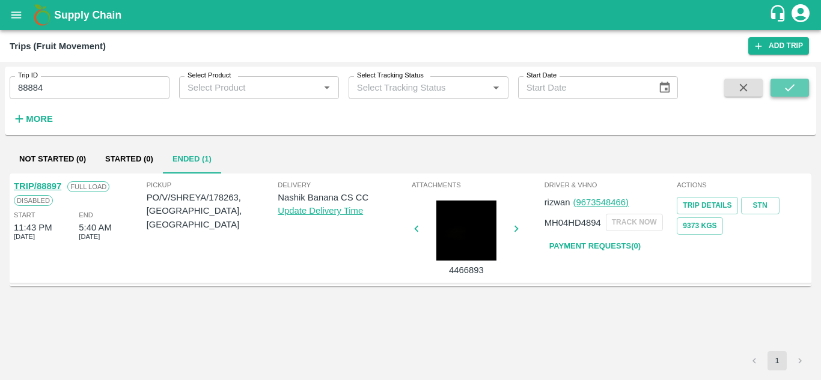
click at [784, 81] on icon "submit" at bounding box center [789, 87] width 13 height 13
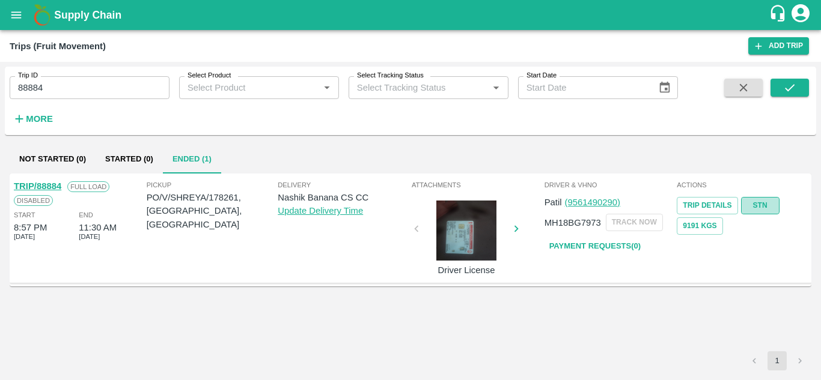
click at [771, 202] on link "STN" at bounding box center [760, 205] width 38 height 17
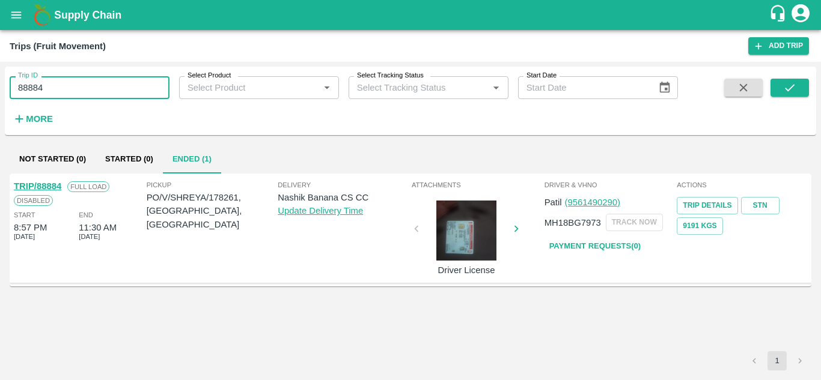
click at [75, 88] on input "88884" at bounding box center [90, 87] width 160 height 23
paste input "text"
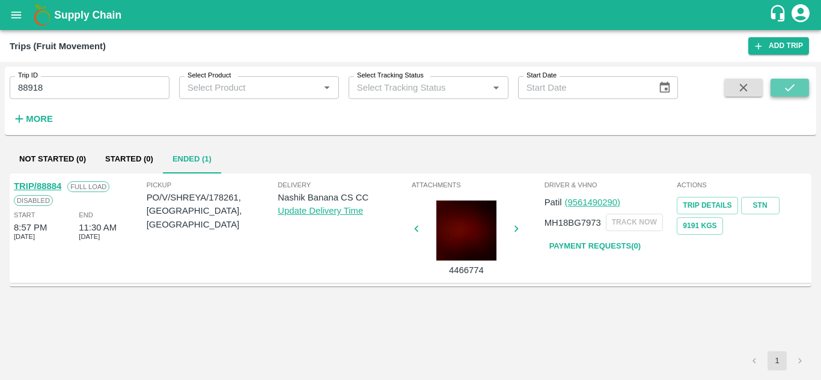
click at [790, 84] on icon "submit" at bounding box center [789, 87] width 13 height 13
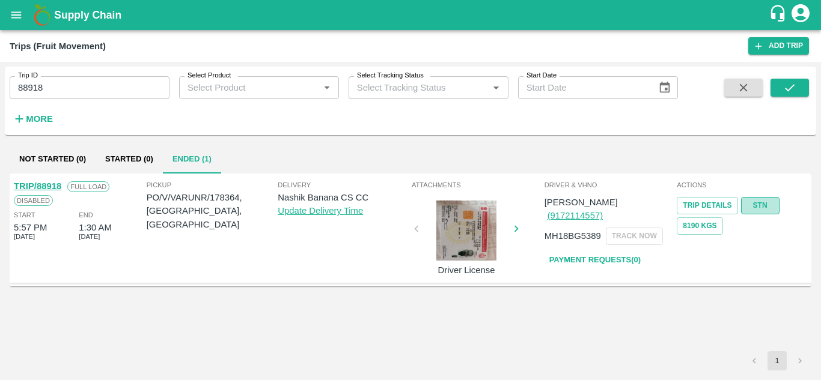
click at [775, 205] on link "STN" at bounding box center [760, 205] width 38 height 17
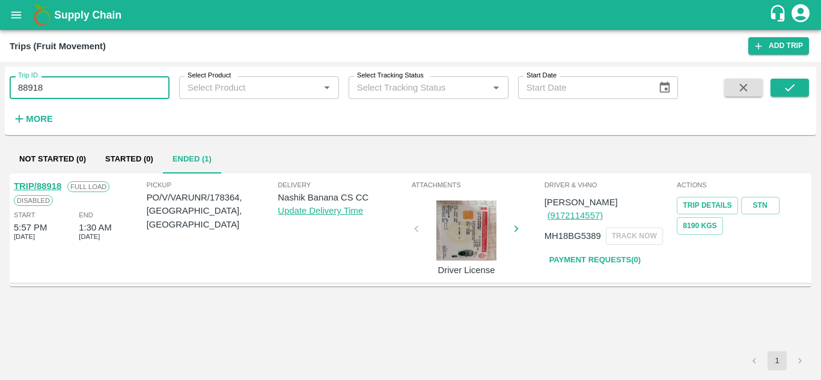
click at [68, 90] on input "88918" at bounding box center [90, 87] width 160 height 23
paste input "text"
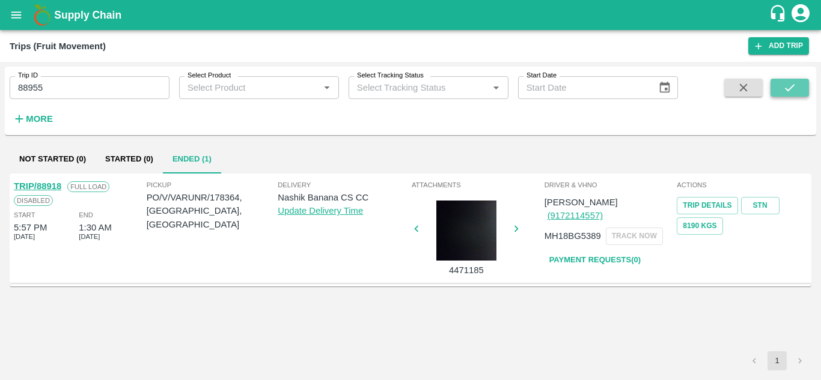
click at [786, 87] on icon "submit" at bounding box center [789, 87] width 13 height 13
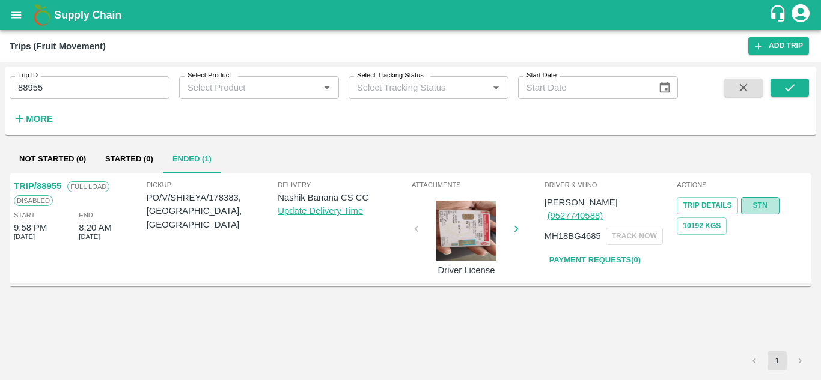
click at [761, 203] on link "STN" at bounding box center [760, 205] width 38 height 17
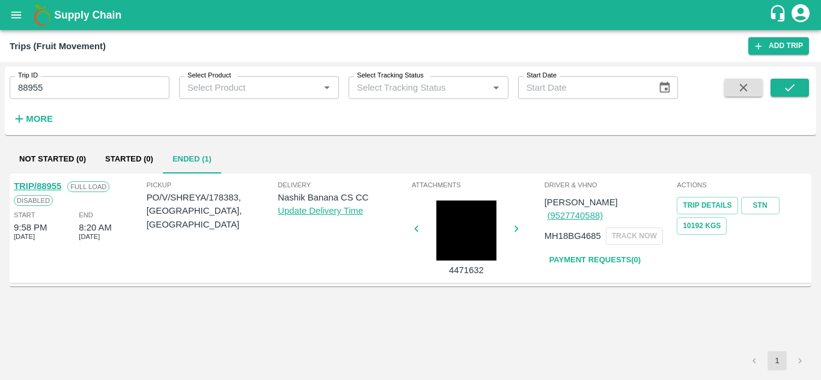
click at [71, 89] on input "88955" at bounding box center [90, 87] width 160 height 23
paste input "text"
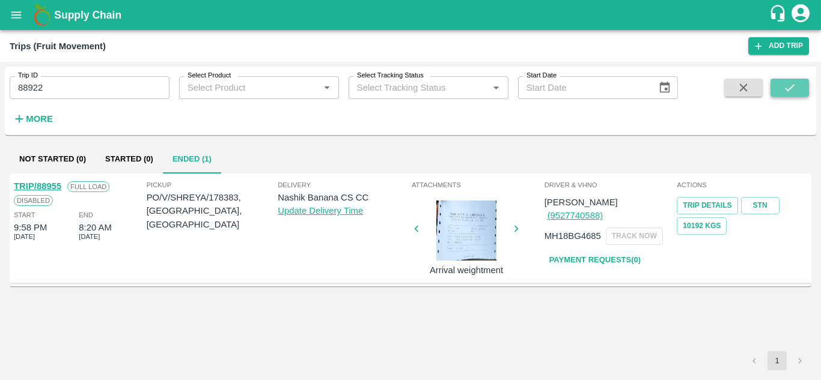
click at [791, 85] on icon "submit" at bounding box center [789, 87] width 13 height 13
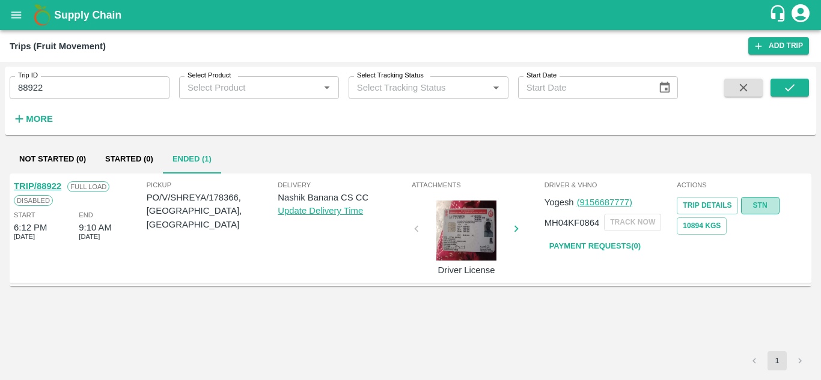
click at [764, 204] on link "STN" at bounding box center [760, 205] width 38 height 17
click at [60, 85] on input "88922" at bounding box center [90, 87] width 160 height 23
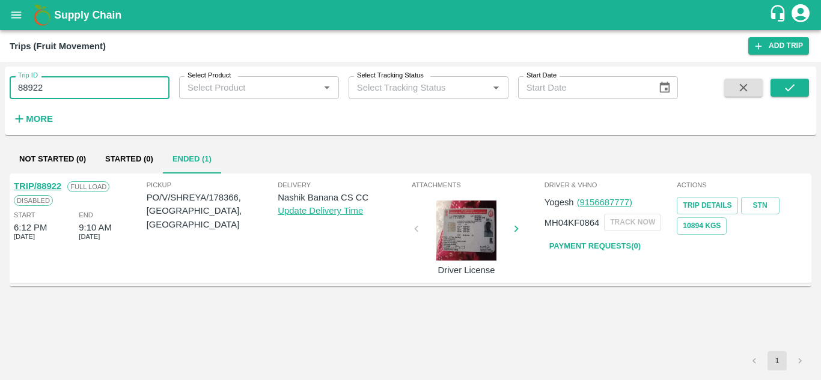
click at [60, 85] on input "88922" at bounding box center [90, 87] width 160 height 23
paste input "text"
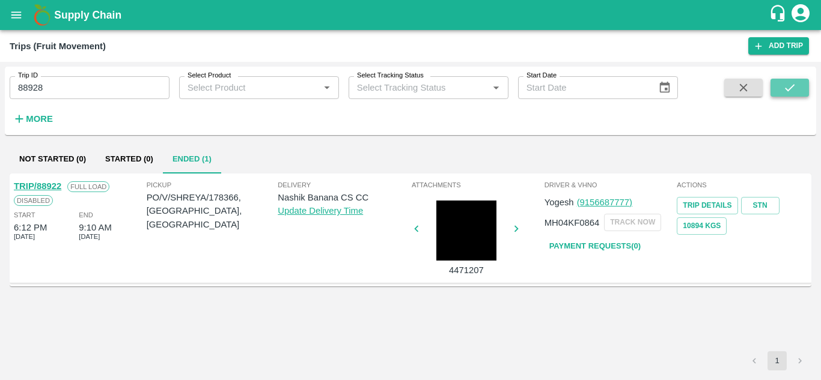
click at [784, 84] on icon "submit" at bounding box center [789, 87] width 13 height 13
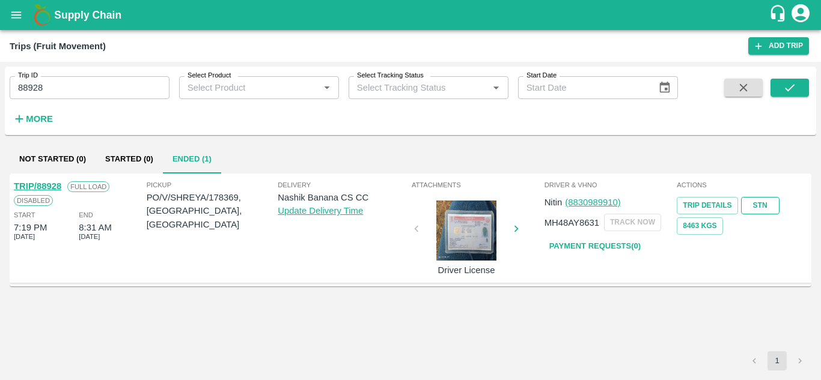
click at [760, 207] on link "STN" at bounding box center [760, 205] width 38 height 17
click at [77, 88] on input "88928" at bounding box center [90, 87] width 160 height 23
paste input "text"
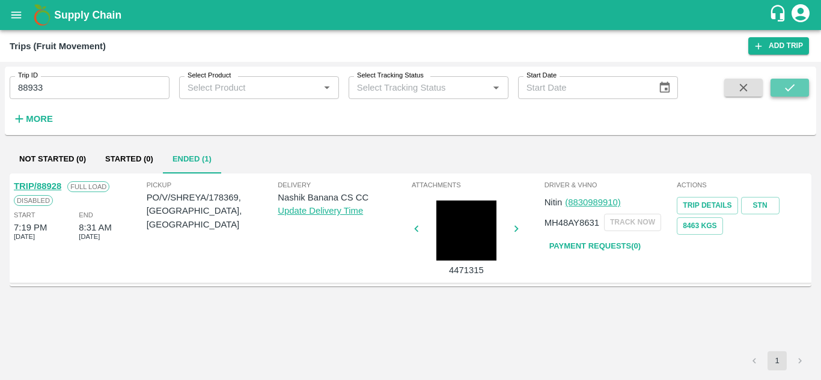
click at [797, 86] on button "submit" at bounding box center [789, 88] width 38 height 18
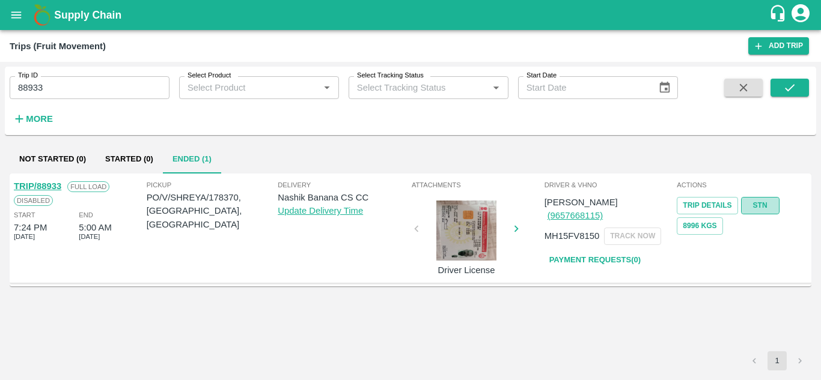
click at [766, 200] on link "STN" at bounding box center [760, 205] width 38 height 17
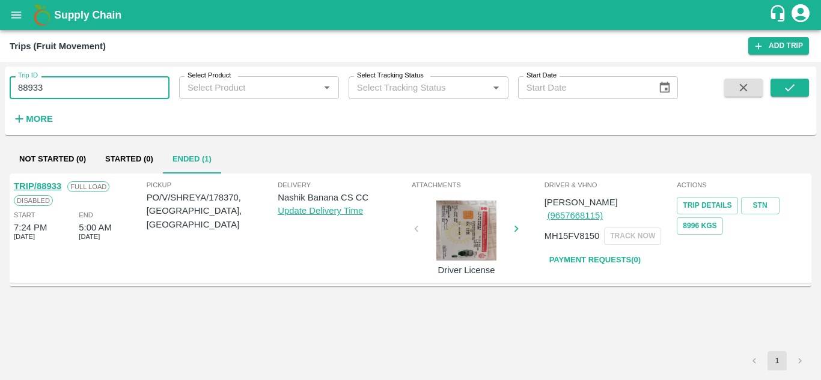
click at [91, 86] on input "88933" at bounding box center [90, 87] width 160 height 23
paste input "text"
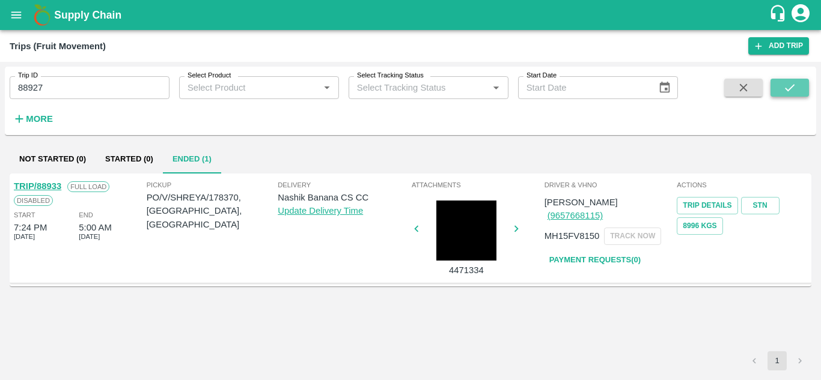
click at [794, 87] on icon "submit" at bounding box center [789, 87] width 13 height 13
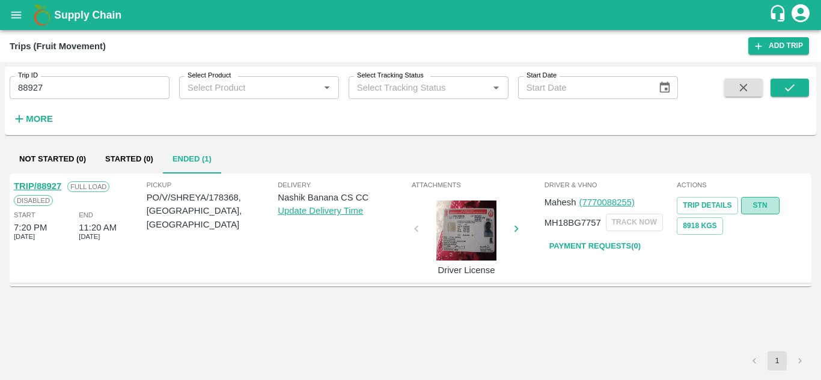
click at [757, 203] on link "STN" at bounding box center [760, 205] width 38 height 17
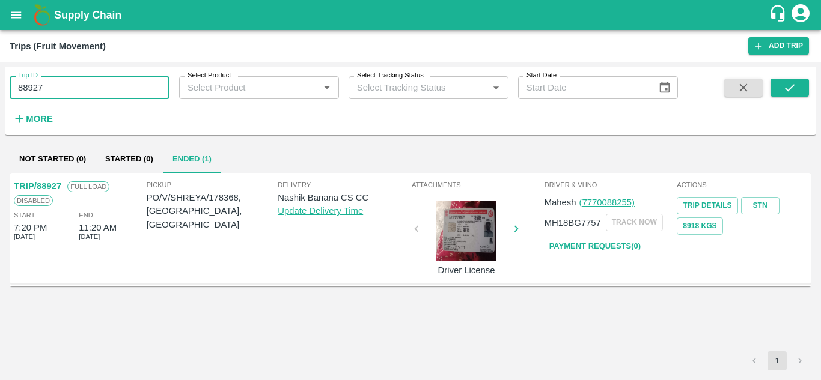
click at [56, 93] on input "88927" at bounding box center [90, 87] width 160 height 23
paste input "text"
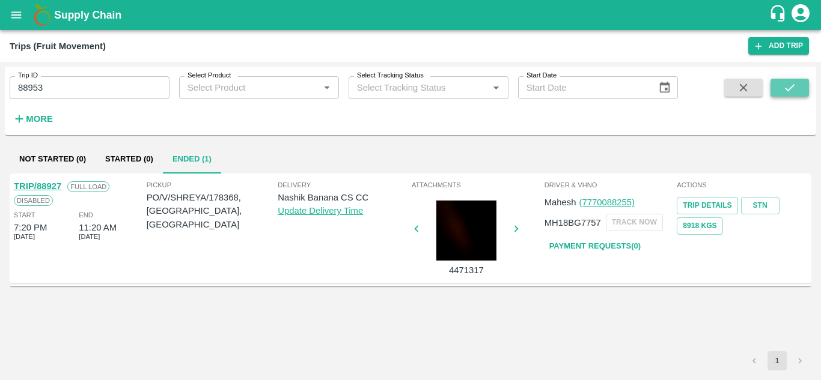
click at [789, 81] on icon "submit" at bounding box center [789, 87] width 13 height 13
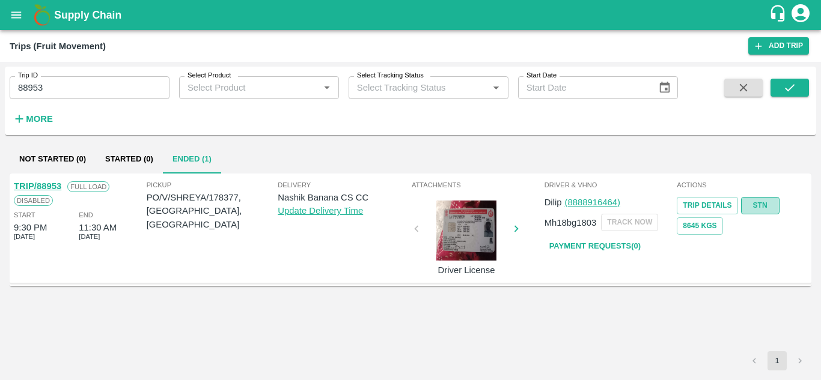
click at [760, 205] on link "STN" at bounding box center [760, 205] width 38 height 17
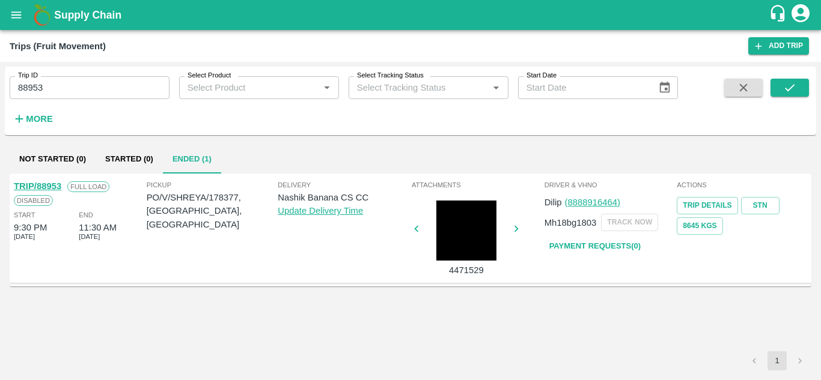
click at [46, 93] on input "88953" at bounding box center [90, 87] width 160 height 23
paste input "text"
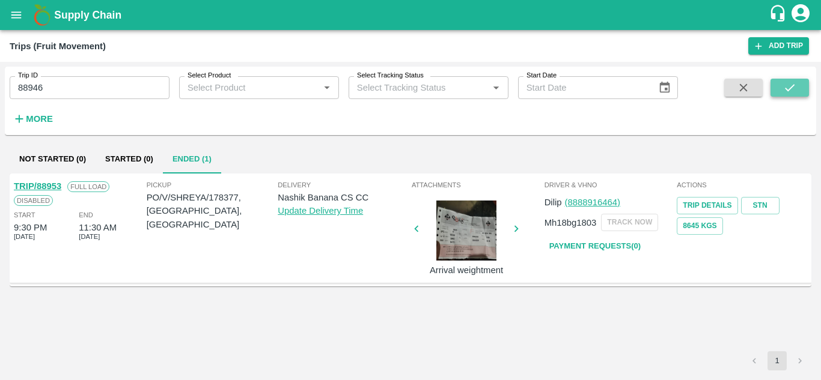
click at [800, 90] on button "submit" at bounding box center [789, 88] width 38 height 18
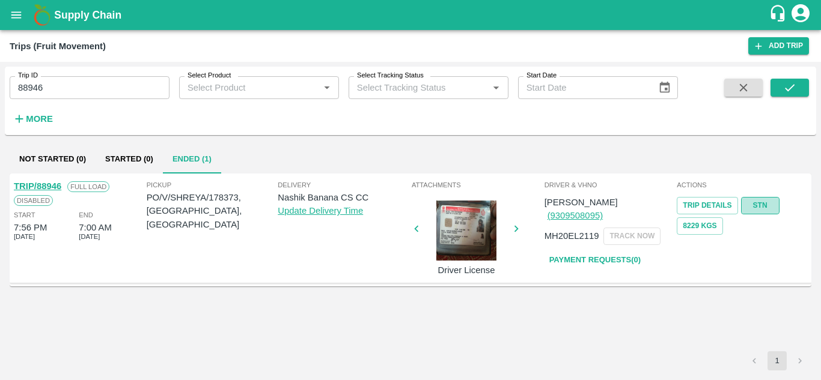
click at [755, 205] on link "STN" at bounding box center [760, 205] width 38 height 17
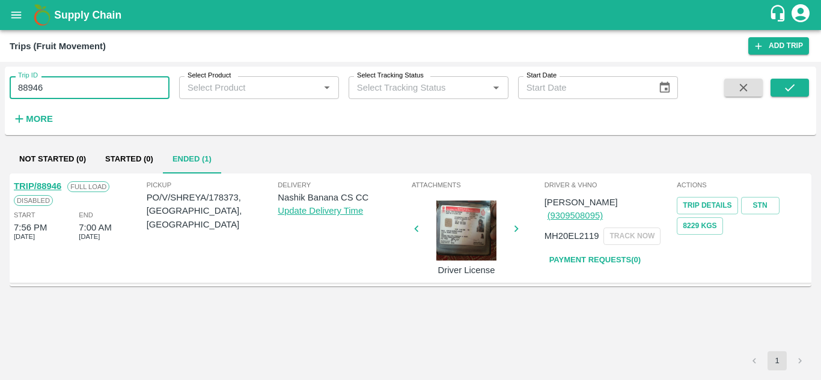
click at [62, 87] on input "88946" at bounding box center [90, 87] width 160 height 23
paste input "text"
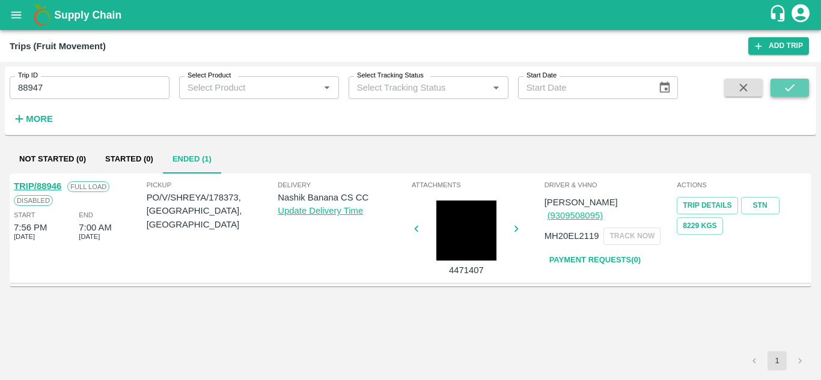
click at [787, 87] on icon "submit" at bounding box center [789, 87] width 13 height 13
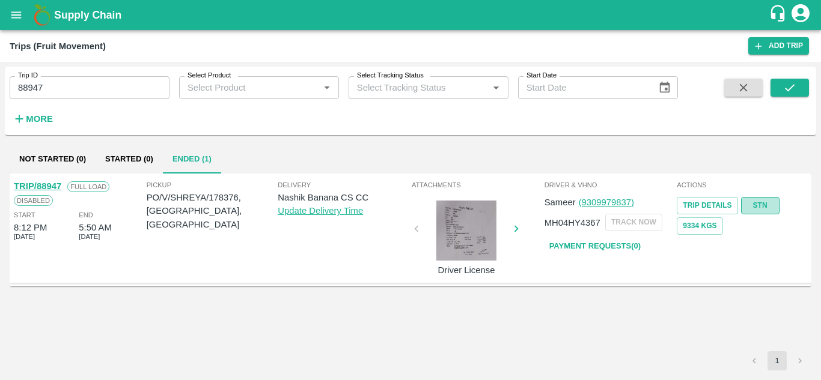
click at [761, 204] on link "STN" at bounding box center [760, 205] width 38 height 17
click at [65, 79] on input "88947" at bounding box center [90, 87] width 160 height 23
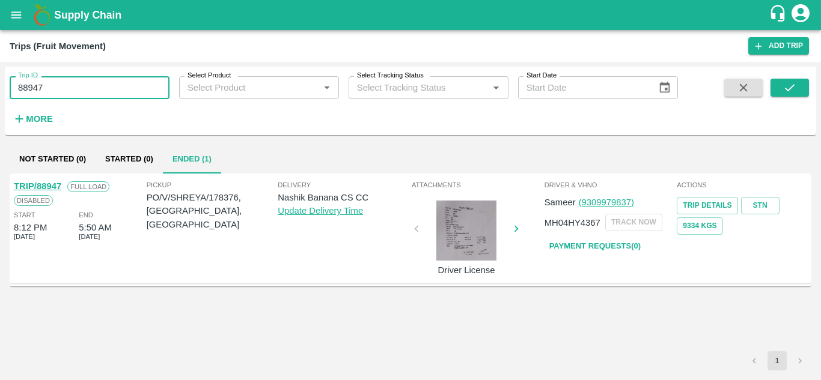
click at [65, 79] on input "88947" at bounding box center [90, 87] width 160 height 23
paste input "text"
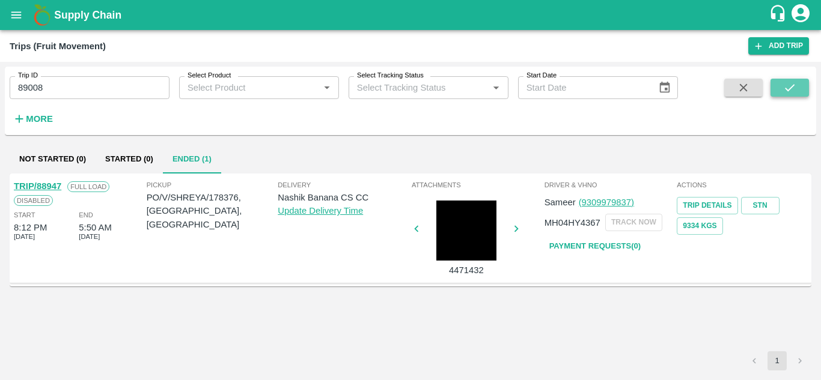
click at [781, 86] on button "submit" at bounding box center [789, 88] width 38 height 18
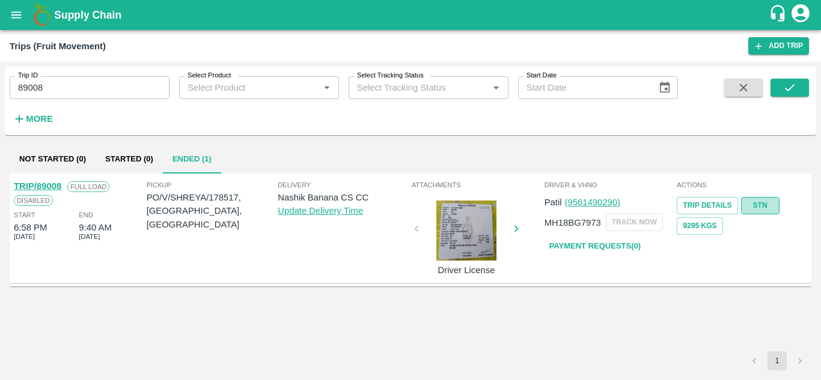
click at [764, 201] on link "STN" at bounding box center [760, 205] width 38 height 17
click at [71, 85] on input "89008" at bounding box center [90, 87] width 160 height 23
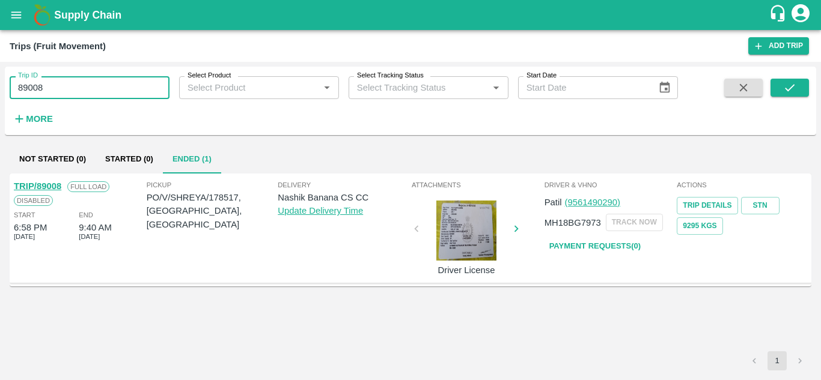
click at [71, 85] on input "89008" at bounding box center [90, 87] width 160 height 23
paste input "text"
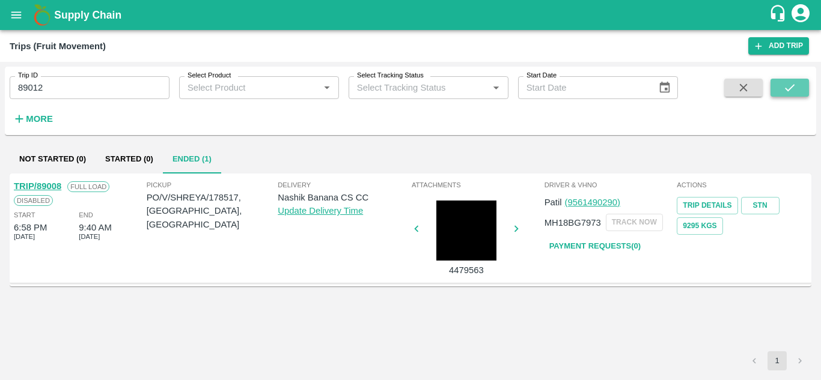
click at [784, 89] on icon "submit" at bounding box center [789, 87] width 13 height 13
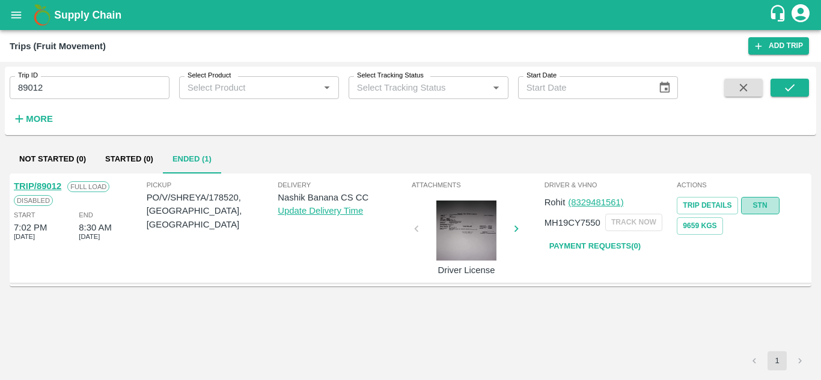
click at [755, 205] on link "STN" at bounding box center [760, 205] width 38 height 17
click at [72, 90] on input "89012" at bounding box center [90, 87] width 160 height 23
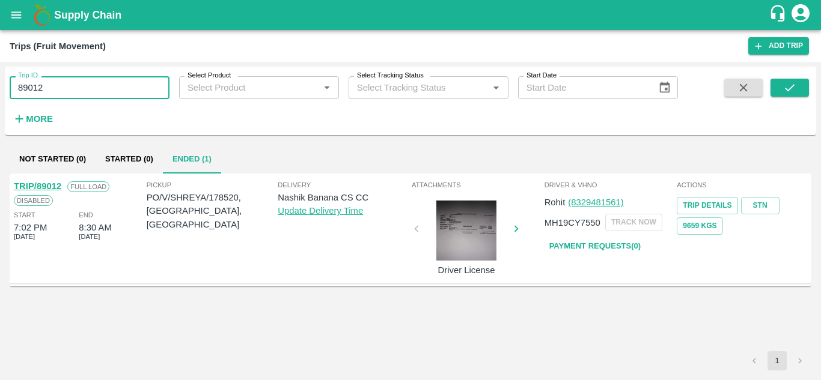
click at [72, 90] on input "89012" at bounding box center [90, 87] width 160 height 23
paste input "text"
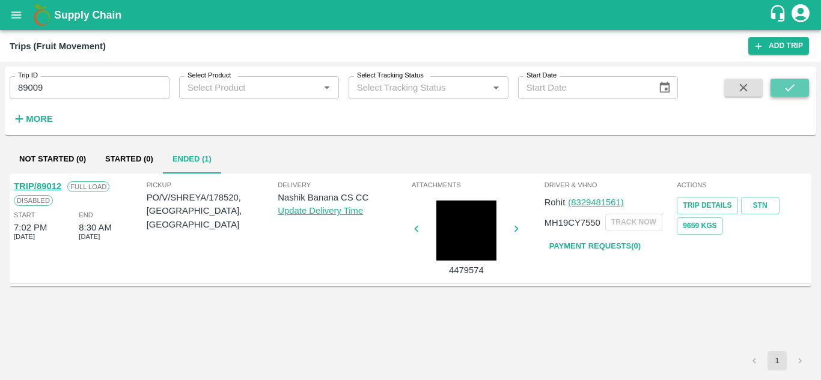
click at [800, 87] on button "submit" at bounding box center [789, 88] width 38 height 18
click at [762, 197] on link "STN" at bounding box center [760, 205] width 38 height 17
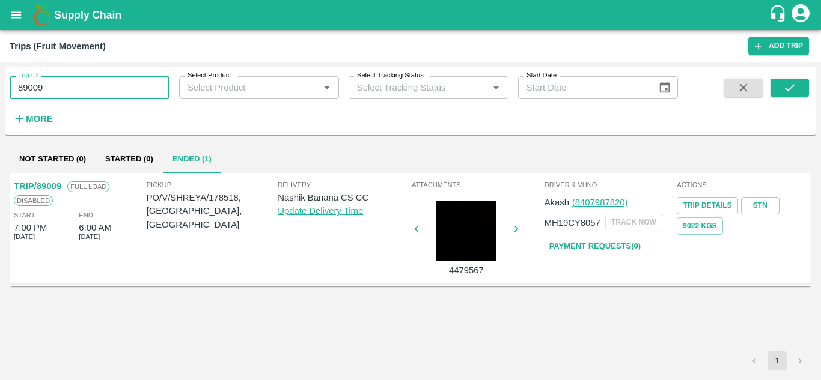
click at [83, 97] on input "89009" at bounding box center [90, 87] width 160 height 23
paste input "text"
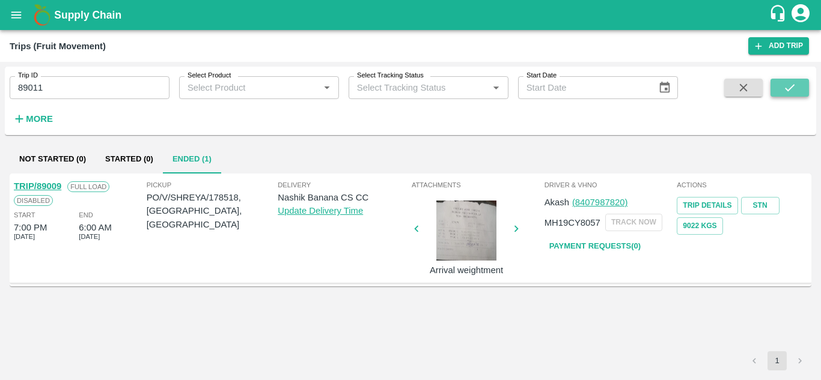
click at [802, 86] on button "submit" at bounding box center [789, 88] width 38 height 18
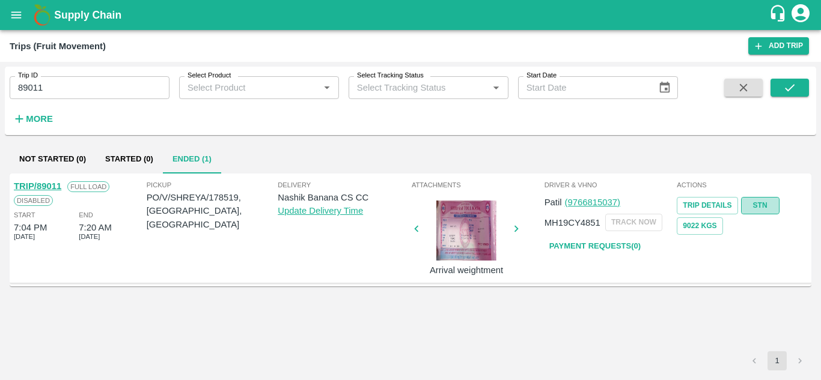
click at [766, 204] on link "STN" at bounding box center [760, 205] width 38 height 17
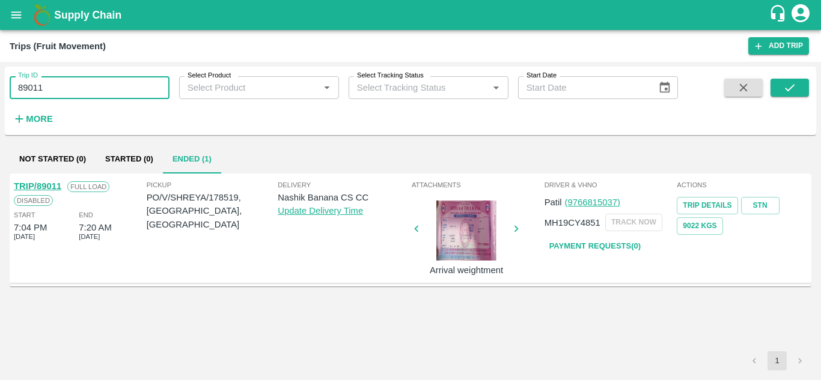
click at [82, 88] on input "89011" at bounding box center [90, 87] width 160 height 23
paste input "text"
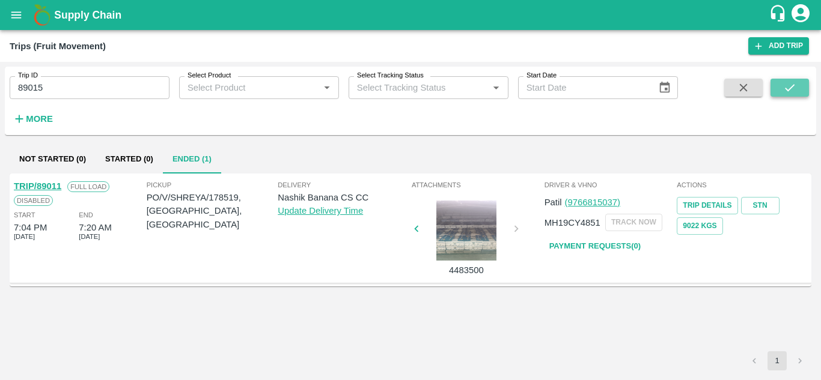
click at [796, 85] on icon "submit" at bounding box center [789, 87] width 13 height 13
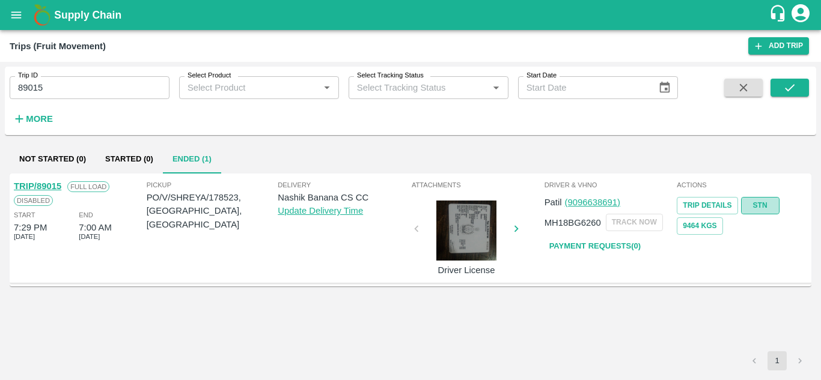
click at [759, 206] on link "STN" at bounding box center [760, 205] width 38 height 17
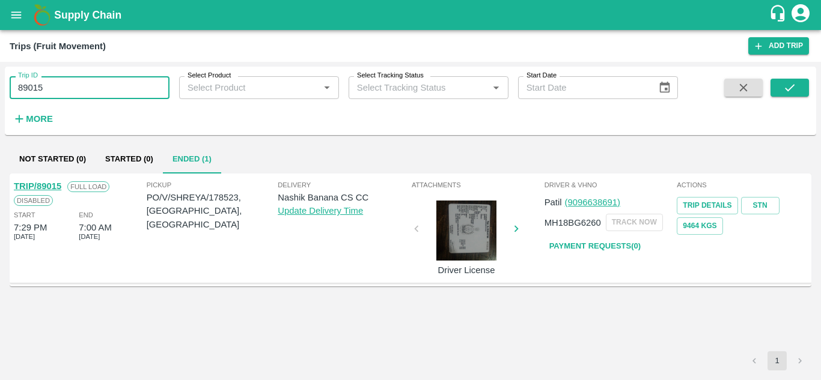
click at [44, 93] on input "89015" at bounding box center [90, 87] width 160 height 23
paste input "text"
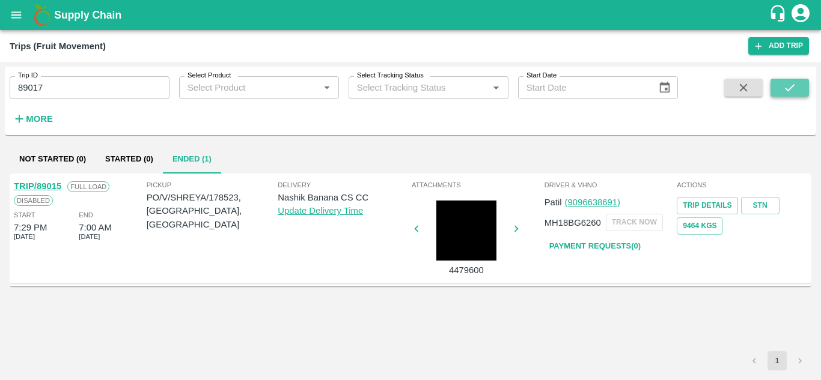
click at [802, 90] on button "submit" at bounding box center [789, 88] width 38 height 18
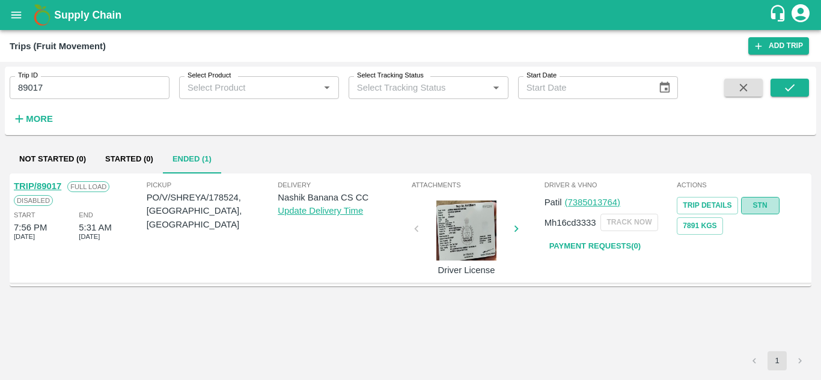
click at [762, 206] on link "STN" at bounding box center [760, 205] width 38 height 17
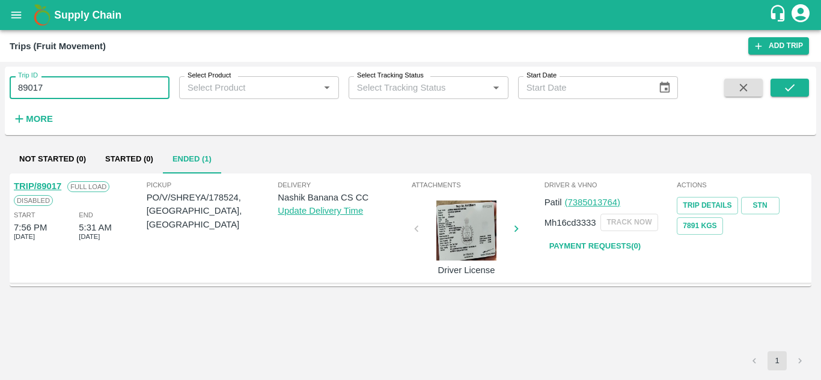
click at [73, 89] on input "89017" at bounding box center [90, 87] width 160 height 23
paste input "text"
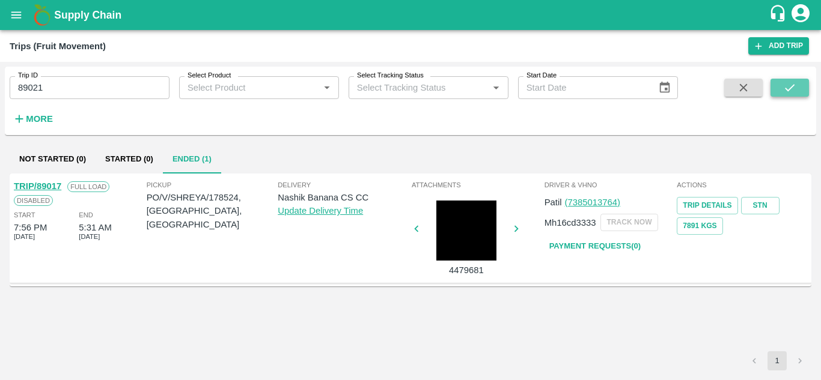
click at [803, 84] on button "submit" at bounding box center [789, 88] width 38 height 18
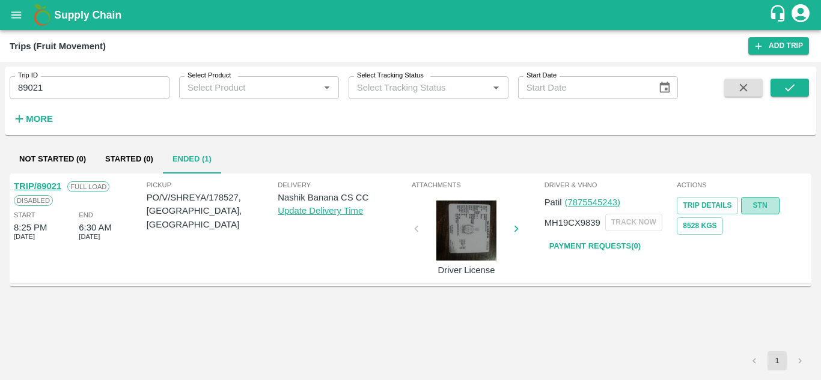
click at [762, 204] on link "STN" at bounding box center [760, 205] width 38 height 17
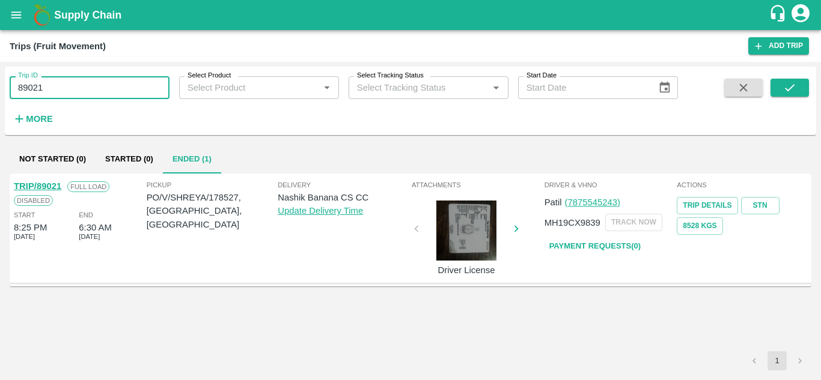
click at [73, 94] on input "89021" at bounding box center [90, 87] width 160 height 23
paste input "text"
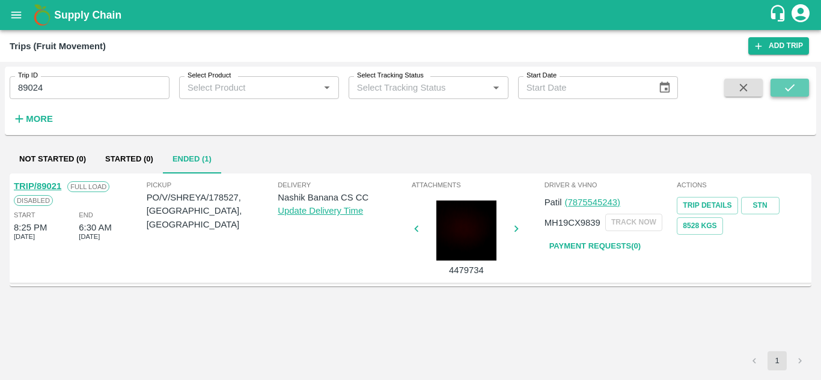
click at [789, 89] on icon "submit" at bounding box center [789, 87] width 13 height 13
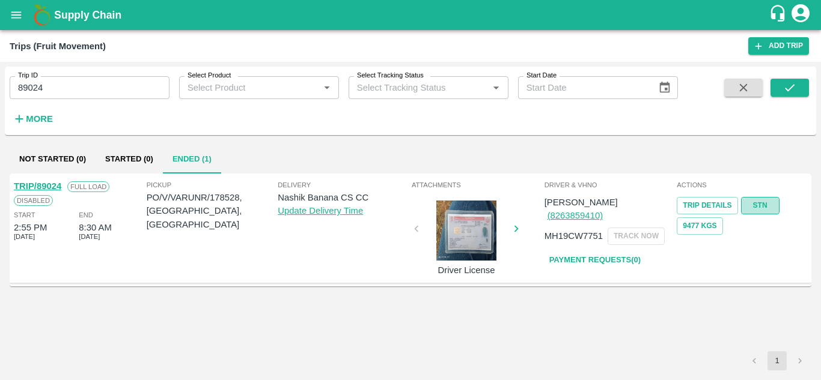
click at [760, 208] on link "STN" at bounding box center [760, 205] width 38 height 17
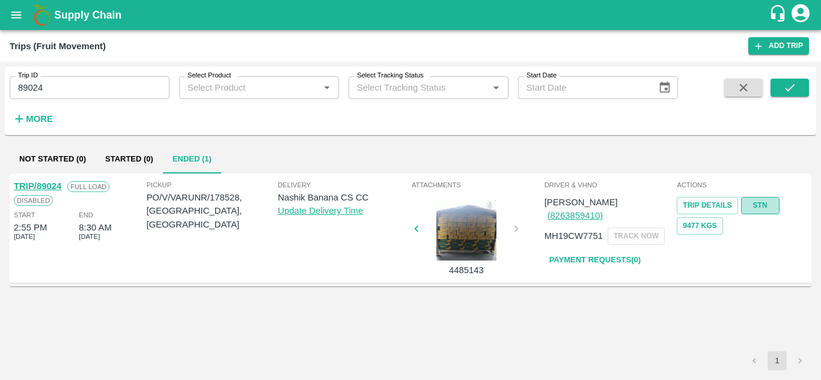
click at [764, 204] on link "STN" at bounding box center [760, 205] width 38 height 17
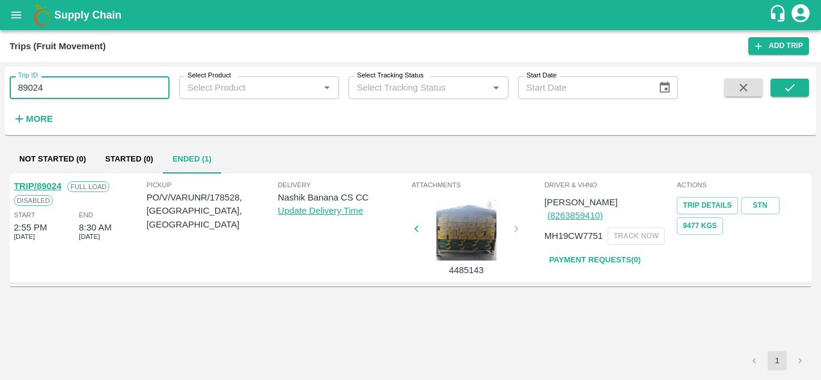
click at [66, 95] on input "89024" at bounding box center [90, 87] width 160 height 23
paste input "text"
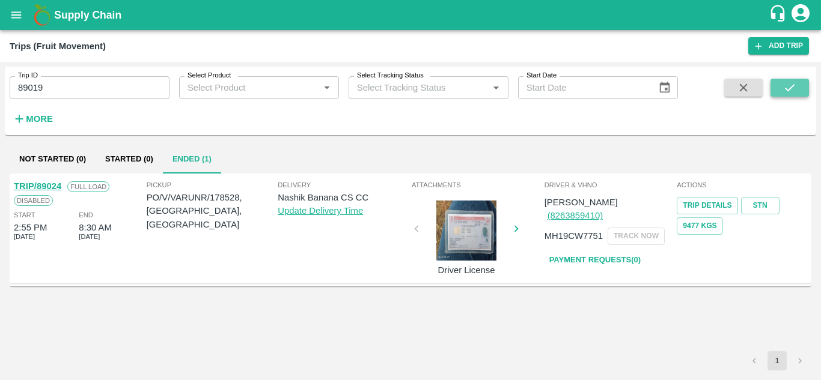
click at [799, 87] on button "submit" at bounding box center [789, 88] width 38 height 18
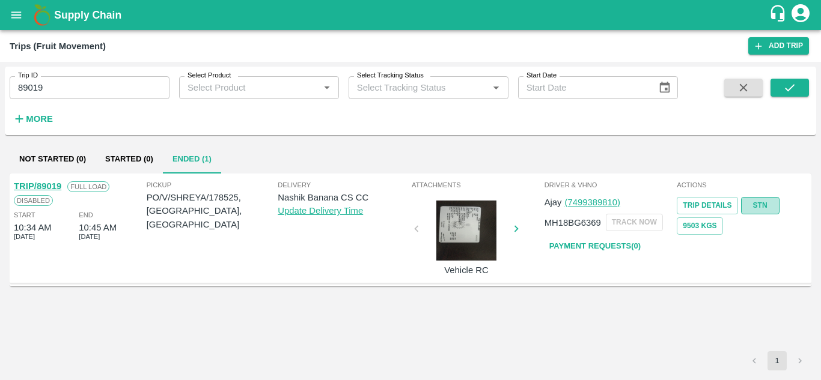
click at [760, 201] on link "STN" at bounding box center [760, 205] width 38 height 17
click at [85, 84] on input "89019" at bounding box center [90, 87] width 160 height 23
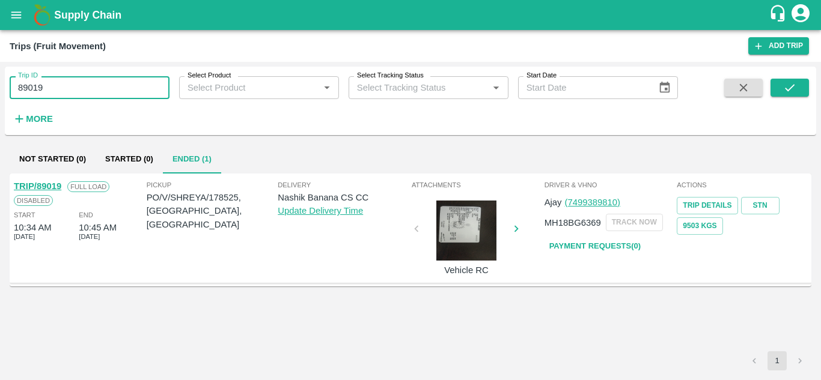
click at [85, 84] on input "89019" at bounding box center [90, 87] width 160 height 23
paste input "text"
click at [85, 84] on input "89039" at bounding box center [90, 87] width 160 height 23
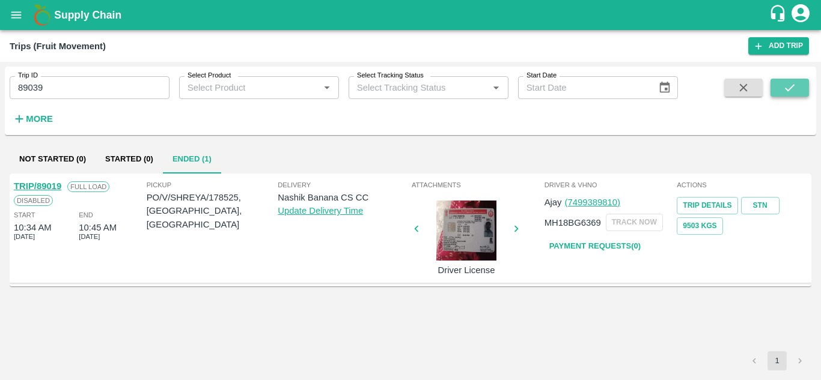
click at [805, 87] on button "submit" at bounding box center [789, 88] width 38 height 18
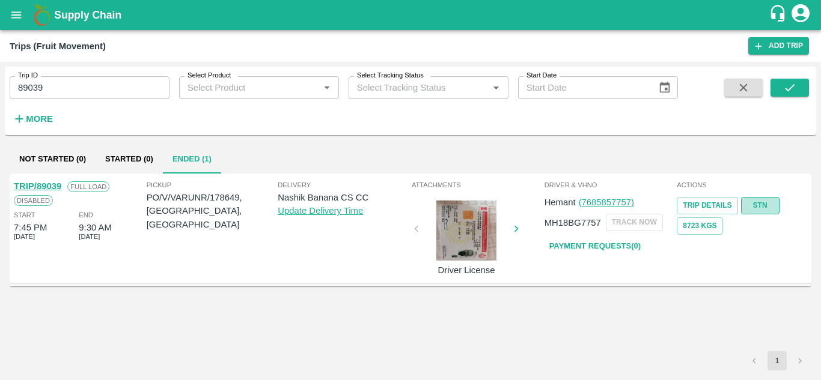
click at [763, 200] on link "STN" at bounding box center [760, 205] width 38 height 17
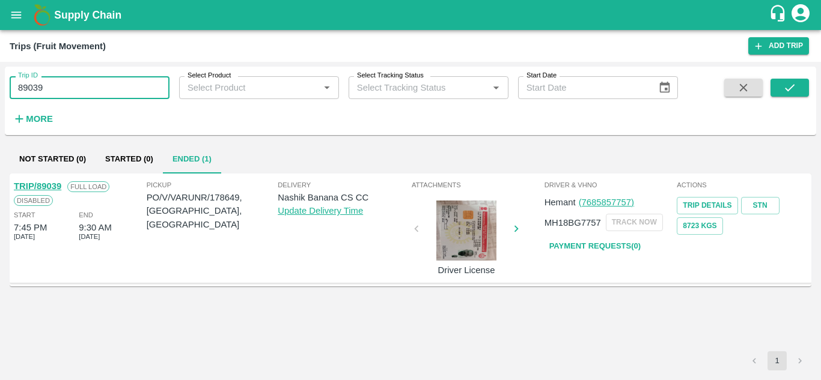
click at [79, 93] on input "89039" at bounding box center [90, 87] width 160 height 23
paste input "text"
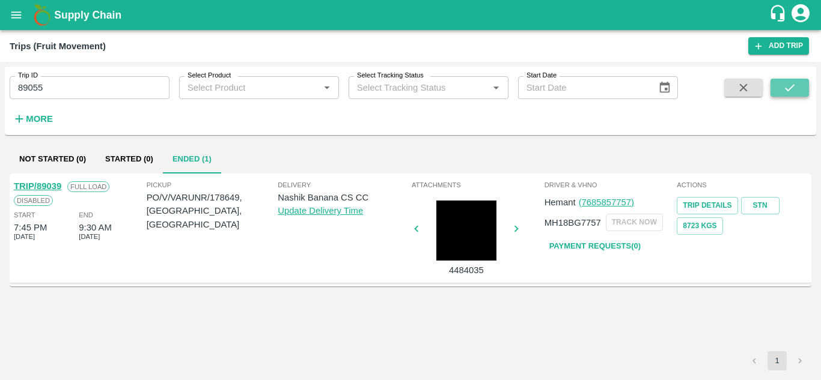
click at [797, 88] on button "submit" at bounding box center [789, 88] width 38 height 18
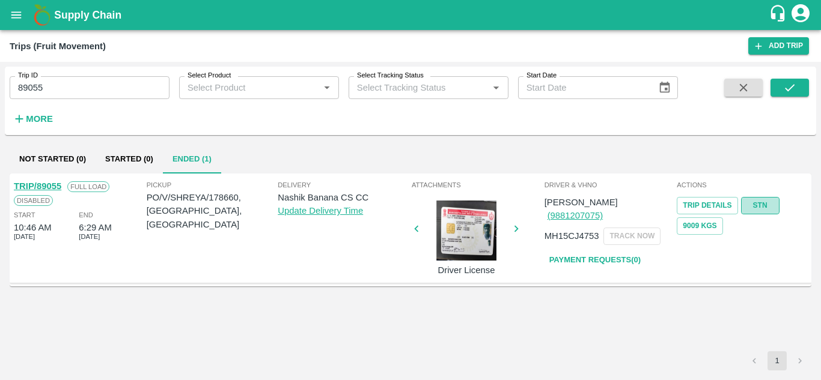
click at [759, 204] on link "STN" at bounding box center [760, 205] width 38 height 17
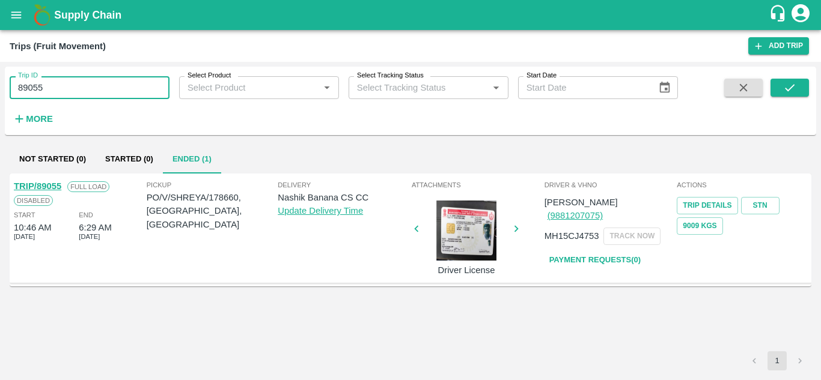
click at [52, 88] on input "89055" at bounding box center [90, 87] width 160 height 23
paste input "text"
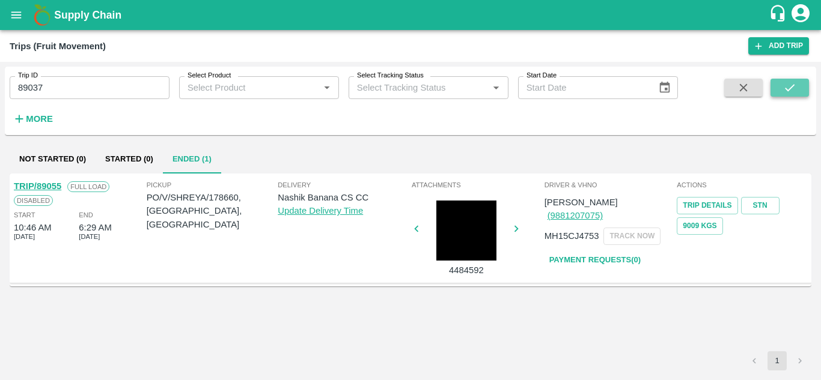
click at [790, 85] on icon "submit" at bounding box center [789, 87] width 13 height 13
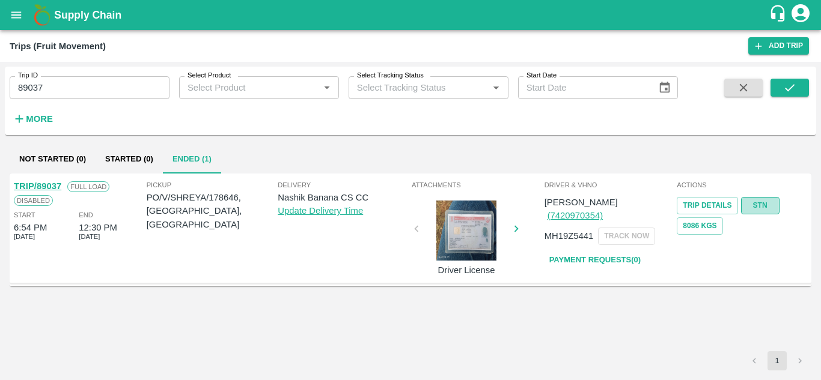
click at [750, 204] on link "STN" at bounding box center [760, 205] width 38 height 17
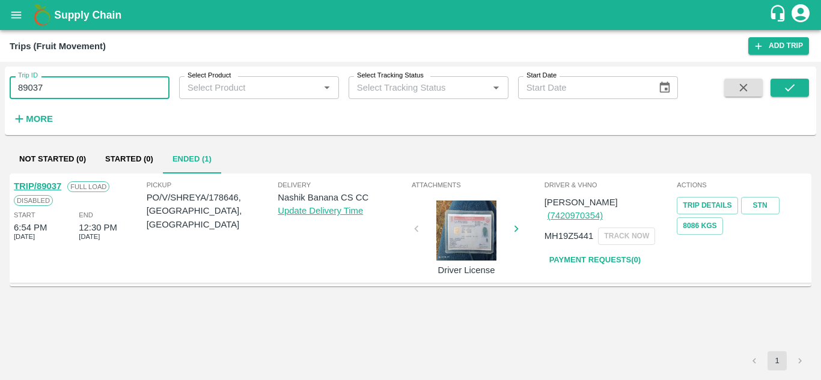
click at [79, 82] on input "89037" at bounding box center [90, 87] width 160 height 23
paste input "text"
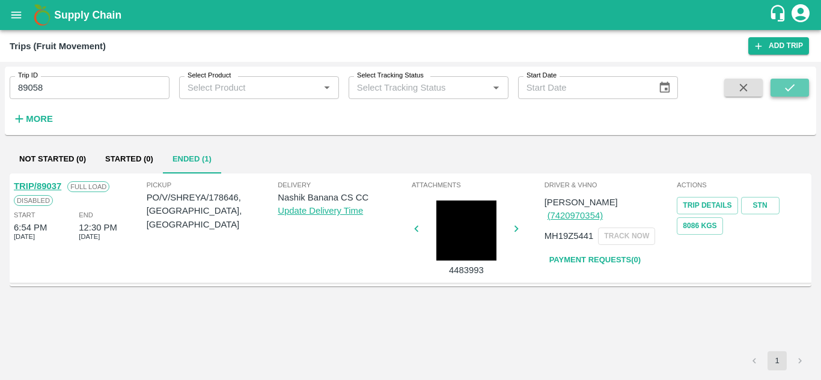
click at [784, 83] on icon "submit" at bounding box center [789, 87] width 13 height 13
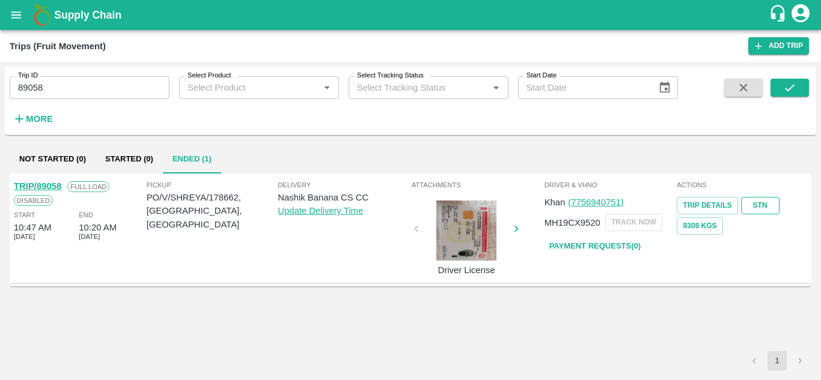
click at [766, 197] on link "STN" at bounding box center [760, 205] width 38 height 17
click at [67, 91] on input "89058" at bounding box center [90, 87] width 160 height 23
paste input "text"
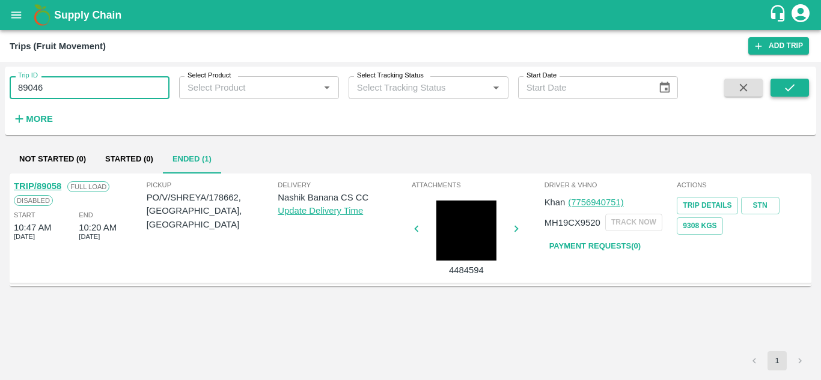
click at [784, 86] on icon "submit" at bounding box center [789, 87] width 13 height 13
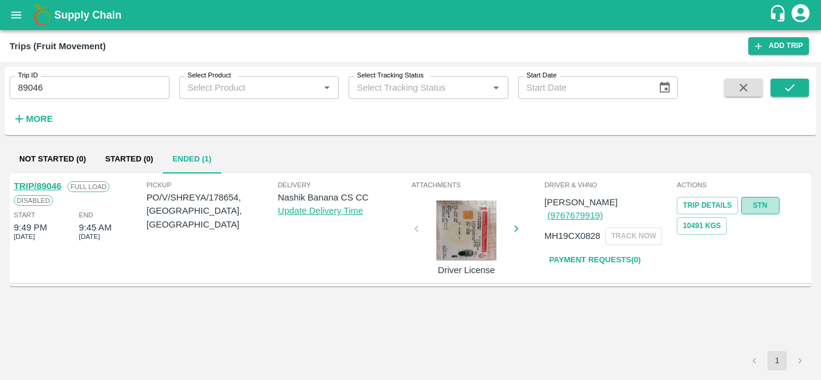
click at [762, 206] on link "STN" at bounding box center [760, 205] width 38 height 17
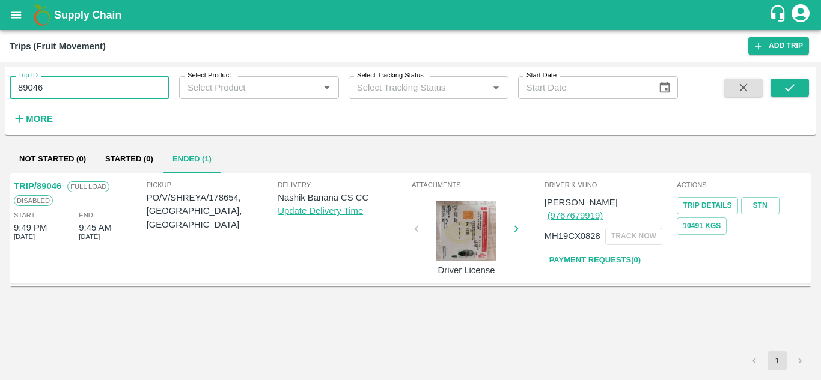
click at [50, 90] on input "89046" at bounding box center [90, 87] width 160 height 23
paste input "text"
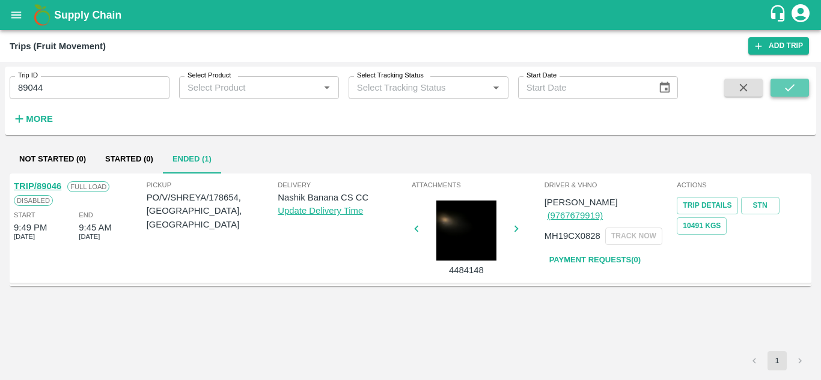
click at [785, 86] on icon "submit" at bounding box center [789, 87] width 13 height 13
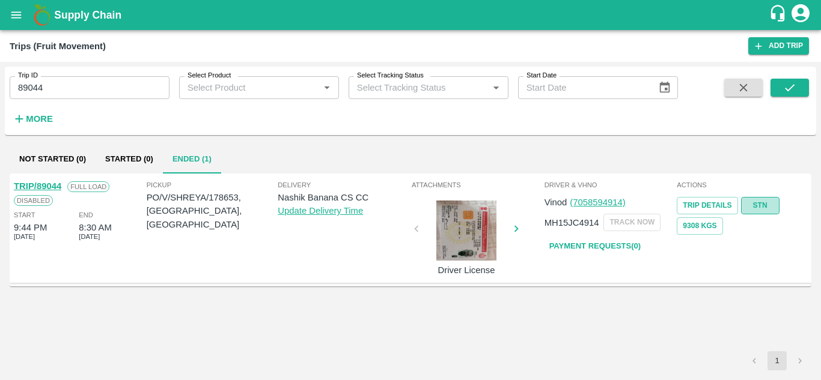
click at [758, 203] on link "STN" at bounding box center [760, 205] width 38 height 17
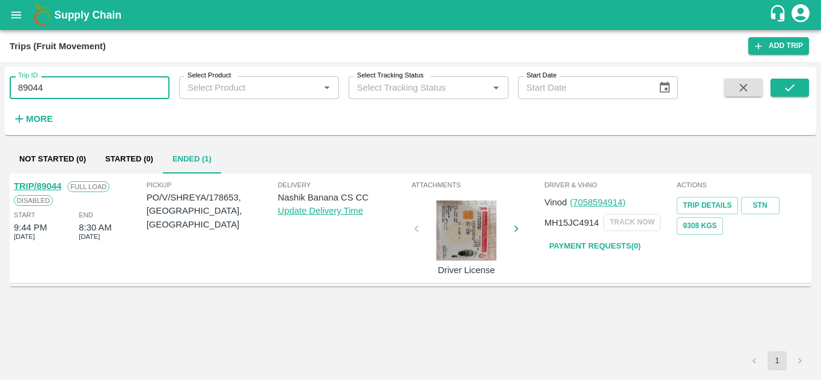
click at [56, 93] on input "89044" at bounding box center [90, 87] width 160 height 23
paste input "text"
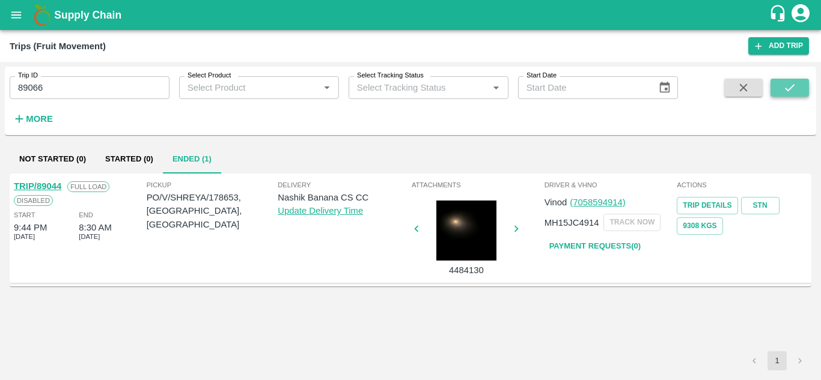
click at [787, 88] on icon "submit" at bounding box center [789, 87] width 13 height 13
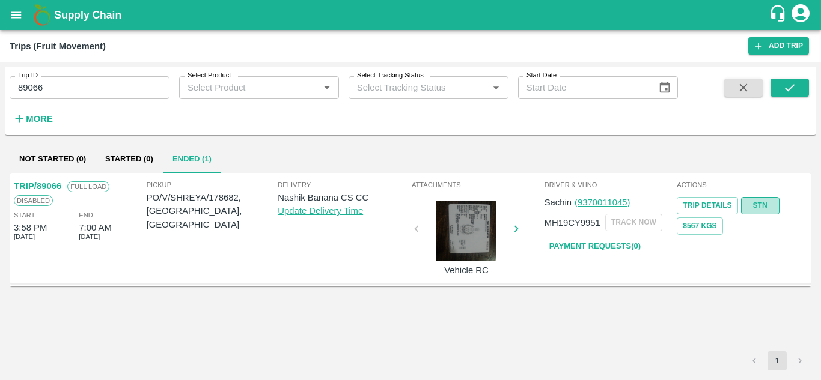
click at [762, 202] on link "STN" at bounding box center [760, 205] width 38 height 17
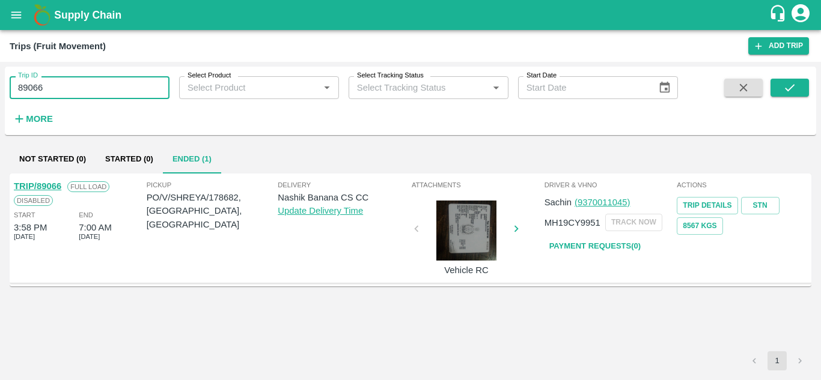
click at [95, 84] on input "89066" at bounding box center [90, 87] width 160 height 23
paste input "text"
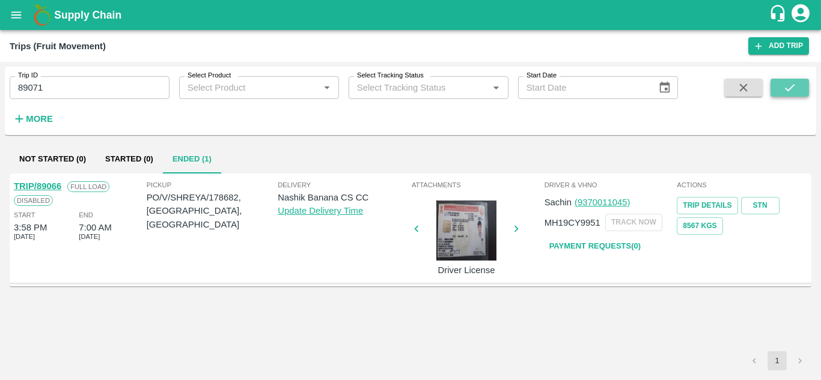
click at [795, 81] on icon "submit" at bounding box center [789, 87] width 13 height 13
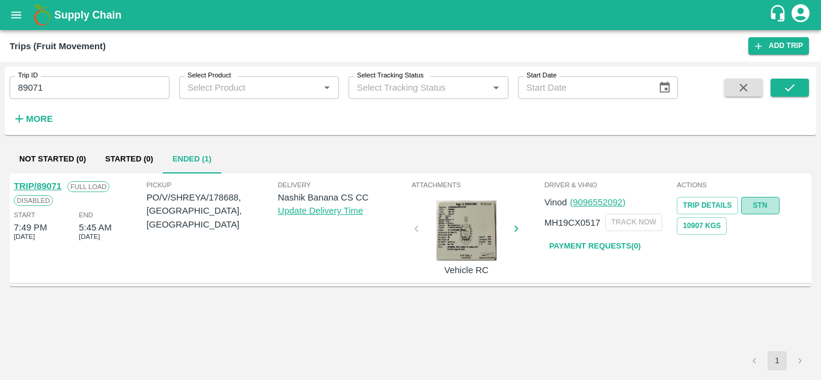
click at [761, 207] on link "STN" at bounding box center [760, 205] width 38 height 17
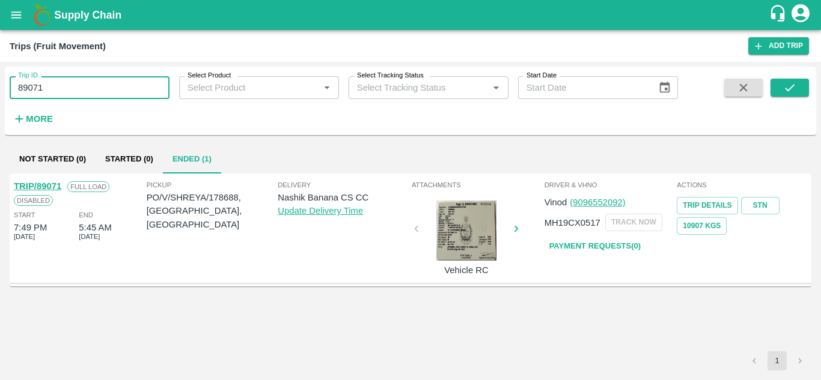
click at [47, 99] on input "89071" at bounding box center [90, 87] width 160 height 23
paste input "text"
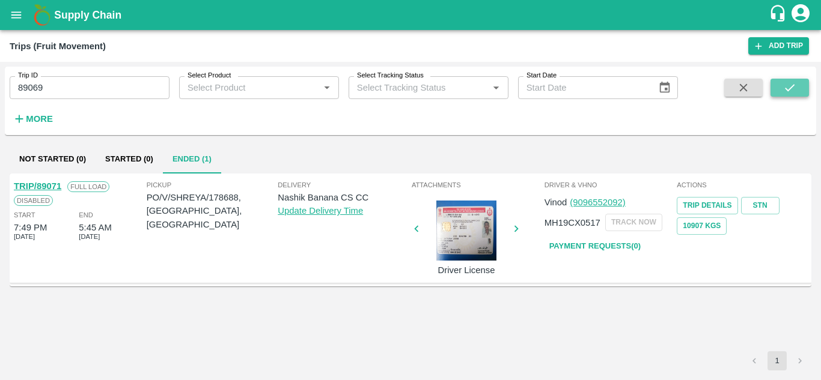
click at [808, 87] on button "submit" at bounding box center [789, 88] width 38 height 18
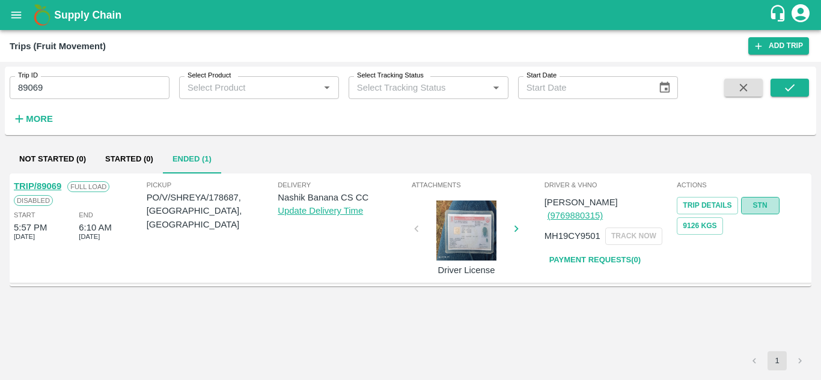
click at [762, 205] on link "STN" at bounding box center [760, 205] width 38 height 17
click at [76, 93] on input "89069" at bounding box center [90, 87] width 160 height 23
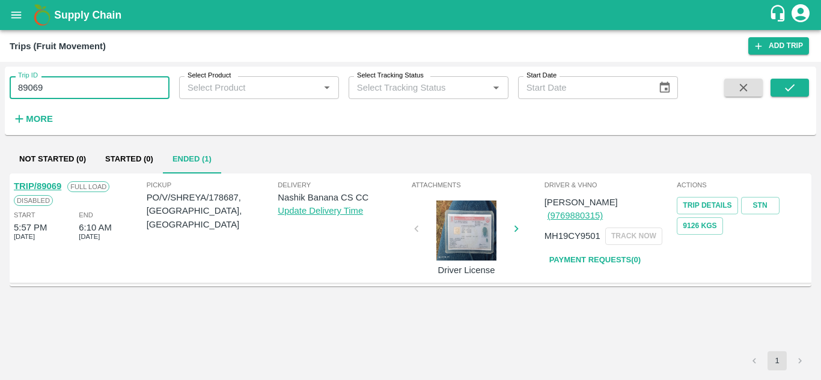
click at [76, 93] on input "89069" at bounding box center [90, 87] width 160 height 23
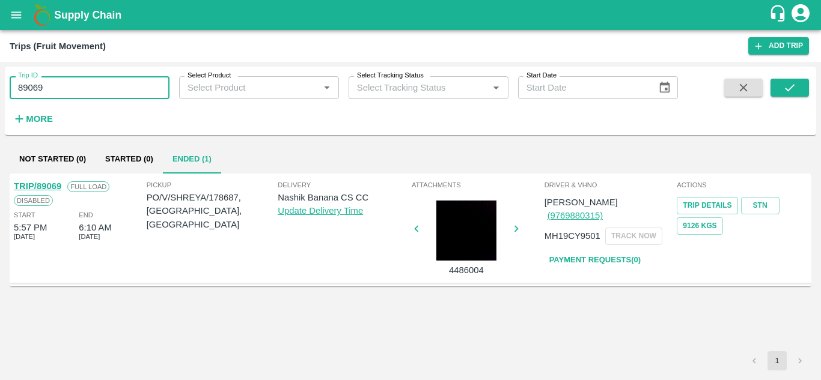
paste input "text"
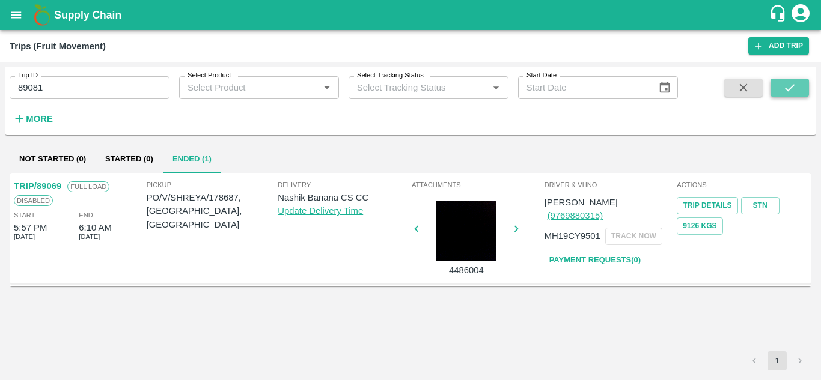
click at [793, 88] on icon "submit" at bounding box center [789, 87] width 13 height 13
click at [761, 206] on link "STN" at bounding box center [760, 205] width 38 height 17
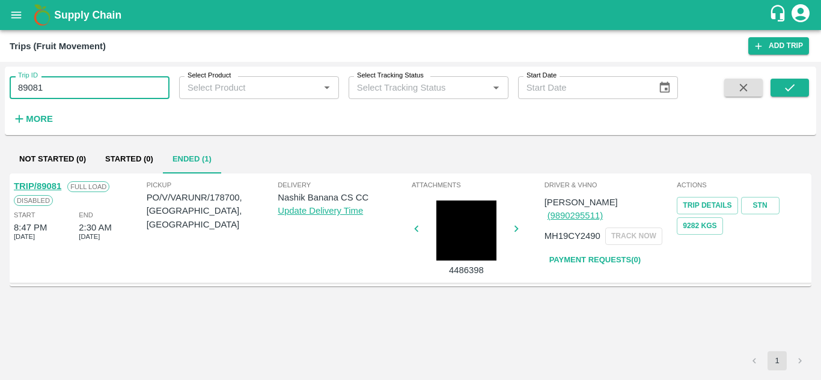
click at [76, 80] on input "89081" at bounding box center [90, 87] width 160 height 23
paste input "text"
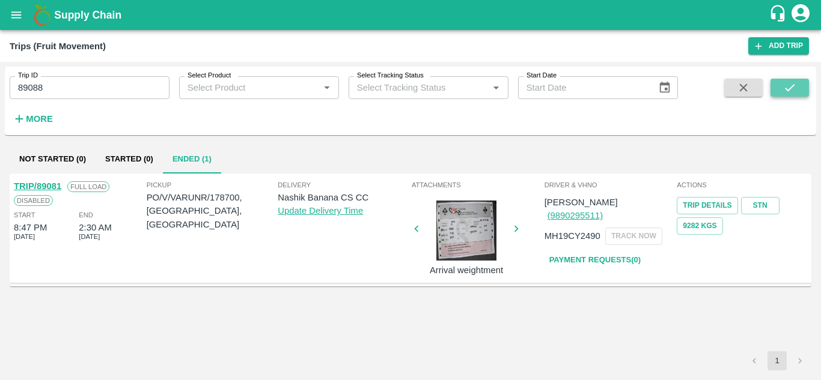
click at [794, 85] on icon "submit" at bounding box center [789, 87] width 13 height 13
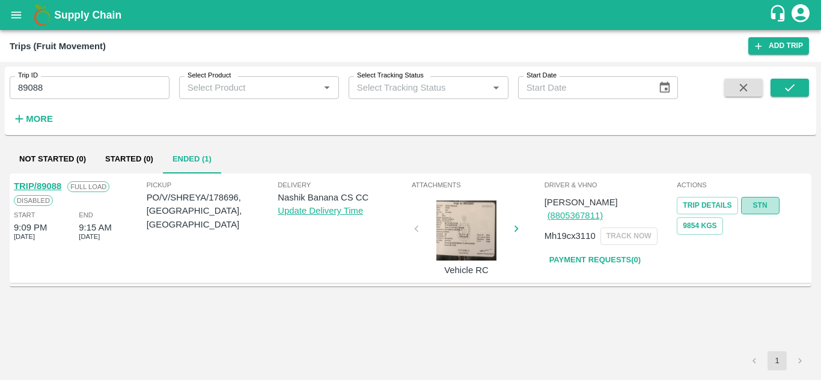
click at [756, 203] on link "STN" at bounding box center [760, 205] width 38 height 17
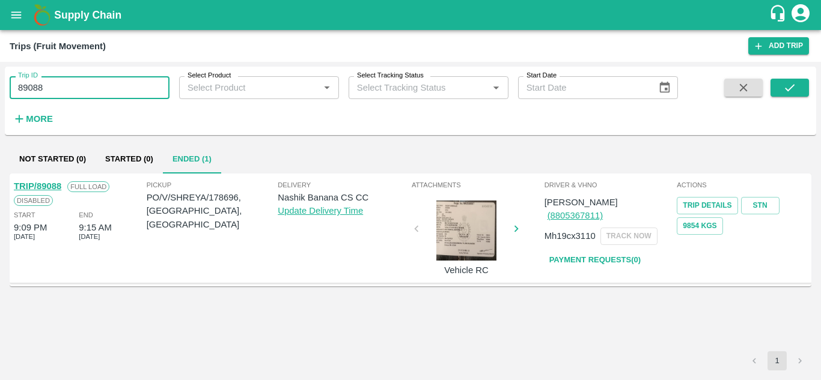
click at [62, 95] on input "89088" at bounding box center [90, 87] width 160 height 23
paste input "text"
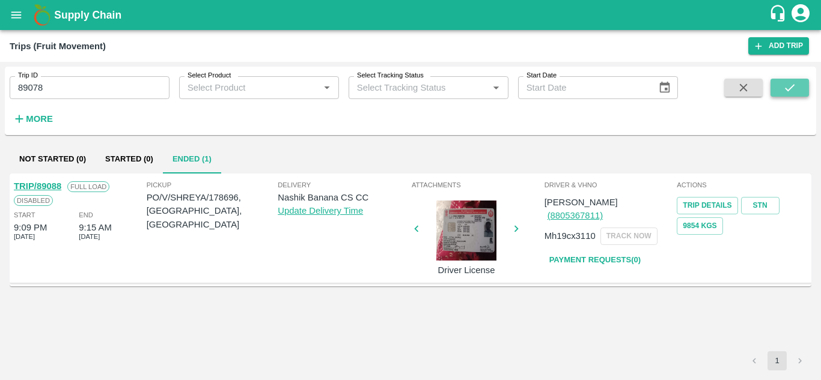
click at [783, 90] on icon "submit" at bounding box center [789, 87] width 13 height 13
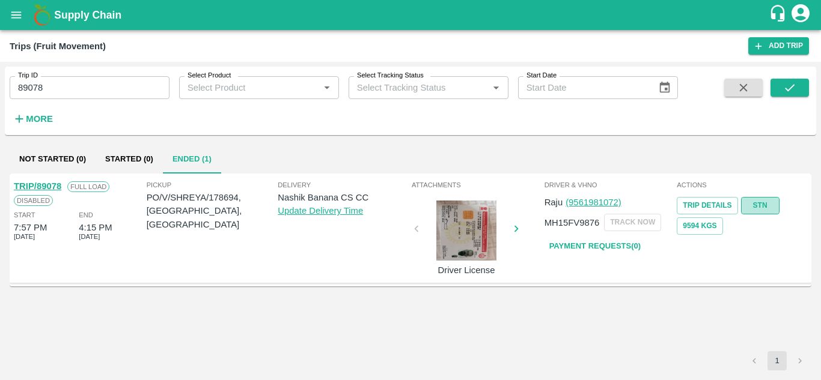
click at [758, 204] on link "STN" at bounding box center [760, 205] width 38 height 17
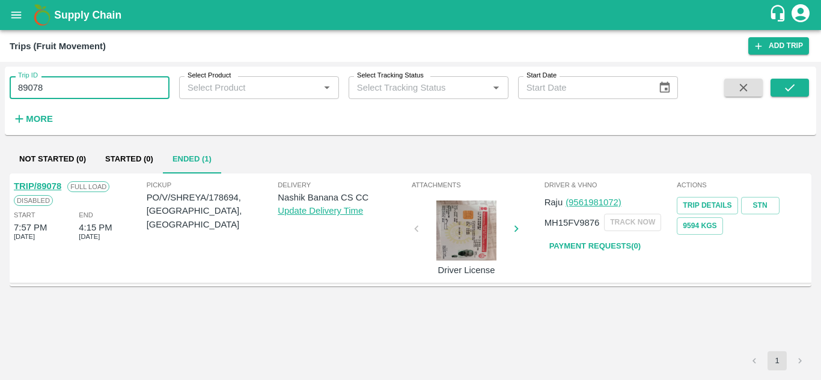
click at [53, 97] on input "89078" at bounding box center [90, 87] width 160 height 23
paste input "text"
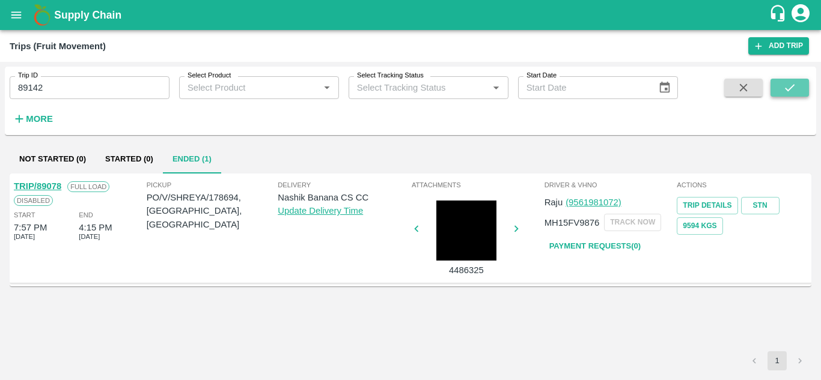
click at [793, 81] on button "submit" at bounding box center [789, 88] width 38 height 18
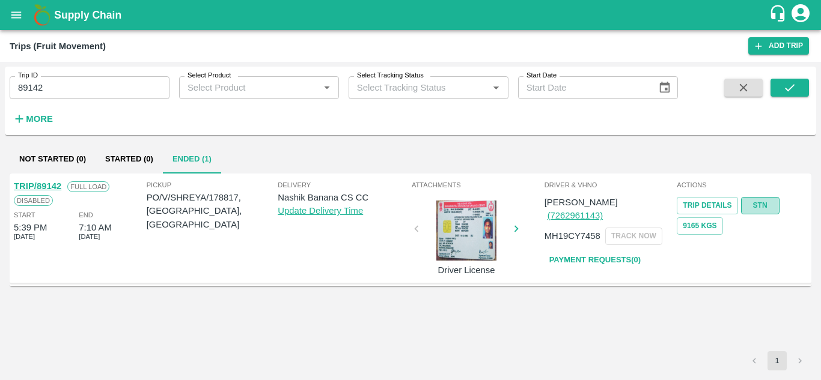
click at [752, 209] on link "STN" at bounding box center [760, 205] width 38 height 17
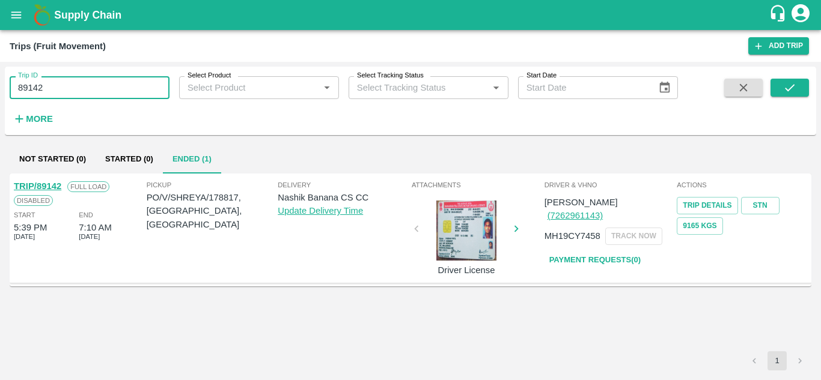
click at [93, 85] on input "89142" at bounding box center [90, 87] width 160 height 23
paste input "text"
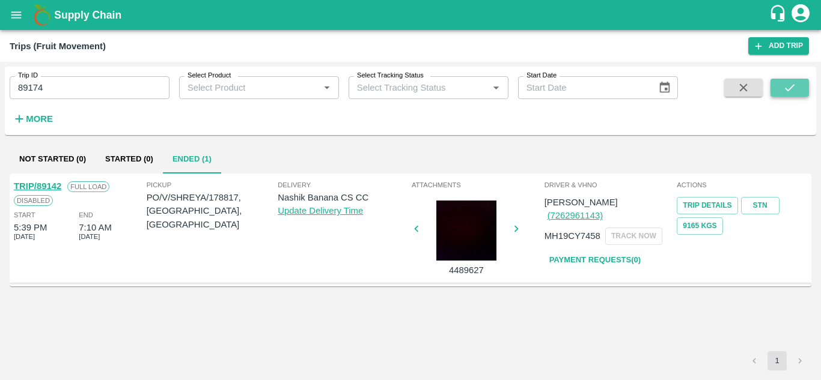
click at [787, 85] on icon "submit" at bounding box center [789, 87] width 13 height 13
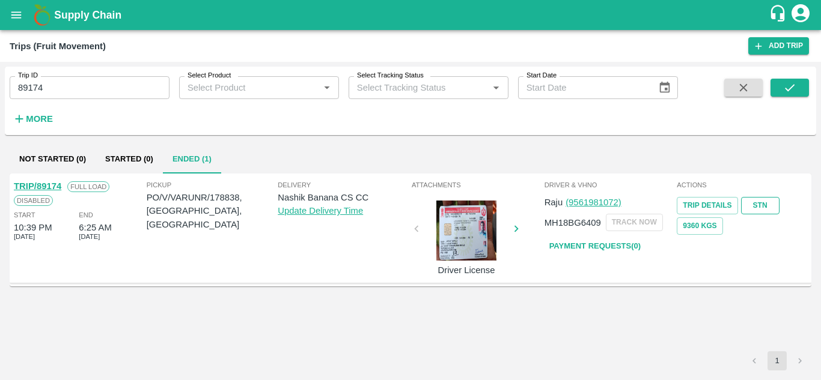
click at [754, 205] on link "STN" at bounding box center [760, 205] width 38 height 17
click at [82, 81] on input "89174" at bounding box center [90, 87] width 160 height 23
paste input "text"
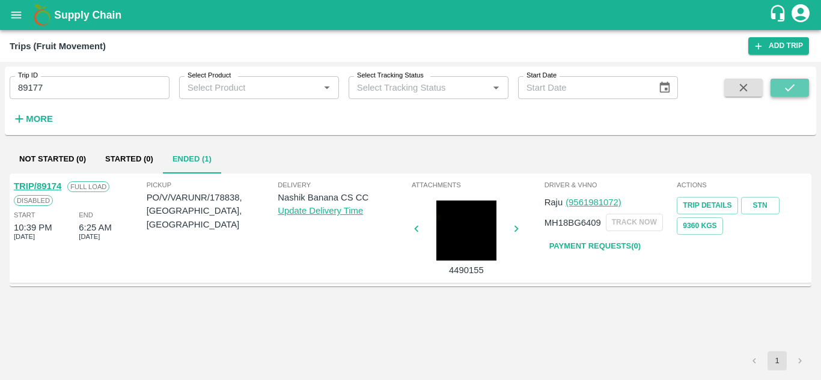
click at [799, 83] on button "submit" at bounding box center [789, 88] width 38 height 18
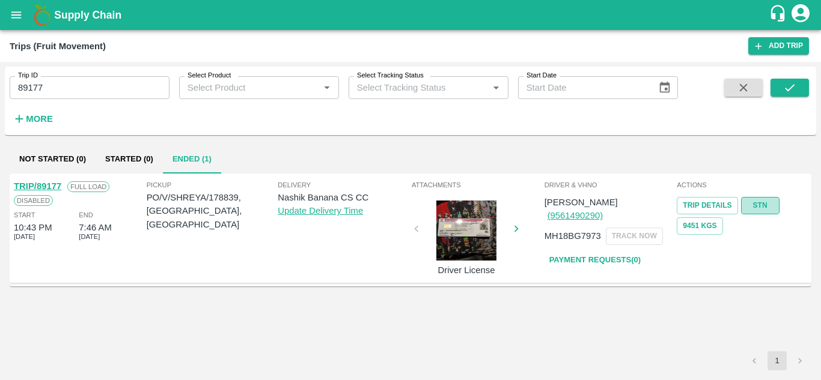
click at [758, 197] on link "STN" at bounding box center [760, 205] width 38 height 17
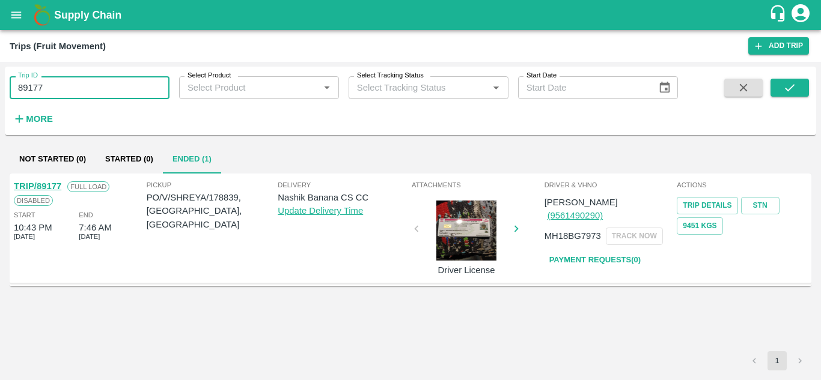
click at [55, 87] on input "89177" at bounding box center [90, 87] width 160 height 23
paste input "text"
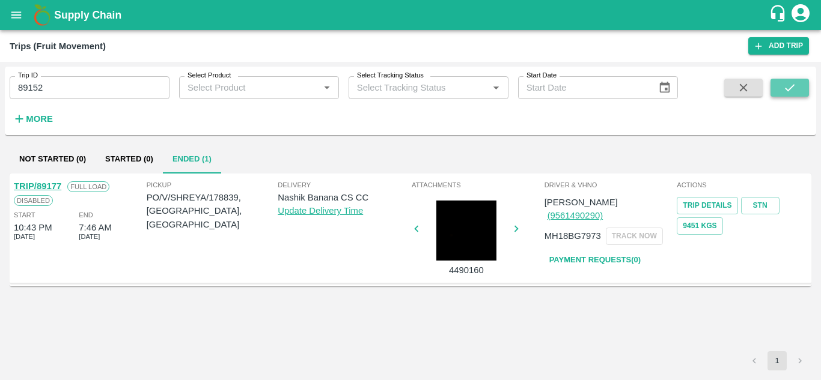
click at [799, 85] on button "submit" at bounding box center [789, 88] width 38 height 18
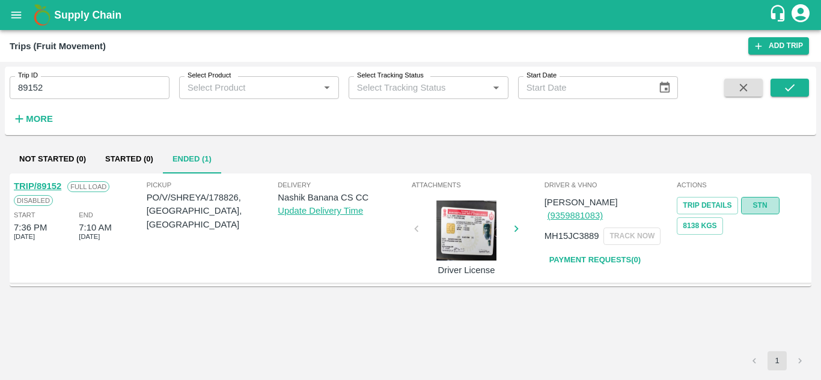
click at [758, 202] on link "STN" at bounding box center [760, 205] width 38 height 17
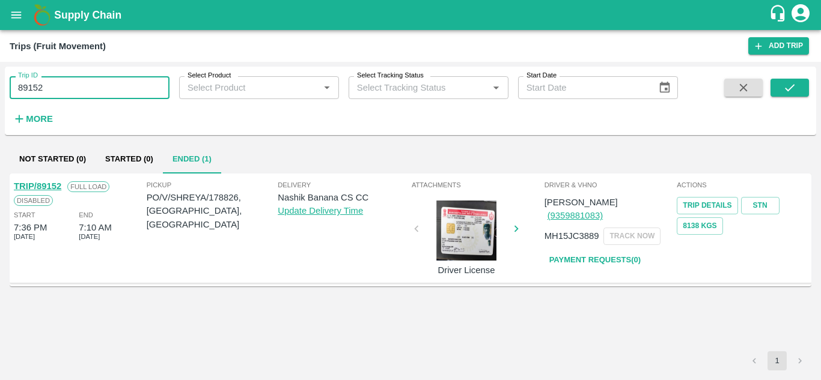
click at [87, 84] on input "89152" at bounding box center [90, 87] width 160 height 23
paste input "text"
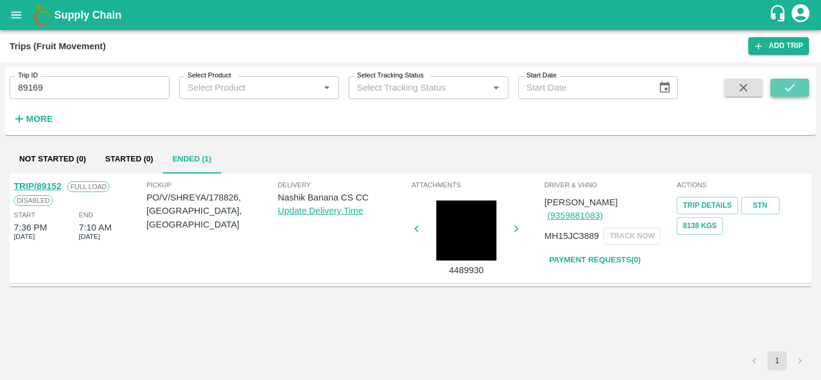
click at [784, 87] on icon "submit" at bounding box center [789, 87] width 13 height 13
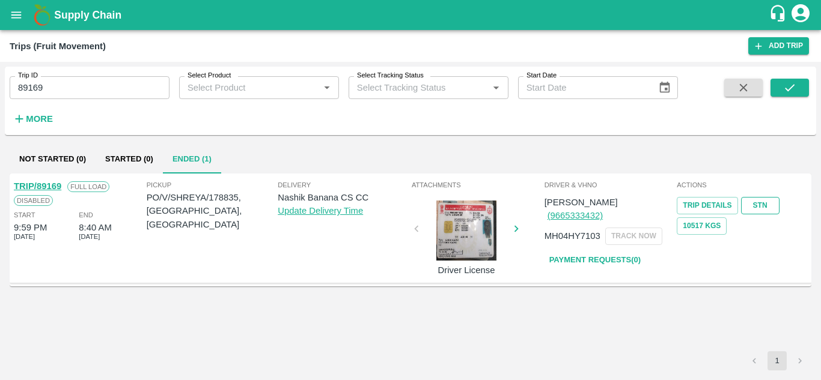
click at [766, 203] on link "STN" at bounding box center [760, 205] width 38 height 17
click at [62, 91] on input "89169" at bounding box center [90, 87] width 160 height 23
paste input "text"
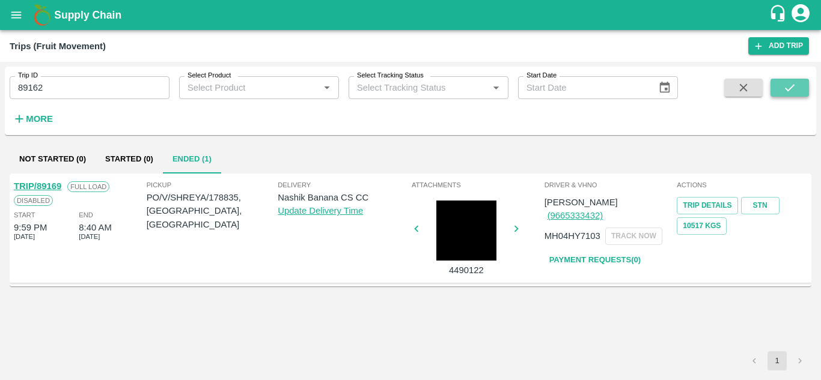
click at [787, 93] on icon "submit" at bounding box center [789, 87] width 13 height 13
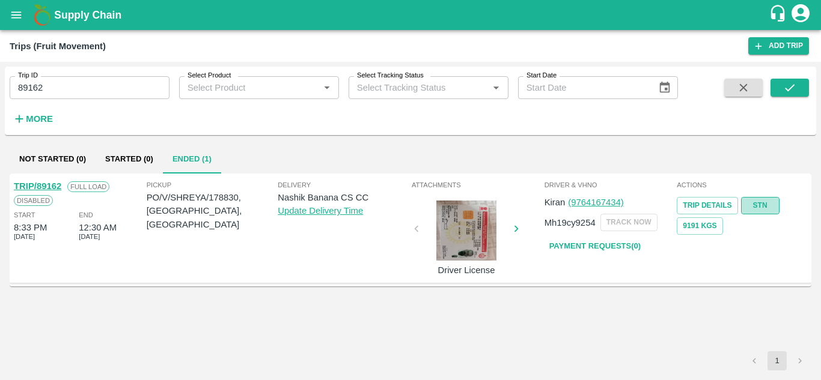
click at [757, 199] on link "STN" at bounding box center [760, 205] width 38 height 17
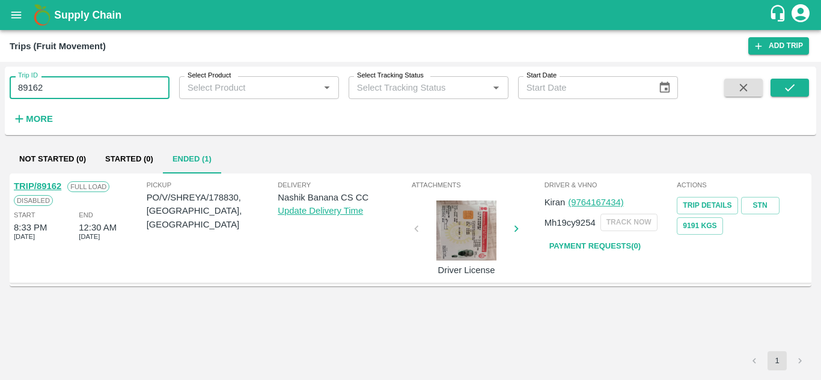
click at [71, 91] on input "89162" at bounding box center [90, 87] width 160 height 23
paste input "text"
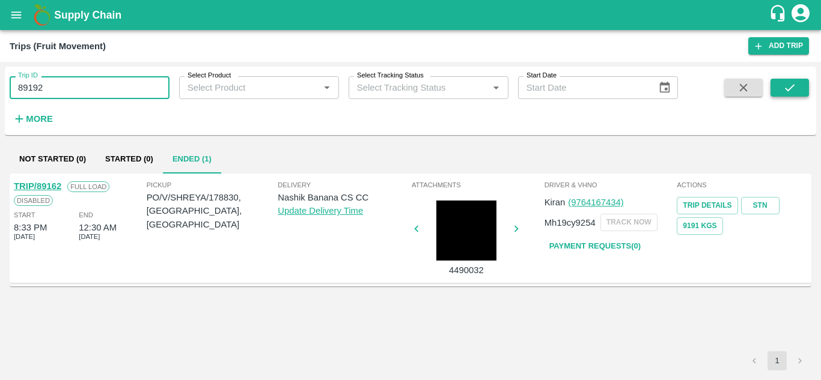
type input "89192"
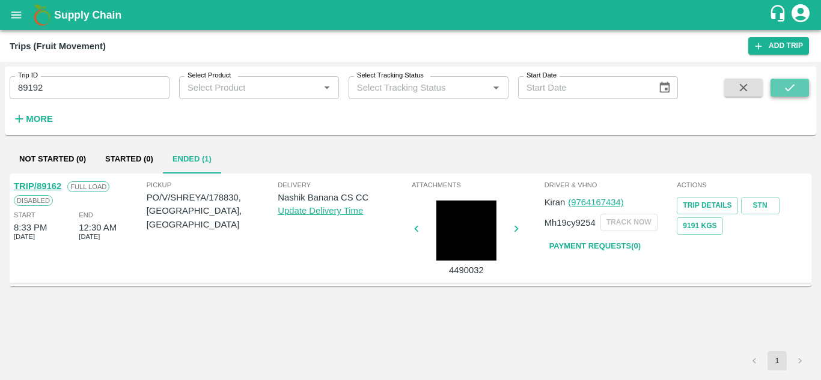
click at [795, 87] on icon "submit" at bounding box center [789, 87] width 13 height 13
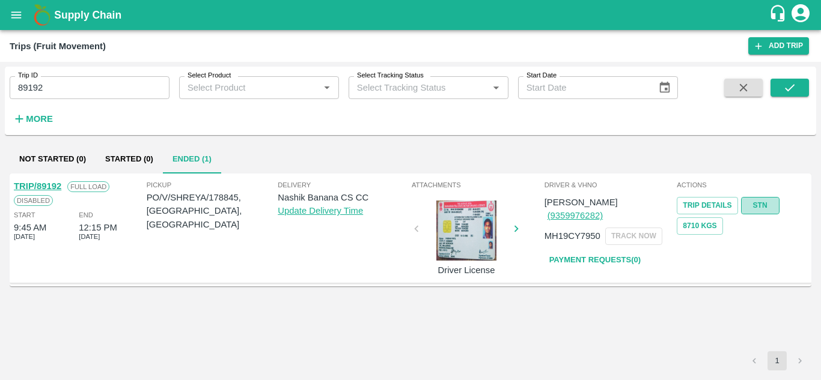
click at [759, 204] on link "STN" at bounding box center [760, 205] width 38 height 17
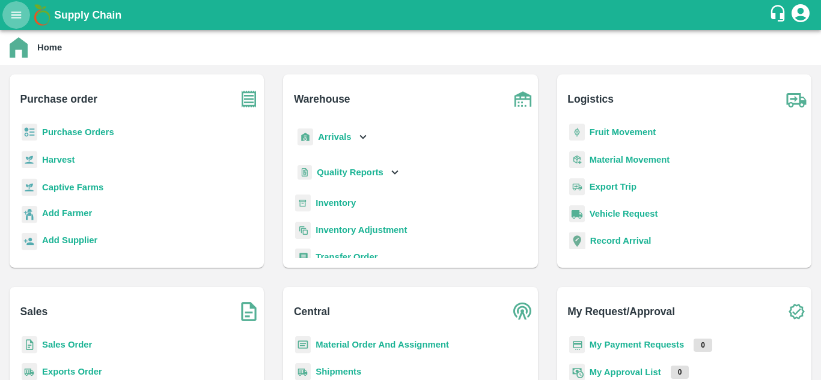
click at [8, 18] on button "open drawer" at bounding box center [16, 15] width 28 height 28
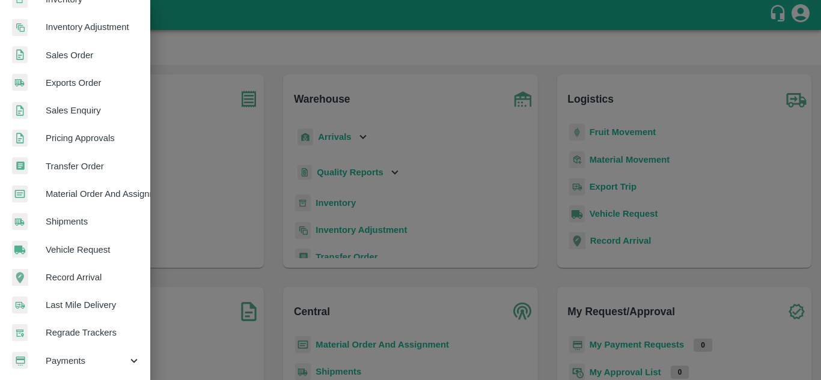
scroll to position [304, 0]
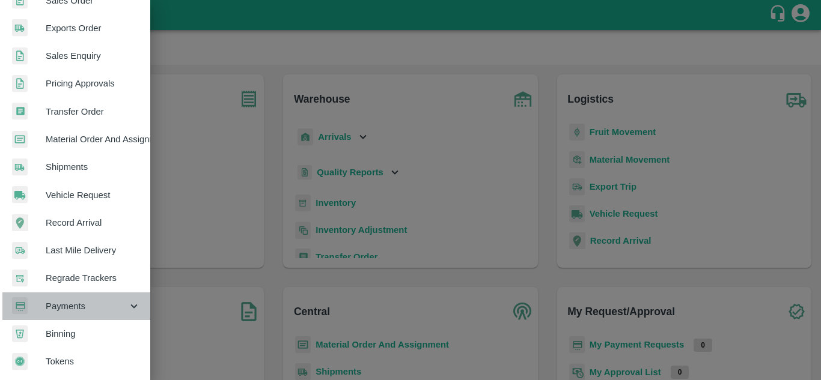
click at [91, 306] on span "Payments" at bounding box center [87, 306] width 82 height 13
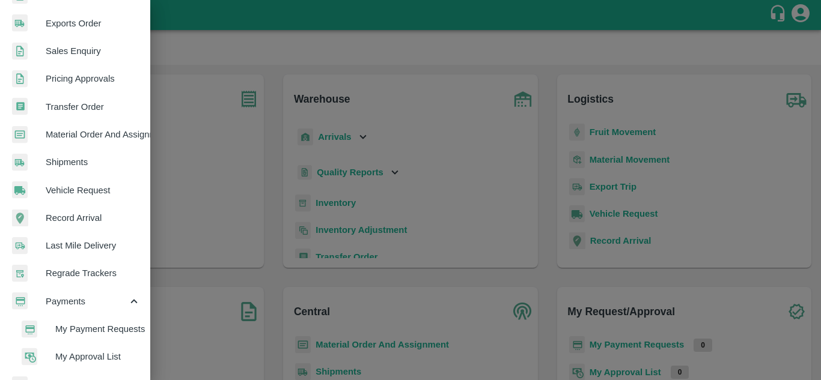
click at [100, 329] on span "My Payment Requests" at bounding box center [97, 329] width 85 height 13
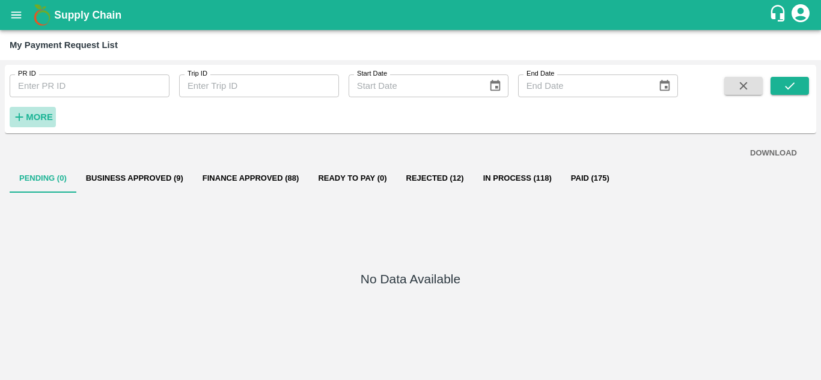
click at [40, 115] on strong "More" at bounding box center [39, 117] width 27 height 10
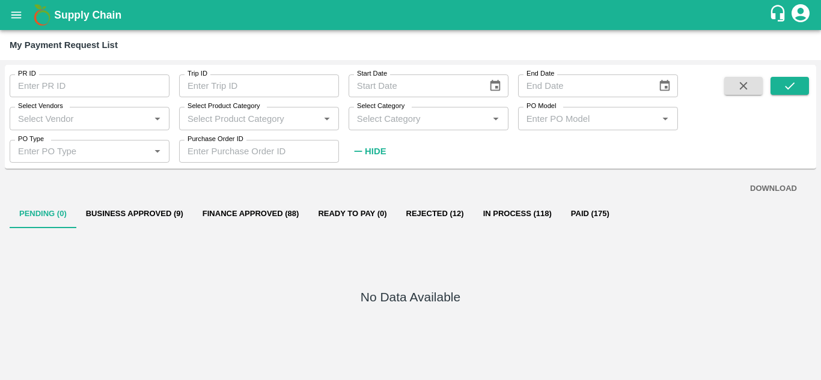
click at [82, 122] on input "Select Vendors" at bounding box center [79, 119] width 133 height 16
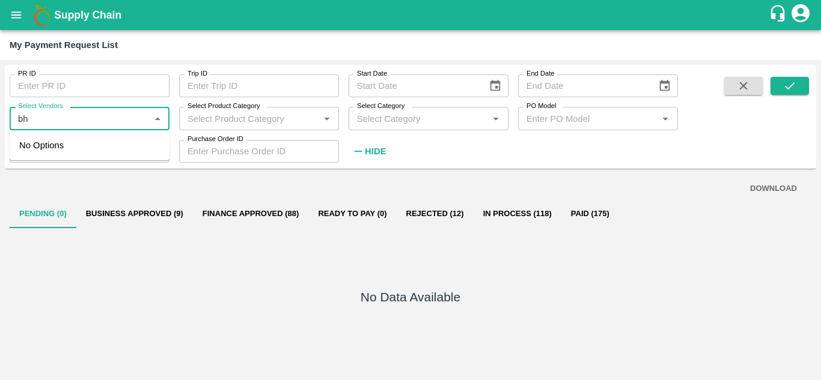
type input "b"
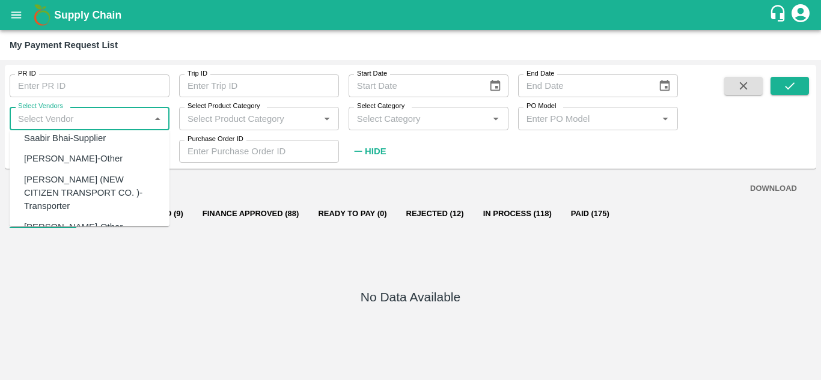
scroll to position [220, 0]
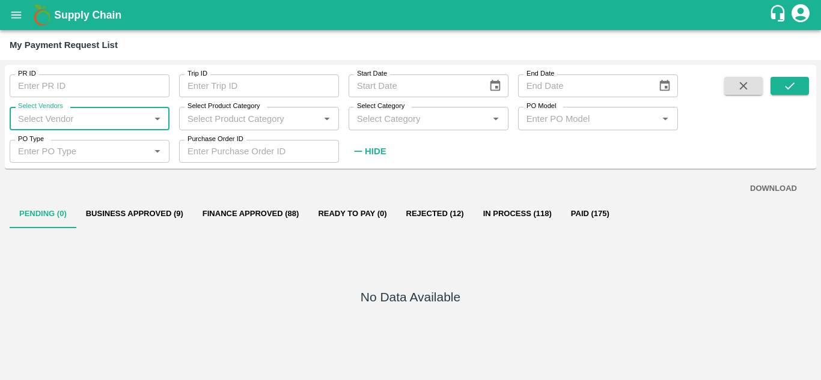
click at [37, 115] on input "Select Vendors" at bounding box center [79, 119] width 133 height 16
type input "b"
click at [143, 279] on div "No Data Available" at bounding box center [411, 299] width 802 height 142
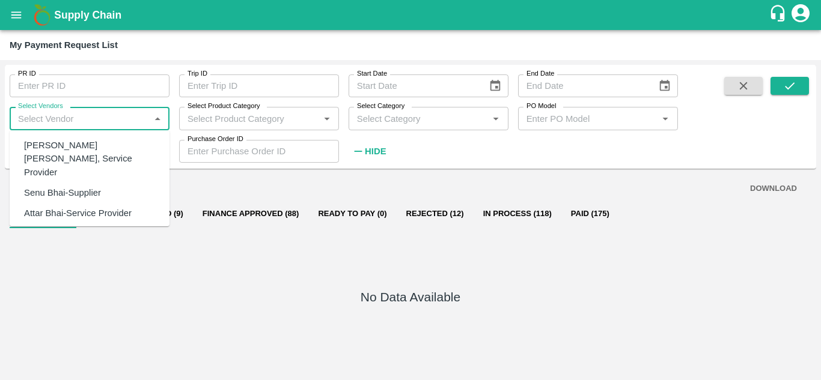
click at [92, 124] on input "Select Vendors" at bounding box center [79, 119] width 133 height 16
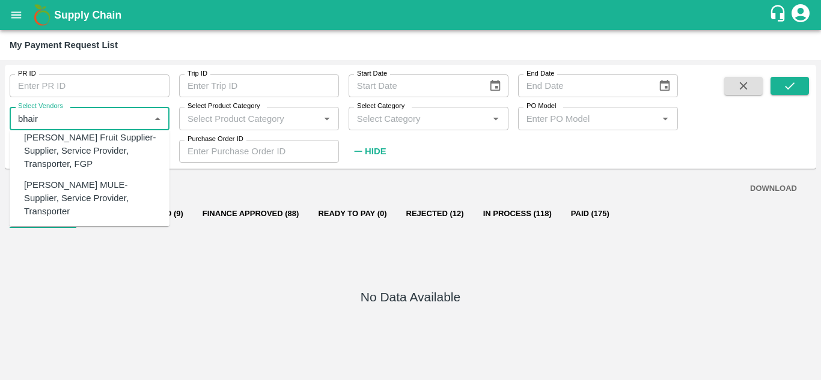
scroll to position [0, 0]
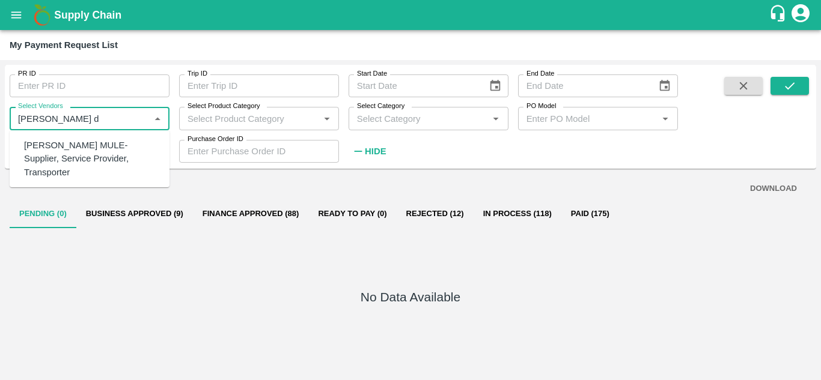
click at [110, 147] on div "BHAIRAVNATH DATTATRAYA MULE-Supplier, Service Provider, Transporter" at bounding box center [92, 159] width 136 height 40
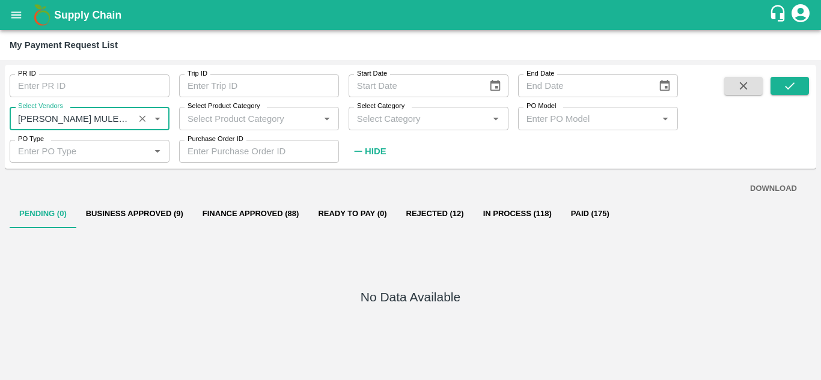
type input "BHAIRAVNATH DATTATRAYA MULE-Supplier, Service Provider, Transporter"
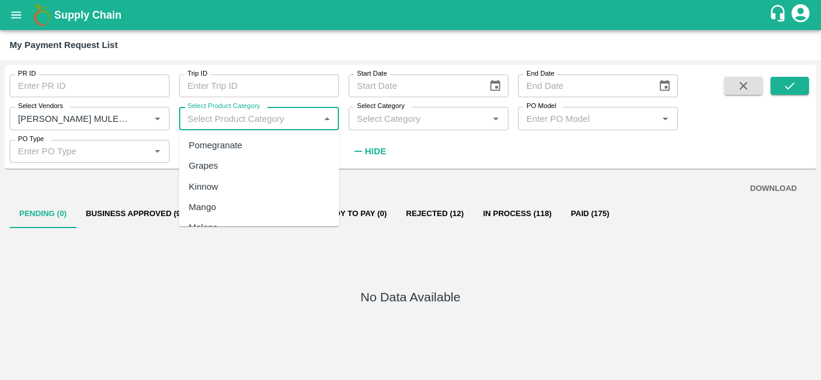
click at [250, 118] on input "Select Product Category" at bounding box center [249, 119] width 133 height 16
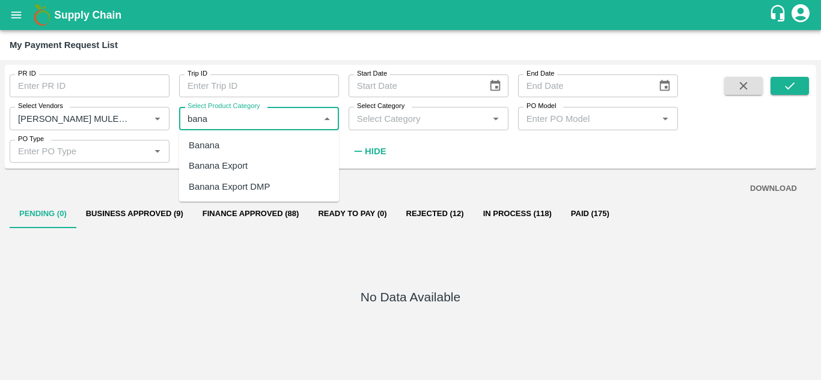
click at [243, 171] on div "Banana Export" at bounding box center [218, 165] width 59 height 13
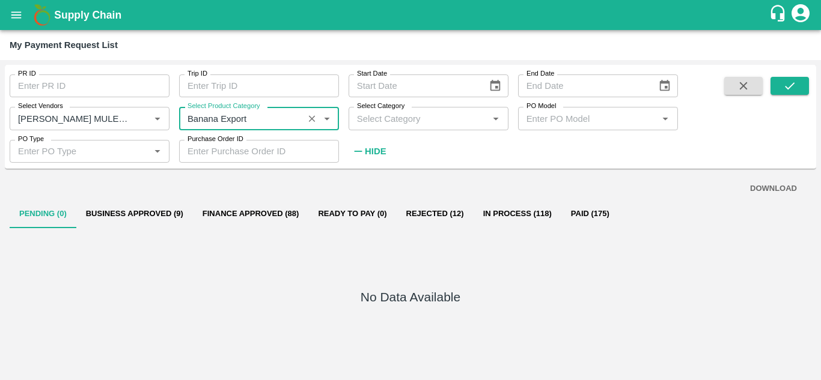
type input "Banana Export"
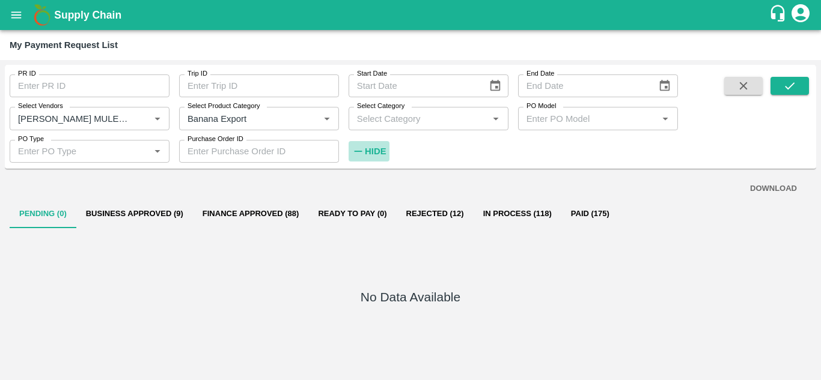
click at [377, 151] on strong "Hide" at bounding box center [375, 152] width 21 height 10
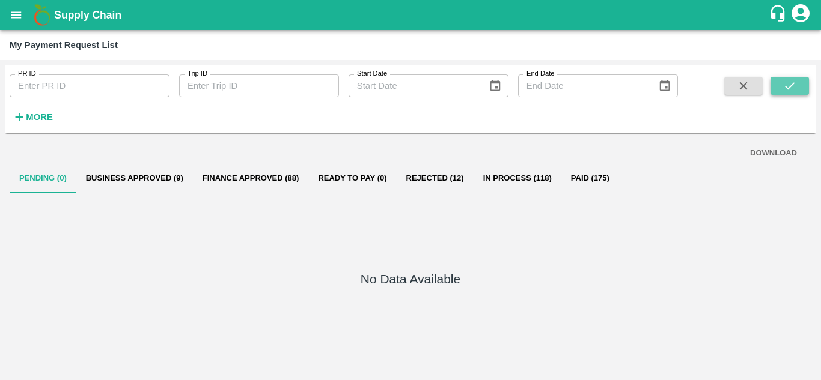
click at [793, 84] on icon "submit" at bounding box center [790, 85] width 10 height 7
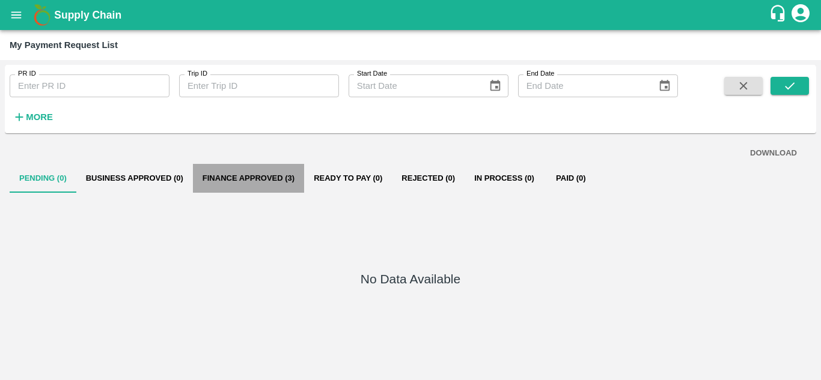
click at [259, 180] on button "Finance Approved (3)" at bounding box center [248, 178] width 111 height 29
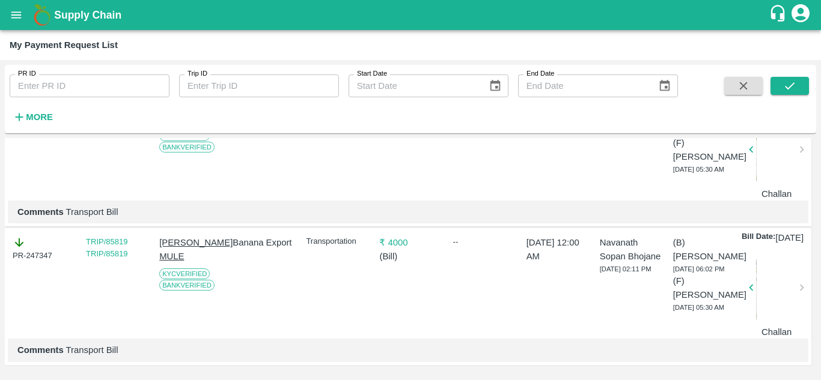
scroll to position [318, 0]
